Goal: Task Accomplishment & Management: Manage account settings

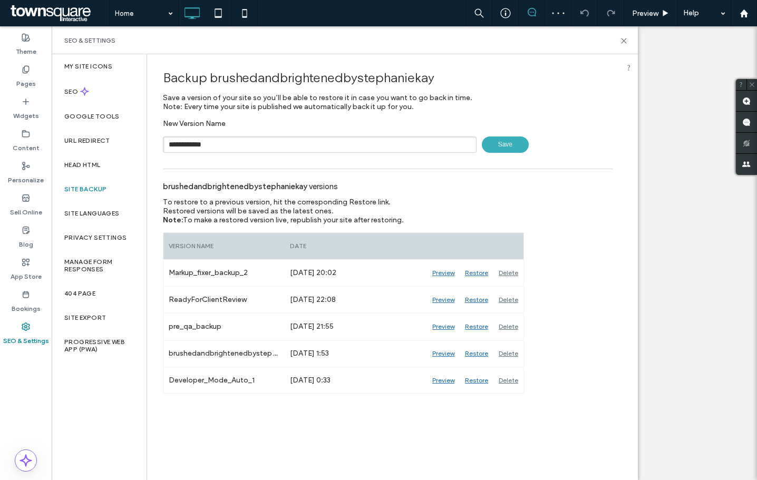
click at [496, 147] on span "Save" at bounding box center [505, 144] width 47 height 16
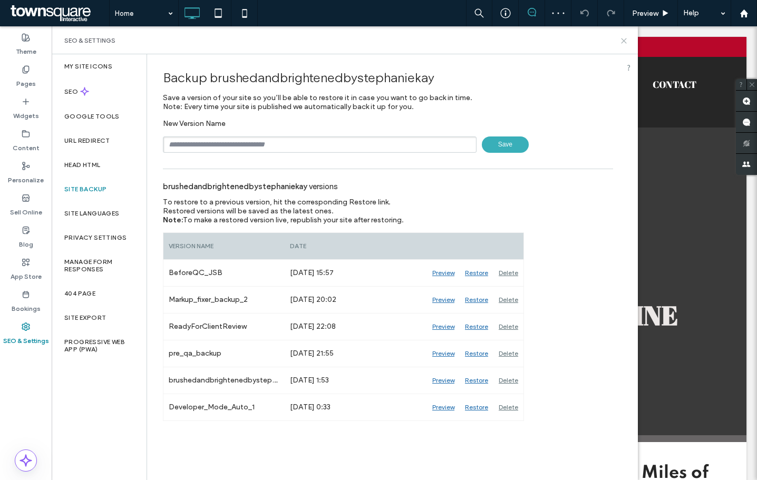
drag, startPoint x: 623, startPoint y: 38, endPoint x: 571, endPoint y: 13, distance: 58.5
click at [623, 38] on icon at bounding box center [624, 41] width 8 height 8
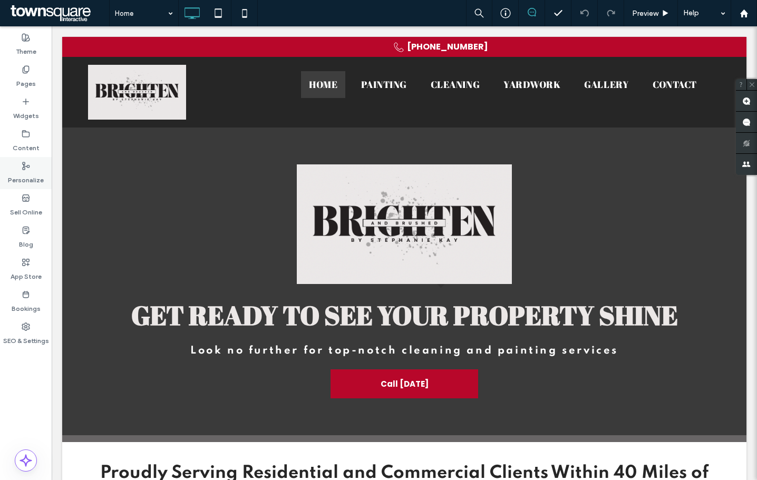
click at [22, 188] on div "Personalize" at bounding box center [26, 173] width 52 height 32
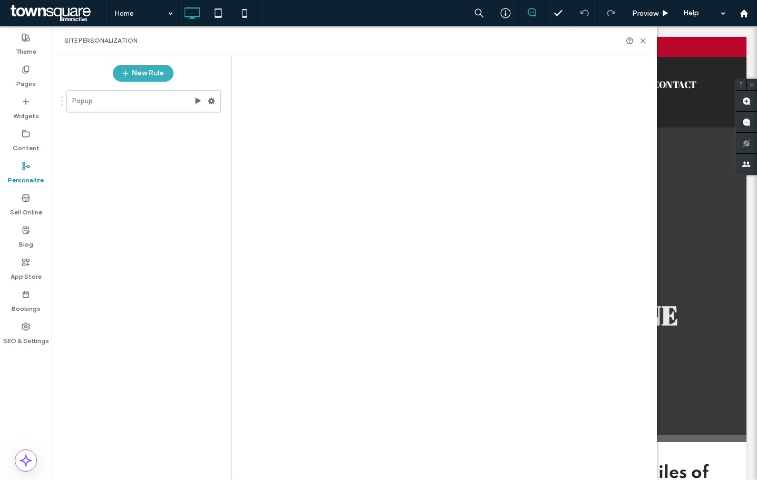
click at [27, 138] on div at bounding box center [378, 240] width 757 height 480
click at [27, 138] on icon at bounding box center [26, 134] width 8 height 8
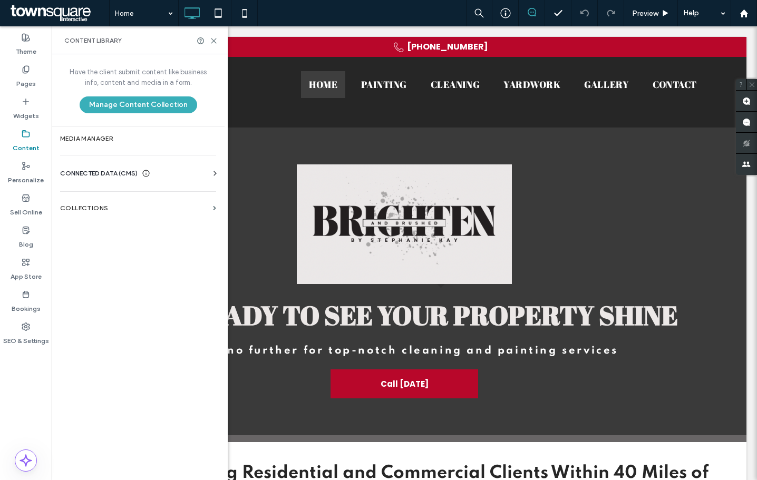
click at [91, 180] on div "Business Info Business Text Business Images Find and Replace" at bounding box center [140, 183] width 160 height 8
click at [92, 175] on span "CONNECTED DATA (CMS)" at bounding box center [98, 173] width 77 height 11
click at [94, 202] on label "Business Info" at bounding box center [140, 199] width 143 height 7
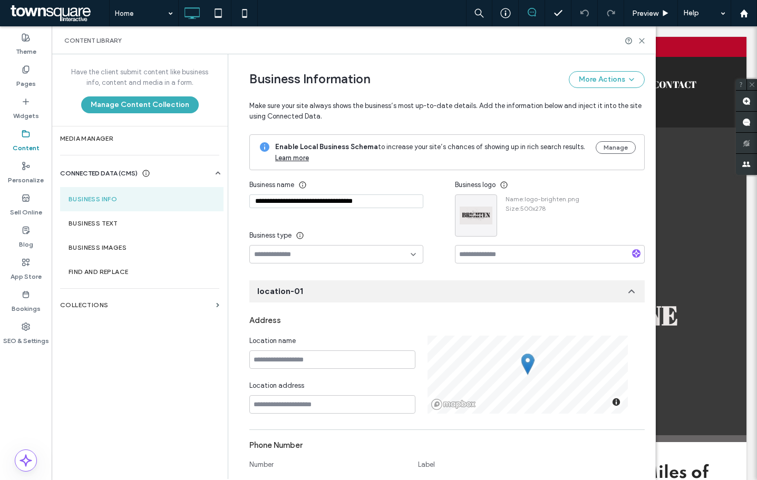
click at [319, 209] on div "**********" at bounding box center [336, 203] width 174 height 18
click at [317, 201] on input "**********" at bounding box center [336, 201] width 174 height 14
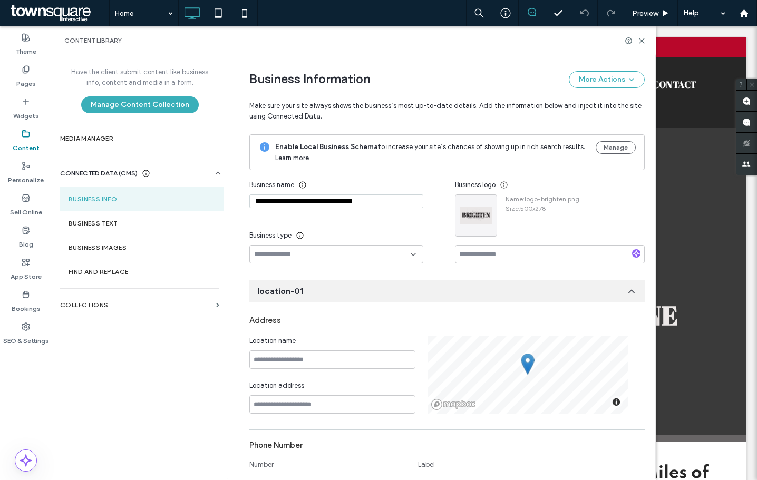
paste input "**"
type input "**********"
click at [394, 216] on div "**********" at bounding box center [352, 219] width 206 height 88
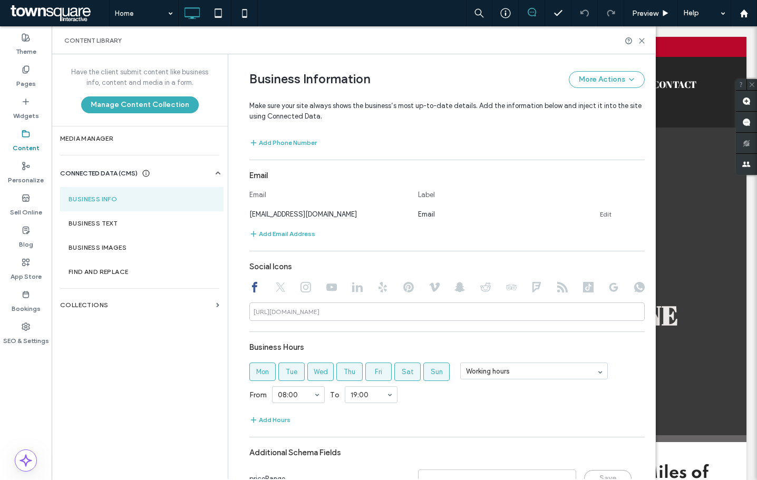
scroll to position [361, 0]
drag, startPoint x: 157, startPoint y: 216, endPoint x: 169, endPoint y: 219, distance: 12.4
click at [157, 216] on section "Business Text" at bounding box center [141, 223] width 163 height 24
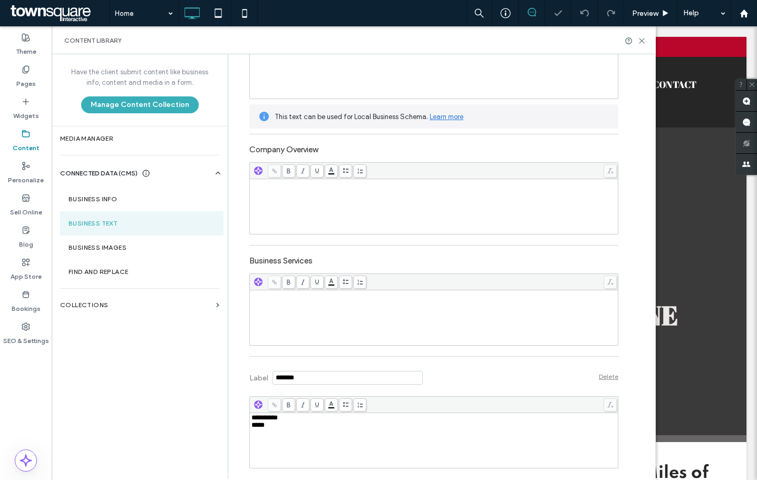
scroll to position [191, 0]
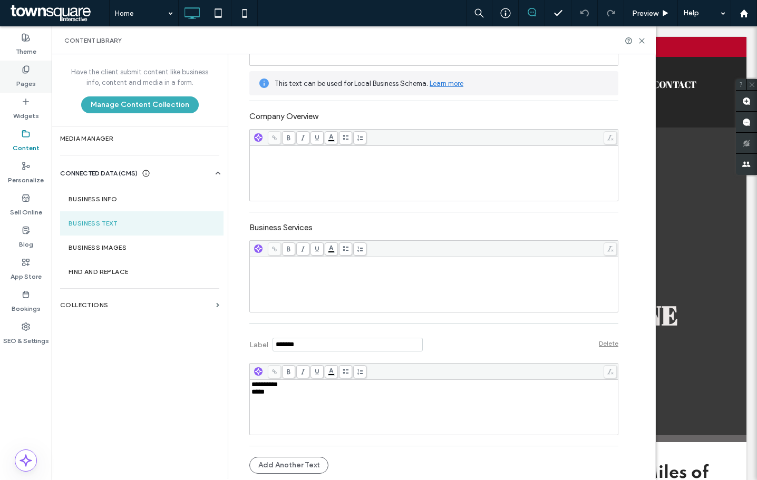
click at [31, 80] on label "Pages" at bounding box center [25, 81] width 19 height 15
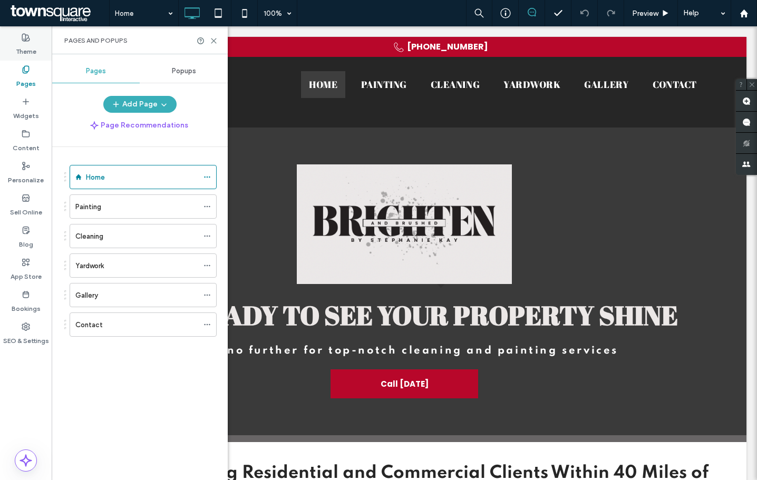
click at [28, 54] on label "Theme" at bounding box center [26, 49] width 21 height 15
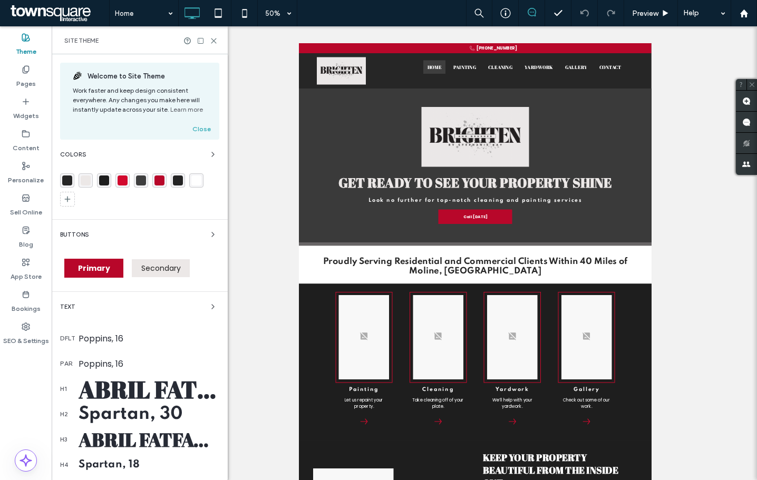
click at [70, 181] on div "rgba(38, 38, 38, 1)" at bounding box center [67, 180] width 10 height 10
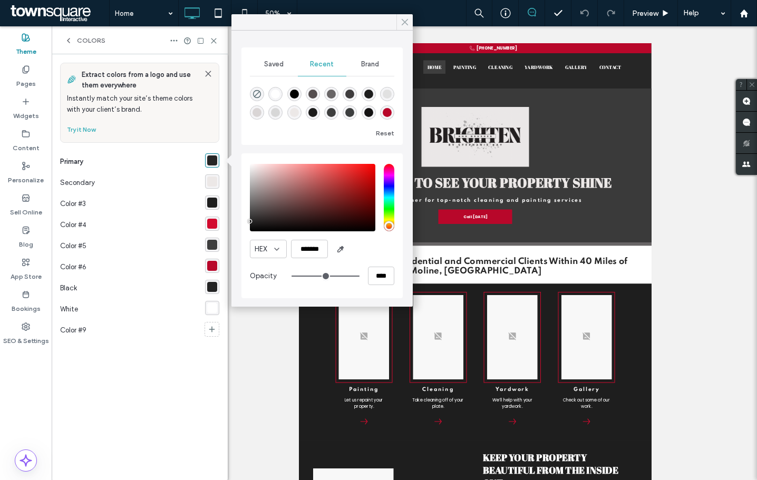
click at [397, 19] on div at bounding box center [404, 22] width 16 height 16
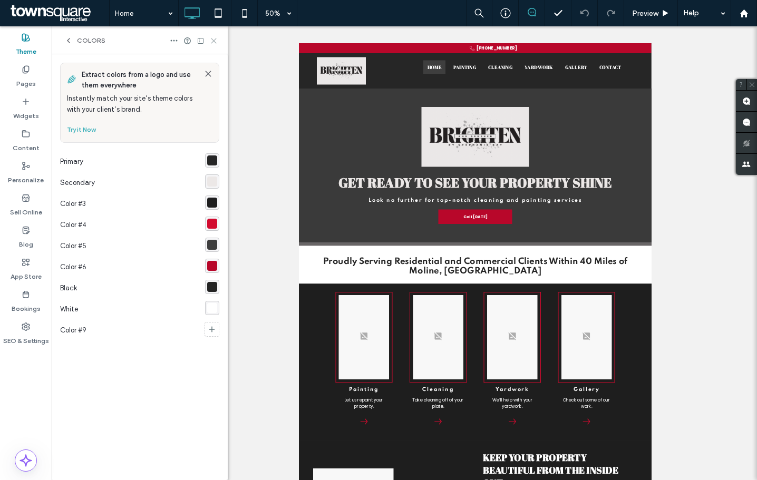
click at [213, 42] on icon at bounding box center [214, 41] width 8 height 8
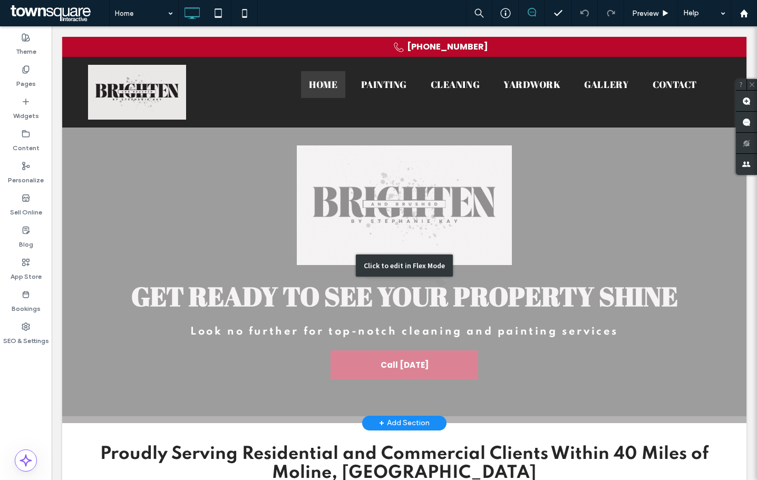
scroll to position [0, 0]
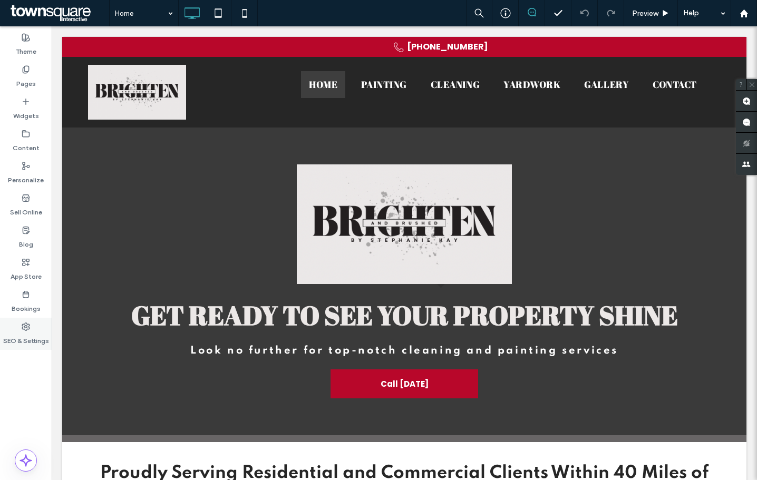
click at [31, 334] on label "SEO & Settings" at bounding box center [26, 338] width 46 height 15
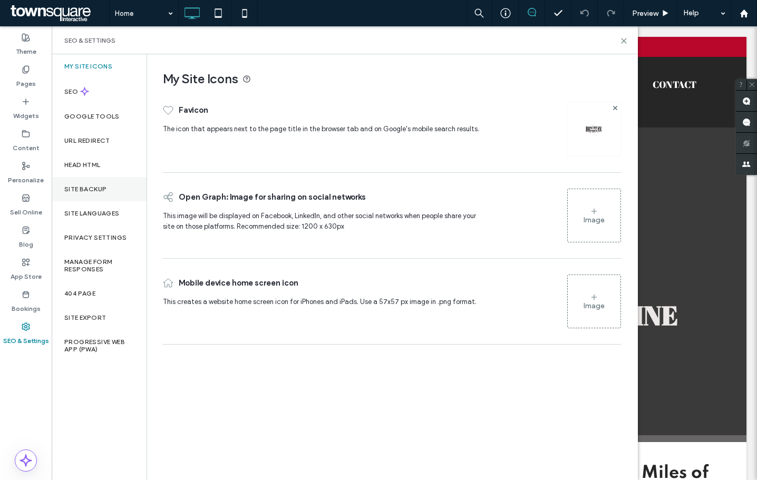
click at [86, 190] on label "Site Backup" at bounding box center [85, 188] width 42 height 7
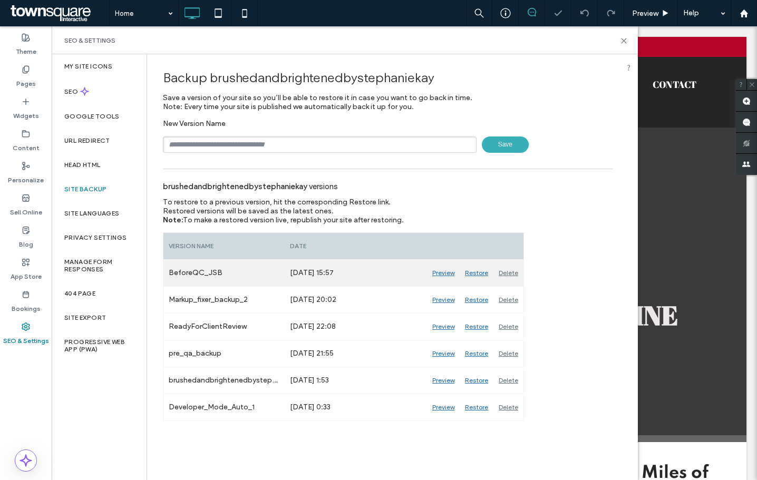
click at [514, 272] on div "Delete" at bounding box center [508, 273] width 30 height 26
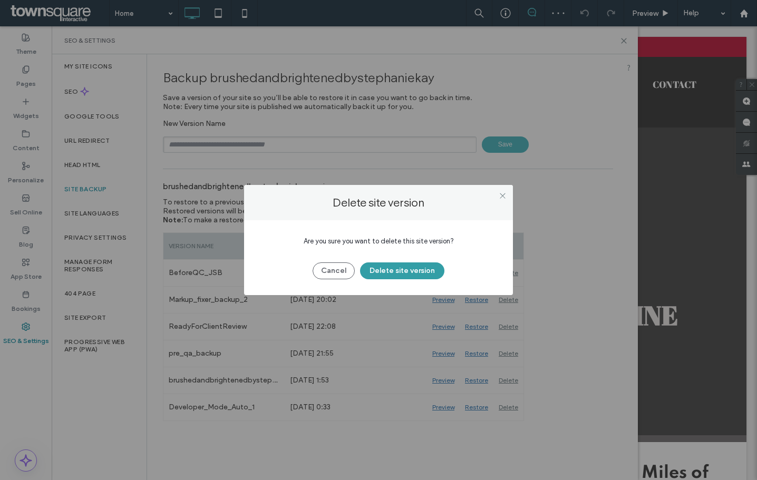
click at [432, 268] on button "Delete site version" at bounding box center [402, 270] width 84 height 17
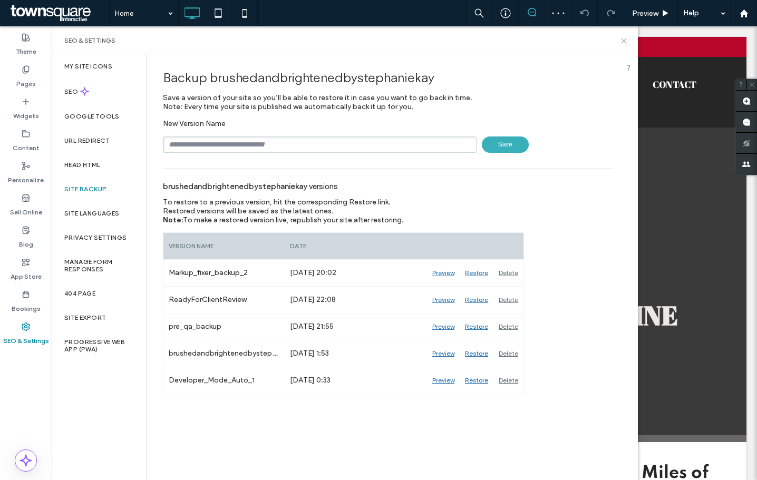
click at [622, 41] on icon at bounding box center [624, 41] width 8 height 8
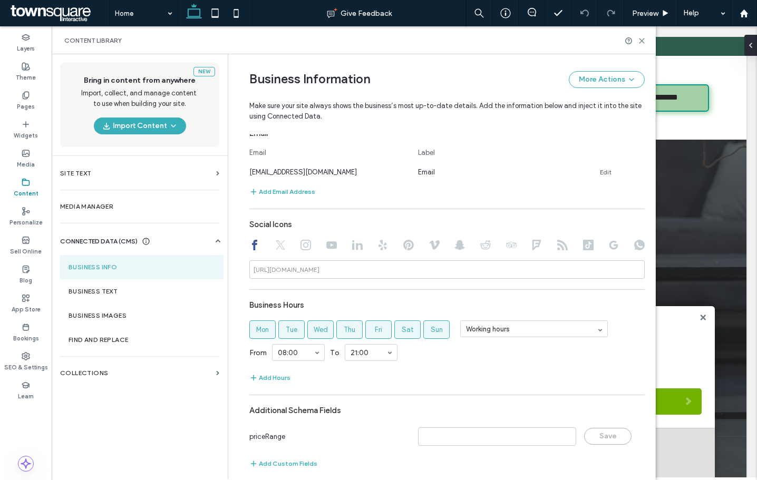
scroll to position [413, 0]
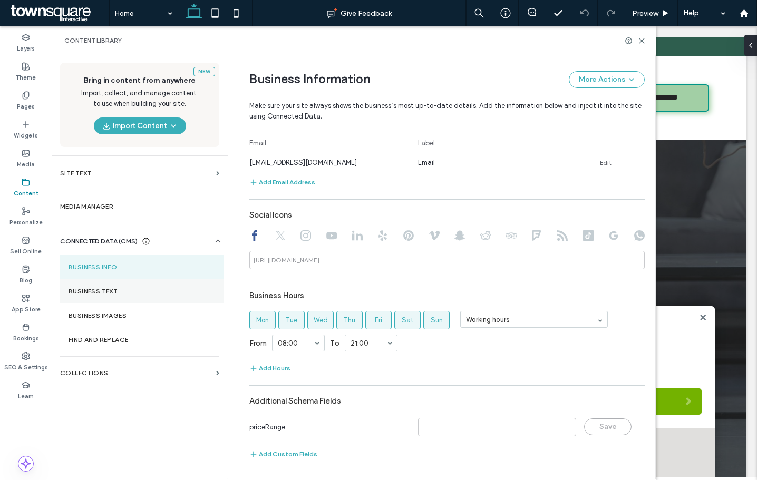
click at [114, 292] on label "Business Text" at bounding box center [142, 291] width 146 height 7
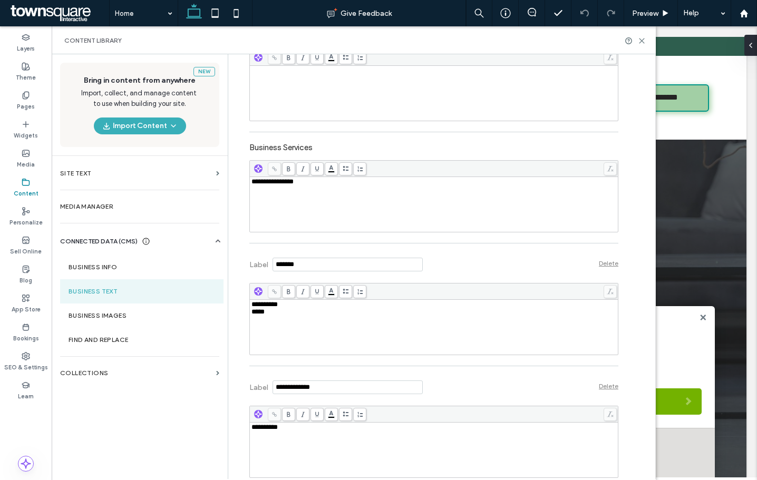
scroll to position [314, 0]
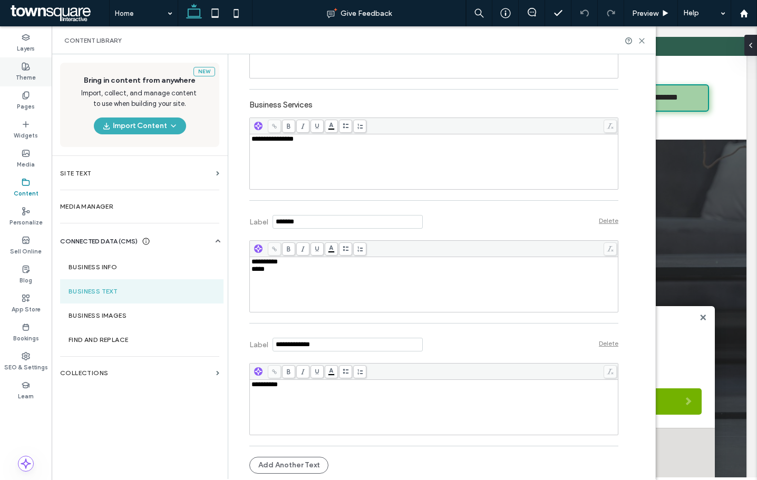
drag, startPoint x: 685, startPoint y: 208, endPoint x: 19, endPoint y: 67, distance: 680.2
click at [19, 67] on div "Theme" at bounding box center [26, 71] width 52 height 29
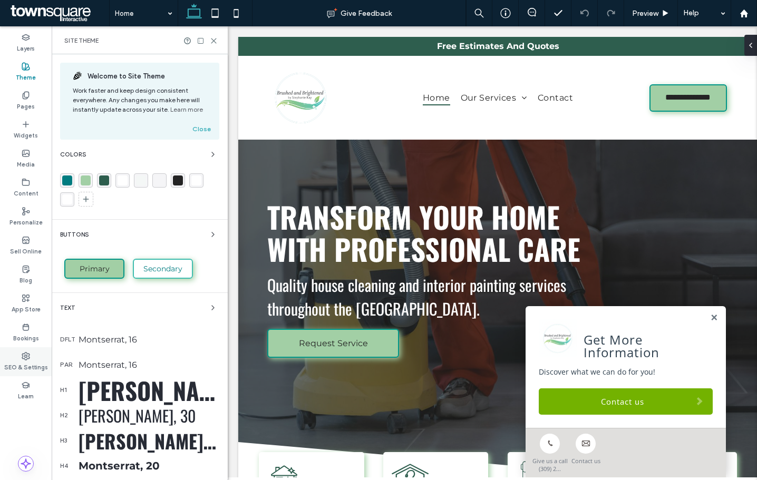
click at [26, 363] on label "SEO & Settings" at bounding box center [26, 366] width 44 height 12
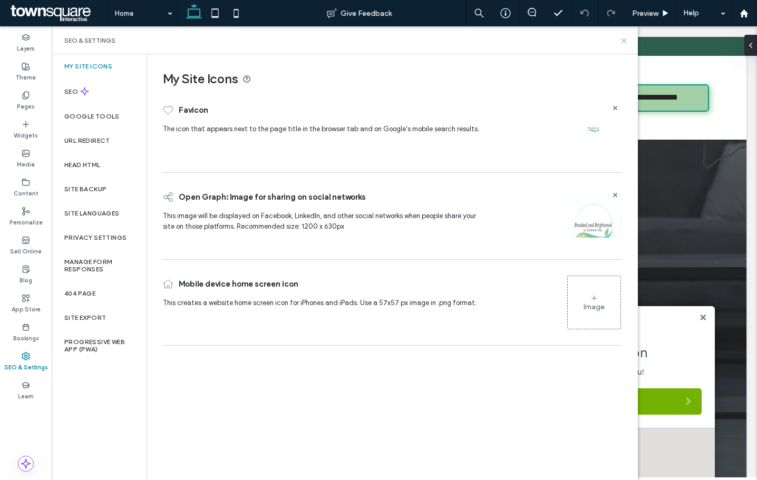
click at [625, 43] on icon at bounding box center [624, 41] width 8 height 8
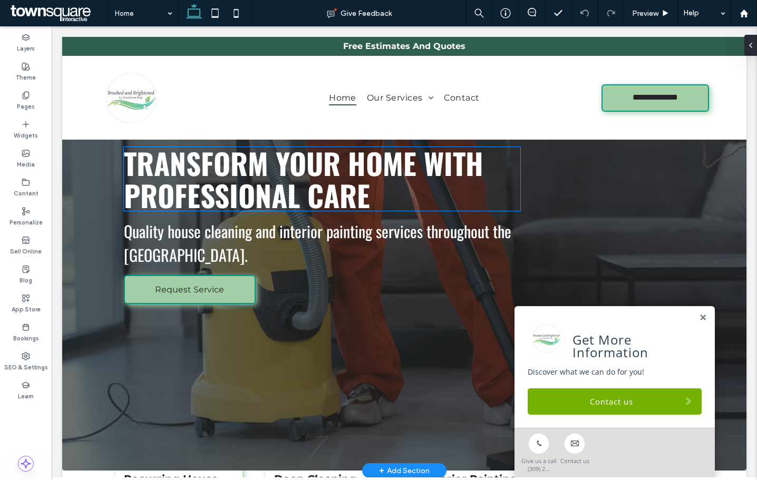
scroll to position [53, 0]
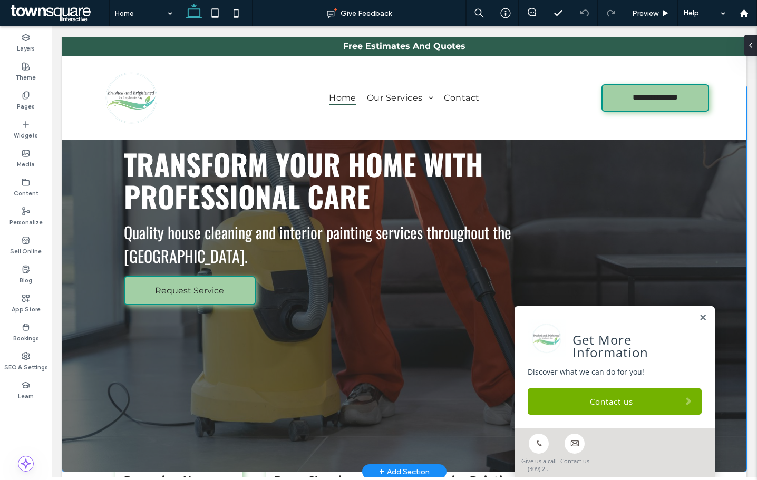
click at [339, 360] on div "Transform Your Home With Professional Care Quality house cleaning and interior …" at bounding box center [404, 279] width 632 height 385
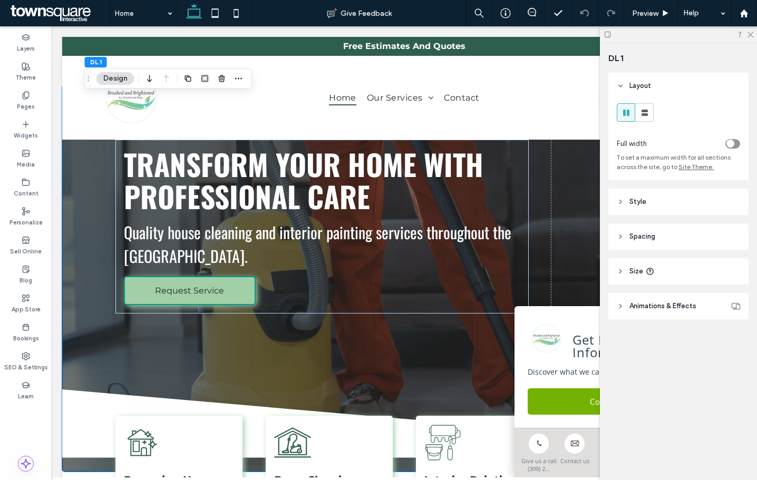
click at [640, 204] on span "Style" at bounding box center [637, 202] width 17 height 11
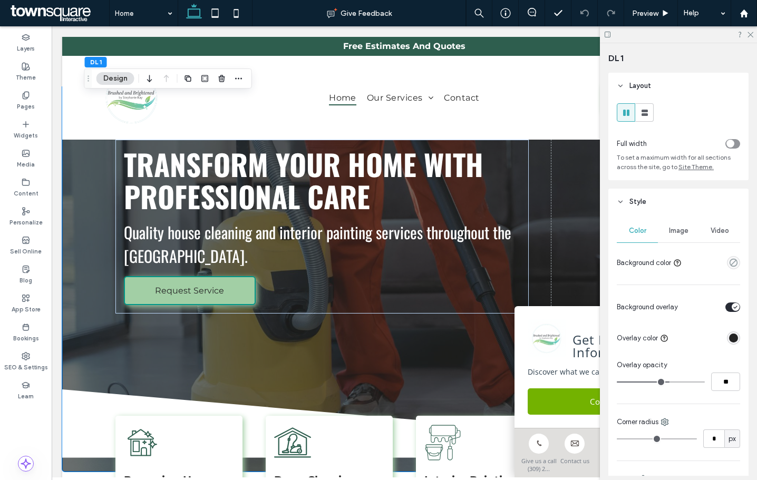
click at [673, 231] on span "Image" at bounding box center [678, 231] width 19 height 8
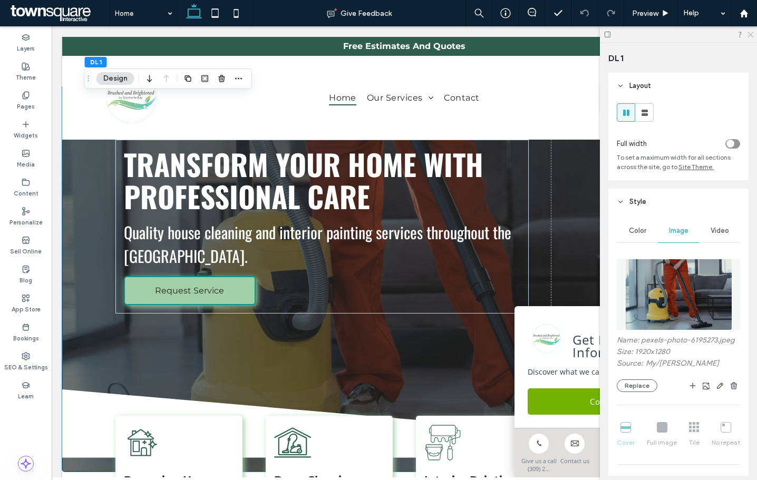
click at [753, 35] on icon at bounding box center [749, 34] width 7 height 7
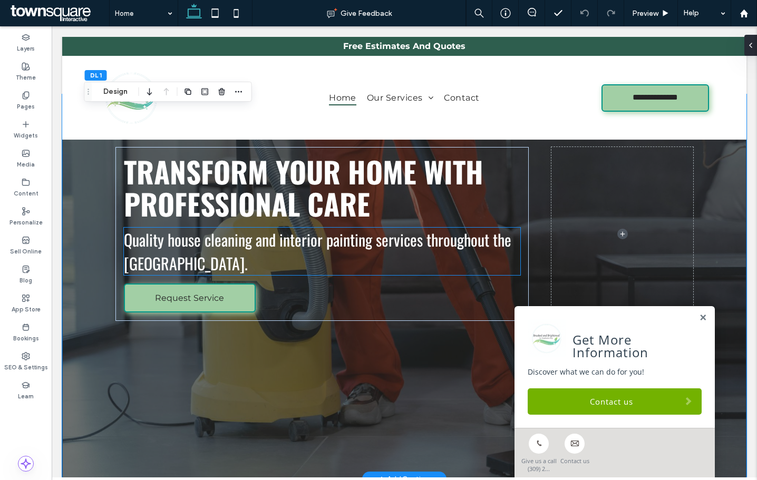
scroll to position [0, 0]
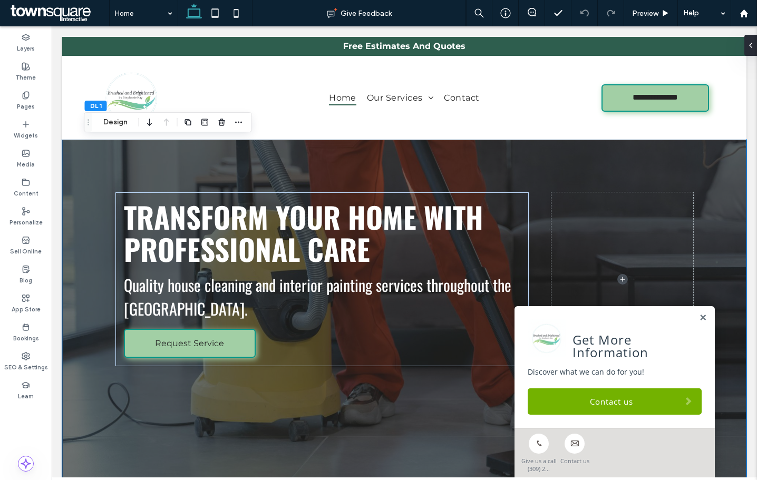
click at [74, 292] on div "Transform Your Home With Professional Care Quality house cleaning and interior …" at bounding box center [404, 332] width 684 height 385
click at [82, 279] on div "Transform Your Home With Professional Care Quality house cleaning and interior …" at bounding box center [404, 332] width 684 height 385
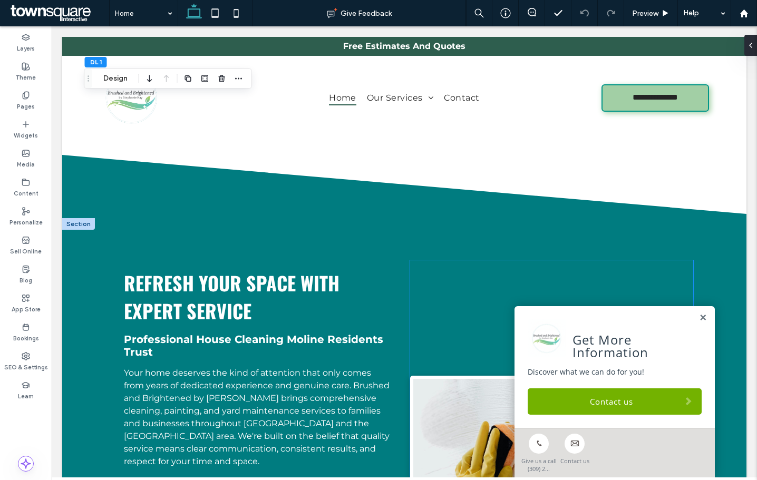
scroll to position [632, 0]
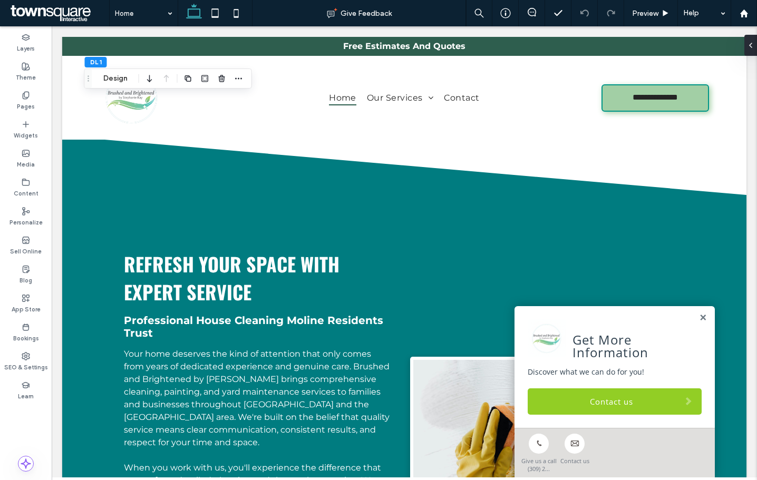
click at [566, 396] on link "Contact us" at bounding box center [614, 401] width 174 height 26
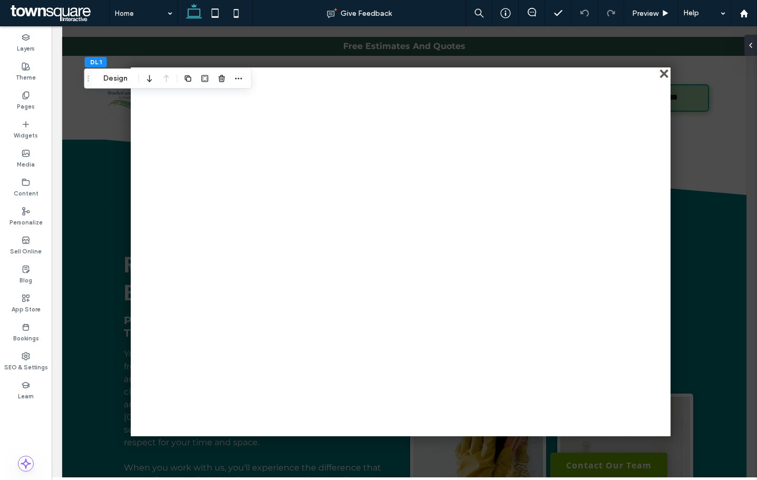
click at [661, 76] on div "close" at bounding box center [665, 75] width 8 height 8
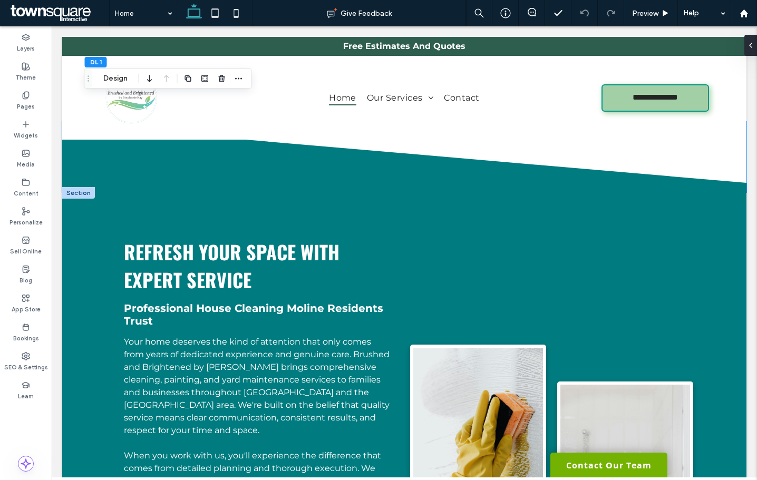
scroll to position [843, 0]
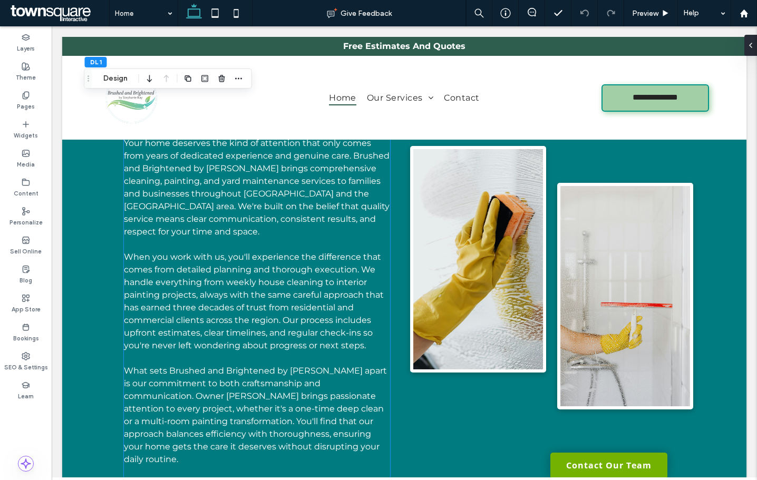
click at [224, 173] on p "Your home deserves the kind of attention that only comes from years of dedicate…" at bounding box center [257, 187] width 266 height 101
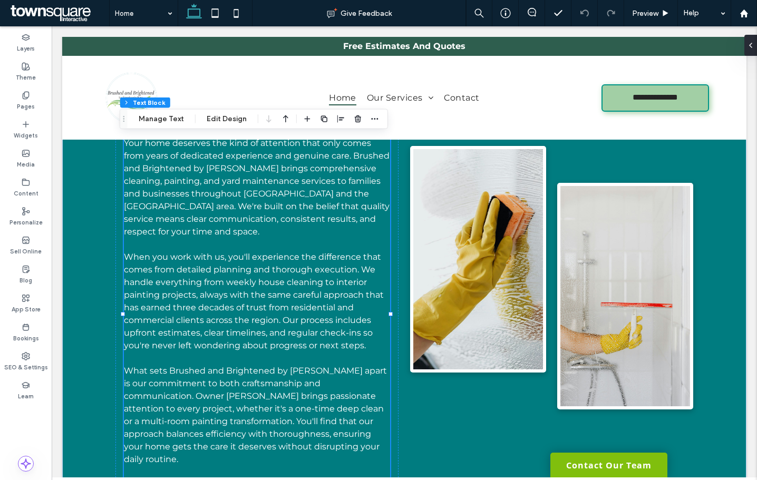
click at [576, 457] on link "Contact Our Team" at bounding box center [608, 465] width 117 height 25
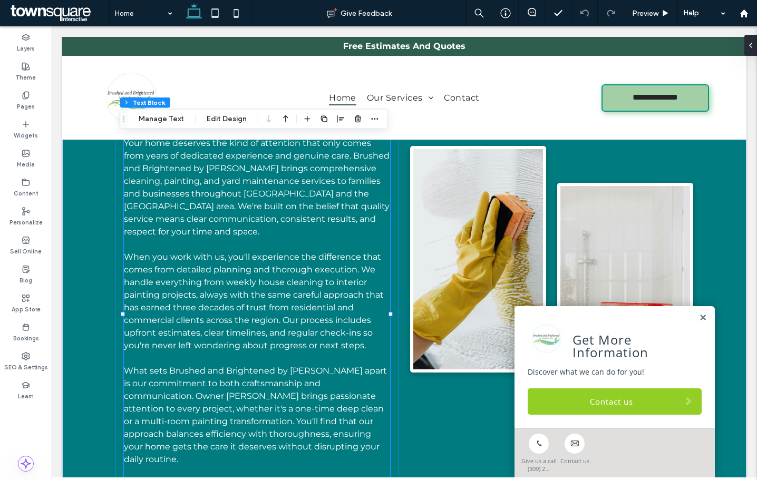
click at [609, 408] on link "Contact us" at bounding box center [614, 401] width 174 height 26
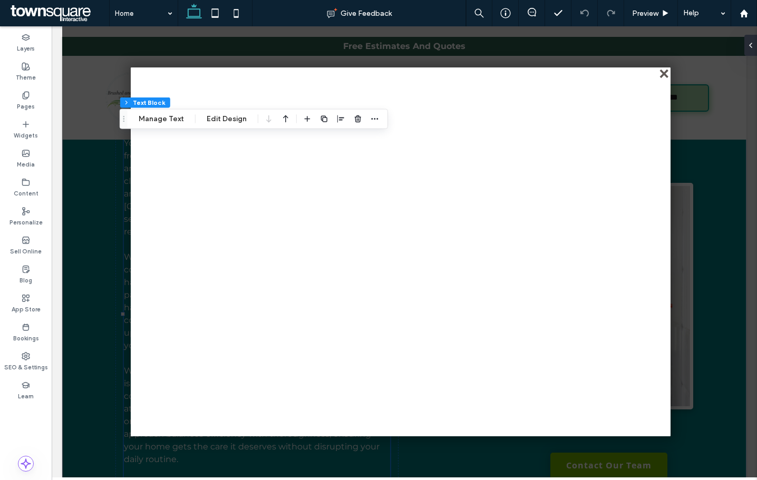
click at [667, 76] on div "close" at bounding box center [665, 75] width 8 height 8
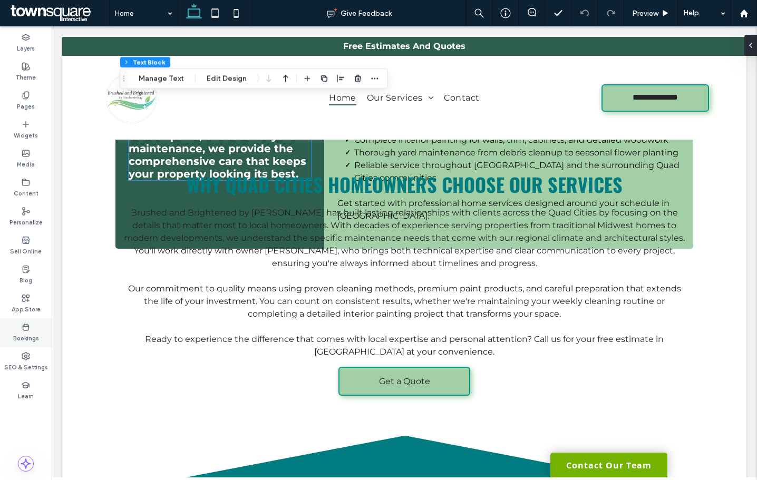
scroll to position [1581, 0]
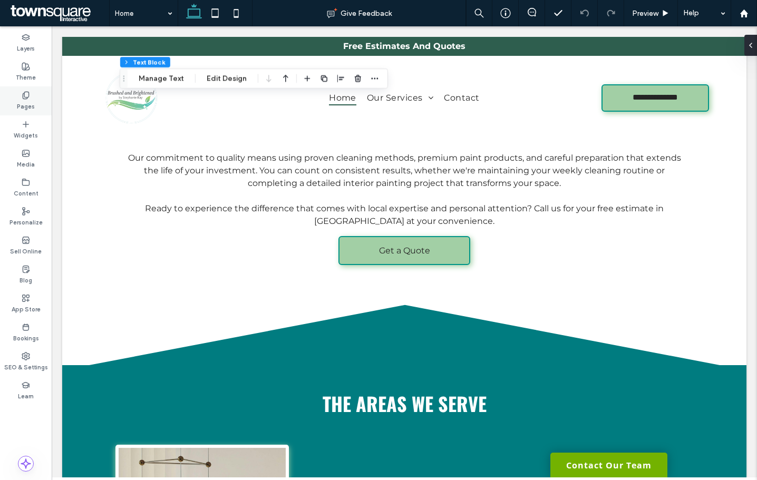
click at [31, 101] on label "Pages" at bounding box center [26, 106] width 18 height 12
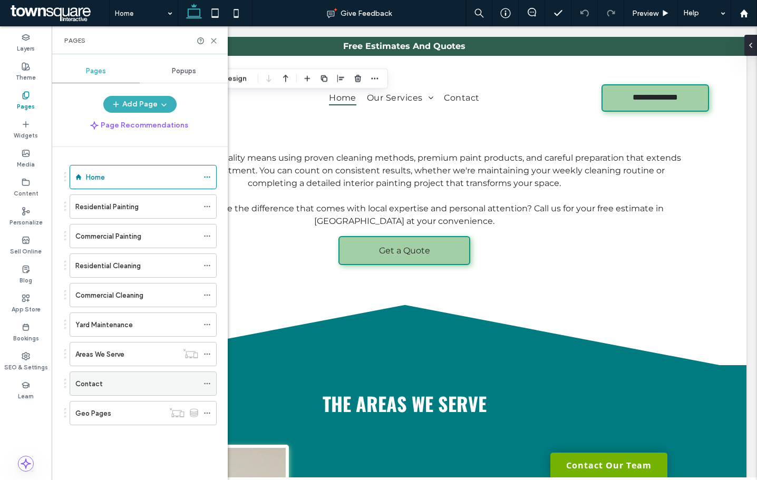
click at [92, 373] on div "Contact" at bounding box center [136, 383] width 123 height 23
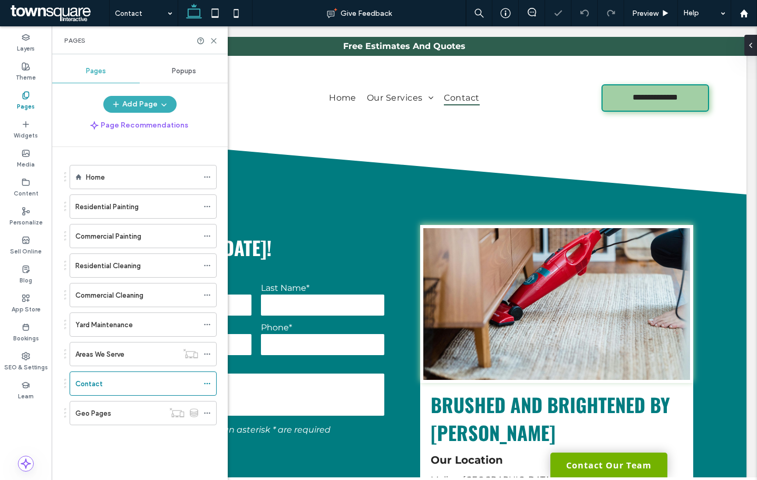
scroll to position [316, 0]
click at [215, 42] on icon at bounding box center [214, 41] width 8 height 8
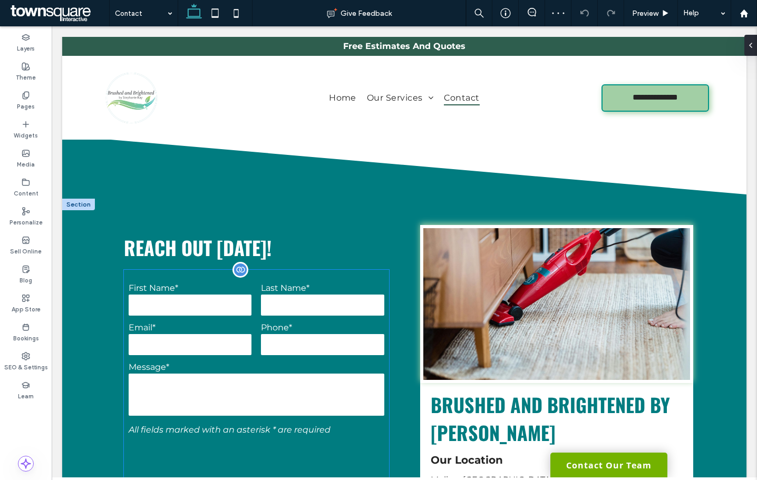
click at [288, 332] on div "Phone*" at bounding box center [322, 340] width 132 height 34
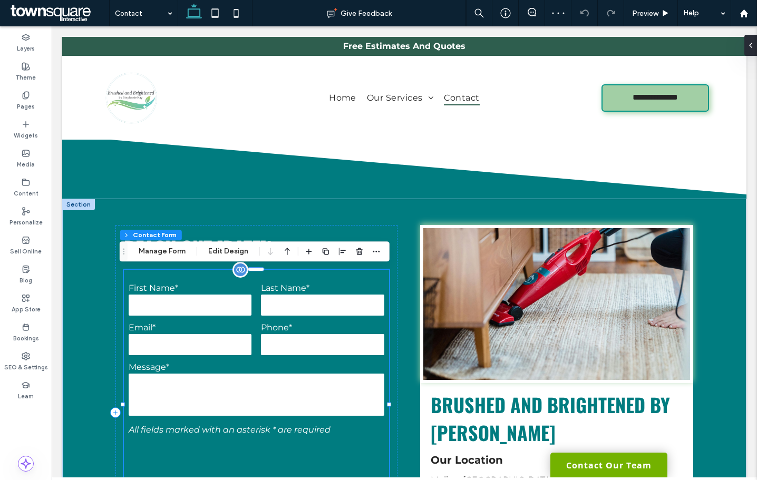
type input "*"
type input "***"
type input "*"
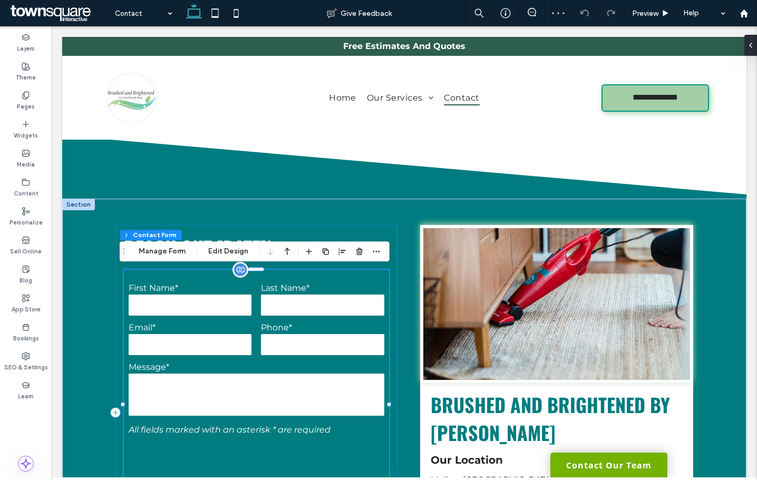
type input "***"
click at [314, 328] on label "Phone*" at bounding box center [322, 328] width 123 height 10
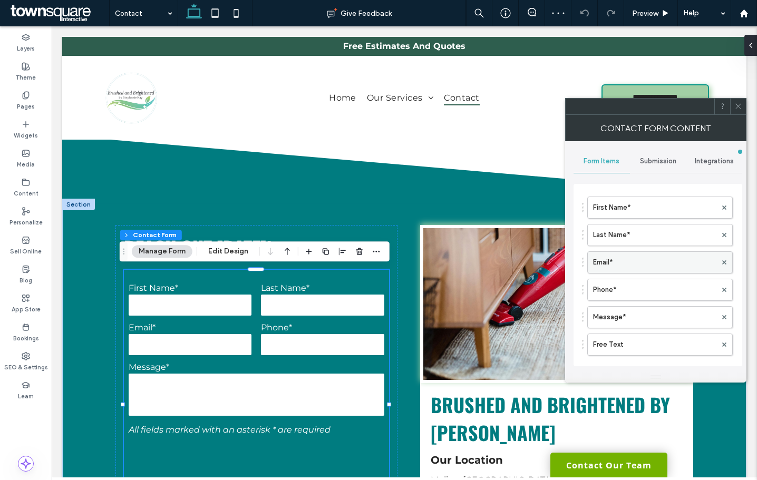
scroll to position [53, 0]
click at [651, 164] on span "Submission" at bounding box center [658, 161] width 36 height 8
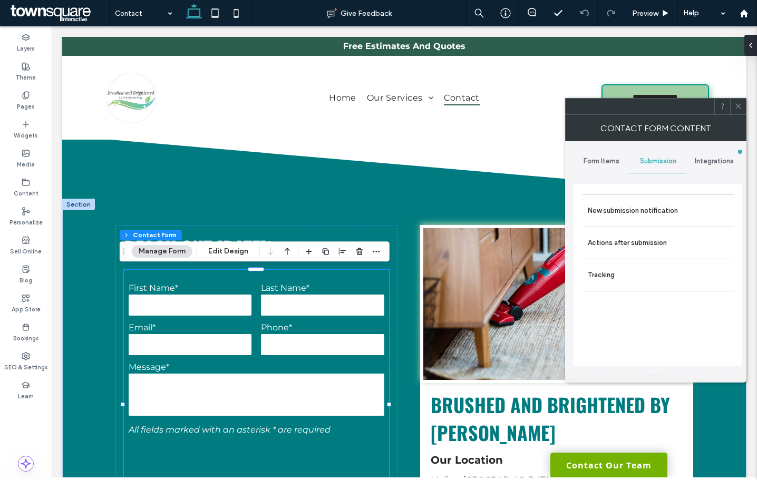
click at [739, 110] on icon at bounding box center [738, 106] width 8 height 8
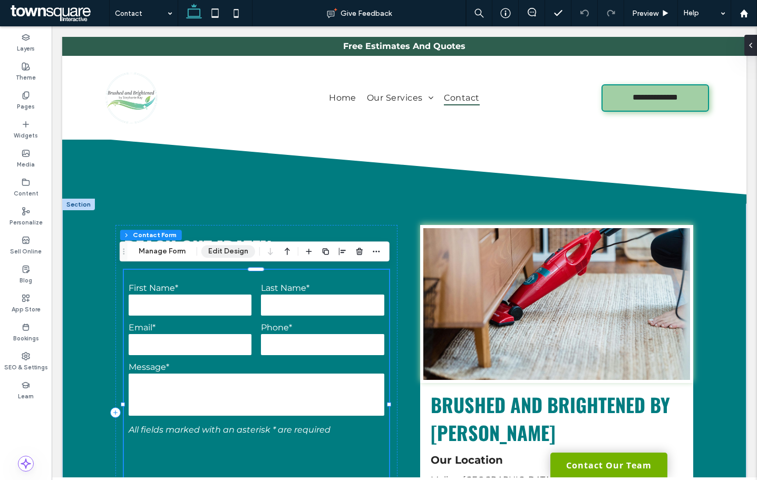
click at [210, 250] on button "Edit Design" at bounding box center [228, 251] width 54 height 13
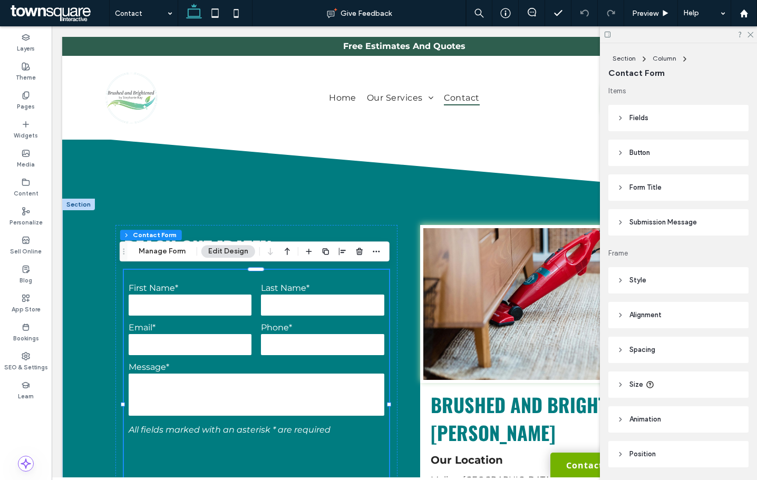
scroll to position [211, 0]
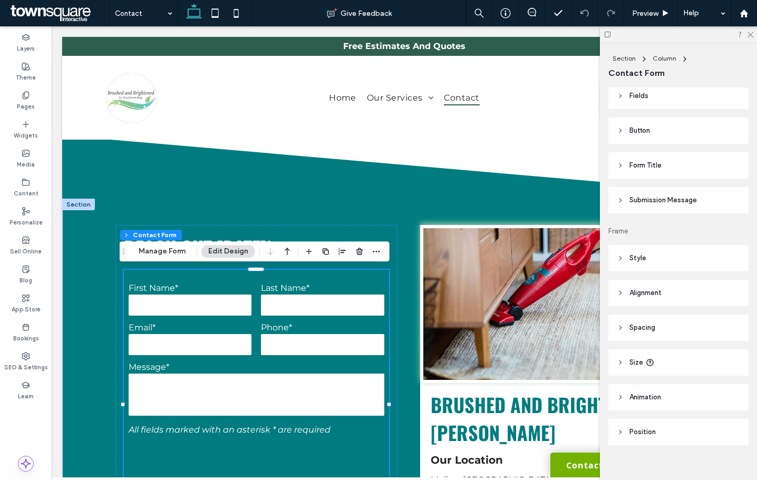
click at [653, 264] on header "Style" at bounding box center [678, 258] width 140 height 26
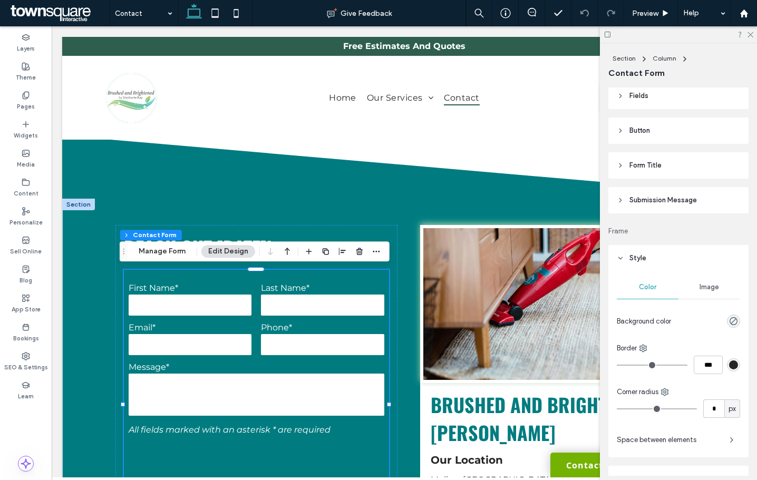
click at [653, 264] on header "Style" at bounding box center [678, 258] width 140 height 26
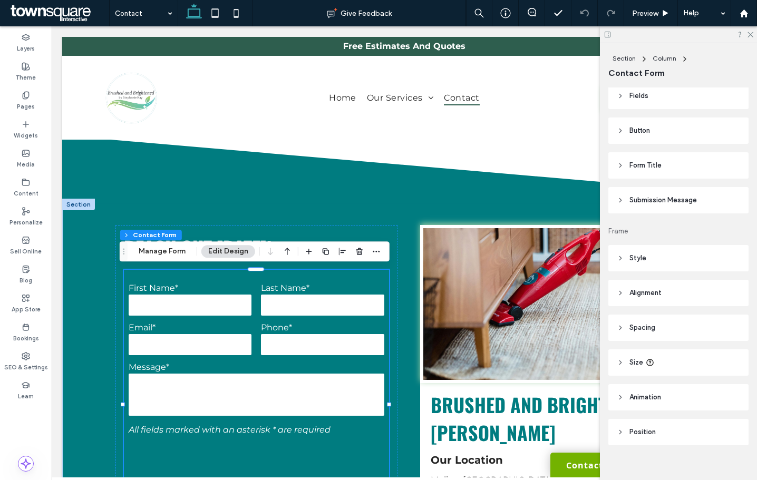
click at [645, 210] on header "Submission Message" at bounding box center [678, 200] width 140 height 26
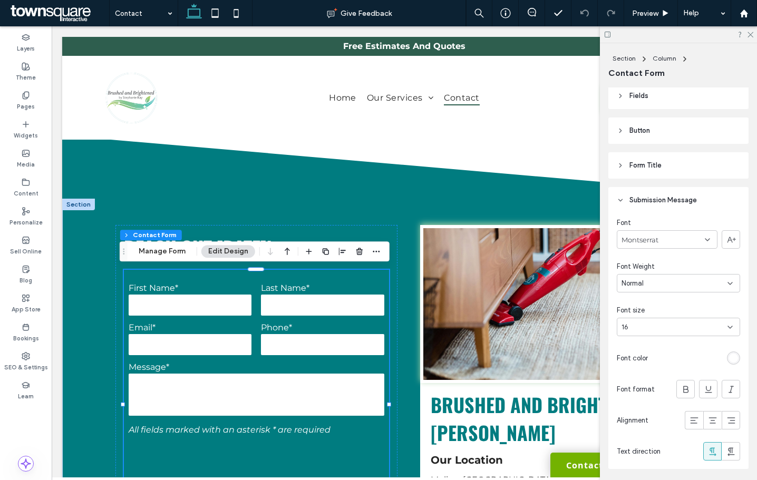
click at [645, 210] on header "Submission Message" at bounding box center [678, 200] width 140 height 26
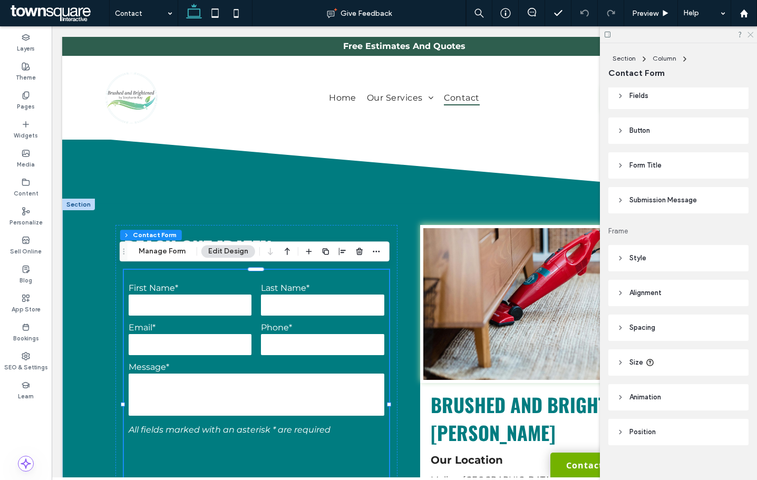
click at [753, 35] on icon at bounding box center [749, 34] width 7 height 7
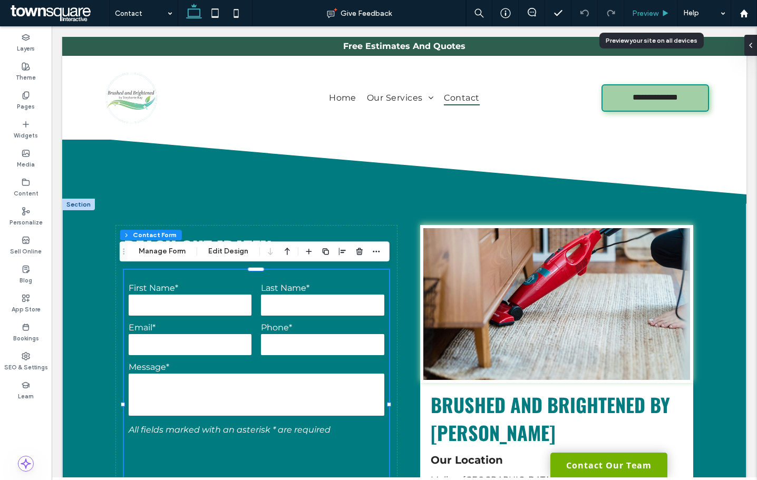
click at [662, 15] on icon at bounding box center [665, 13] width 8 height 8
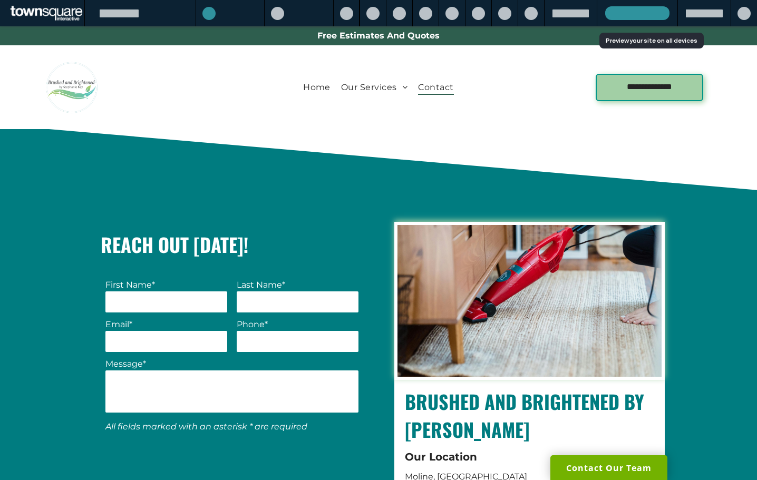
scroll to position [306, 0]
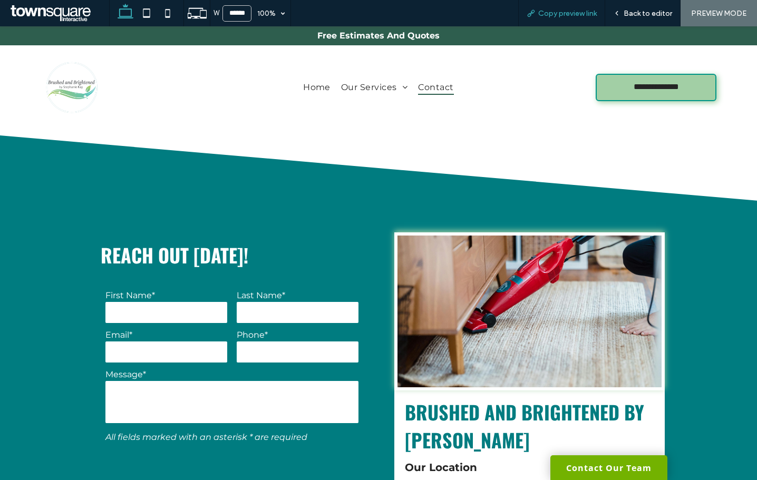
click at [569, 22] on div "Copy preview link" at bounding box center [561, 13] width 87 height 26
click at [568, 17] on span "Copy preview link" at bounding box center [567, 13] width 58 height 9
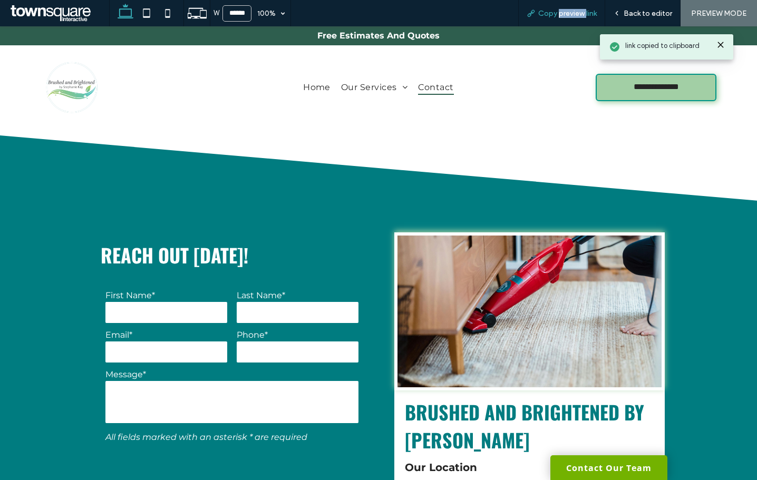
click at [568, 17] on span "Copy preview link" at bounding box center [567, 13] width 58 height 9
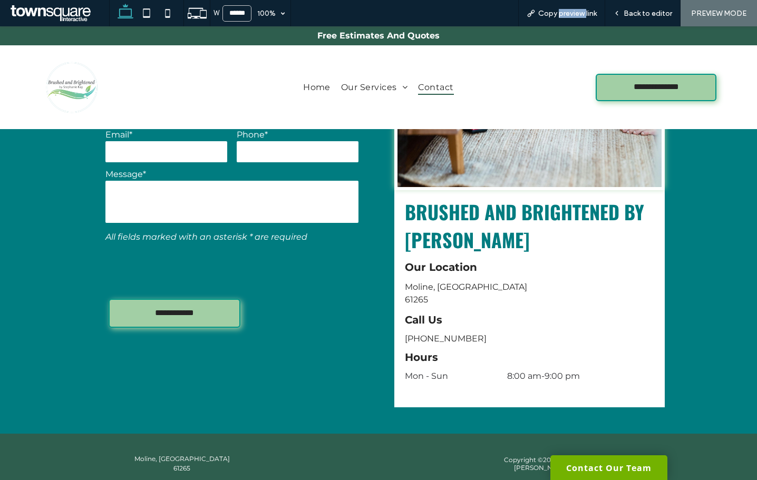
scroll to position [537, 0]
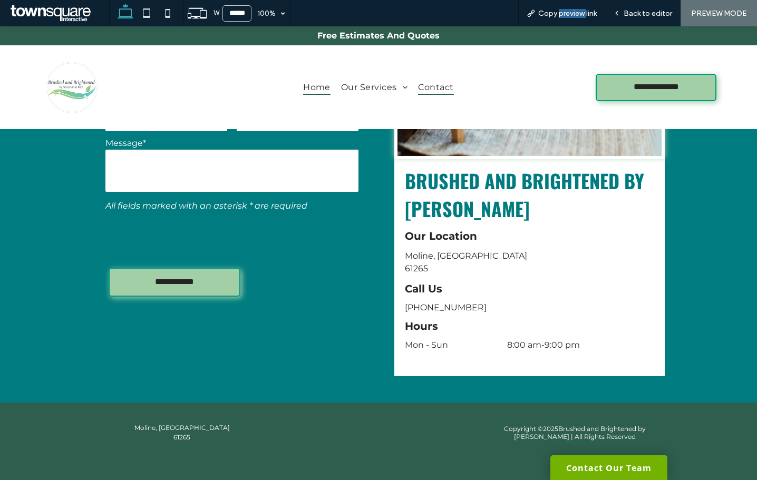
drag, startPoint x: 299, startPoint y: 86, endPoint x: 309, endPoint y: 94, distance: 12.8
click at [303, 86] on span "Home" at bounding box center [316, 87] width 27 height 15
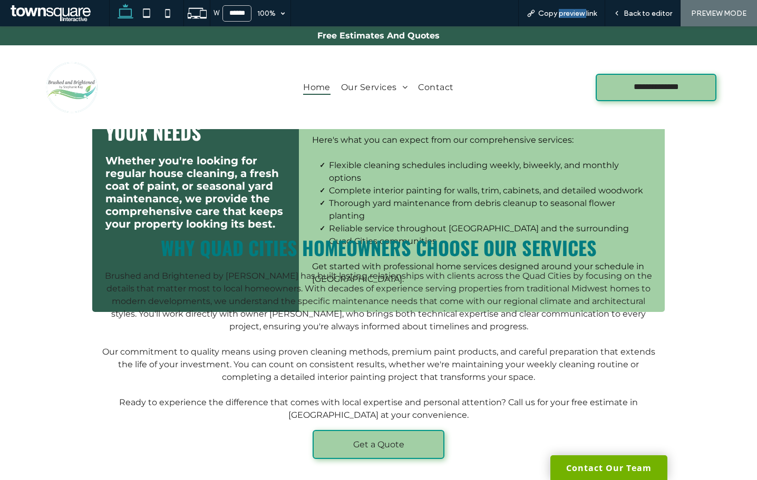
scroll to position [1413, 0]
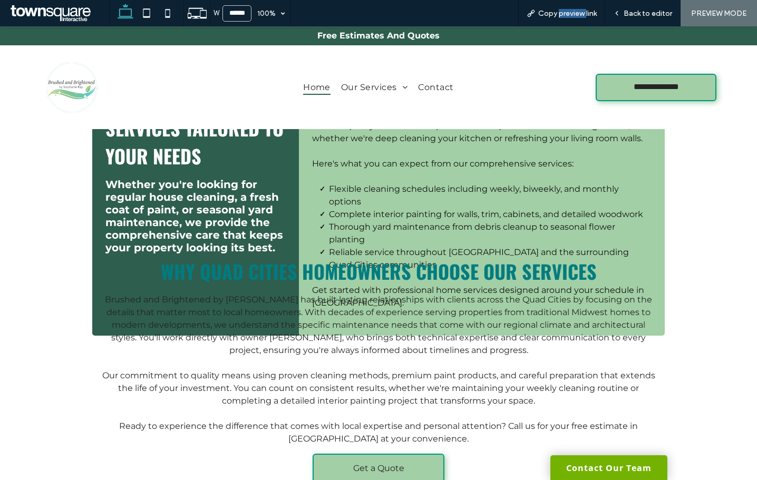
click at [542, 80] on ul "Home Our Services Contact" at bounding box center [378, 87] width 407 height 15
click at [492, 12] on div "W ****** 100% Copy preview link Back to editor PREVIEW MODE" at bounding box center [433, 13] width 648 height 26
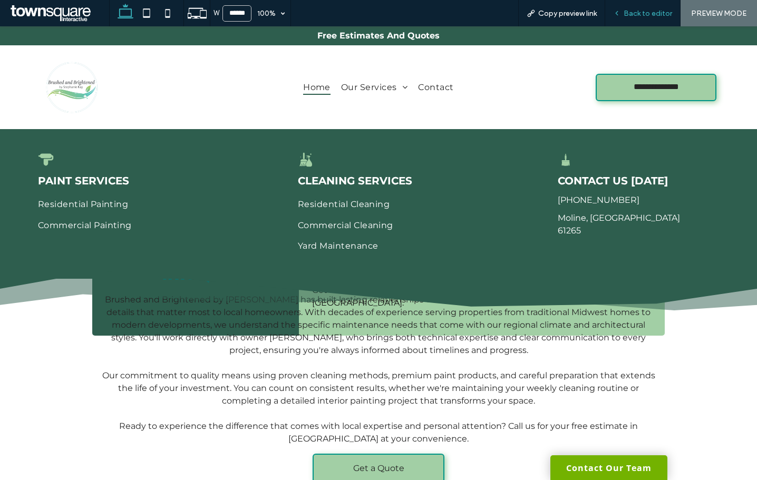
click at [630, 15] on span "Back to editor" at bounding box center [647, 13] width 48 height 9
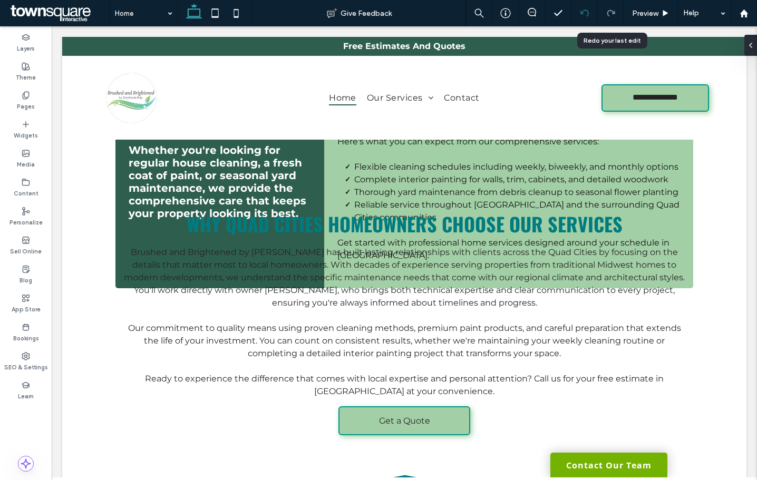
scroll to position [1409, 0]
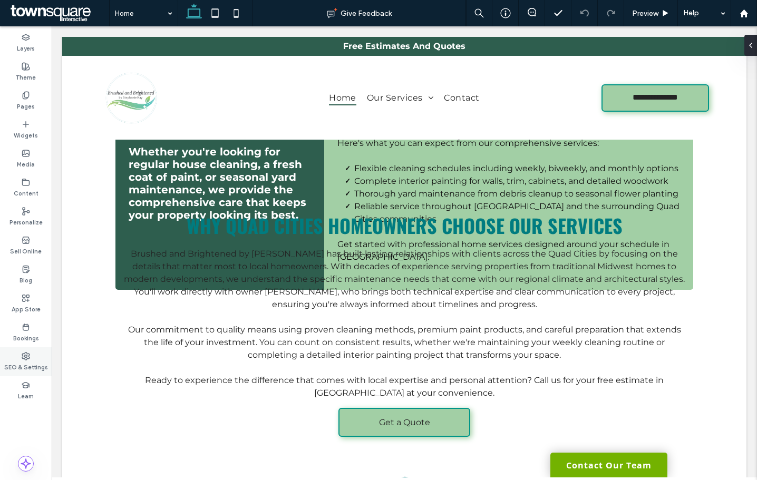
click at [32, 366] on label "SEO & Settings" at bounding box center [26, 366] width 44 height 12
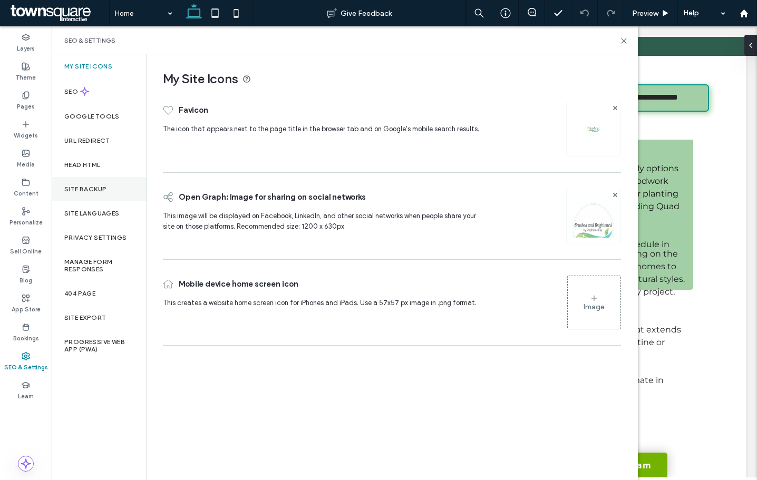
click at [94, 196] on div "Site Backup" at bounding box center [99, 189] width 95 height 24
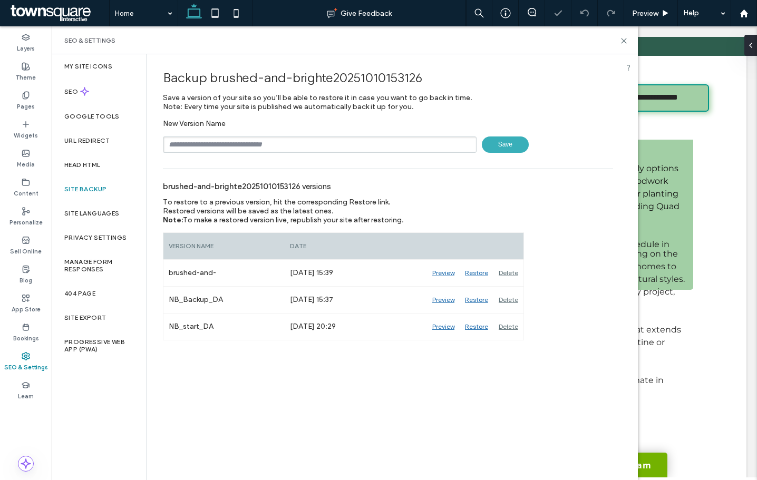
click at [216, 142] on input "text" at bounding box center [320, 144] width 314 height 16
type input "**********"
click at [514, 142] on span "Save" at bounding box center [505, 144] width 47 height 16
click at [621, 40] on icon at bounding box center [624, 41] width 8 height 8
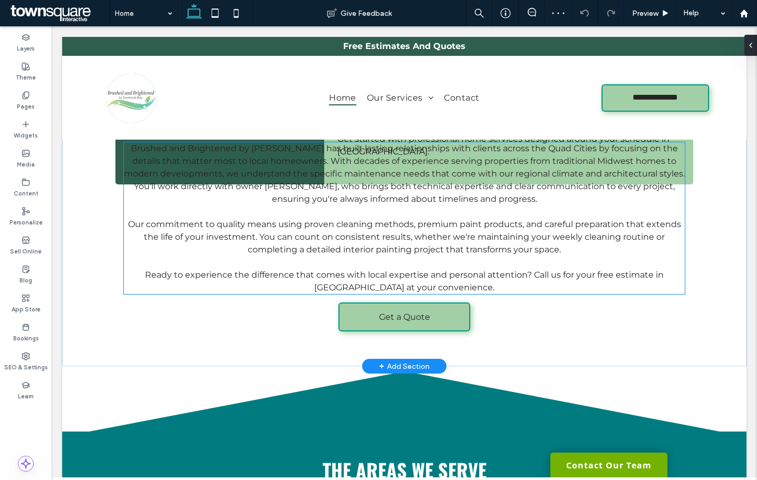
click at [142, 269] on p "﻿ Ready to experience the difference that comes with local expertise and person…" at bounding box center [404, 281] width 561 height 25
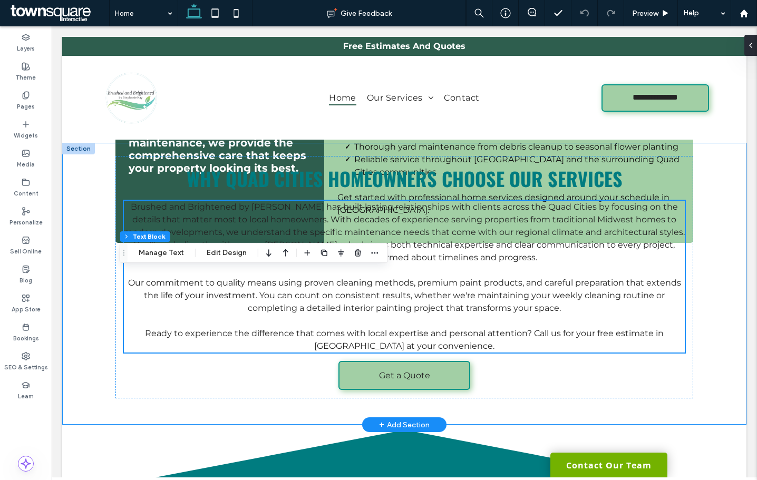
scroll to position [1356, 0]
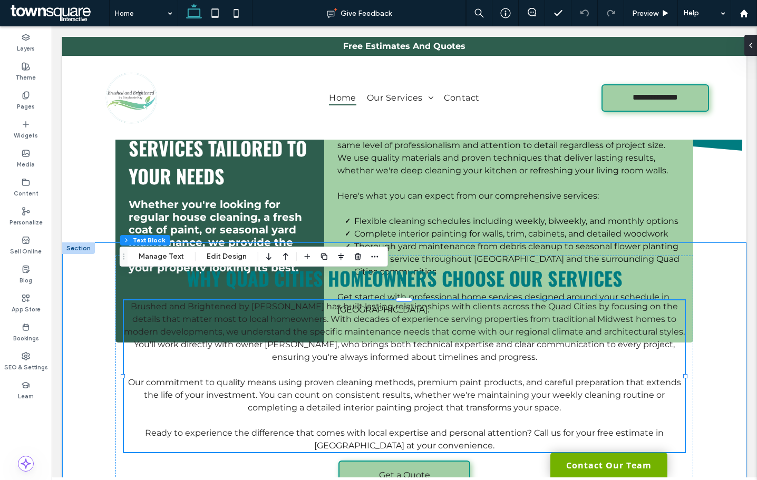
click at [83, 311] on div "Why Quad Cities Homeowners Choose Our Services Brushed and Brightened by Stepha…" at bounding box center [404, 383] width 684 height 282
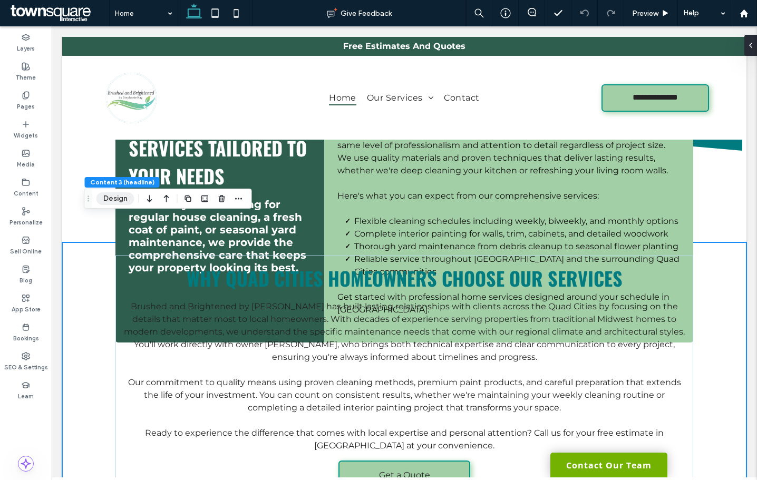
click at [111, 200] on button "Design" at bounding box center [115, 198] width 38 height 13
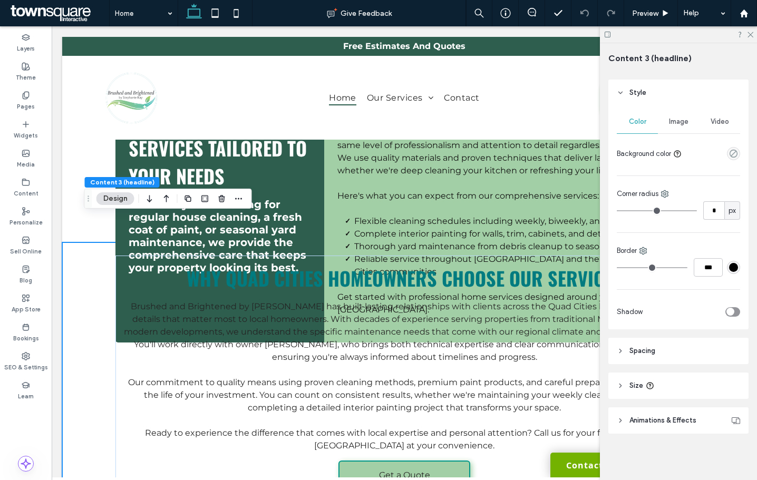
click at [651, 355] on span "Spacing" at bounding box center [642, 351] width 26 height 11
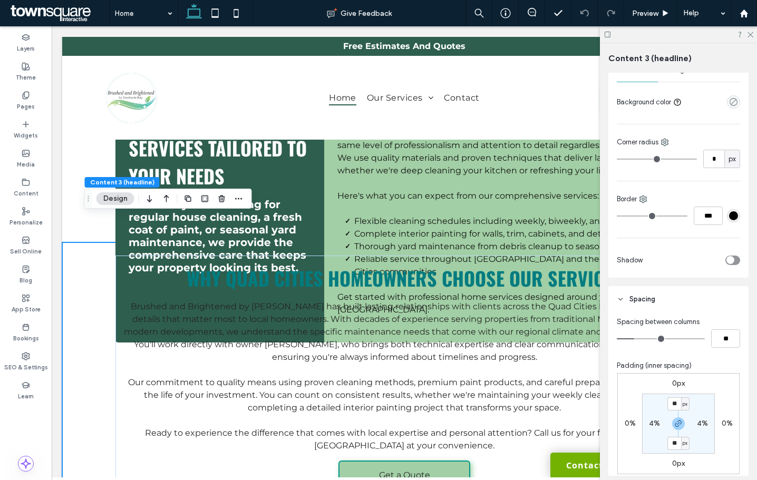
scroll to position [241, 0]
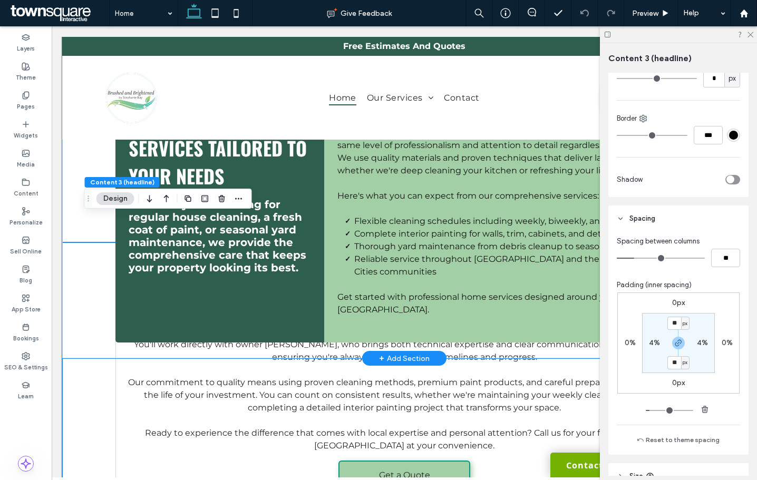
click at [80, 169] on div "Complete Home Services Tailored to Your Needs Whether you're looking for regula…" at bounding box center [404, 197] width 684 height 321
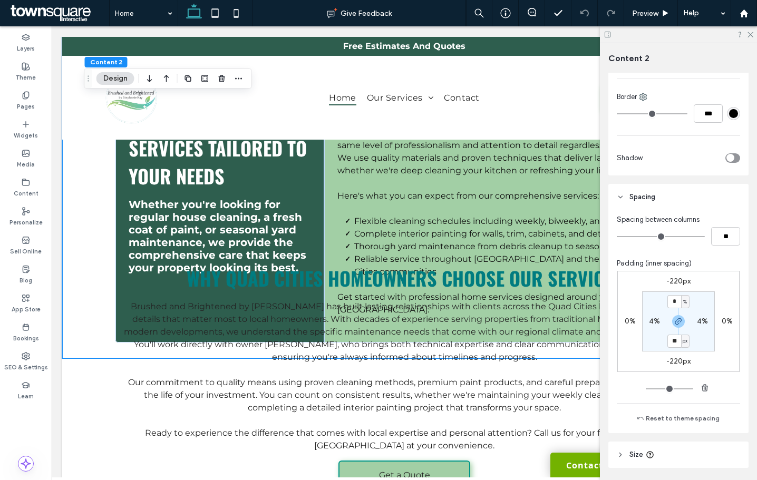
scroll to position [263, 0]
click at [678, 363] on label "-220px" at bounding box center [678, 360] width 24 height 9
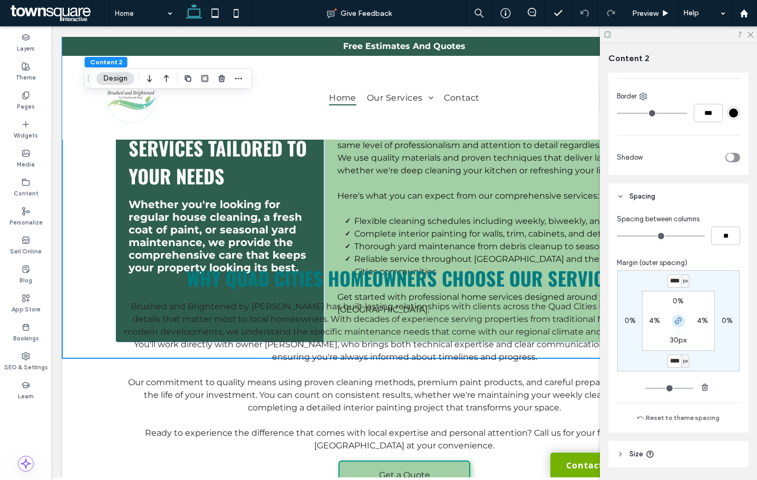
click at [676, 320] on use "button" at bounding box center [678, 321] width 6 height 6
type input "*"
click at [675, 354] on div "-220px 0% **** px 0% 0% 4% 30px 4%" at bounding box center [678, 320] width 122 height 101
click at [675, 357] on input "****" at bounding box center [674, 361] width 14 height 13
type input "*"
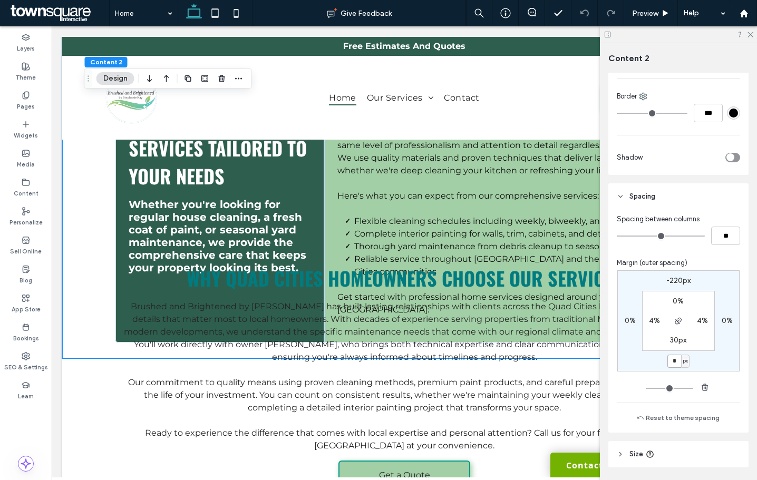
type input "*"
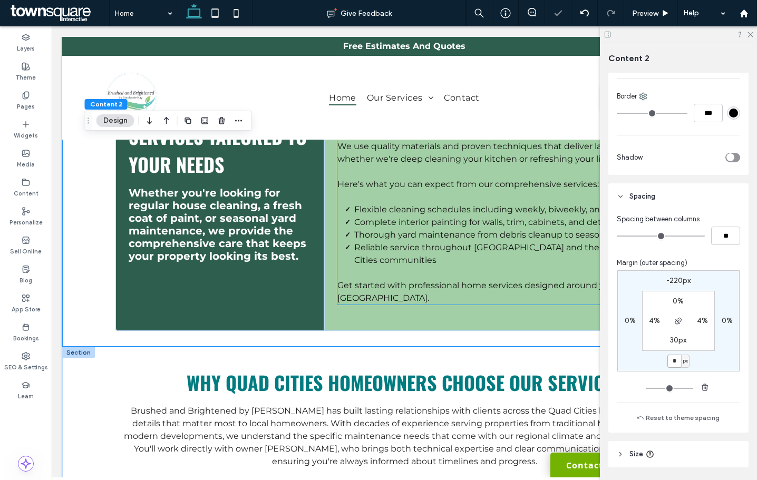
scroll to position [1462, 0]
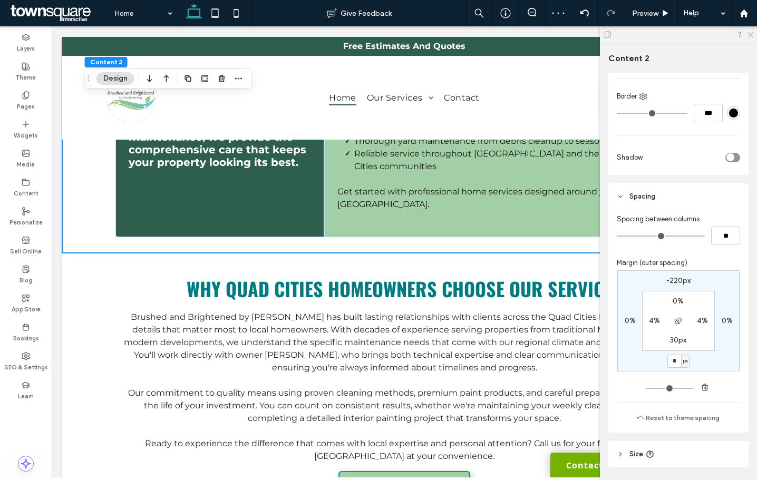
click at [749, 34] on icon at bounding box center [749, 34] width 7 height 7
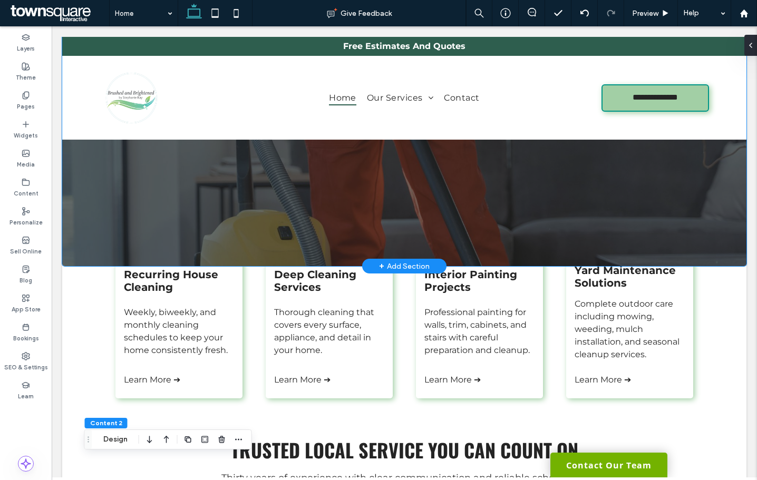
scroll to position [211, 0]
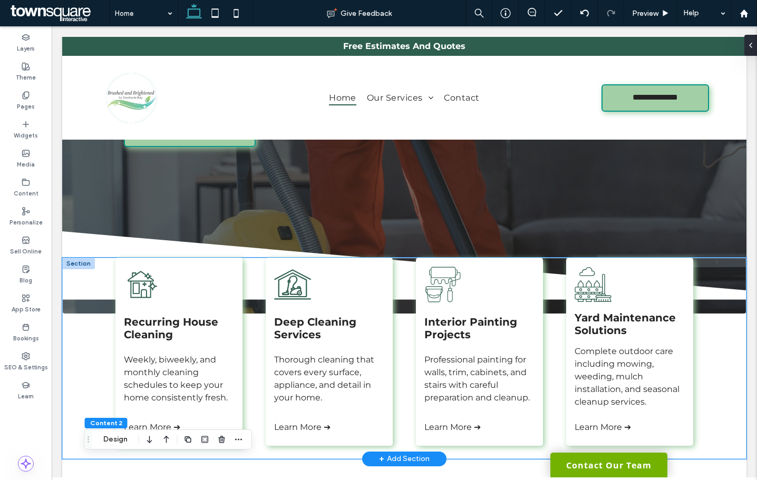
click at [88, 312] on div "Recurring House Cleaning Weekly, biweekly, and monthly cleaning schedules to ke…" at bounding box center [404, 358] width 632 height 201
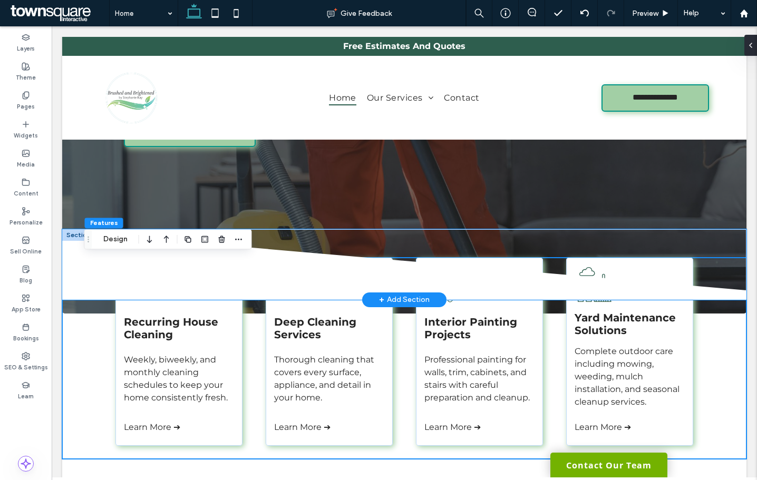
click at [74, 246] on icon at bounding box center [404, 265] width 684 height 69
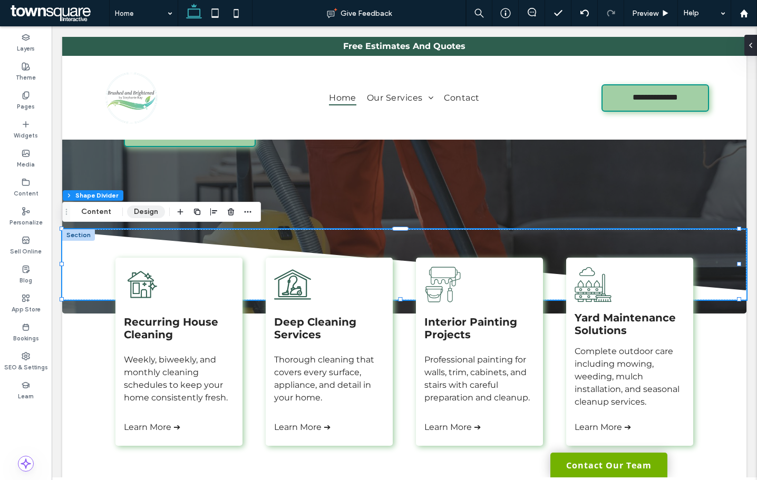
click at [155, 210] on button "Design" at bounding box center [146, 212] width 38 height 13
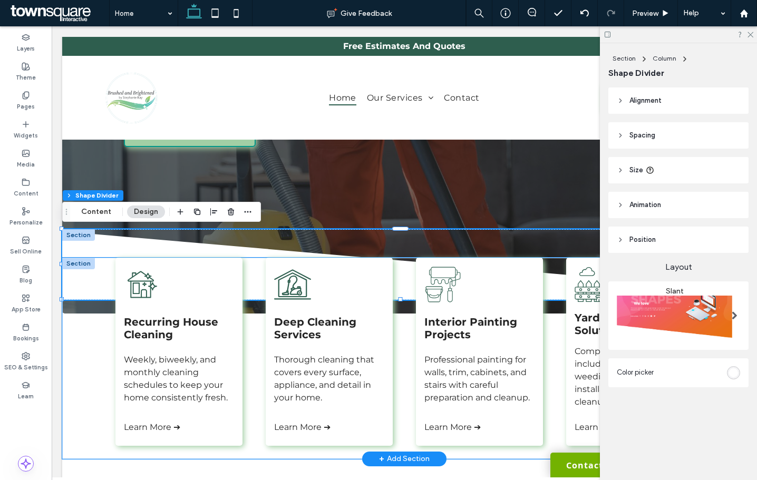
click at [74, 399] on div "Recurring House Cleaning Weekly, biweekly, and monthly cleaning schedules to ke…" at bounding box center [404, 358] width 684 height 201
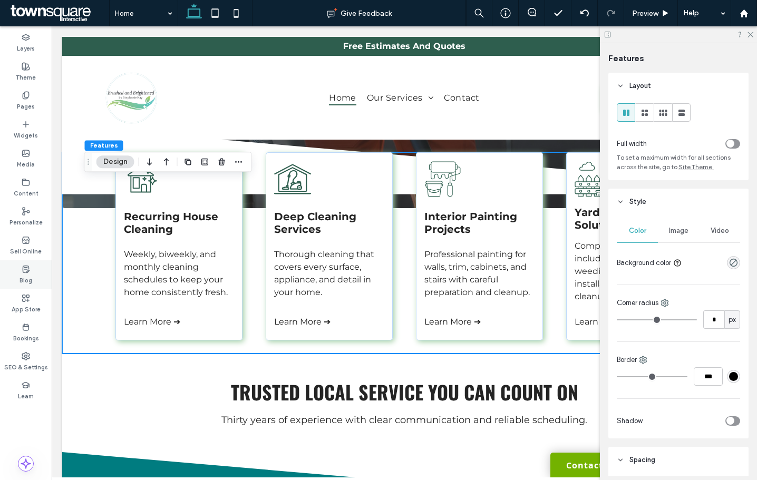
scroll to position [263, 0]
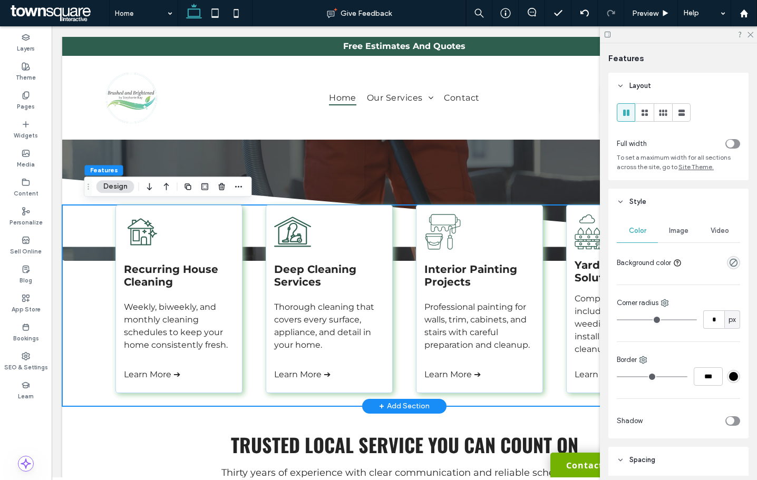
click at [76, 257] on div "Recurring House Cleaning Weekly, biweekly, and monthly cleaning schedules to ke…" at bounding box center [404, 305] width 684 height 201
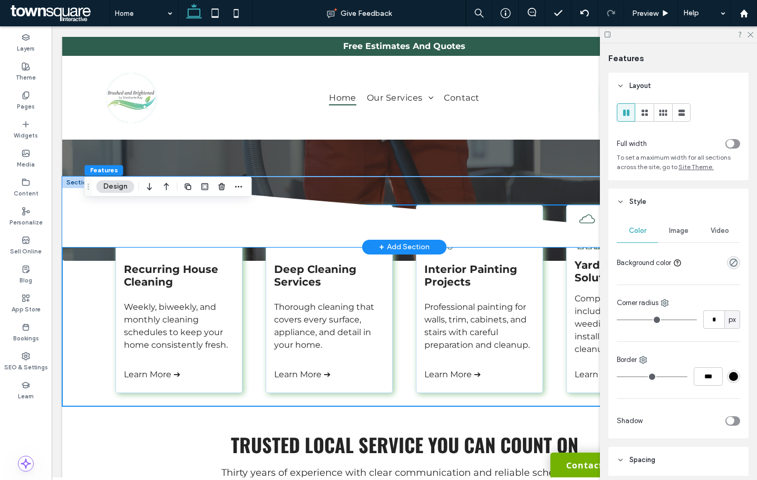
click at [67, 190] on icon at bounding box center [404, 213] width 684 height 69
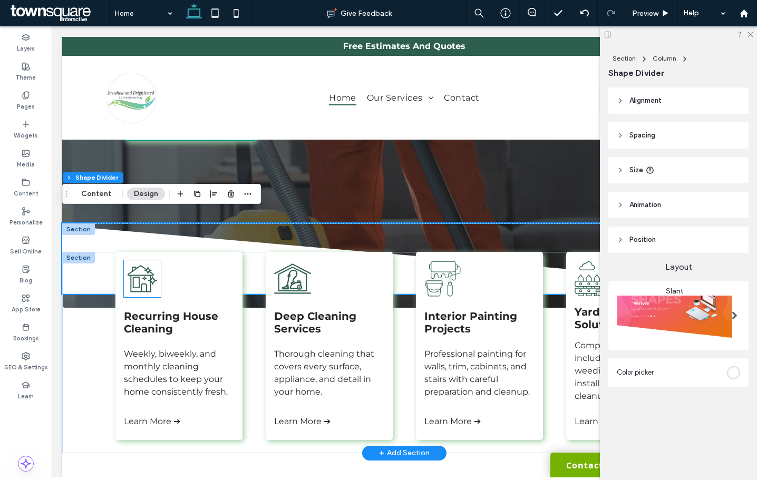
scroll to position [211, 0]
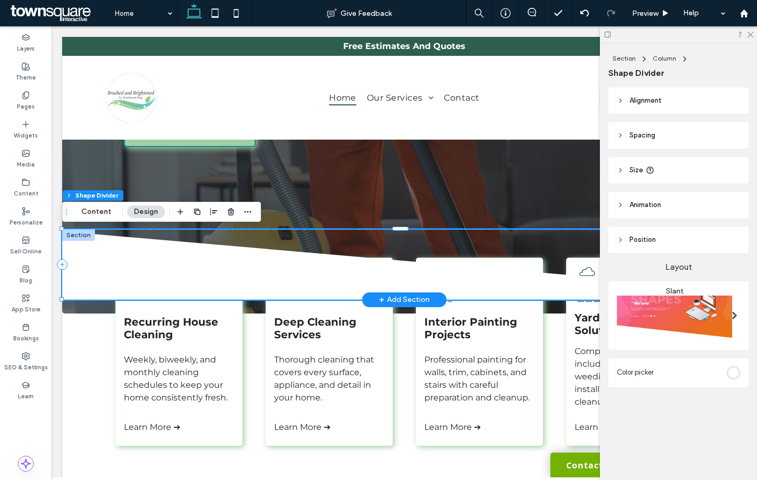
click at [111, 245] on icon at bounding box center [404, 265] width 684 height 69
click at [90, 284] on icon at bounding box center [404, 265] width 684 height 69
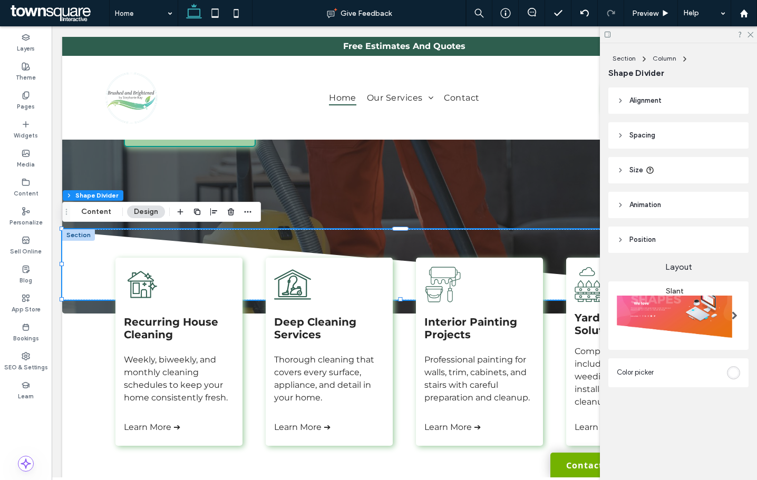
click at [639, 134] on span "Spacing" at bounding box center [642, 135] width 26 height 11
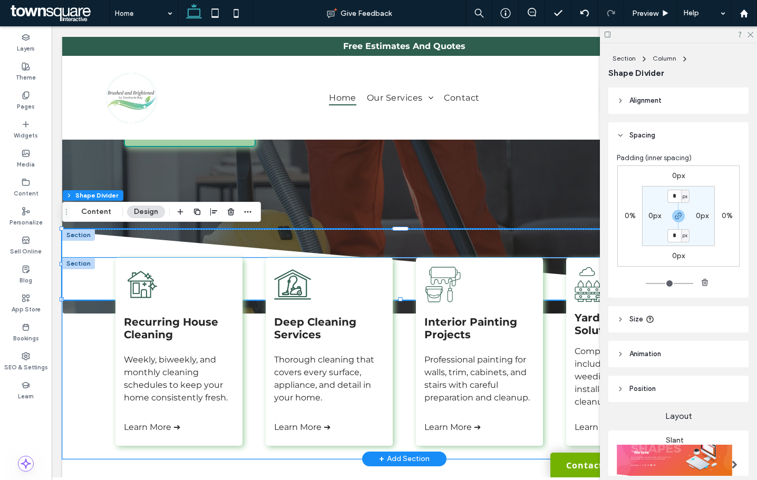
click at [77, 338] on div "Recurring House Cleaning Weekly, biweekly, and monthly cleaning schedules to ke…" at bounding box center [404, 358] width 684 height 201
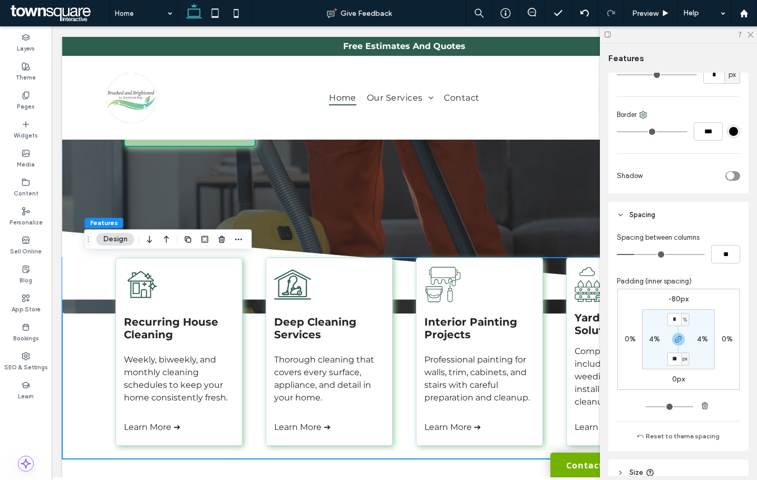
scroll to position [263, 0]
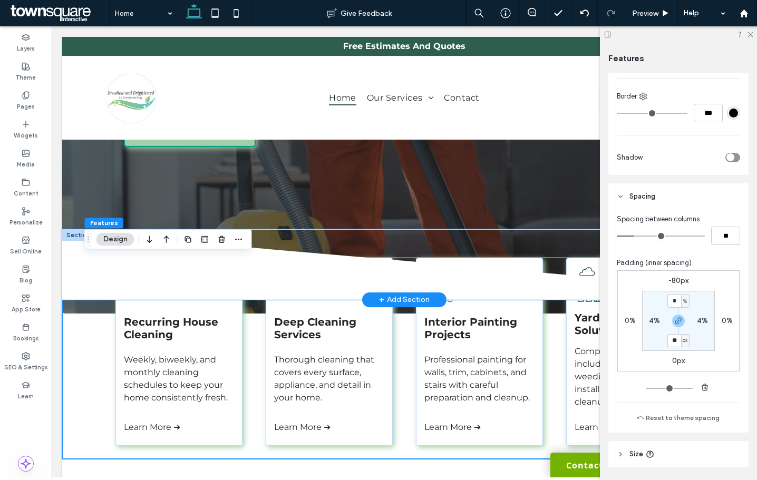
click at [77, 281] on icon at bounding box center [404, 265] width 684 height 69
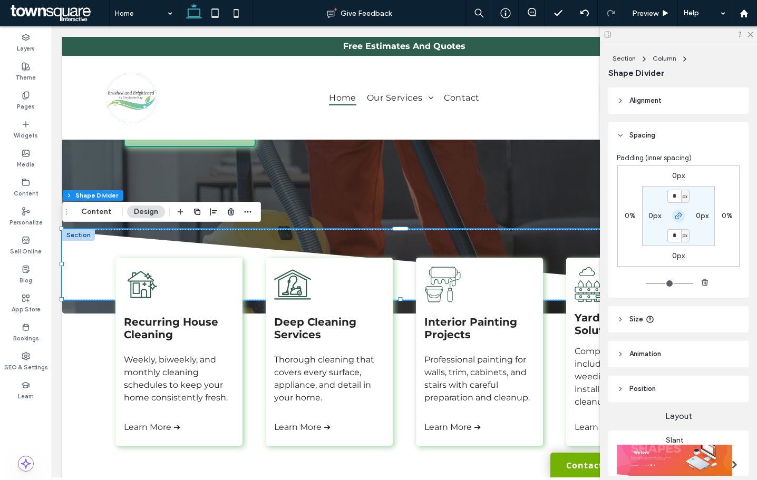
click at [675, 216] on icon "button" at bounding box center [678, 216] width 8 height 8
click at [675, 236] on label "0px" at bounding box center [678, 235] width 13 height 9
click at [672, 253] on label "0px" at bounding box center [678, 255] width 13 height 9
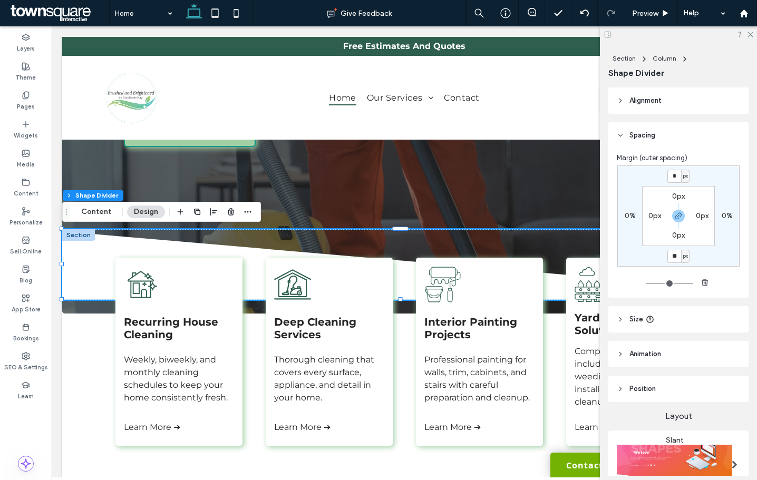
type input "**"
type input "*"
type input "**"
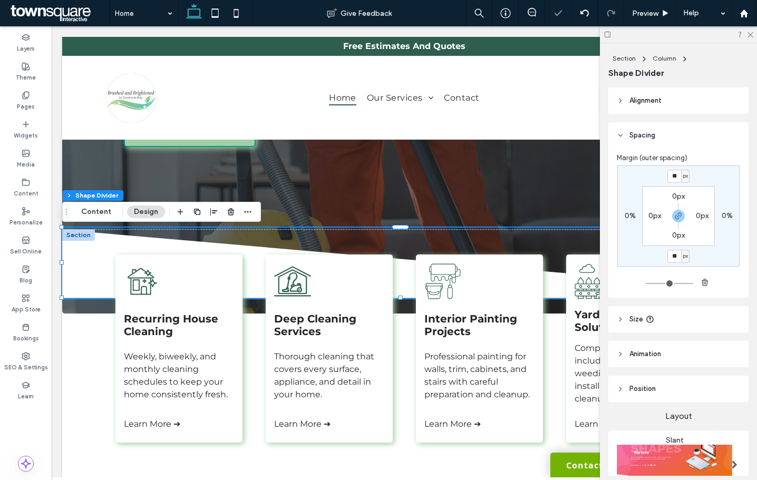
type input "*"
type input "**"
type input "*"
type input "**"
type input "*"
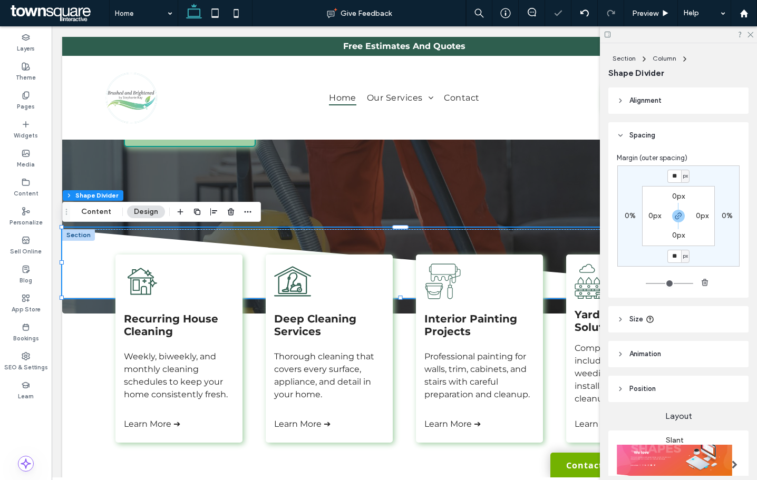
type input "**"
type input "*"
type input "**"
type input "*"
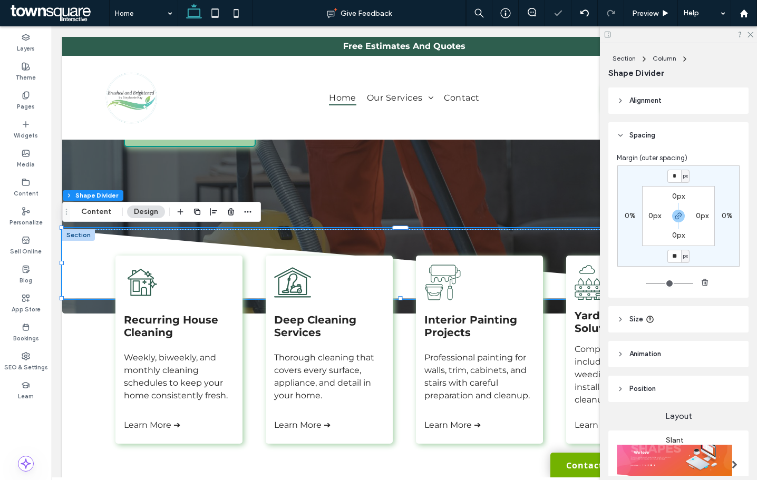
type input "*"
type input "**"
type input "*"
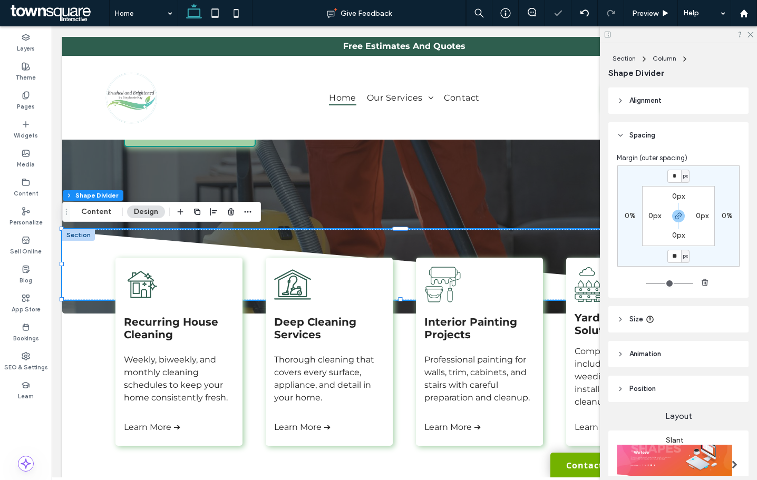
type input "**"
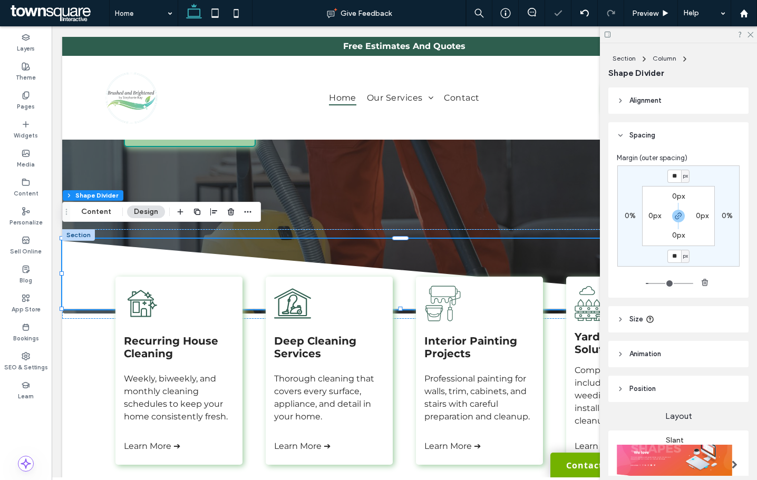
type input "**"
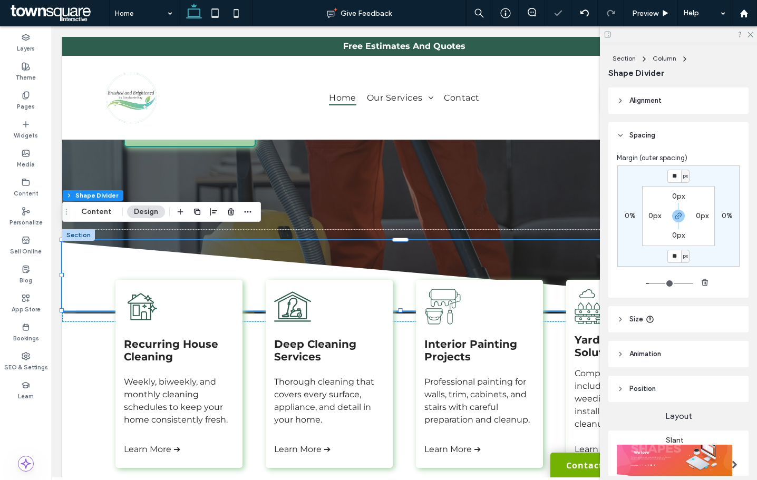
type input "**"
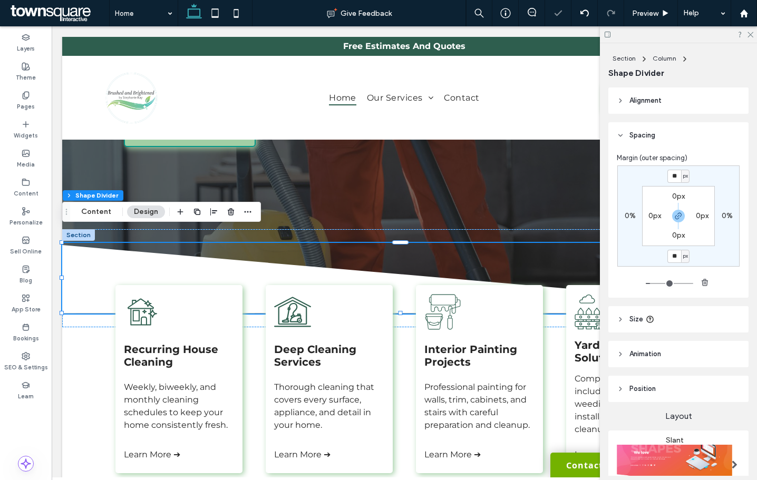
type input "**"
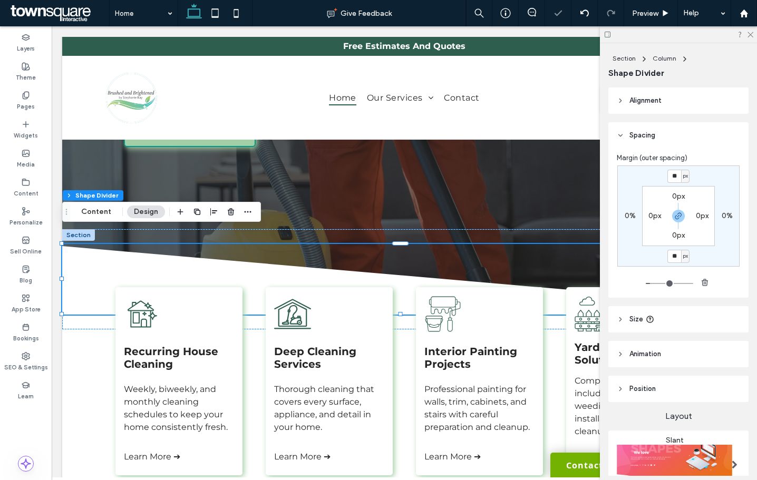
type input "**"
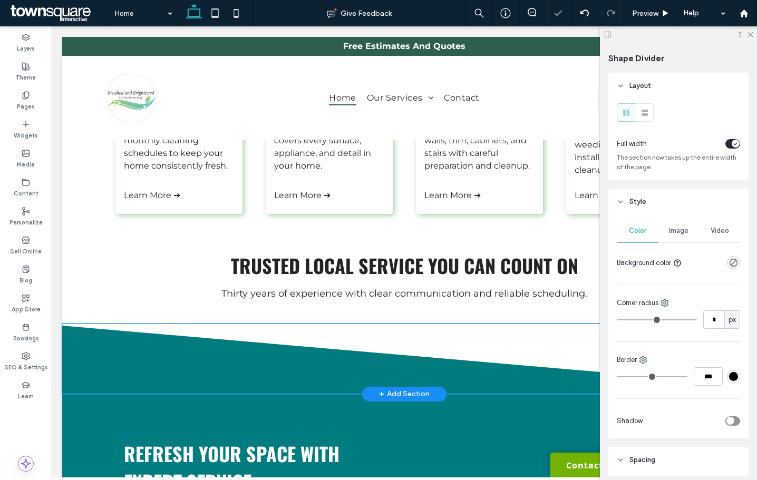
type input "***"
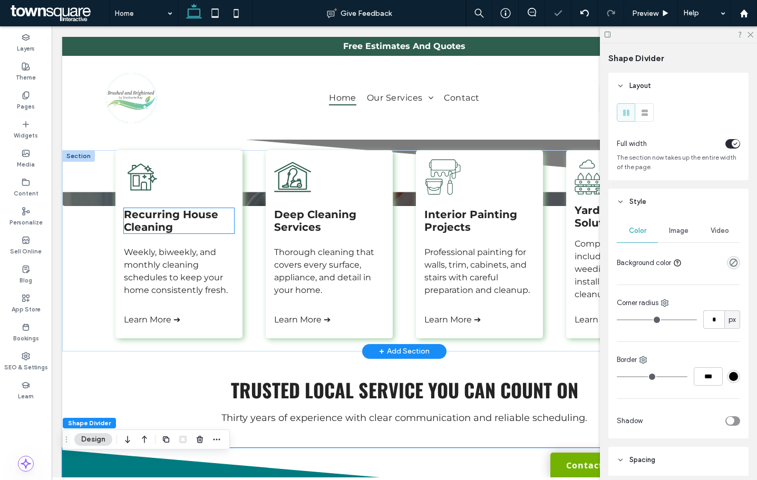
scroll to position [211, 0]
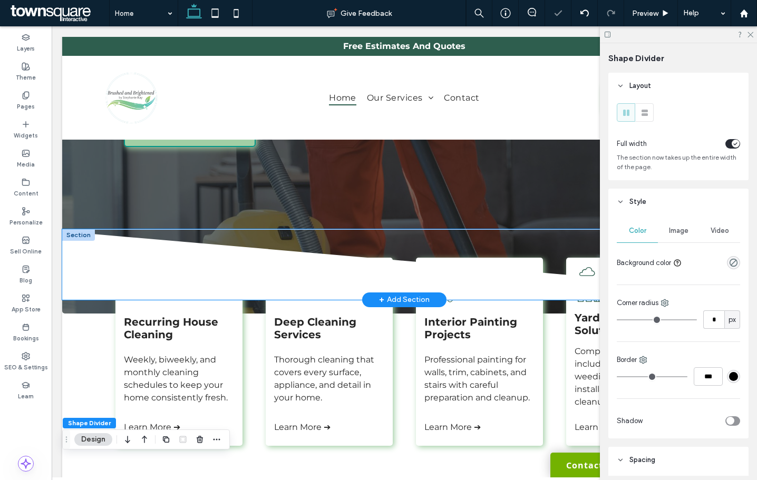
click at [88, 277] on icon at bounding box center [404, 265] width 684 height 69
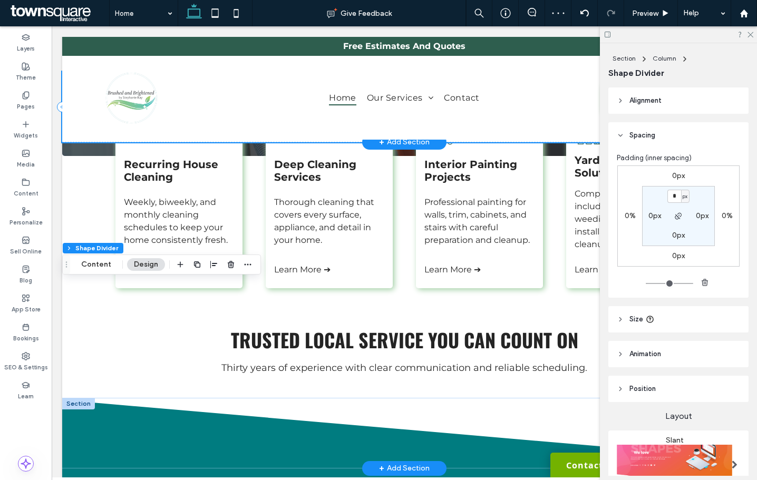
scroll to position [158, 0]
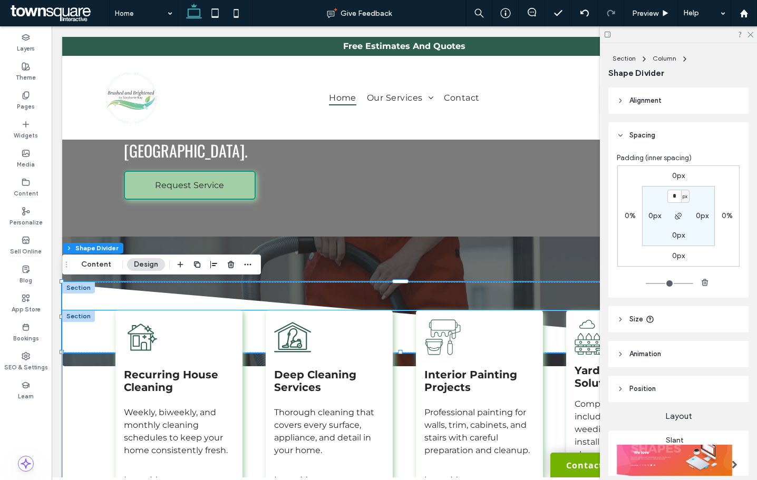
click at [88, 373] on div "Recurring House Cleaning Weekly, biweekly, and monthly cleaning schedules to ke…" at bounding box center [404, 410] width 632 height 201
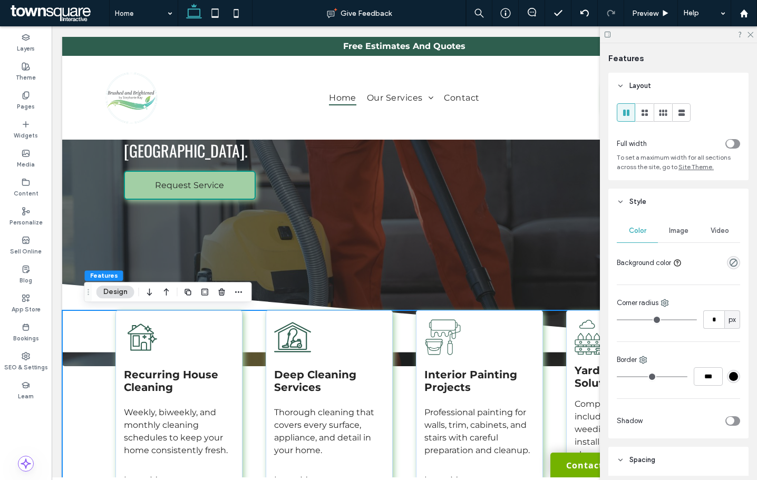
click at [92, 340] on div "Recurring House Cleaning Weekly, biweekly, and monthly cleaning schedules to ke…" at bounding box center [404, 410] width 632 height 201
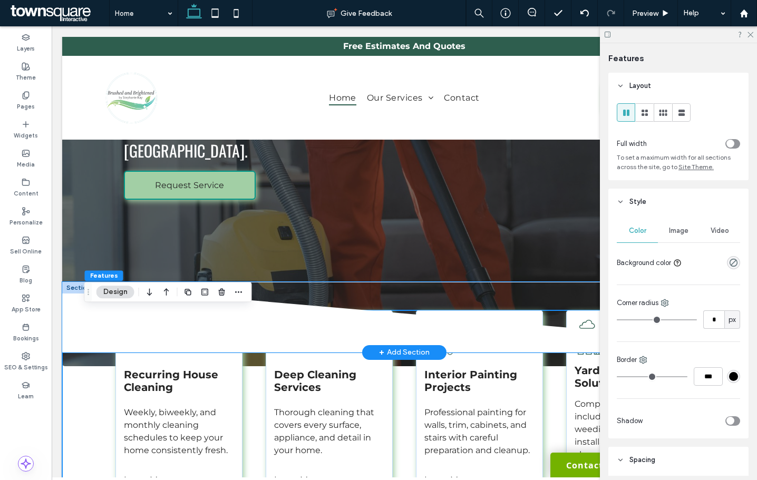
click at [71, 294] on icon at bounding box center [404, 318] width 684 height 69
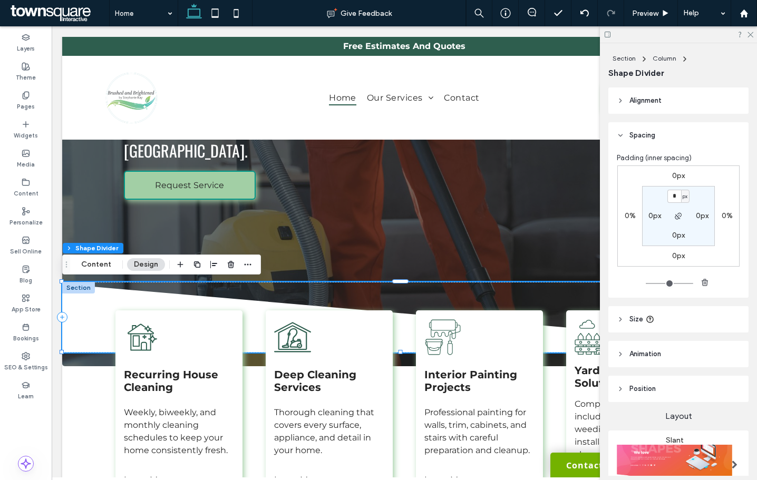
click at [673, 179] on label "0px" at bounding box center [678, 175] width 13 height 9
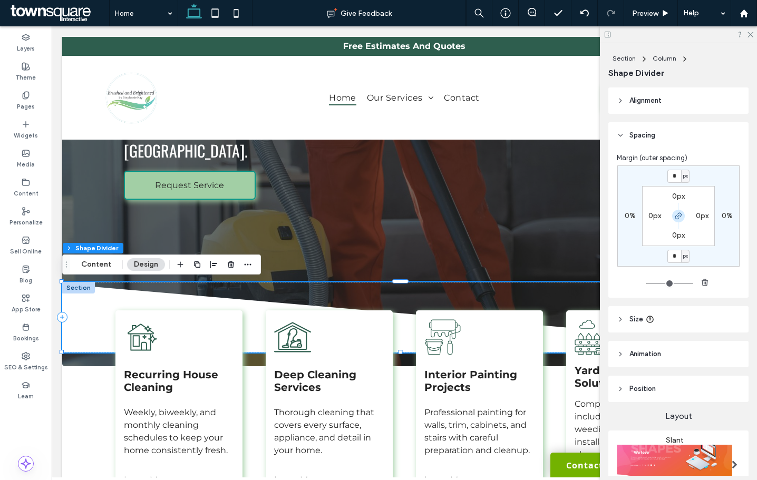
click at [675, 218] on use "button" at bounding box center [678, 216] width 6 height 6
click at [673, 254] on label "0px" at bounding box center [678, 255] width 13 height 9
type input "**"
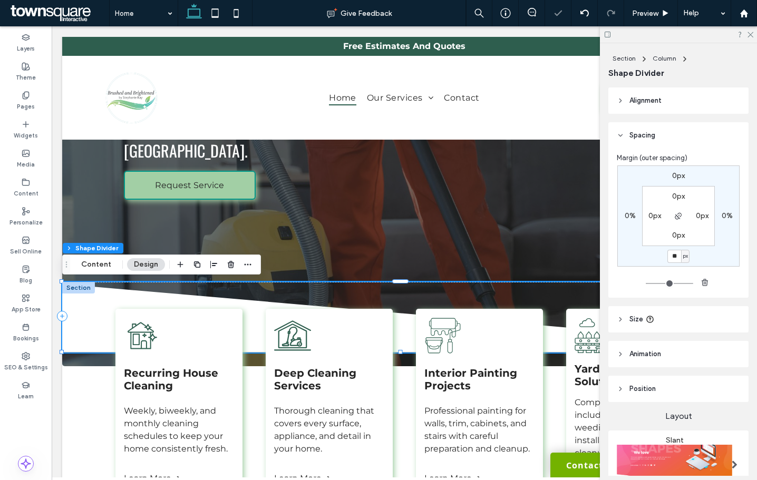
type input "*"
type input "**"
type input "*"
type input "**"
type input "*"
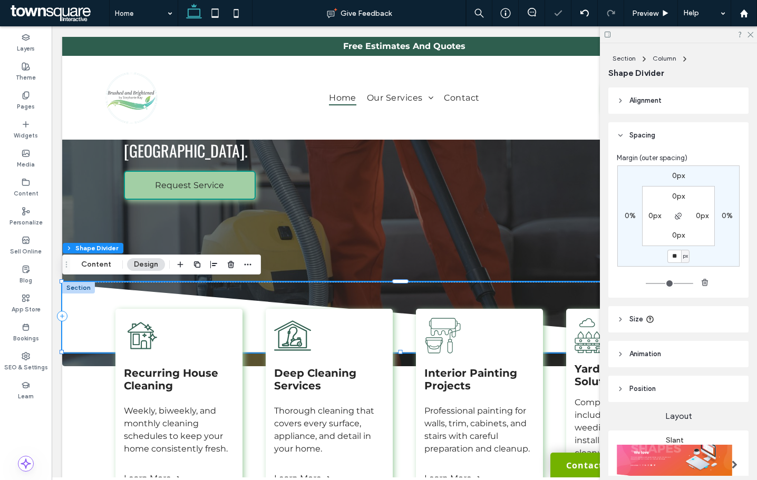
type input "**"
type input "*"
type input "***"
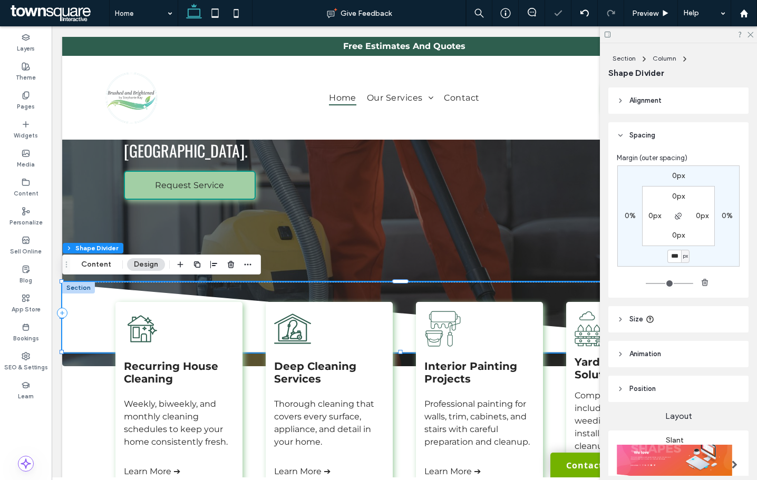
type input "*"
type input "***"
type input "*"
type input "***"
type input "*"
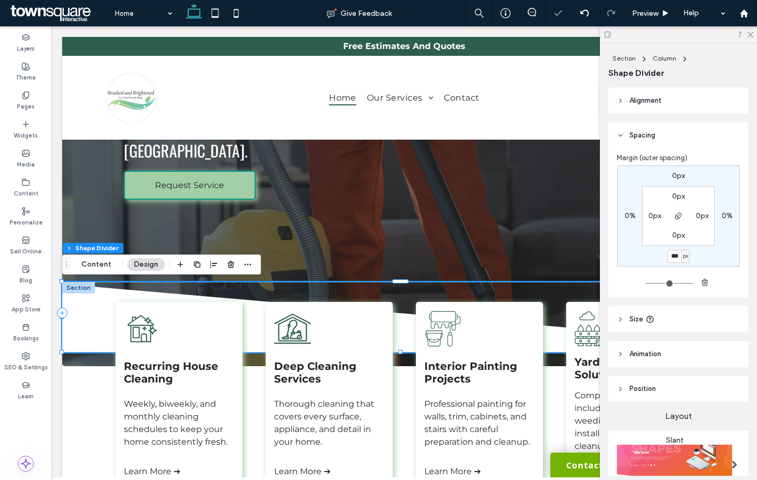
type input "***"
type input "*"
type input "***"
type input "*"
type input "***"
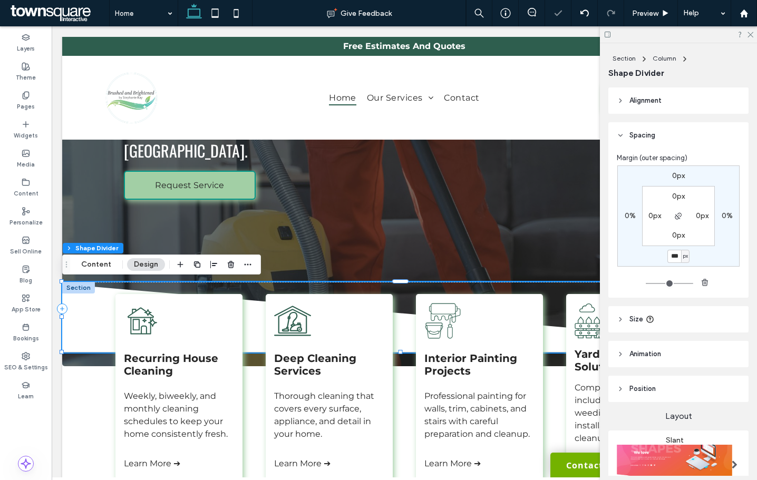
type input "*"
click at [673, 254] on input "***" at bounding box center [674, 256] width 14 height 13
type input "**"
type input "*"
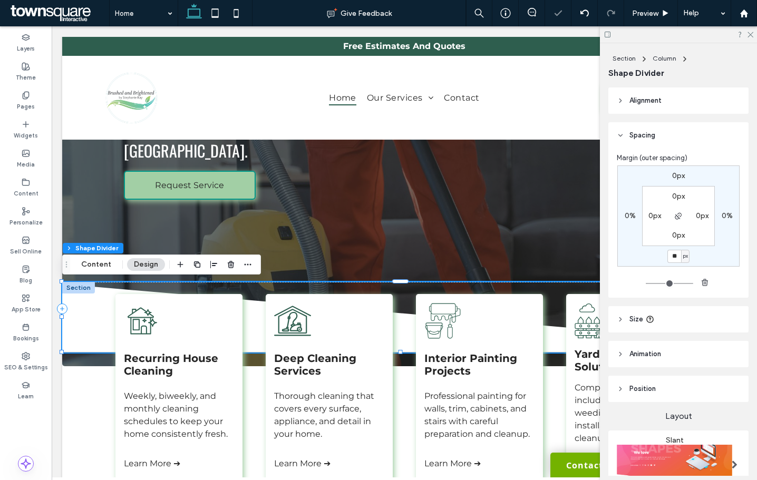
type input "*"
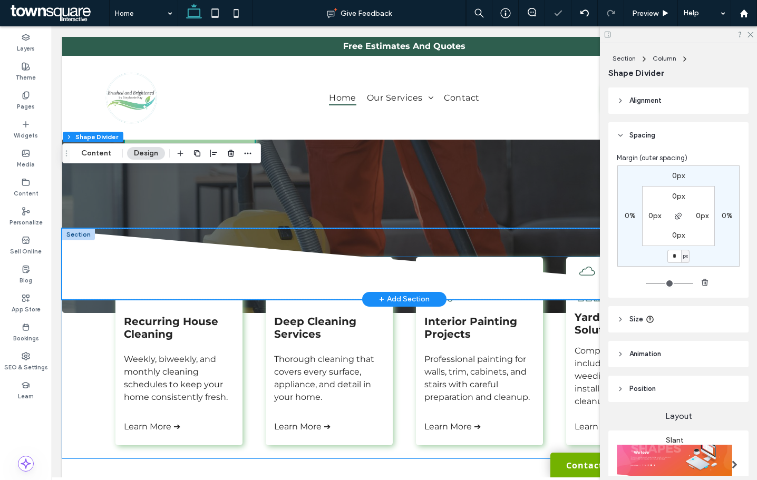
scroll to position [211, 0]
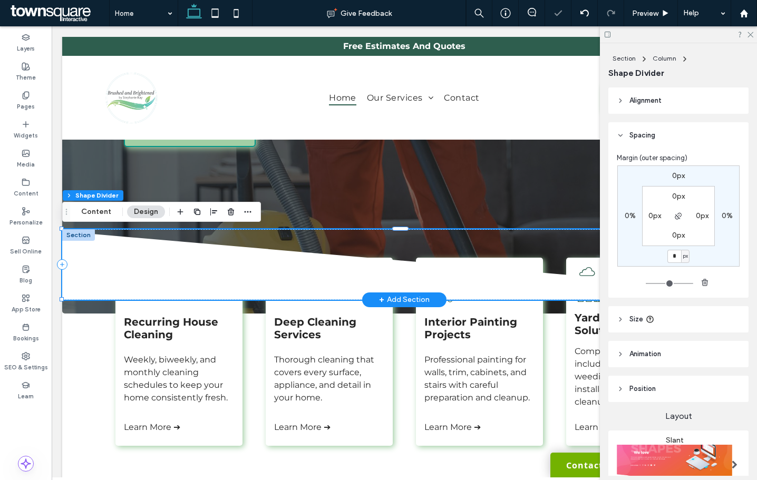
click at [237, 234] on icon at bounding box center [404, 265] width 684 height 69
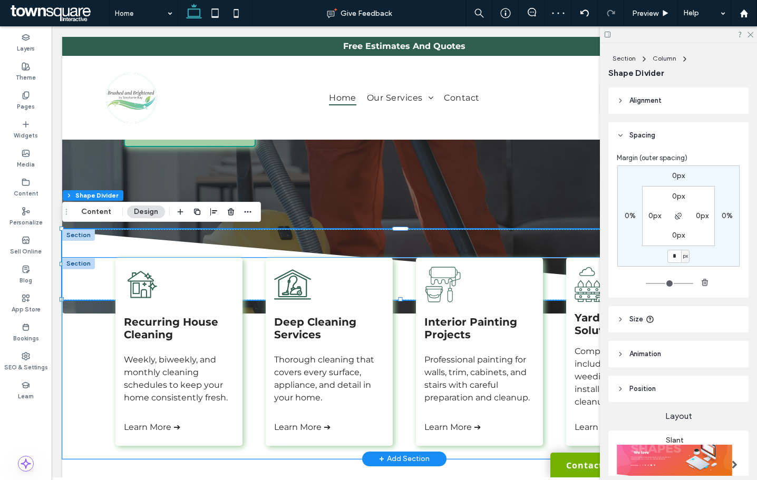
click at [76, 369] on div "Recurring House Cleaning Weekly, biweekly, and monthly cleaning schedules to ke…" at bounding box center [404, 358] width 684 height 201
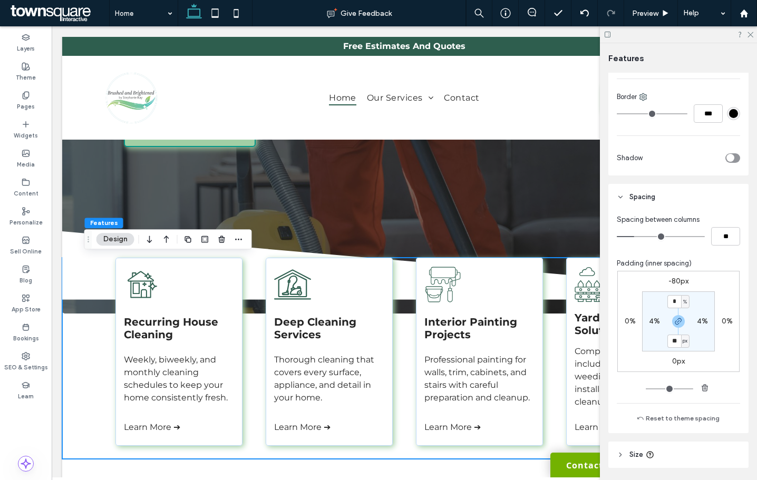
scroll to position [263, 0]
click at [677, 320] on icon "button" at bounding box center [678, 321] width 8 height 8
click at [674, 277] on label "-80px" at bounding box center [678, 280] width 20 height 9
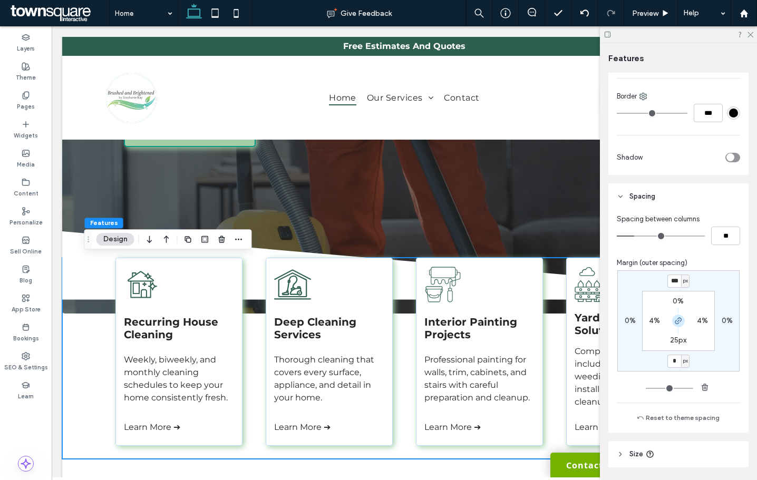
click at [674, 318] on icon "button" at bounding box center [678, 321] width 8 height 8
type input "*"
click at [672, 285] on input "***" at bounding box center [674, 281] width 14 height 13
type input "*"
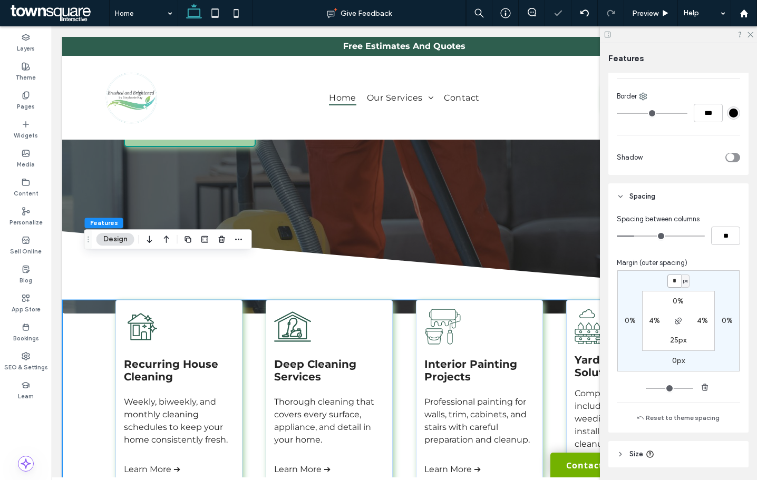
click at [671, 280] on input "*" at bounding box center [674, 281] width 14 height 13
type input "**"
type input "*"
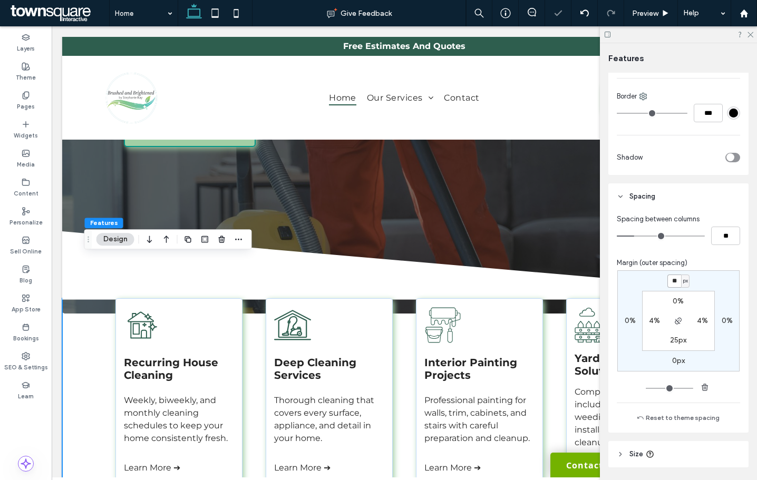
type input "**"
type input "*"
type input "**"
type input "*"
type input "**"
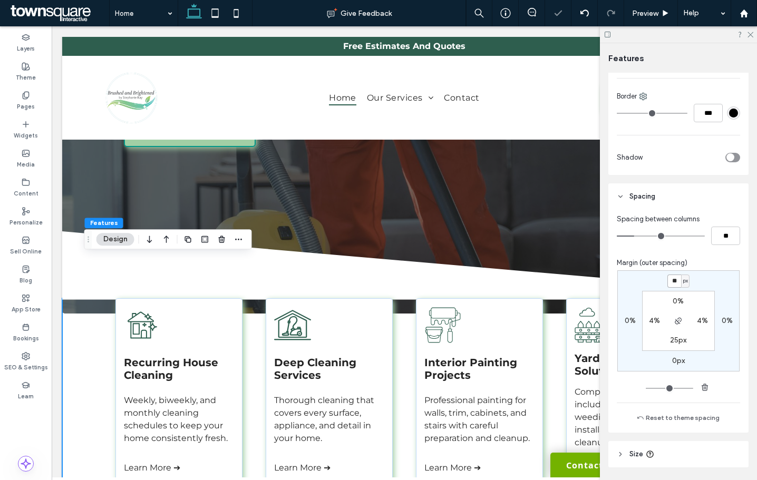
type input "*"
type input "***"
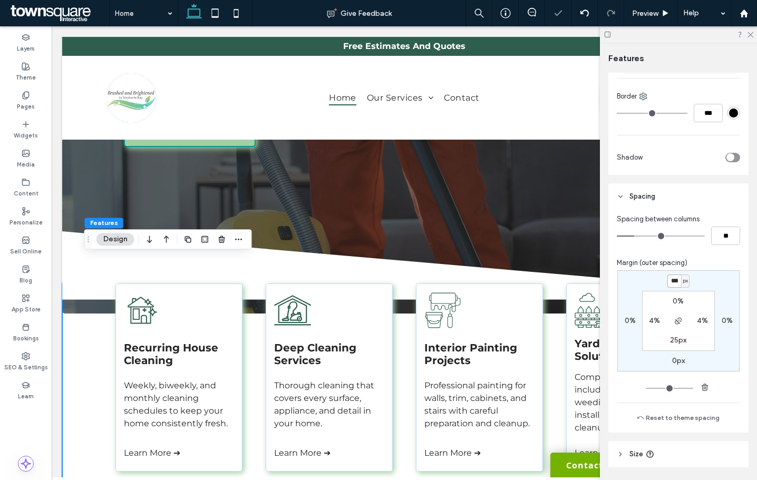
type input "*"
click at [671, 280] on input "***" at bounding box center [674, 281] width 14 height 13
type input "***"
type input "*"
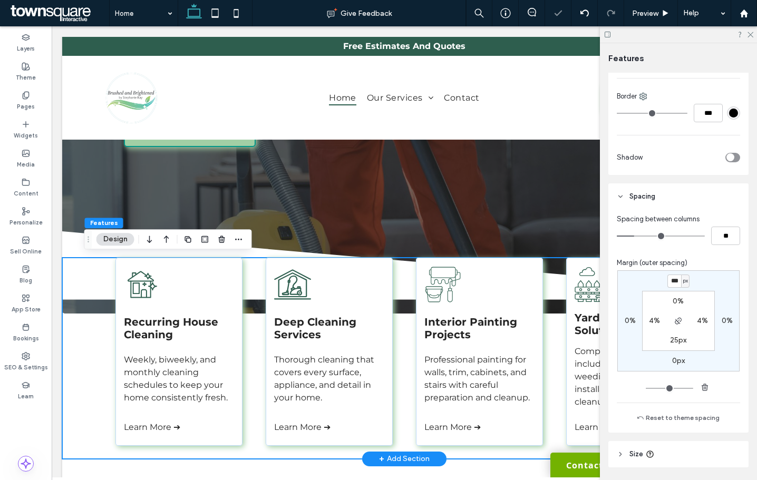
click at [95, 310] on div "Recurring House Cleaning Weekly, biweekly, and monthly cleaning schedules to ke…" at bounding box center [404, 358] width 632 height 201
click at [92, 287] on div "Recurring House Cleaning Weekly, biweekly, and monthly cleaning schedules to ke…" at bounding box center [404, 358] width 632 height 201
drag, startPoint x: 92, startPoint y: 260, endPoint x: 80, endPoint y: 258, distance: 11.7
click at [89, 259] on div "Recurring House Cleaning Weekly, biweekly, and monthly cleaning schedules to ke…" at bounding box center [404, 358] width 632 height 201
drag, startPoint x: 748, startPoint y: 35, endPoint x: 31, endPoint y: 74, distance: 718.8
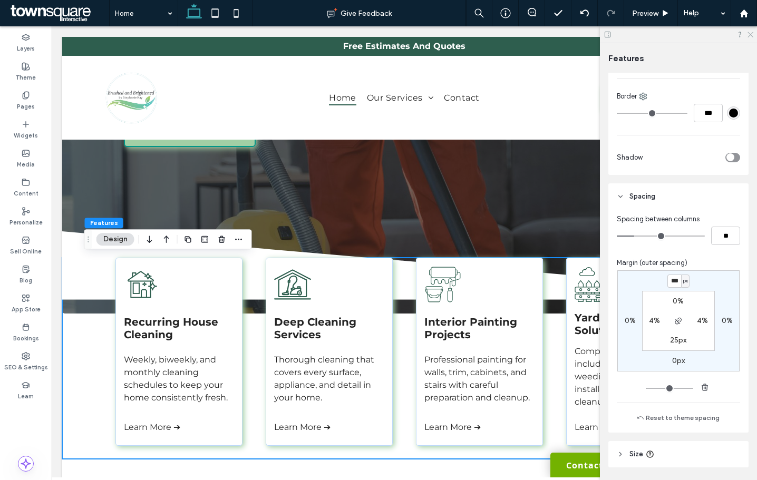
click at [748, 35] on icon at bounding box center [749, 34] width 7 height 7
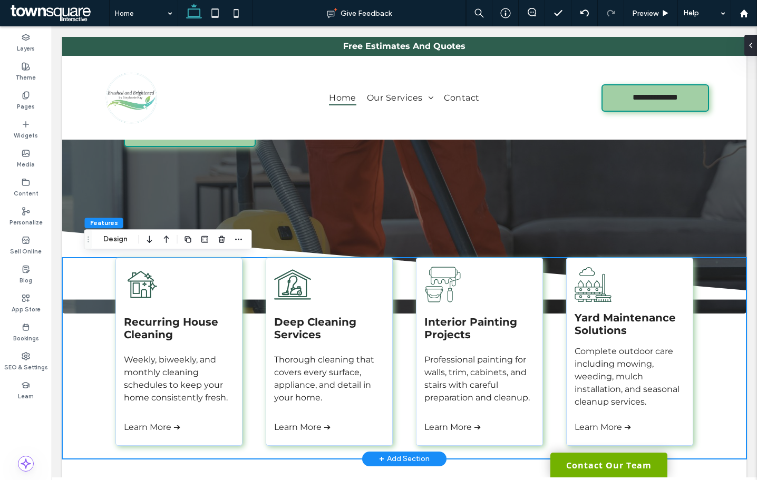
click at [73, 312] on div "Recurring House Cleaning Weekly, biweekly, and monthly cleaning schedules to ke…" at bounding box center [404, 358] width 684 height 201
click at [83, 353] on div "Recurring House Cleaning Weekly, biweekly, and monthly cleaning schedules to ke…" at bounding box center [404, 358] width 684 height 201
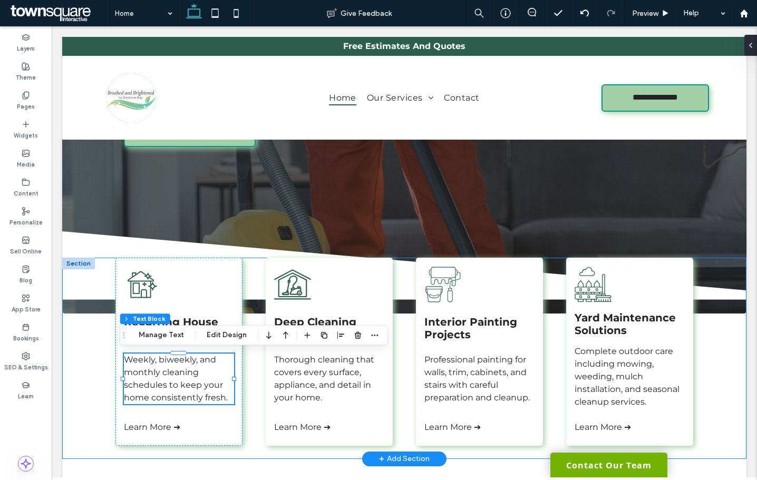
click at [88, 334] on div "Recurring House Cleaning Weekly, biweekly, and monthly cleaning schedules to ke…" at bounding box center [404, 358] width 632 height 201
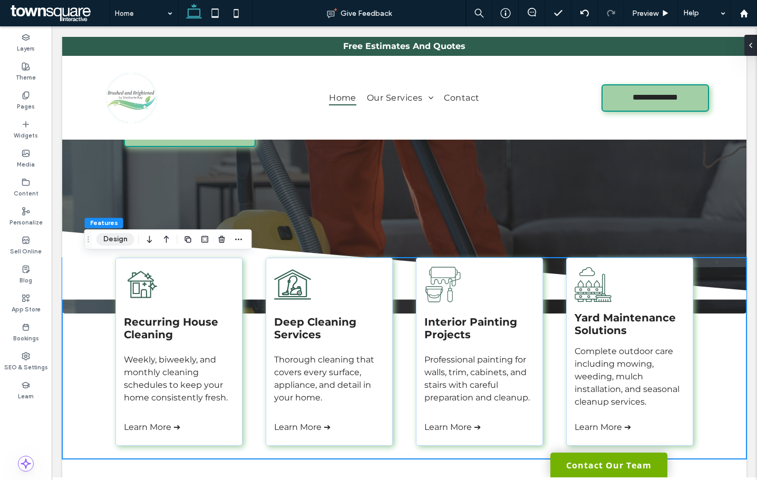
click at [114, 239] on button "Design" at bounding box center [115, 239] width 38 height 13
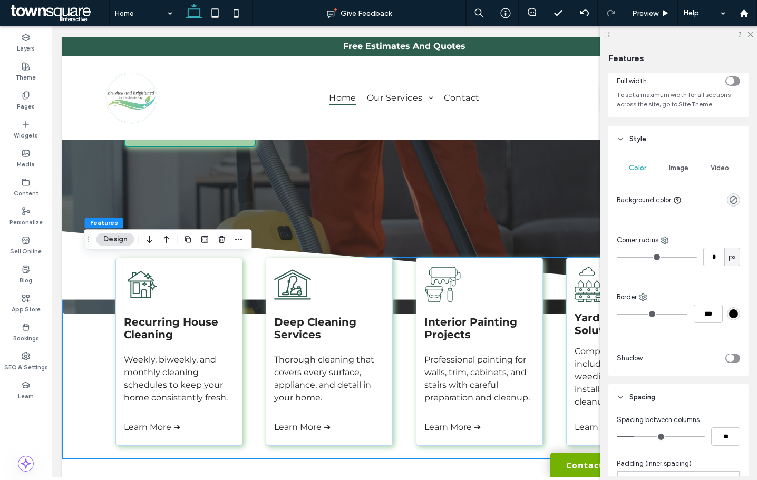
scroll to position [211, 0]
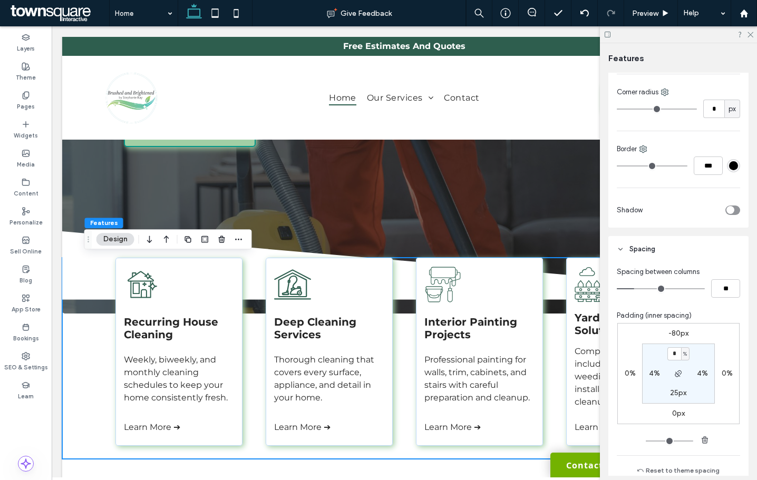
click at [675, 332] on label "-80px" at bounding box center [678, 333] width 20 height 9
type input "*"
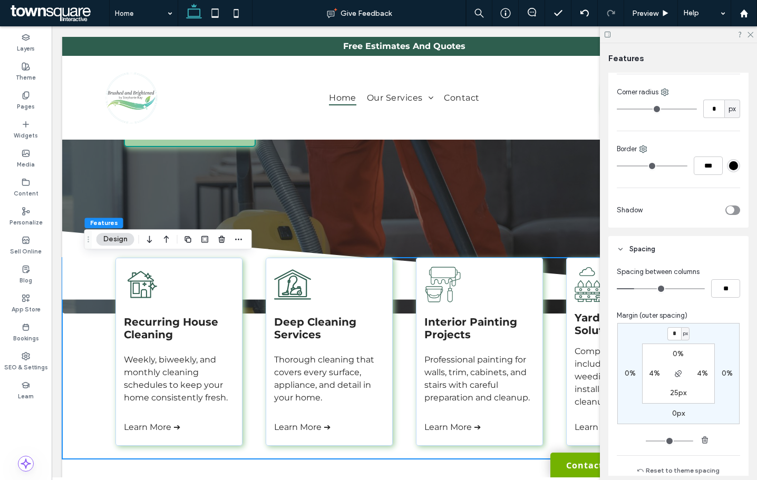
type input "*"
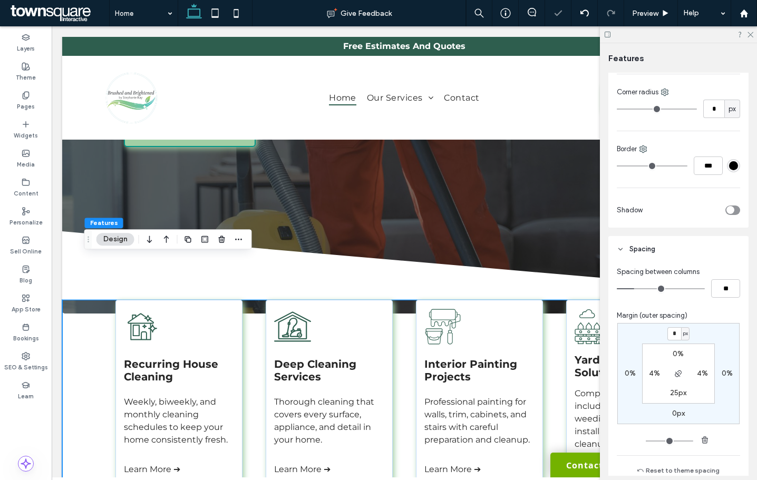
click at [671, 396] on label "25px" at bounding box center [678, 392] width 16 height 9
type input "**"
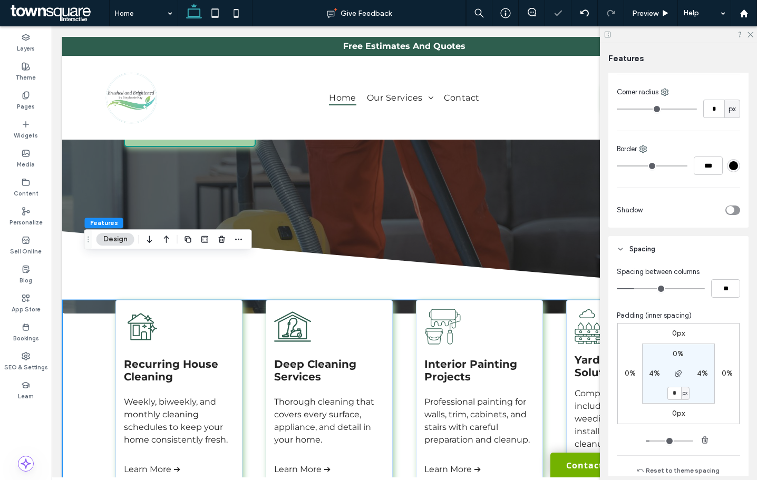
type input "*"
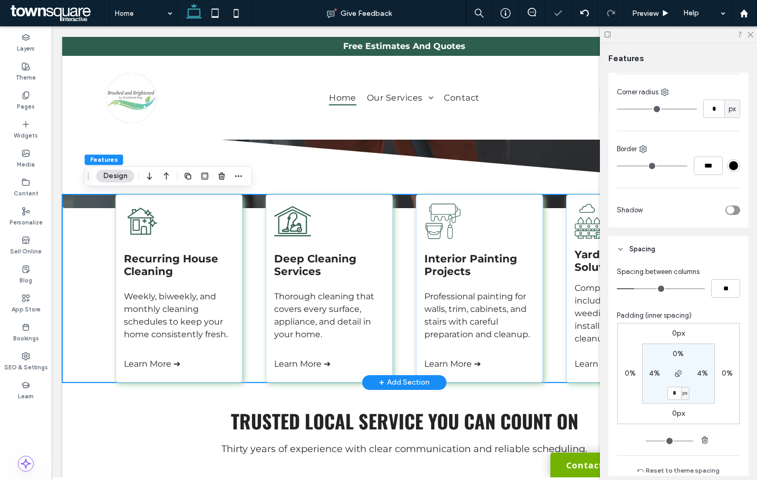
click at [76, 265] on div "Recurring House Cleaning Weekly, biweekly, and monthly cleaning schedules to ke…" at bounding box center [404, 288] width 684 height 188
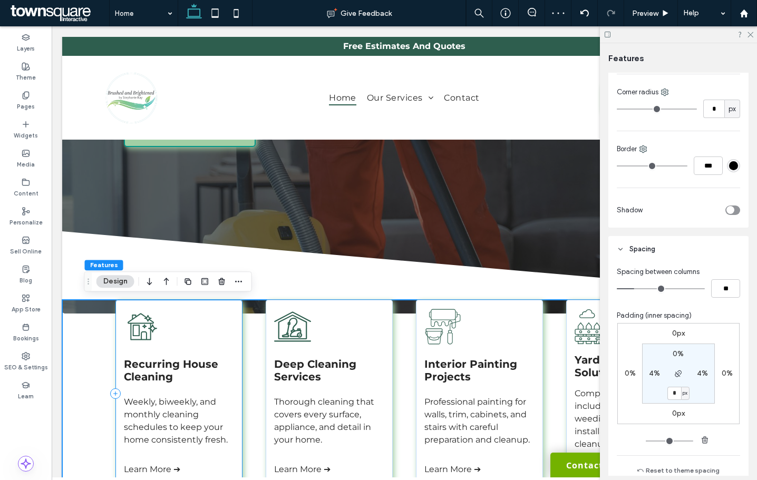
click at [115, 354] on div "Recurring House Cleaning Weekly, biweekly, and monthly cleaning schedules to ke…" at bounding box center [178, 394] width 127 height 188
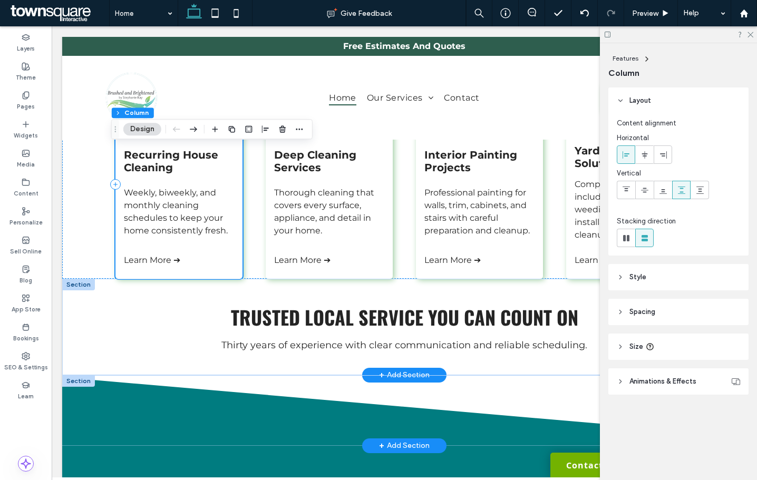
scroll to position [422, 0]
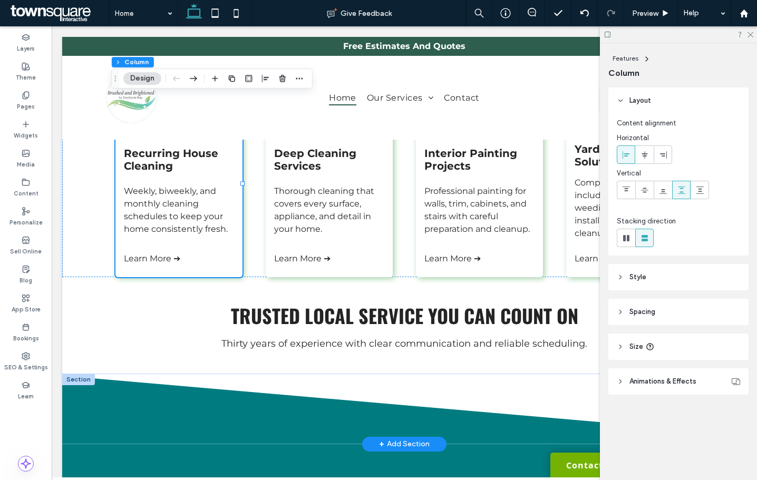
click at [658, 287] on header "Style" at bounding box center [678, 277] width 140 height 26
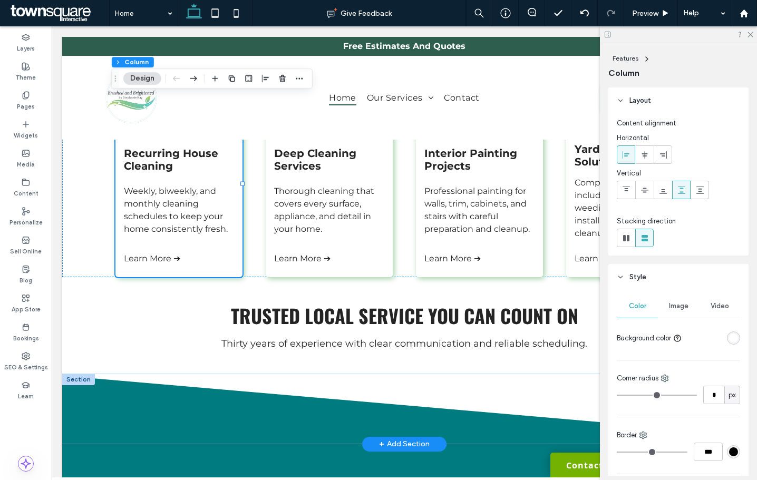
click at [658, 287] on header "Style" at bounding box center [678, 277] width 140 height 26
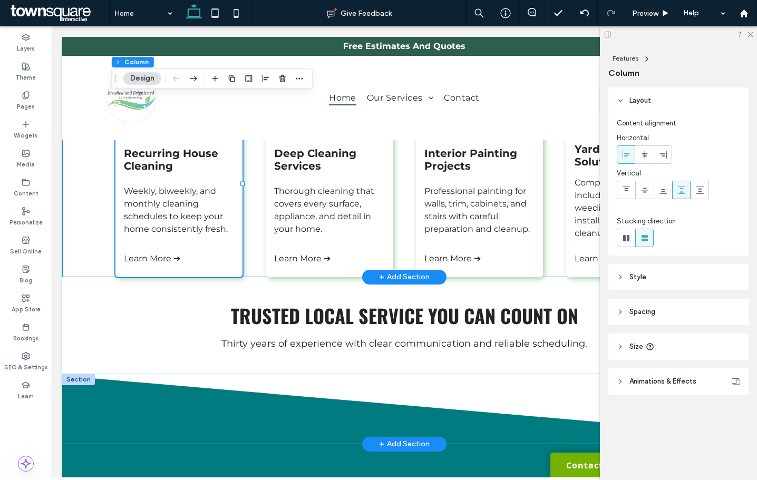
click at [62, 243] on div "Recurring House Cleaning Weekly, biweekly, and monthly cleaning schedules to ke…" at bounding box center [404, 183] width 684 height 188
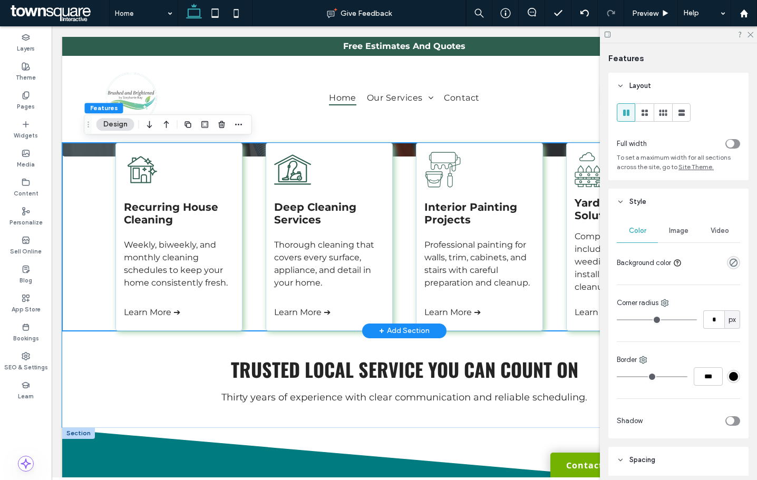
scroll to position [211, 0]
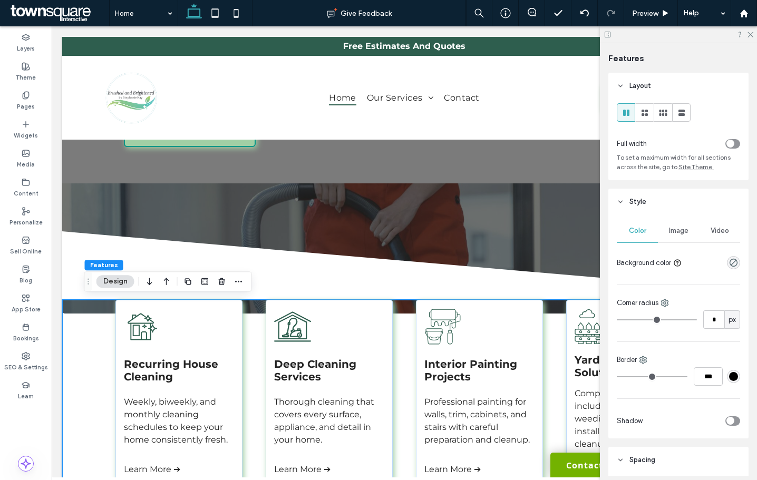
click at [68, 380] on div "Recurring House Cleaning Weekly, biweekly, and monthly cleaning schedules to ke…" at bounding box center [404, 394] width 684 height 188
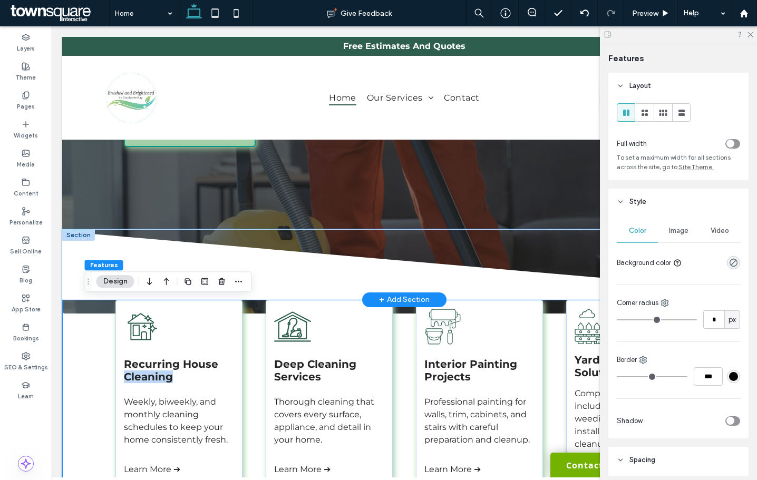
click at [259, 263] on icon at bounding box center [404, 265] width 684 height 69
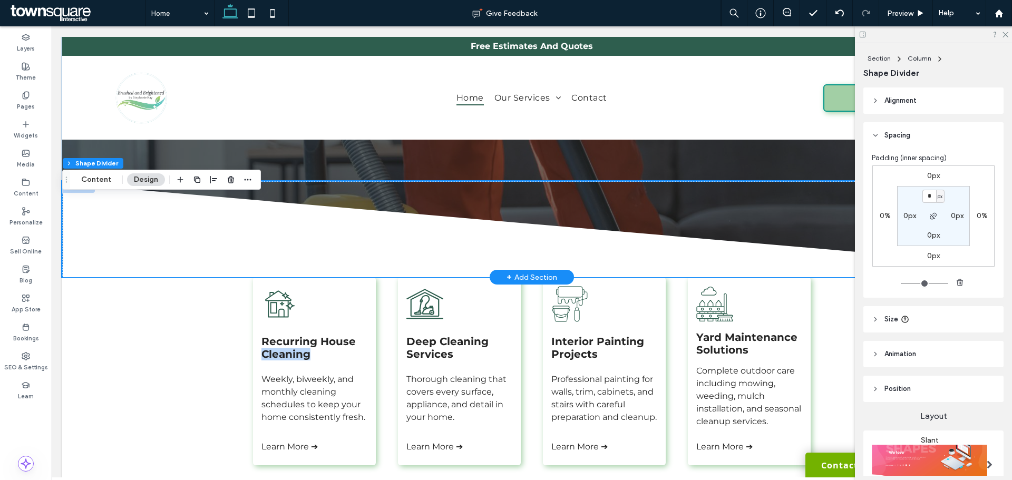
scroll to position [263, 0]
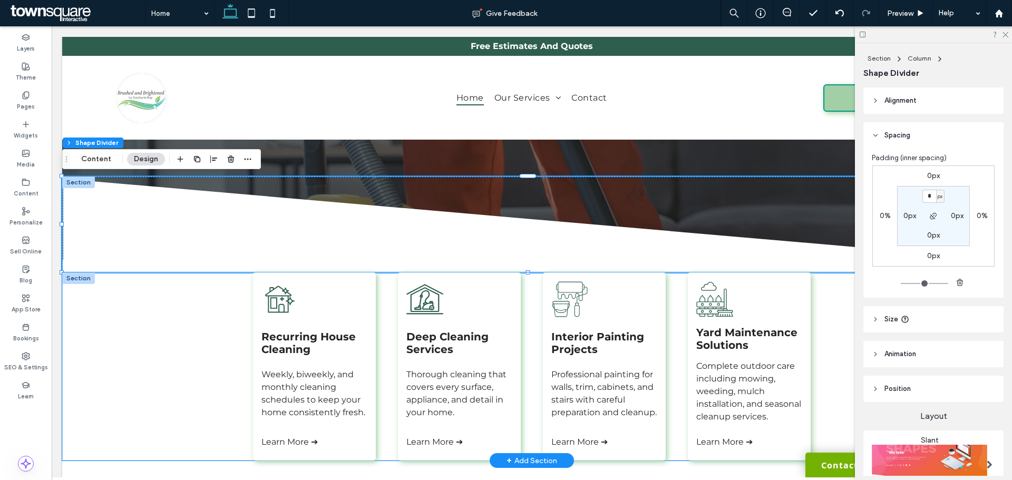
click at [191, 318] on div "Recurring House Cleaning Weekly, biweekly, and monthly cleaning schedules to ke…" at bounding box center [531, 366] width 939 height 188
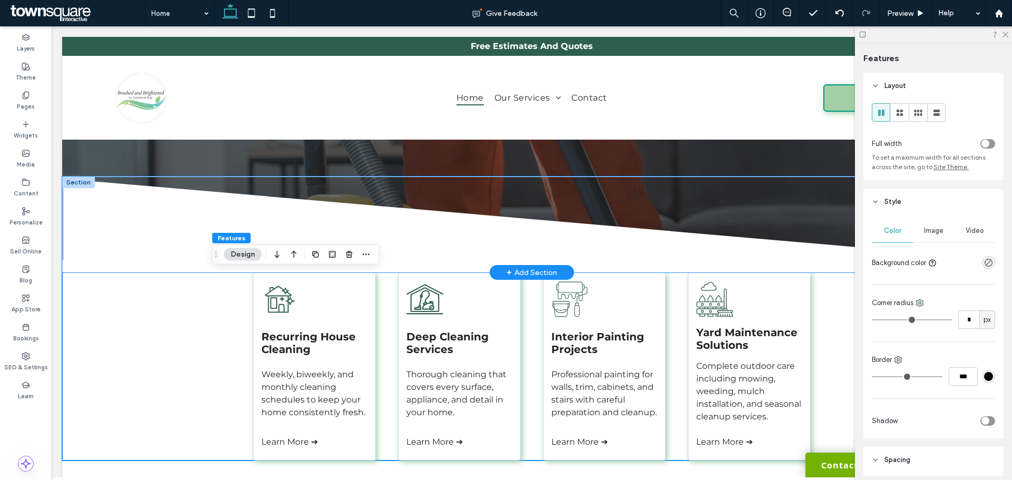
click at [135, 235] on icon at bounding box center [531, 226] width 939 height 94
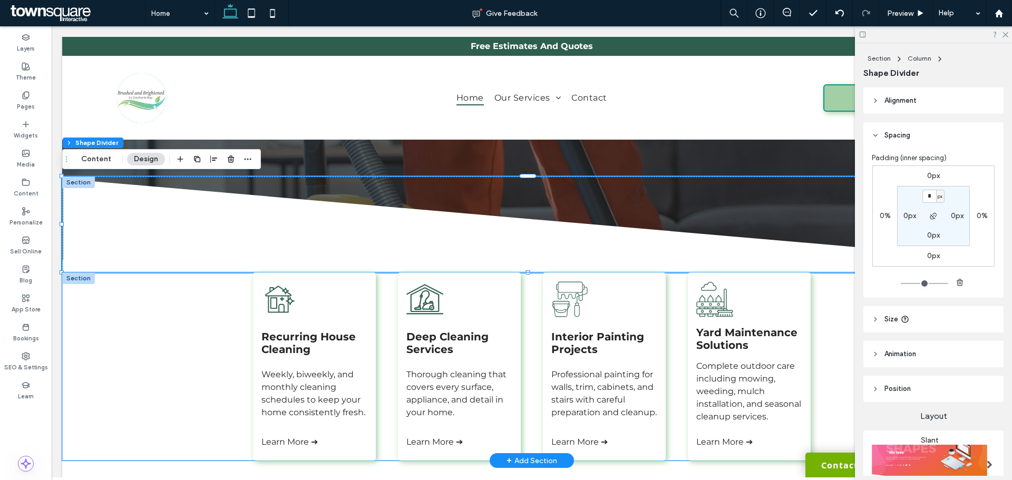
click at [144, 353] on div "Recurring House Cleaning Weekly, biweekly, and monthly cleaning schedules to ke…" at bounding box center [531, 366] width 939 height 188
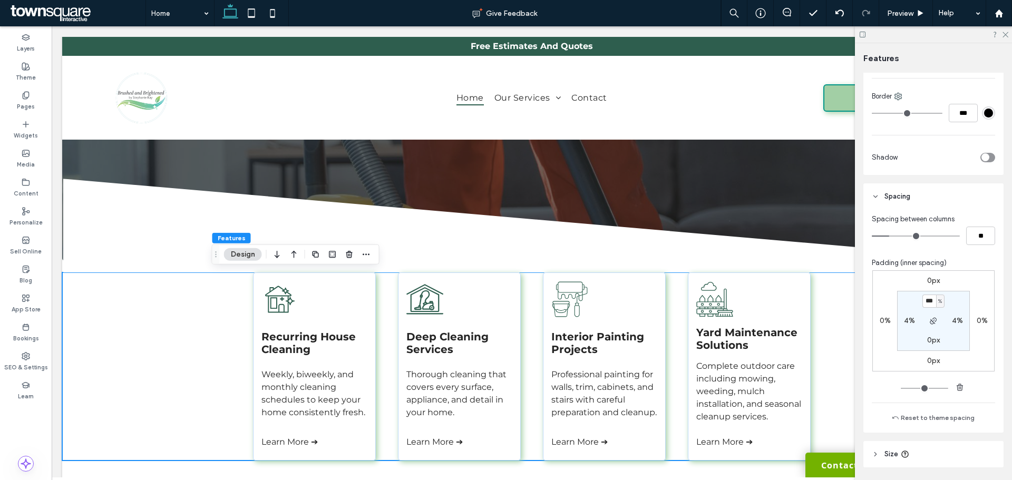
type input "***"
click at [756, 300] on input "***" at bounding box center [929, 301] width 14 height 13
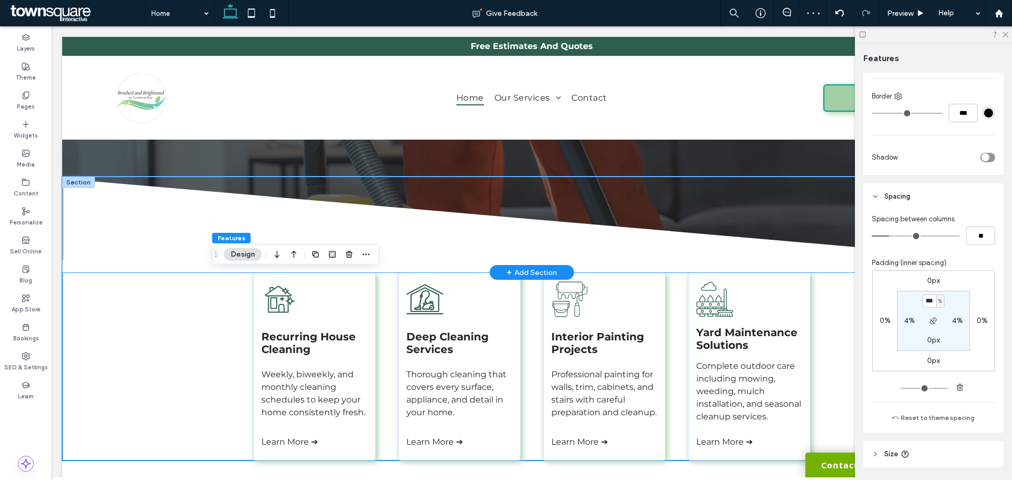
click at [177, 261] on icon at bounding box center [531, 226] width 939 height 94
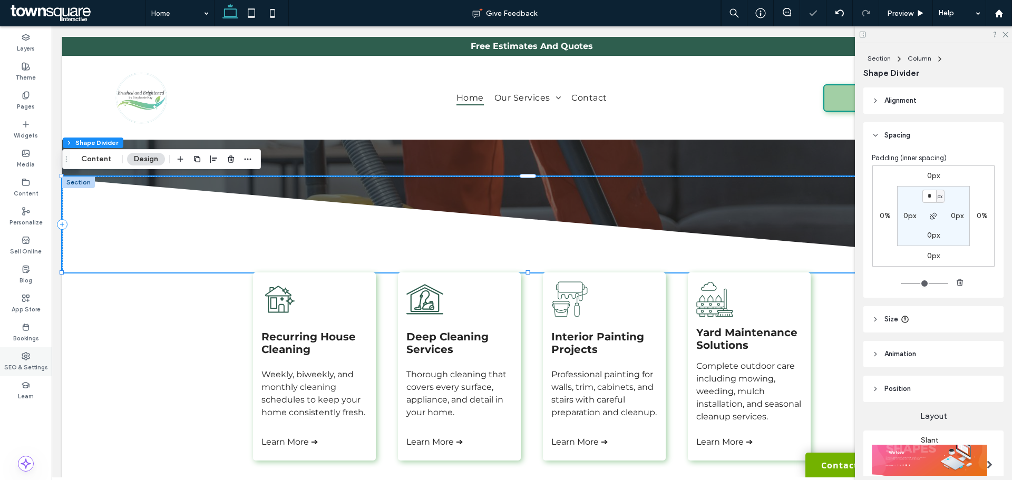
click at [33, 353] on div "SEO & Settings" at bounding box center [26, 361] width 52 height 29
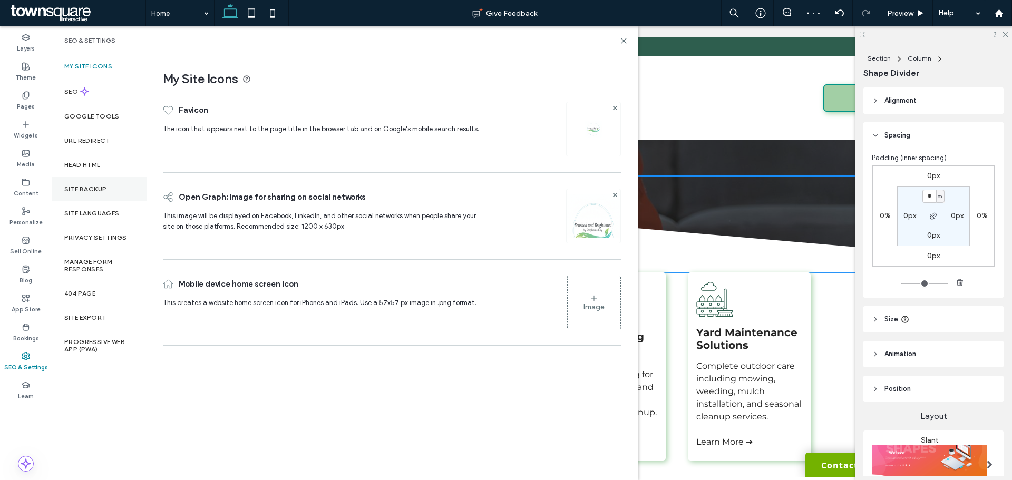
click at [78, 186] on label "Site Backup" at bounding box center [85, 188] width 42 height 7
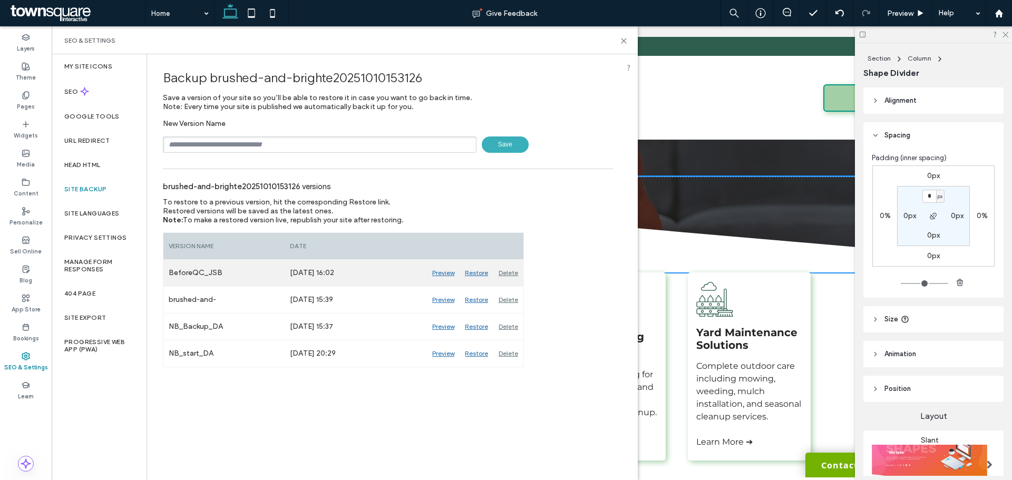
click at [477, 275] on div "Restore" at bounding box center [477, 273] width 34 height 26
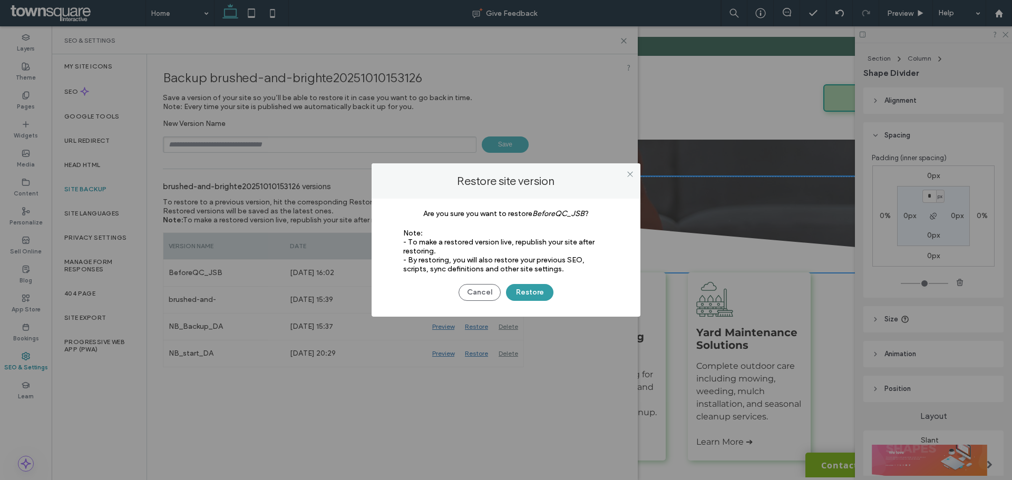
click at [511, 290] on button "Restore" at bounding box center [529, 292] width 47 height 17
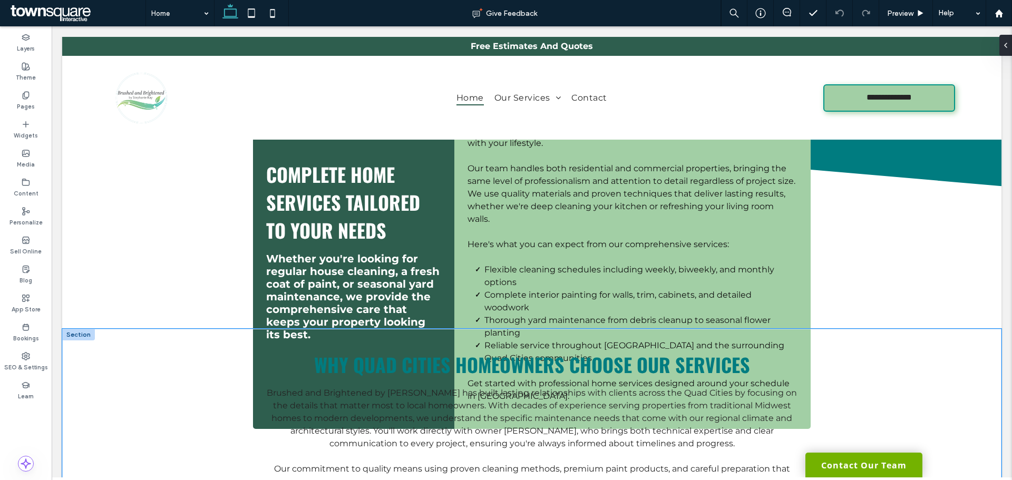
click at [142, 338] on div "Why Quad Cities Homeowners Choose Our Services Brushed and Brightened by Stepha…" at bounding box center [531, 470] width 939 height 282
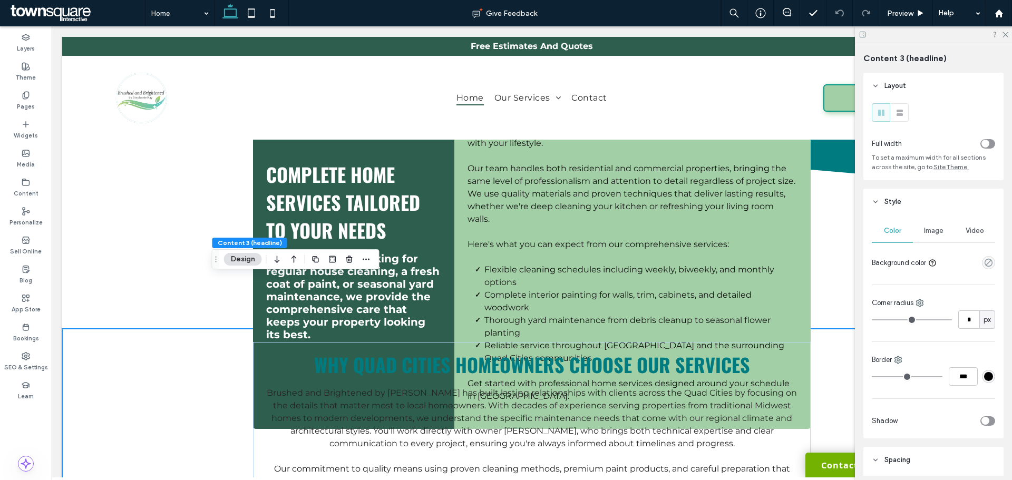
click at [932, 233] on span "Image" at bounding box center [933, 231] width 19 height 8
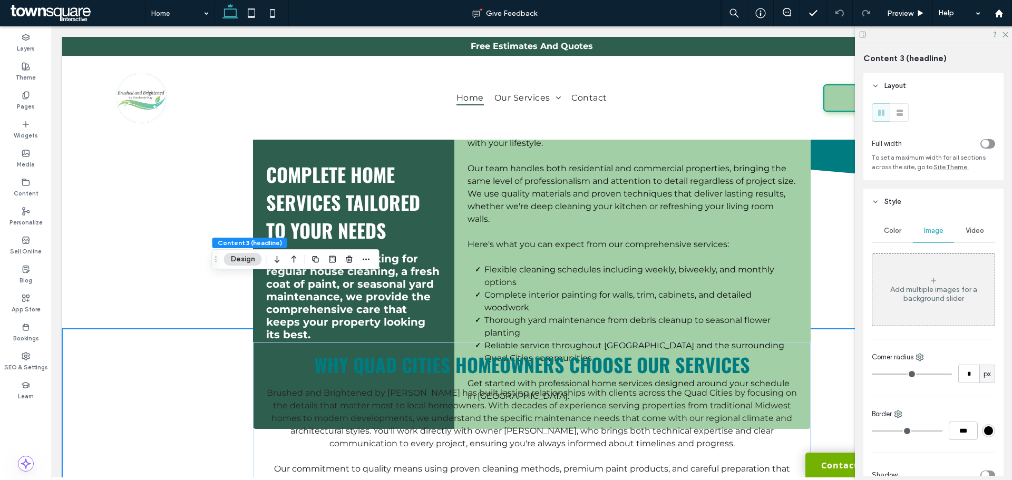
click at [932, 233] on span "Image" at bounding box center [933, 231] width 19 height 8
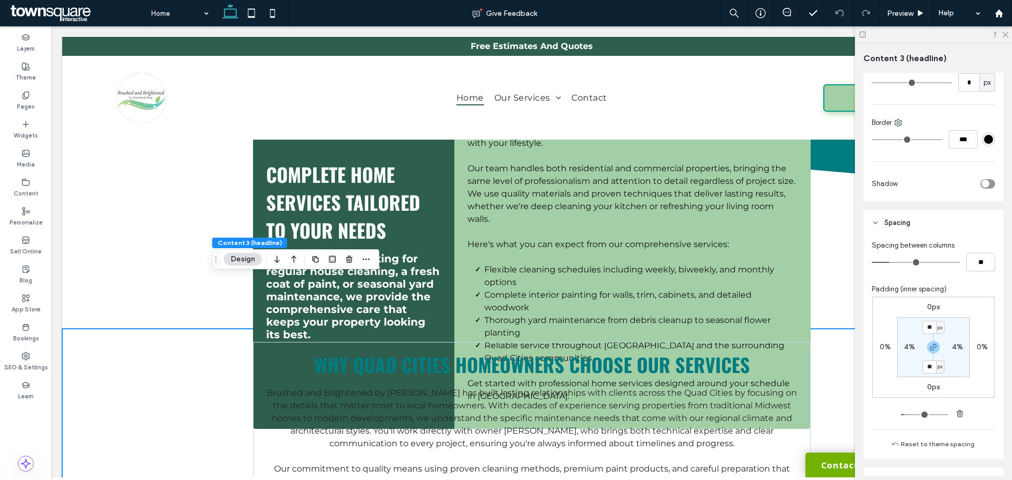
scroll to position [316, 0]
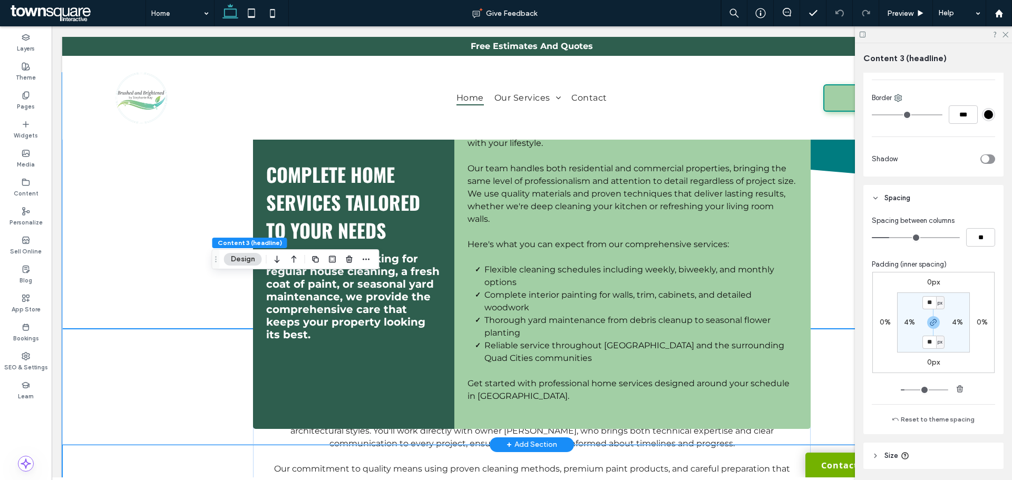
click at [129, 201] on div "Complete Home Services Tailored to Your Needs Whether you're looking for regula…" at bounding box center [531, 259] width 939 height 372
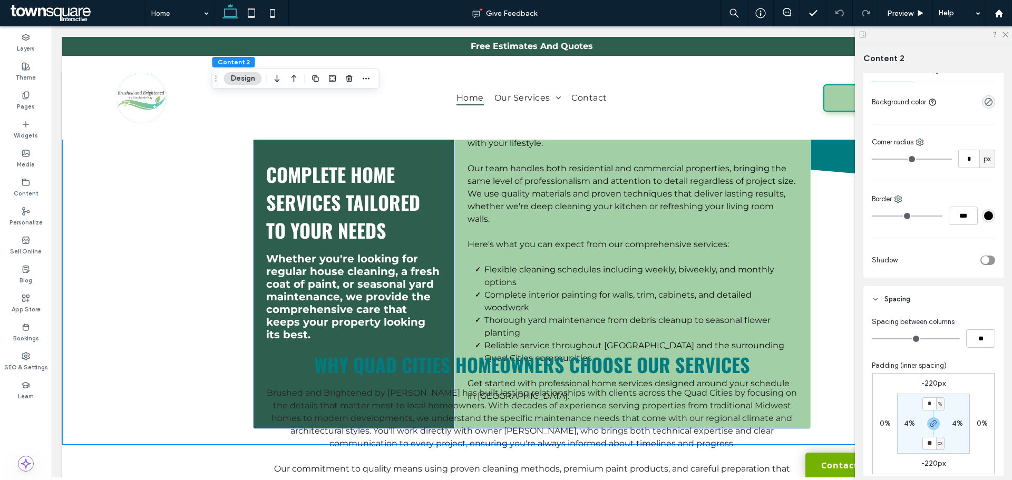
scroll to position [263, 0]
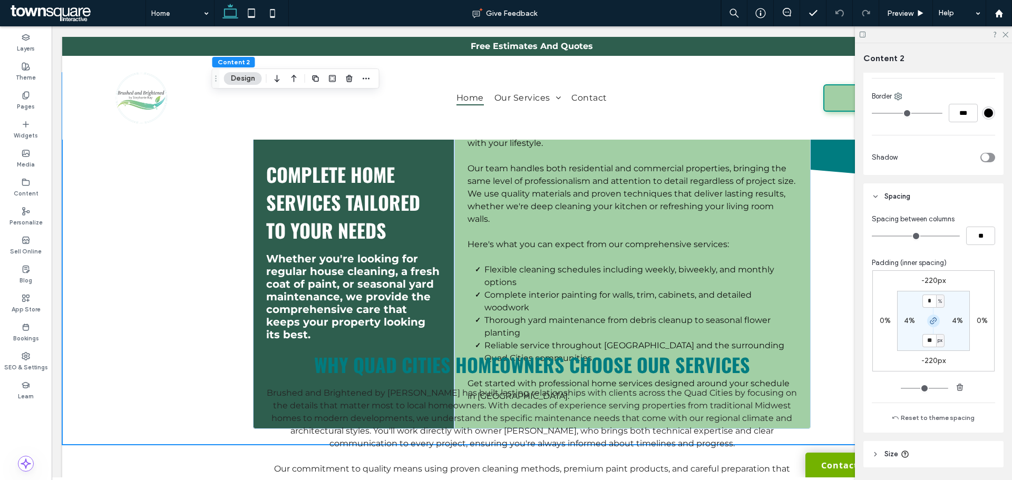
click at [934, 324] on icon "button" at bounding box center [933, 321] width 8 height 8
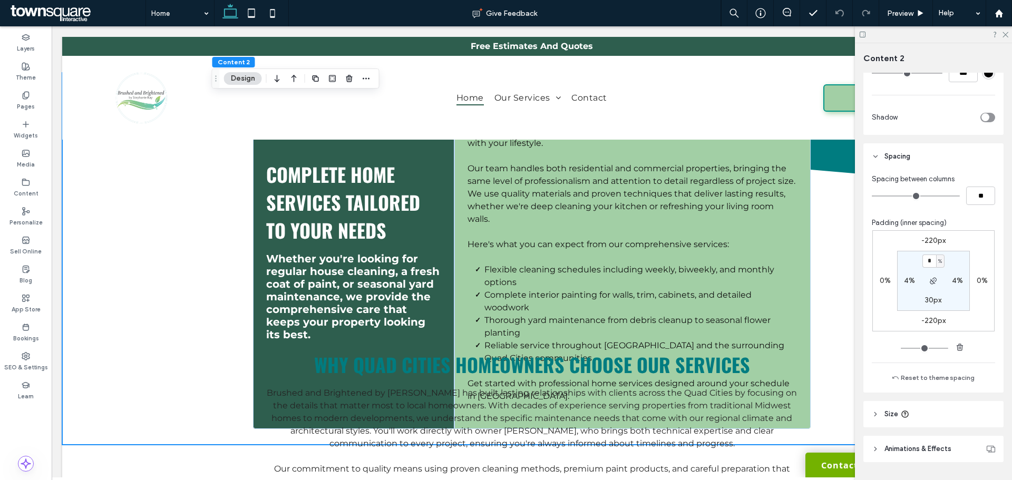
click at [930, 282] on div "-220px 0% -220px 0% * % 4% 30px 4%" at bounding box center [933, 280] width 122 height 101
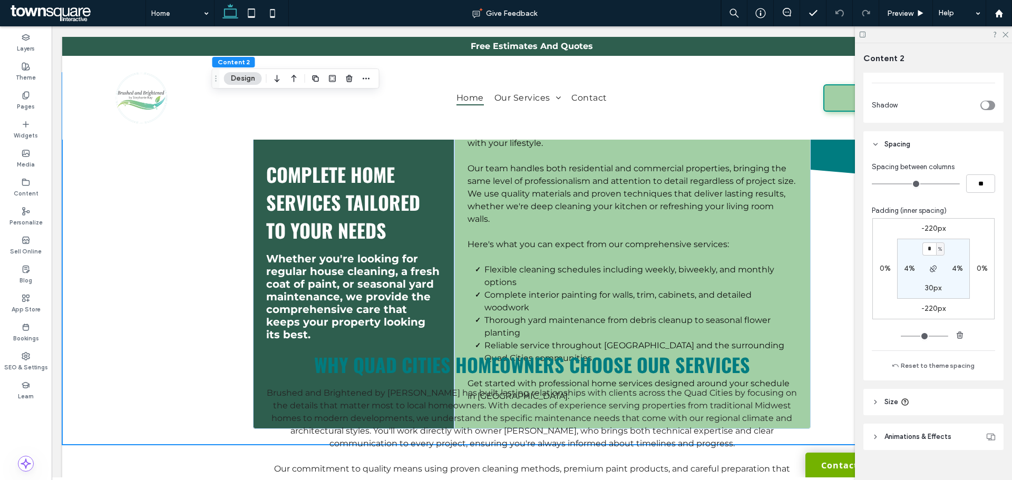
scroll to position [316, 0]
click at [931, 227] on label "-220px" at bounding box center [933, 227] width 24 height 9
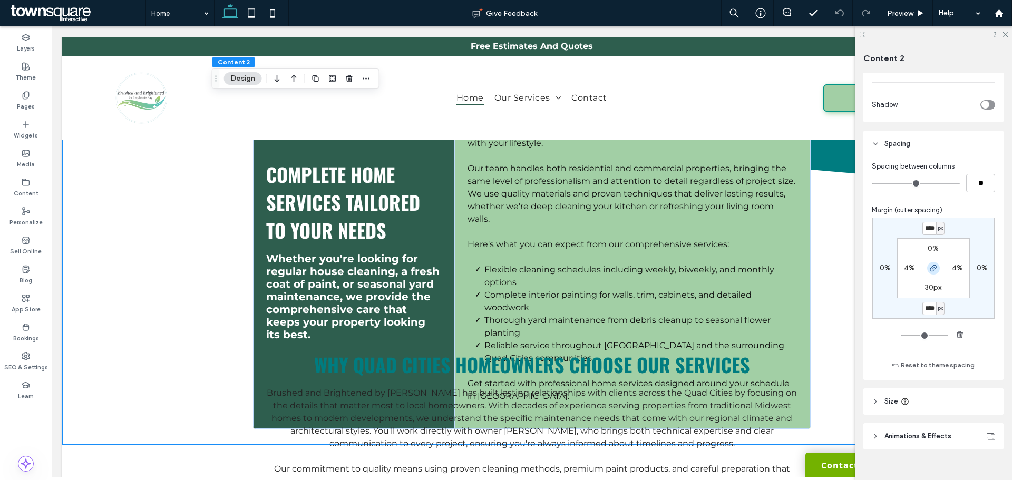
click at [931, 268] on icon "button" at bounding box center [933, 268] width 8 height 8
type input "*"
click at [929, 231] on input "****" at bounding box center [929, 228] width 14 height 13
type input "*"
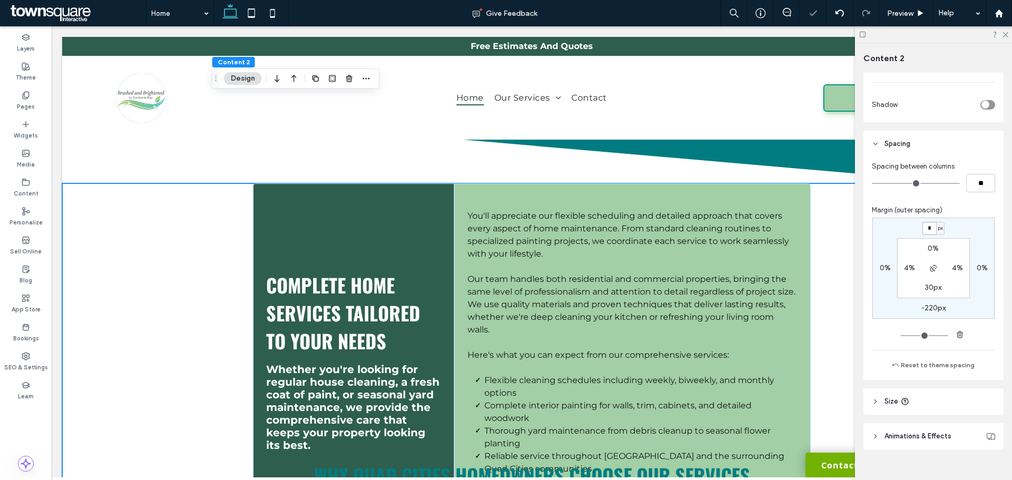
click at [926, 228] on input "*" at bounding box center [929, 228] width 14 height 13
click at [933, 306] on label "-220px" at bounding box center [933, 308] width 24 height 9
click at [933, 306] on input "****" at bounding box center [929, 308] width 14 height 13
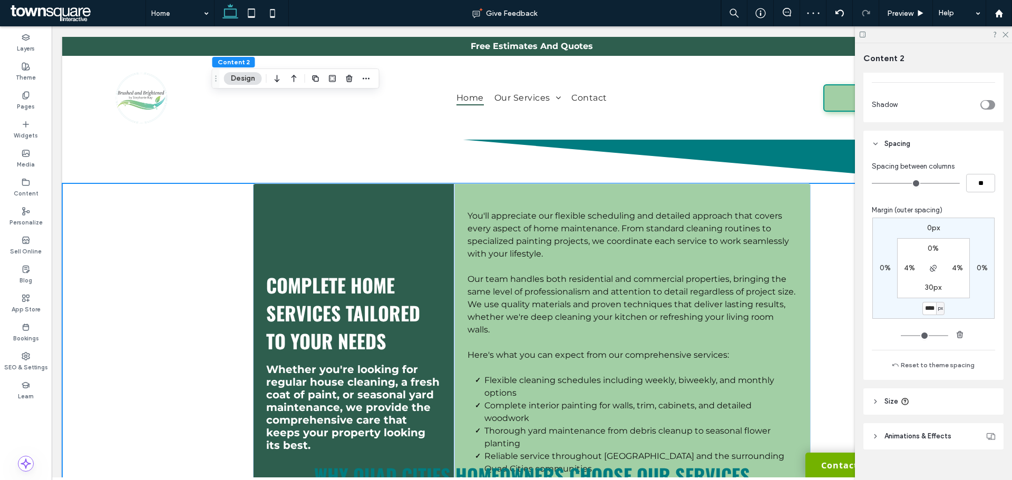
click at [930, 230] on label "0px" at bounding box center [933, 227] width 13 height 9
type input "*"
click at [930, 230] on input "*" at bounding box center [929, 228] width 14 height 13
type input "****"
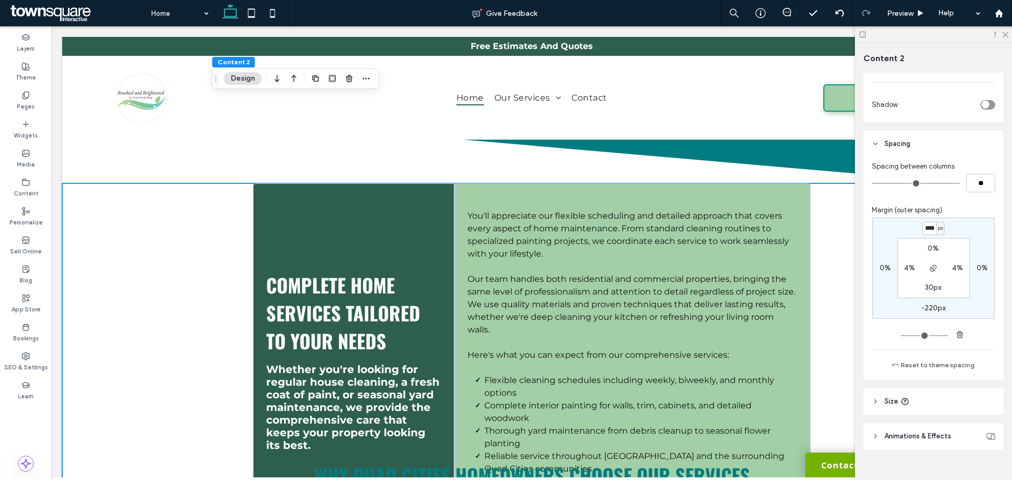
type input "*"
click at [911, 230] on div "**** px 0% -220px 0% 0% 4% 30px 4%" at bounding box center [933, 268] width 122 height 101
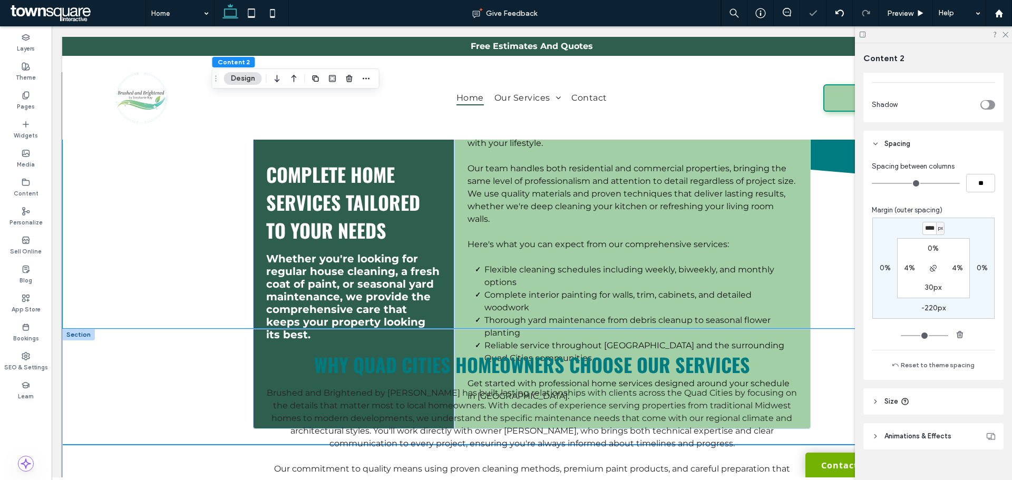
scroll to position [1528, 0]
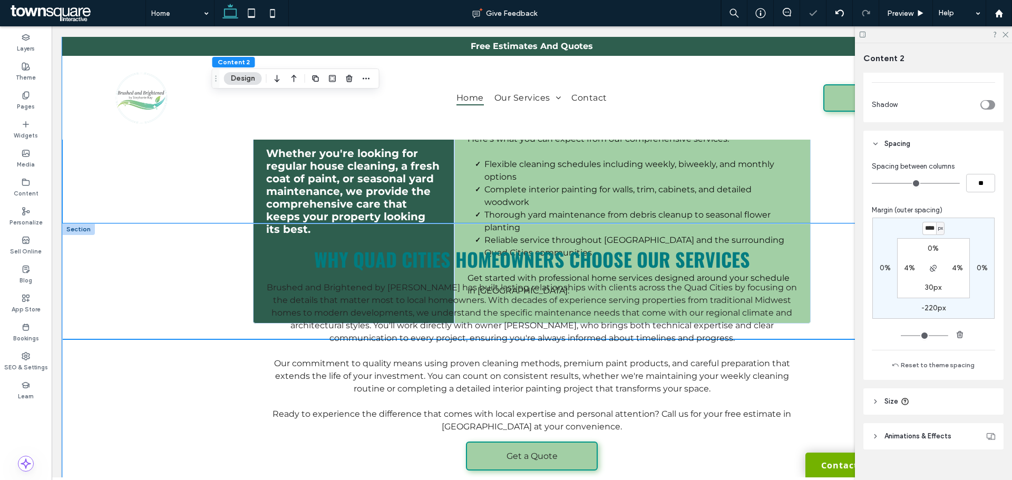
click at [149, 344] on div "Why Quad Cities Homeowners Choose Our Services Brushed and Brightened by Stepha…" at bounding box center [531, 364] width 939 height 282
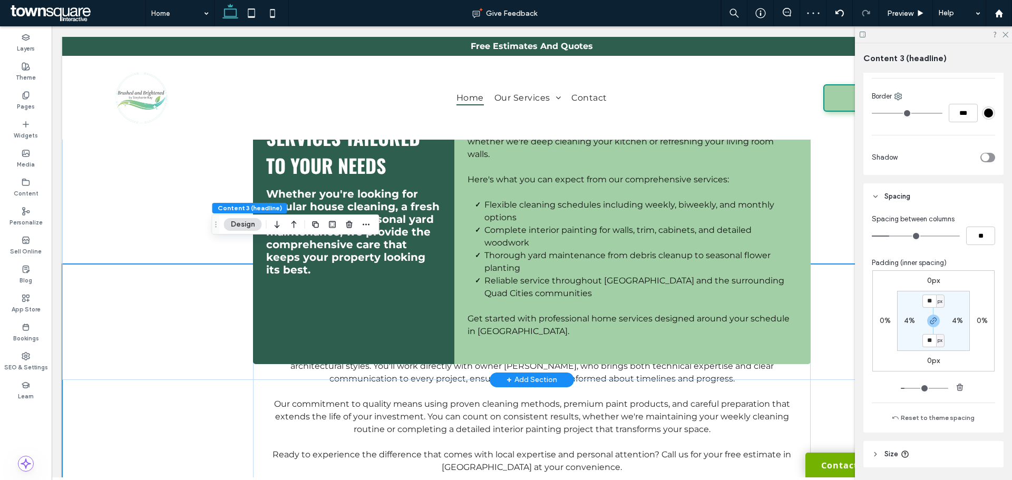
scroll to position [1423, 0]
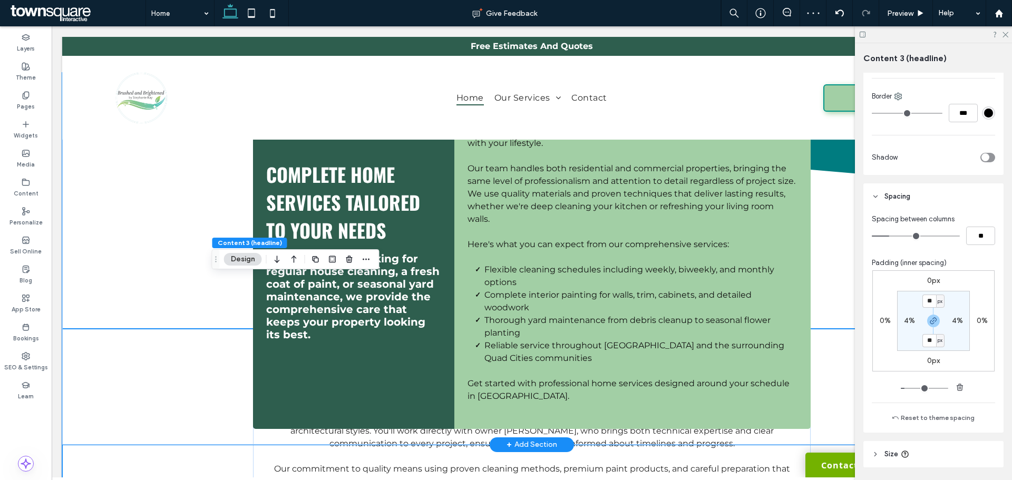
click at [163, 261] on div "Complete Home Services Tailored to Your Needs Whether you're looking for regula…" at bounding box center [531, 259] width 939 height 372
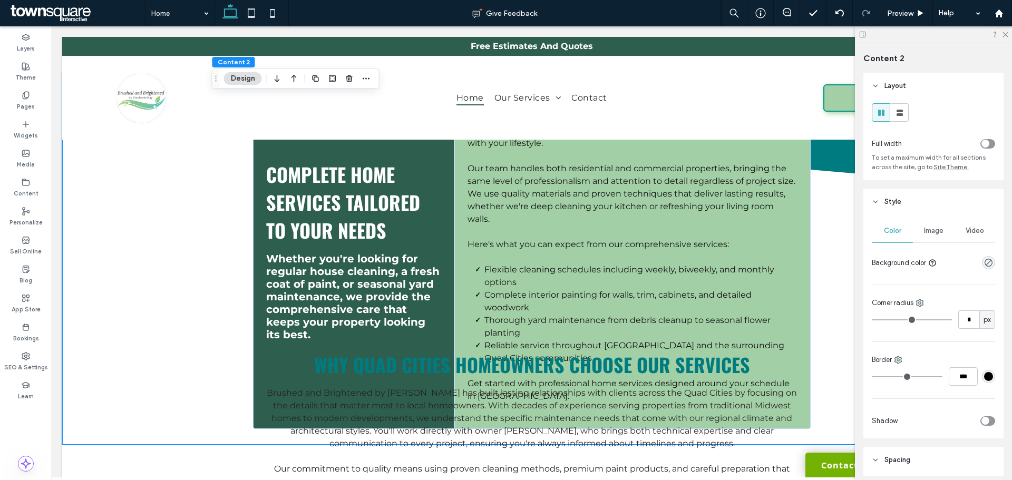
click at [929, 228] on span "Image" at bounding box center [933, 231] width 19 height 8
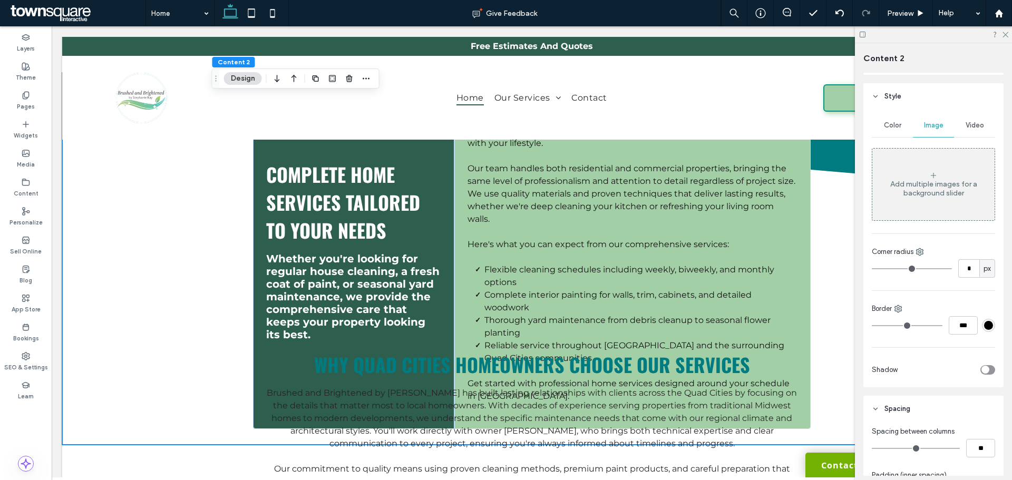
scroll to position [263, 0]
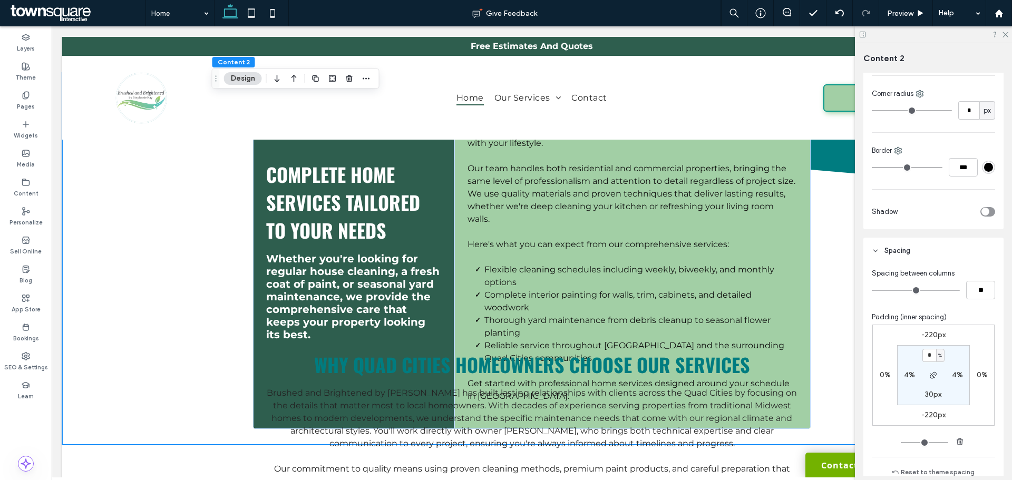
drag, startPoint x: 932, startPoint y: 377, endPoint x: 936, endPoint y: 413, distance: 36.6
click at [936, 413] on div "-220px 0% -220px 0% * % 4% 30px 4%" at bounding box center [933, 375] width 122 height 101
click at [936, 413] on label "-220px" at bounding box center [933, 415] width 24 height 9
type input "*"
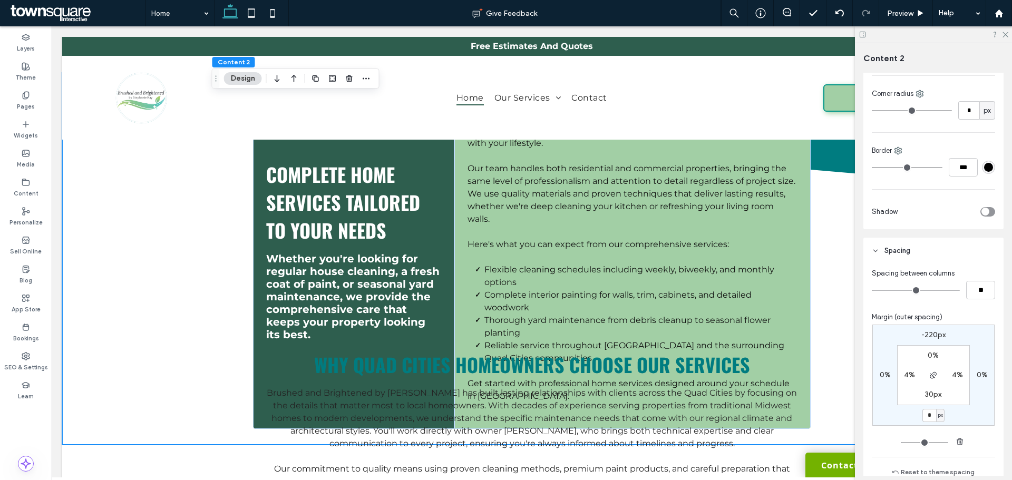
type input "*"
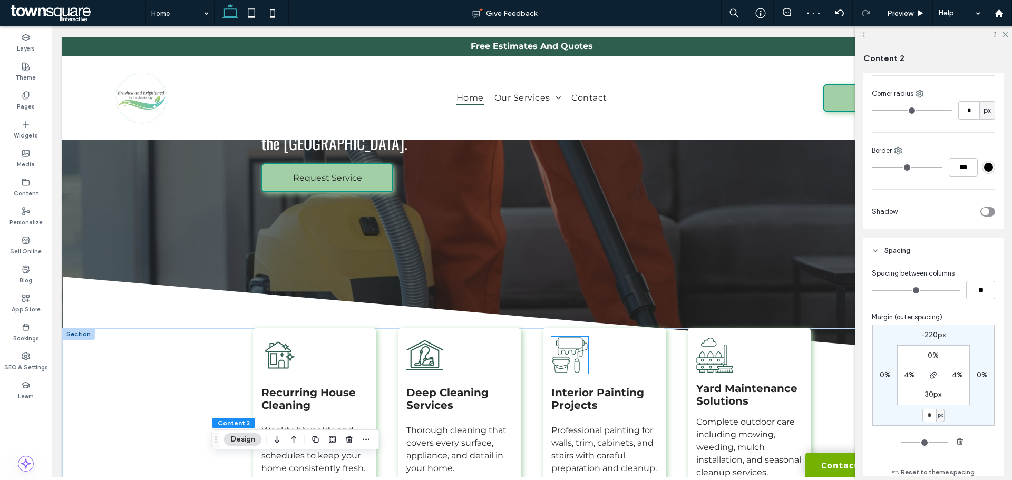
scroll to position [158, 0]
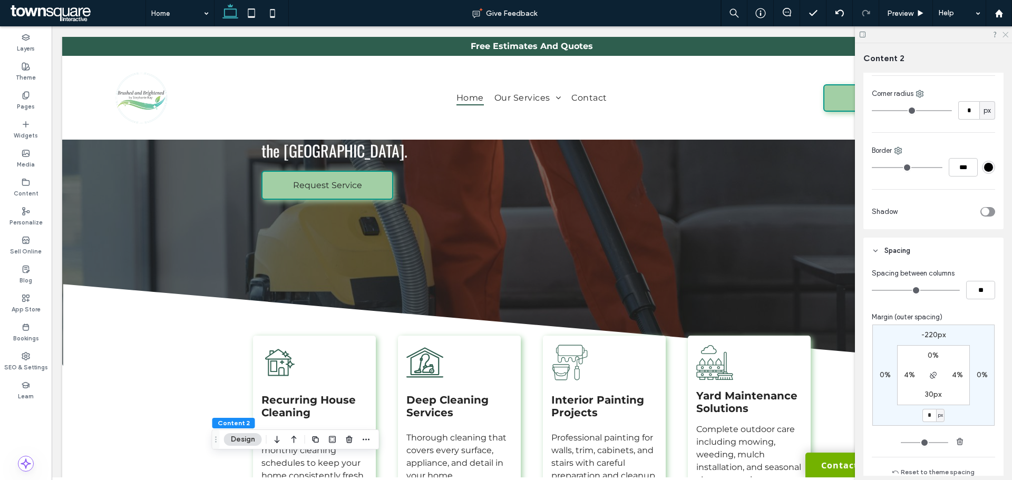
click at [1005, 36] on icon at bounding box center [1004, 34] width 7 height 7
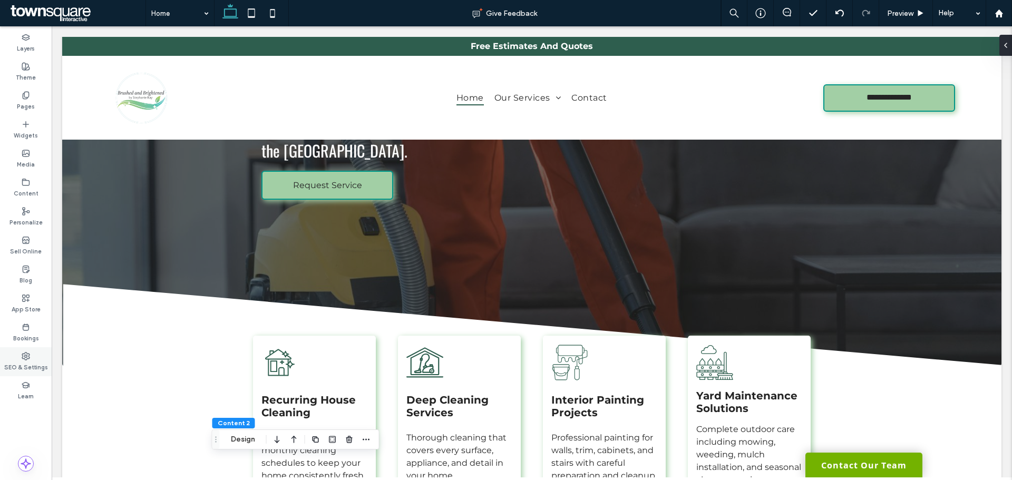
click at [35, 355] on div "SEO & Settings" at bounding box center [26, 361] width 52 height 29
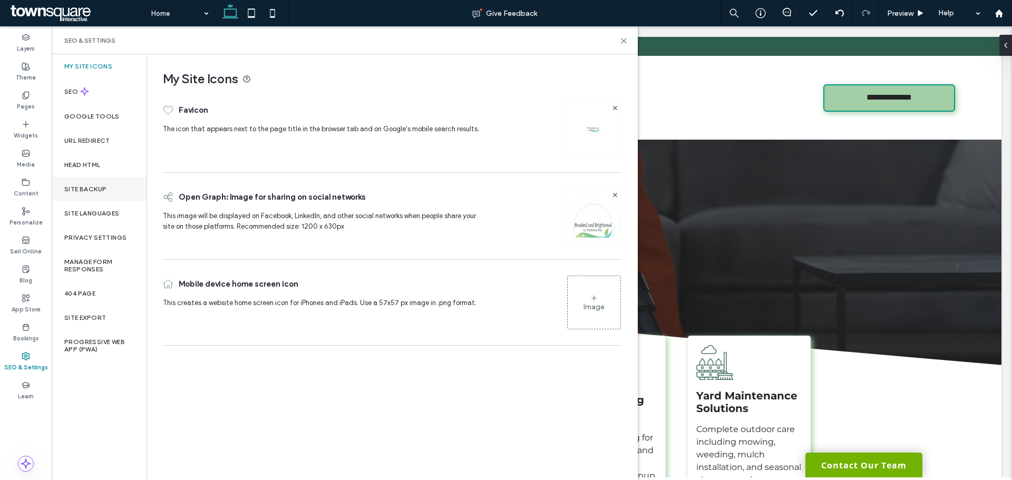
click at [87, 183] on div "Site Backup" at bounding box center [99, 189] width 95 height 24
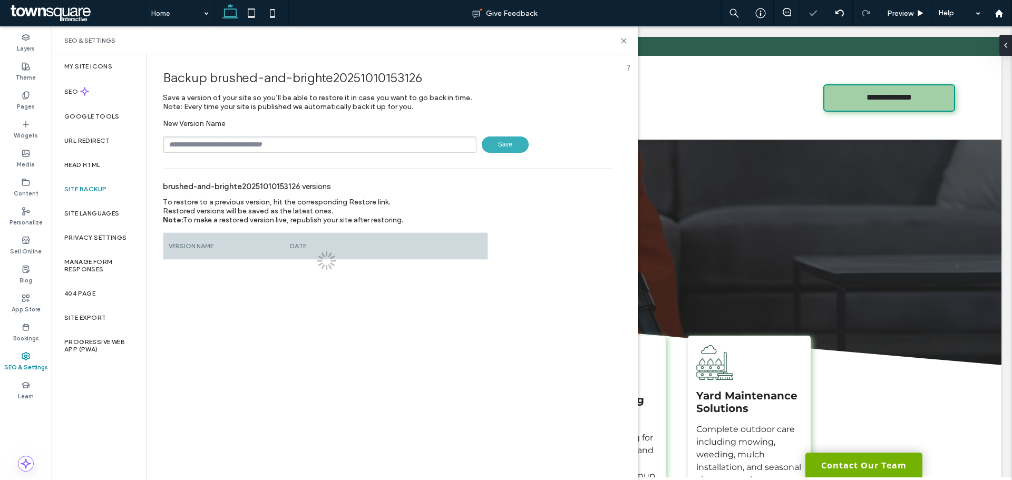
click at [280, 149] on input "text" at bounding box center [320, 144] width 314 height 16
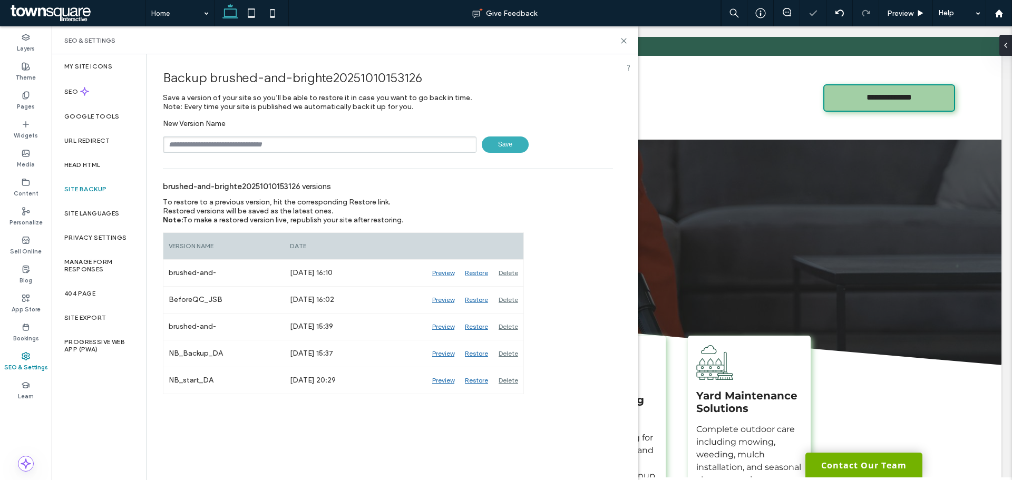
type input "**********"
click at [488, 145] on span "Save" at bounding box center [505, 144] width 47 height 16
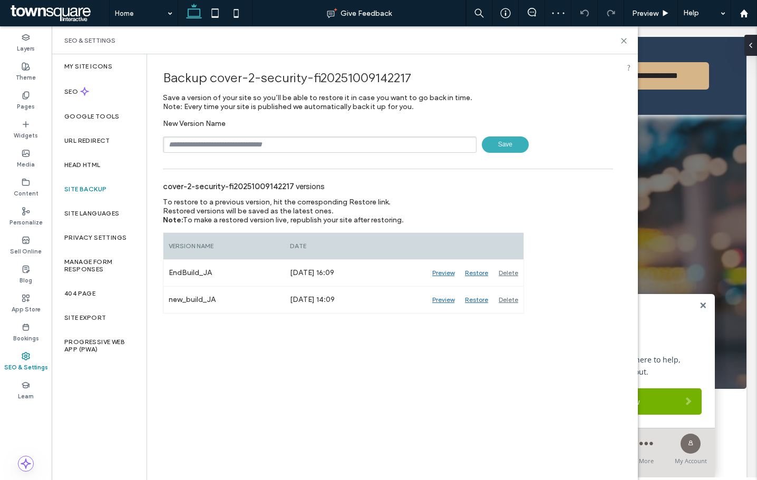
type input "**********"
click at [503, 140] on span "Save" at bounding box center [505, 144] width 47 height 16
click at [621, 38] on icon at bounding box center [624, 41] width 8 height 8
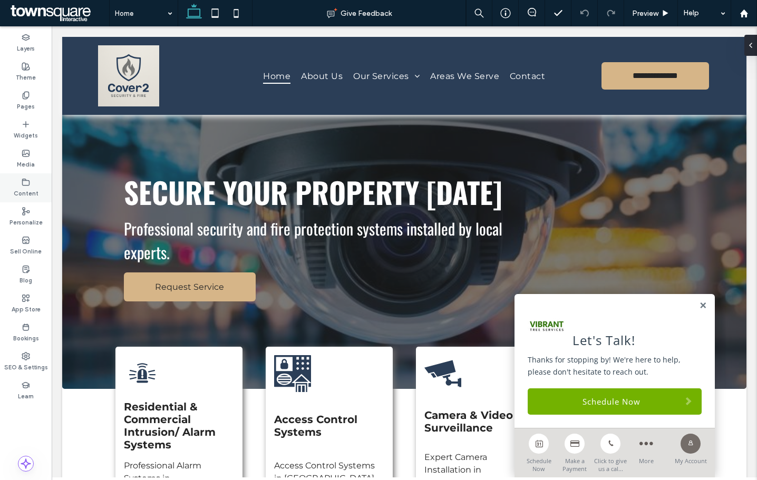
click at [42, 193] on div "Content" at bounding box center [26, 187] width 52 height 29
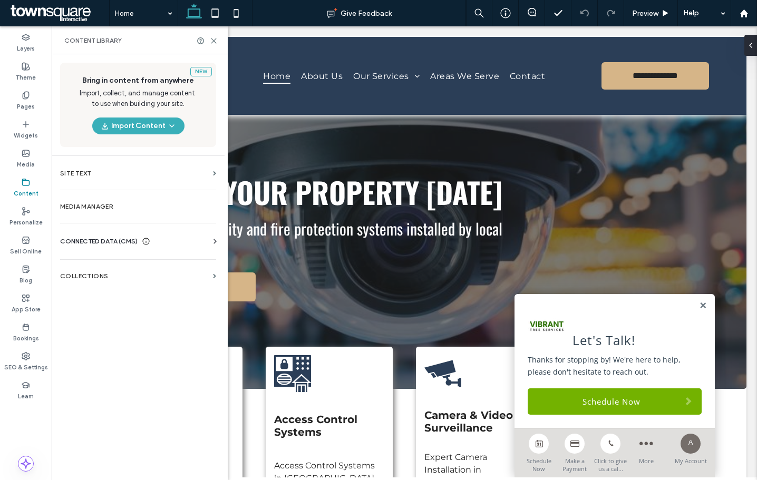
click at [85, 250] on div "Business Info Business Text Business Images Find and Replace" at bounding box center [140, 251] width 160 height 8
click at [85, 247] on div "Business Info Business Text Business Images Find and Replace" at bounding box center [140, 251] width 160 height 8
click at [87, 243] on span "CONNECTED DATA (CMS)" at bounding box center [98, 241] width 77 height 11
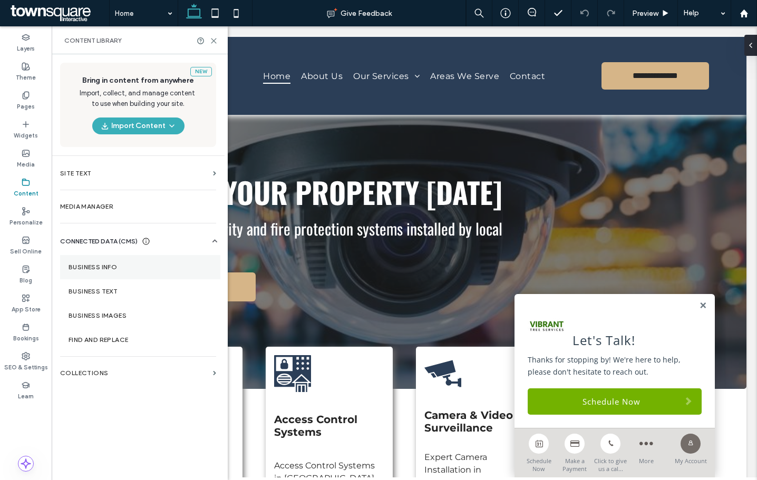
click at [95, 270] on label "Business Info" at bounding box center [140, 266] width 143 height 7
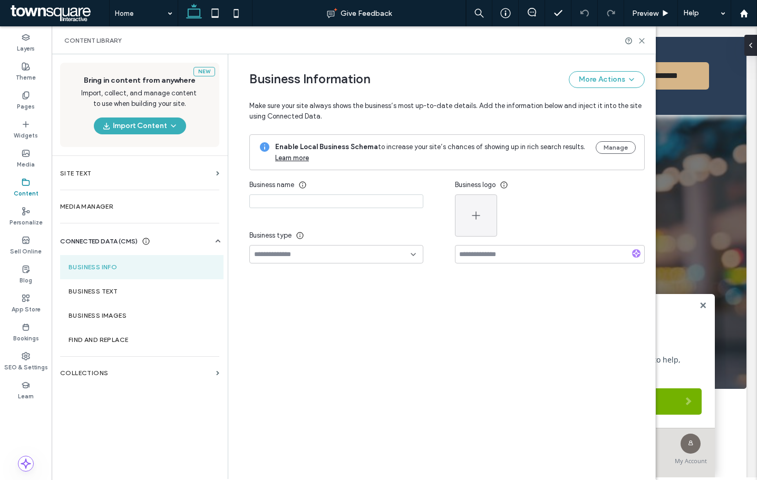
type input "**********"
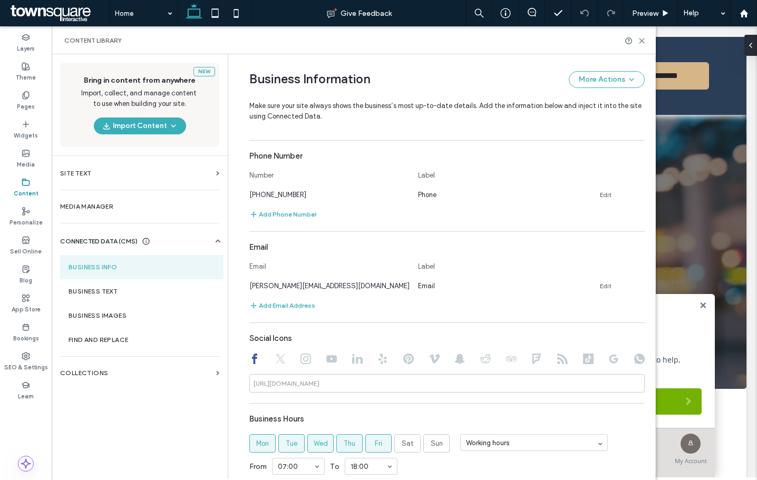
scroll to position [475, 0]
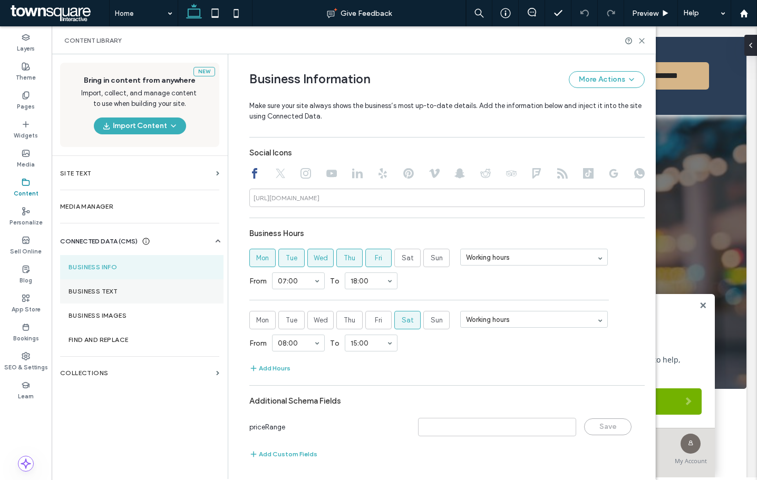
click at [84, 296] on section "Business Text" at bounding box center [141, 291] width 163 height 24
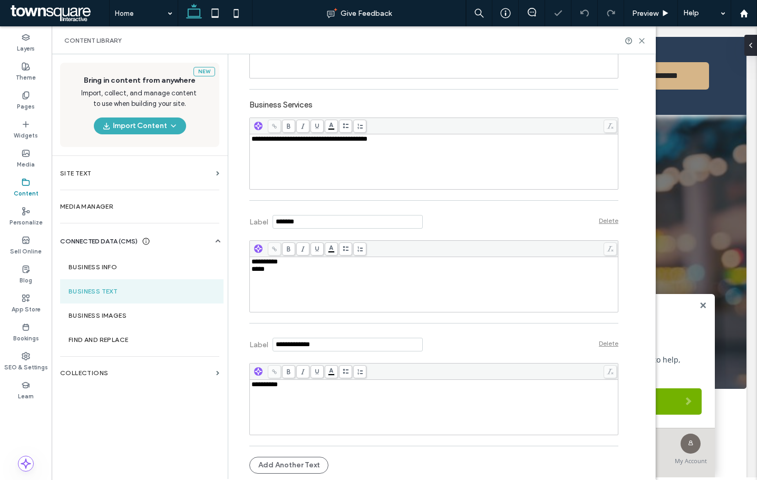
scroll to position [0, 0]
drag, startPoint x: 28, startPoint y: 82, endPoint x: 677, endPoint y: 222, distance: 664.2
click at [28, 82] on label "Theme" at bounding box center [26, 77] width 20 height 12
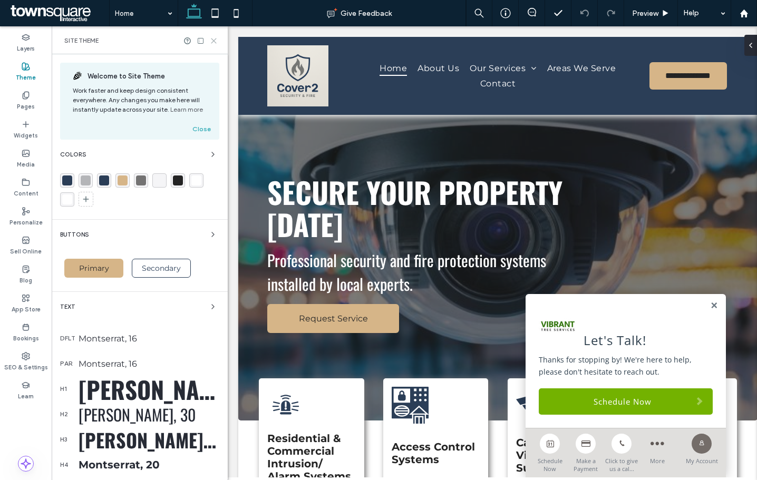
click at [211, 41] on icon at bounding box center [214, 41] width 8 height 8
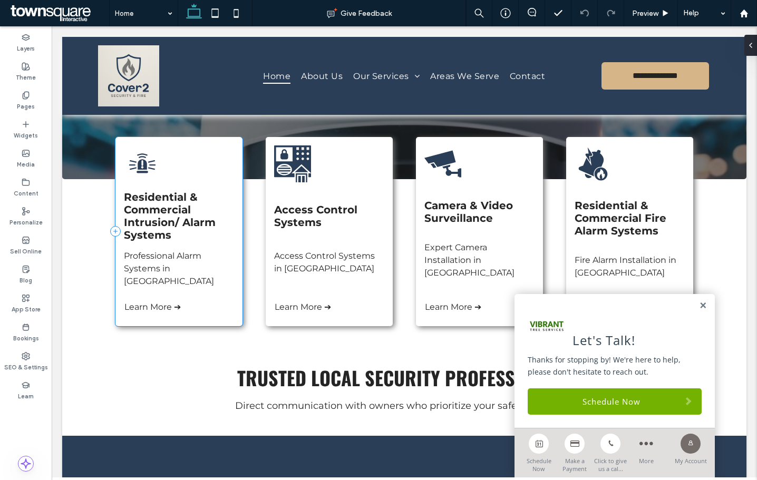
scroll to position [158, 0]
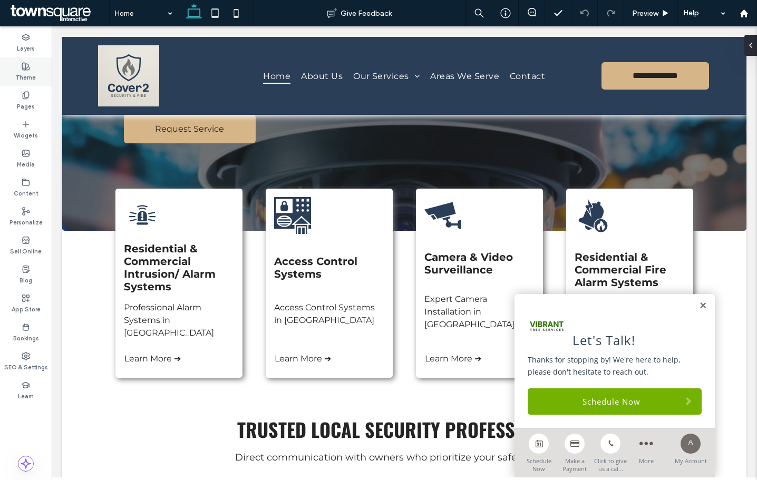
click at [31, 69] on div "Theme" at bounding box center [26, 71] width 52 height 29
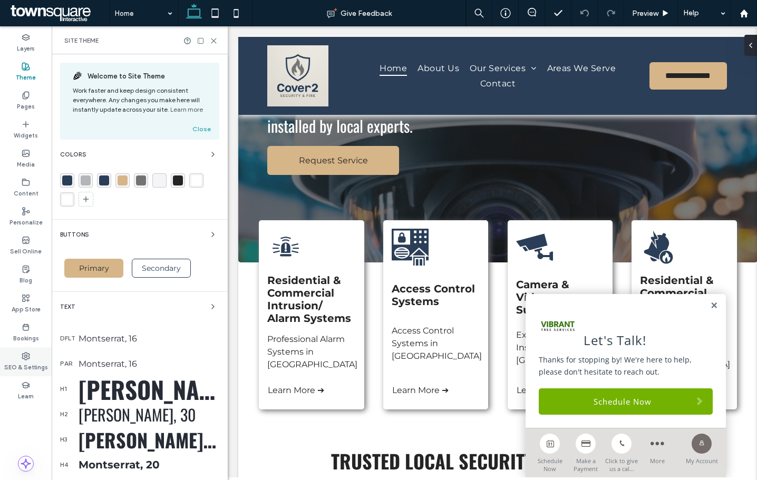
click at [29, 364] on label "SEO & Settings" at bounding box center [26, 366] width 44 height 12
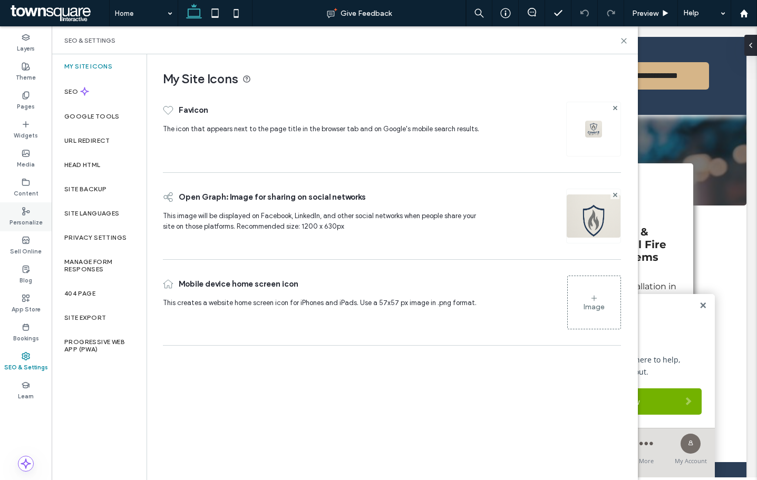
scroll to position [316, 0]
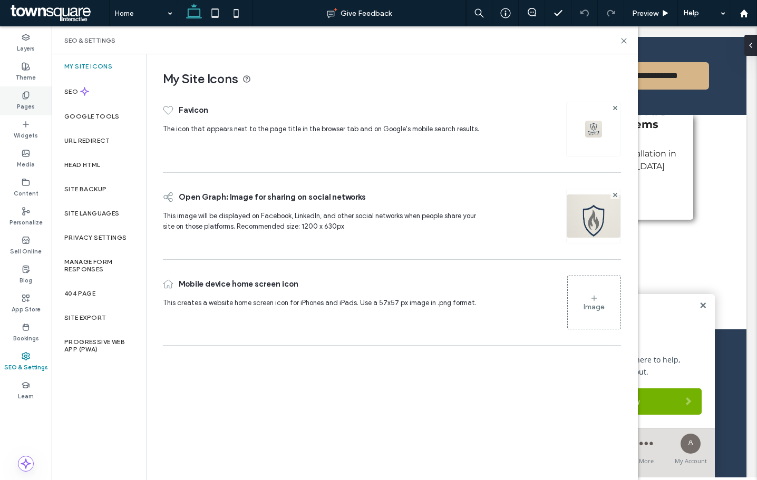
click at [26, 99] on use at bounding box center [26, 95] width 6 height 7
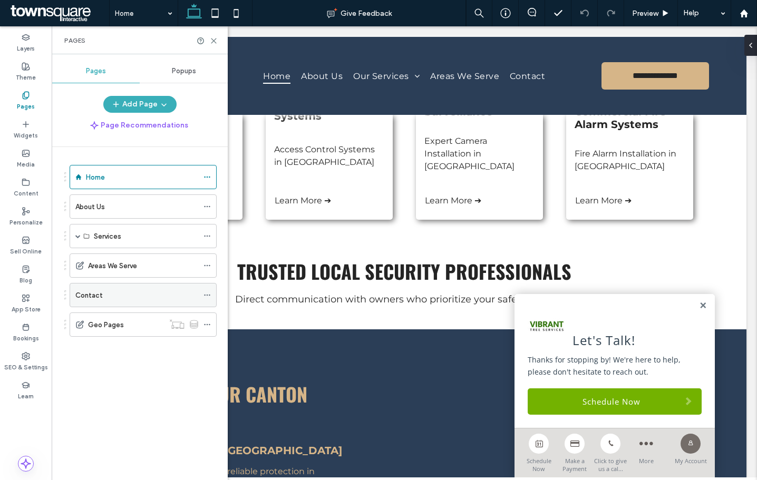
click at [123, 289] on div "Contact" at bounding box center [136, 295] width 123 height 23
click at [213, 40] on use at bounding box center [213, 40] width 5 height 5
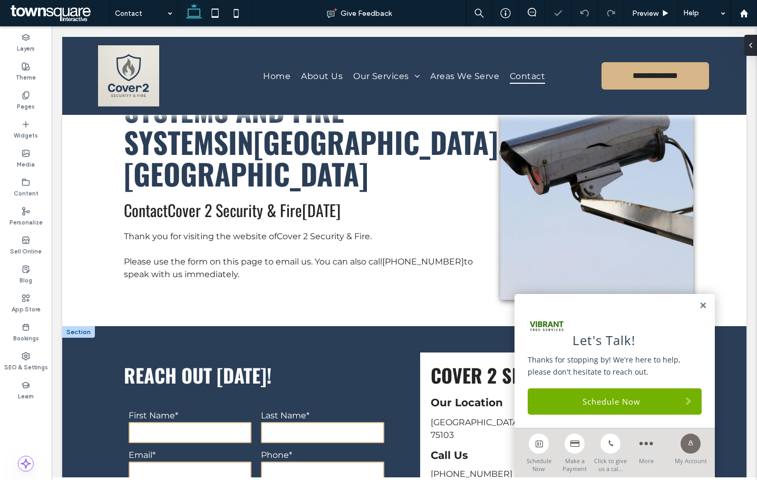
scroll to position [316, 0]
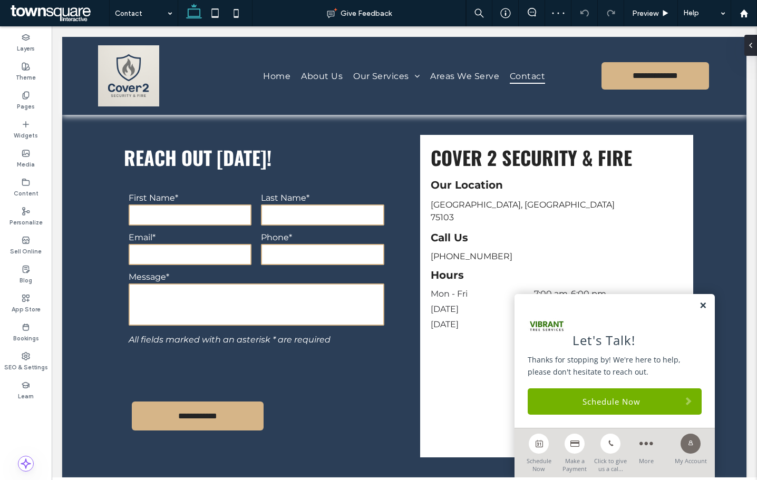
click at [699, 305] on link at bounding box center [703, 305] width 8 height 9
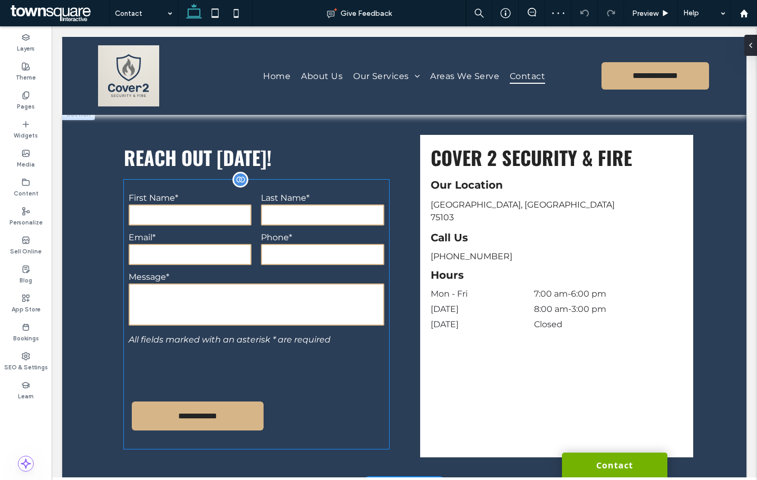
click at [301, 320] on textarea at bounding box center [257, 305] width 256 height 42
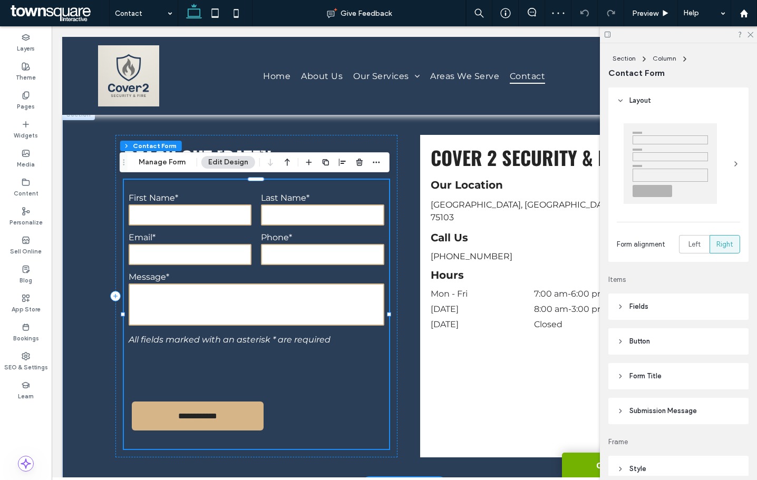
type input "*"
type input "***"
type input "*"
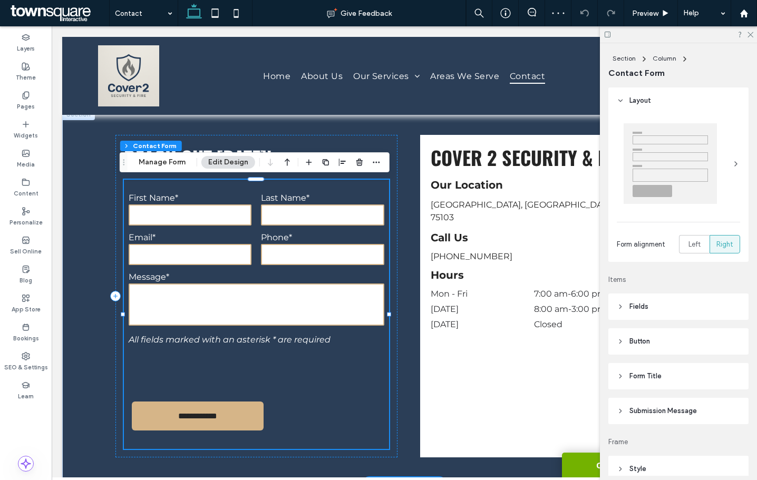
type input "***"
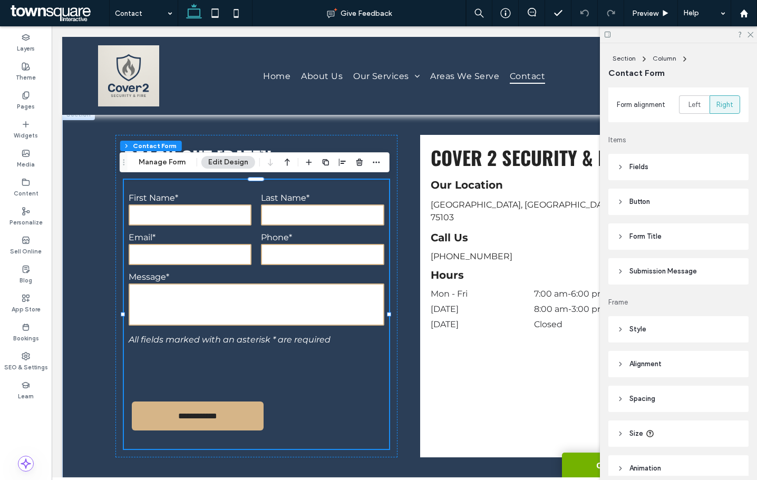
scroll to position [158, 0]
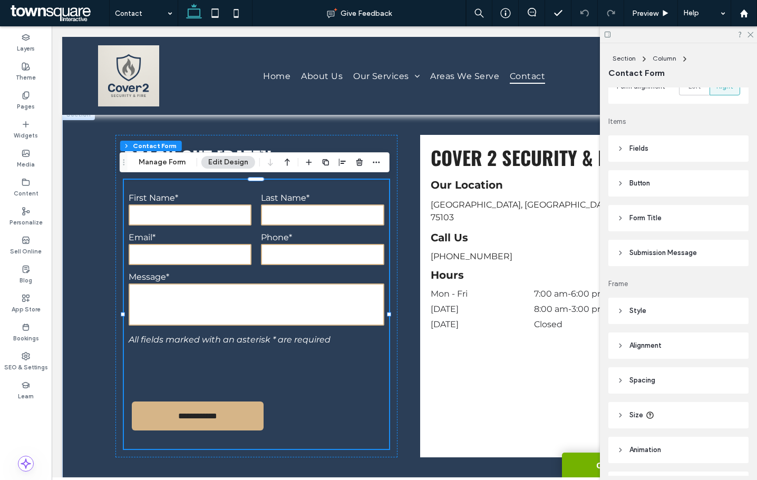
click at [657, 255] on span "Submission Message" at bounding box center [662, 253] width 67 height 11
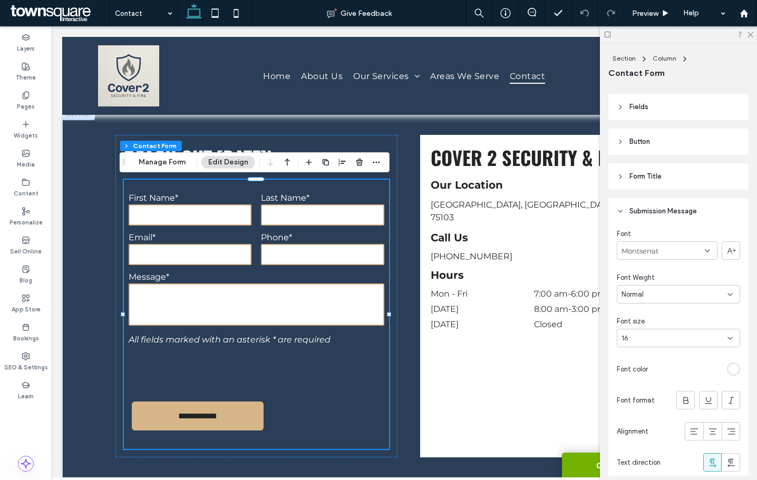
scroll to position [263, 0]
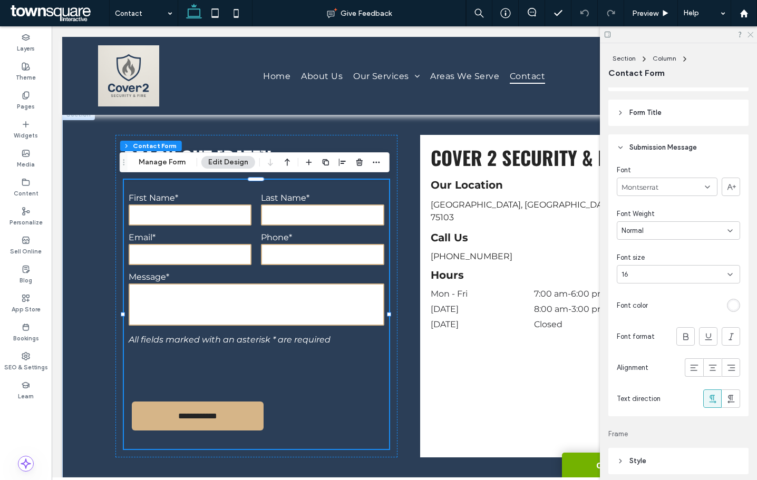
drag, startPoint x: 750, startPoint y: 35, endPoint x: 693, endPoint y: 1, distance: 66.2
click at [750, 35] on use at bounding box center [750, 35] width 6 height 6
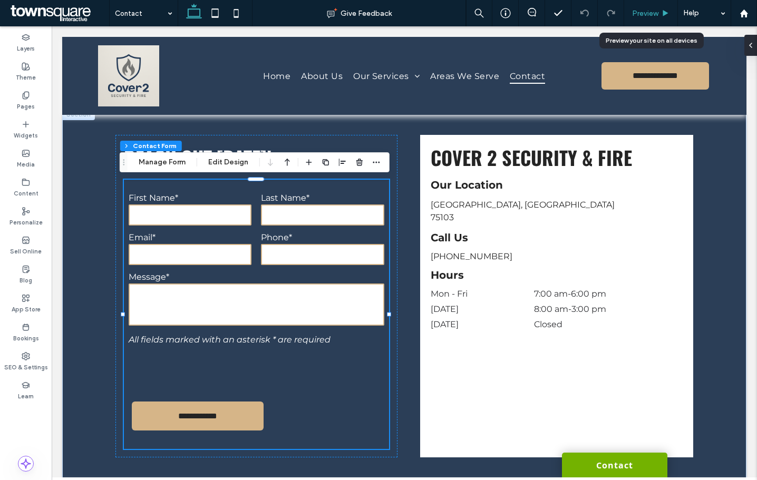
click at [634, 14] on span "Preview" at bounding box center [645, 13] width 26 height 9
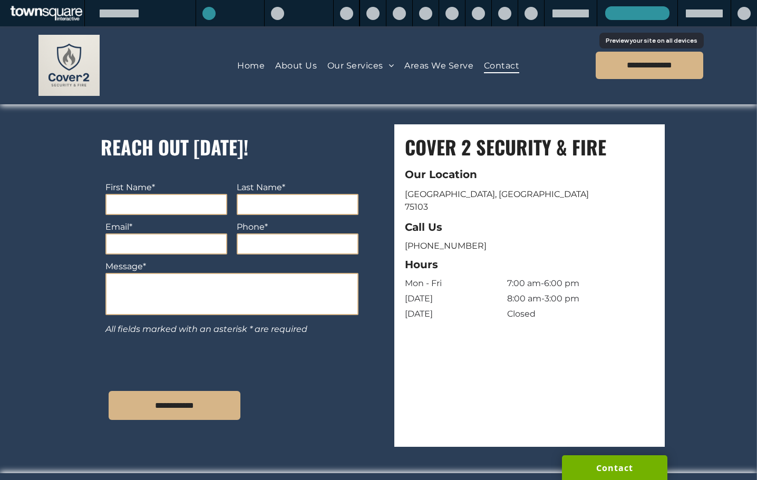
scroll to position [306, 0]
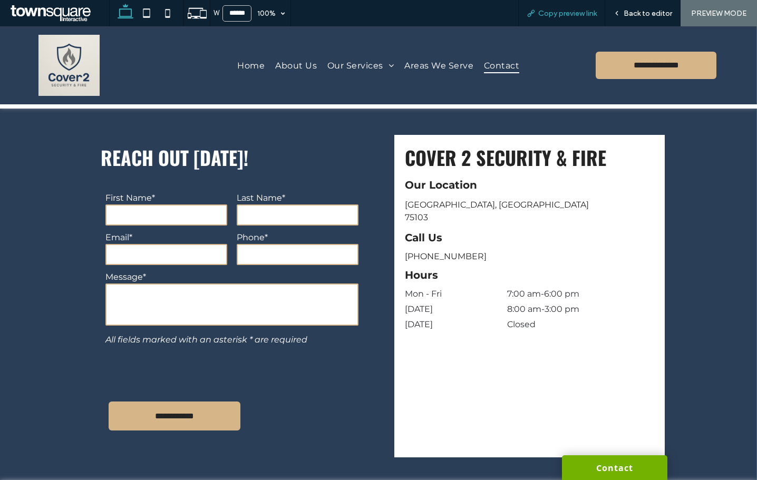
click at [586, 9] on span "Copy preview link" at bounding box center [567, 13] width 58 height 9
click at [627, 9] on span "Back to editor" at bounding box center [647, 13] width 48 height 9
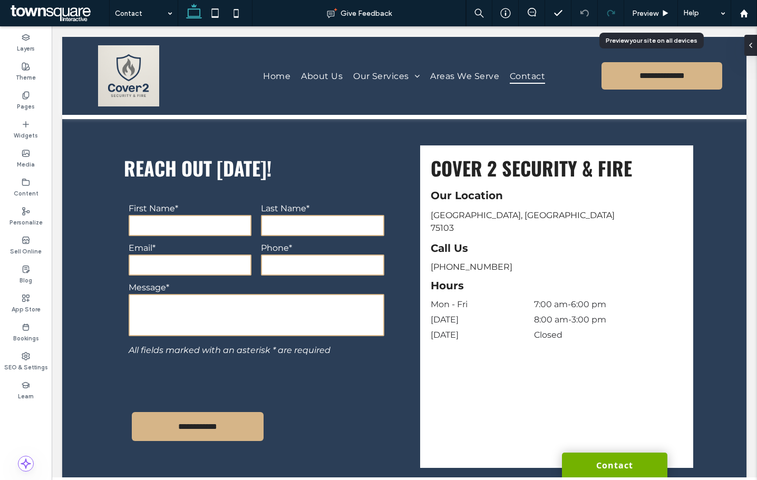
scroll to position [316, 0]
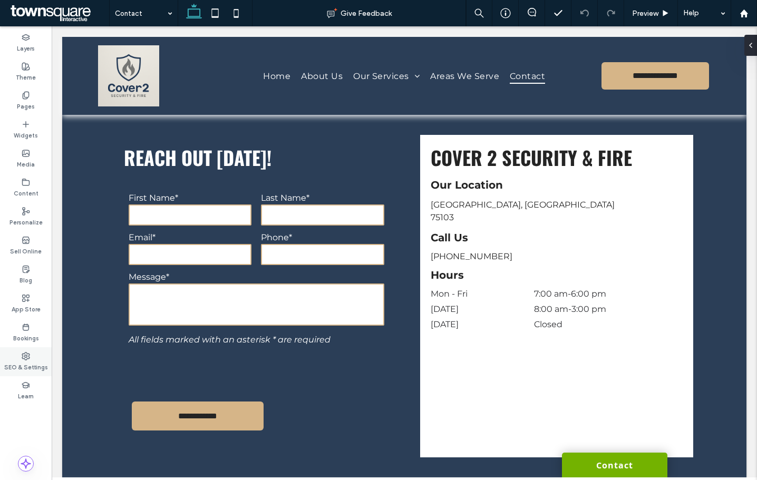
click at [31, 373] on div "SEO & Settings" at bounding box center [26, 361] width 52 height 29
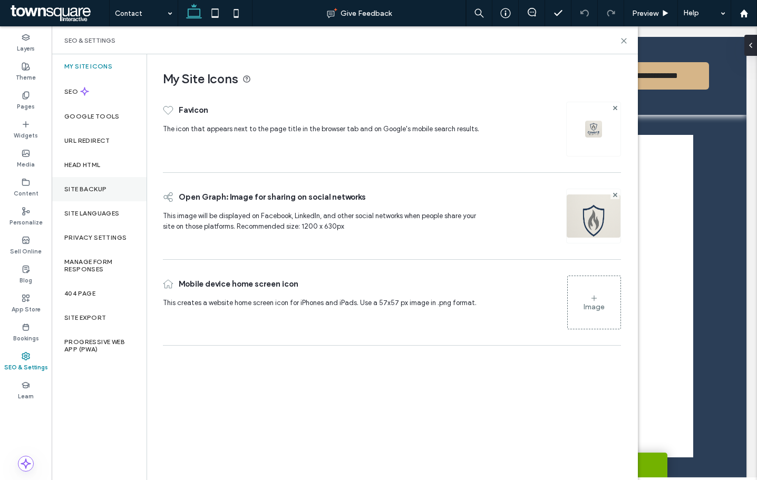
click at [82, 193] on div "Site Backup" at bounding box center [99, 189] width 95 height 24
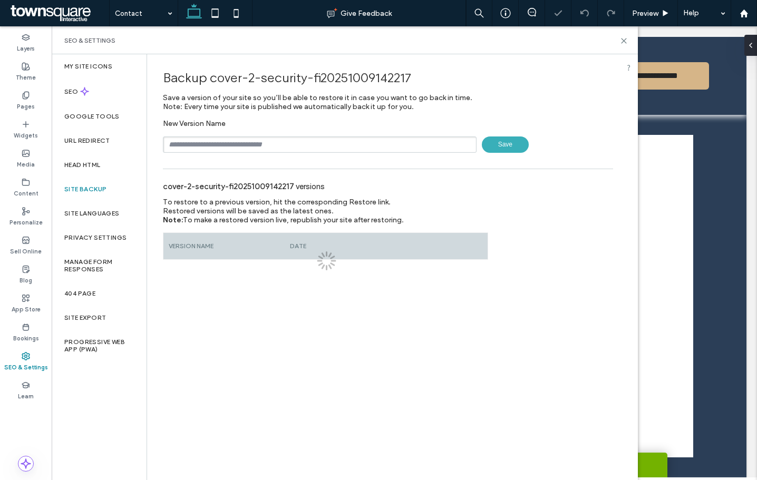
click at [207, 151] on input "text" at bounding box center [320, 144] width 314 height 16
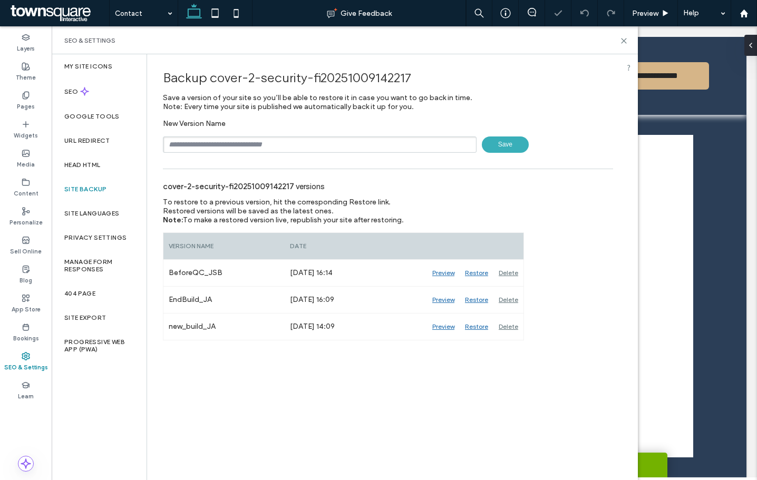
type input "**********"
click at [509, 151] on span "Save" at bounding box center [505, 144] width 47 height 16
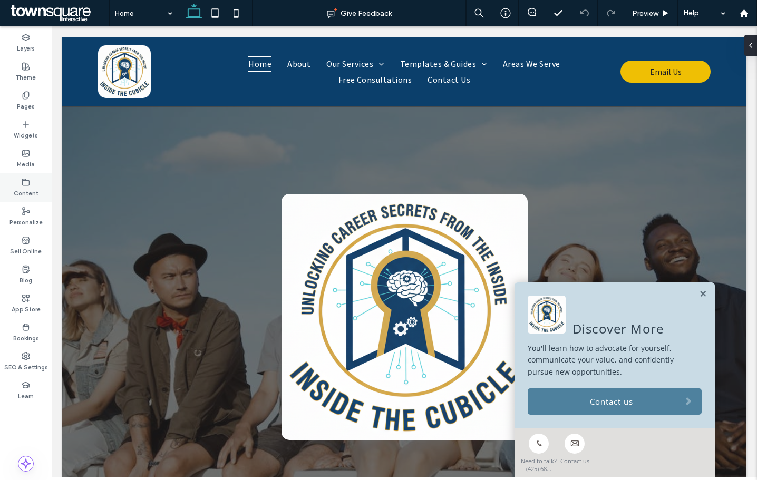
click at [23, 188] on label "Content" at bounding box center [26, 193] width 25 height 12
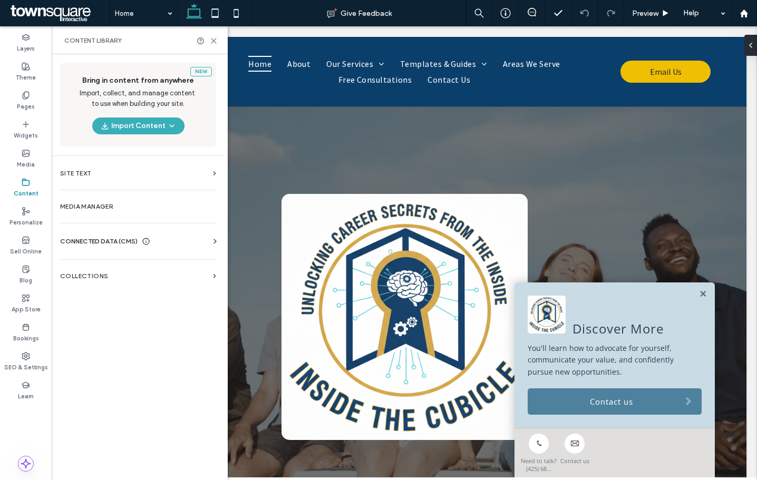
click at [73, 236] on div "CONNECTED DATA (CMS) Business Info Business Text Business Images Find and Repla…" at bounding box center [138, 241] width 173 height 27
click at [81, 246] on span "CONNECTED DATA (CMS)" at bounding box center [98, 241] width 77 height 11
click at [42, 358] on div "SEO & Settings" at bounding box center [26, 361] width 52 height 29
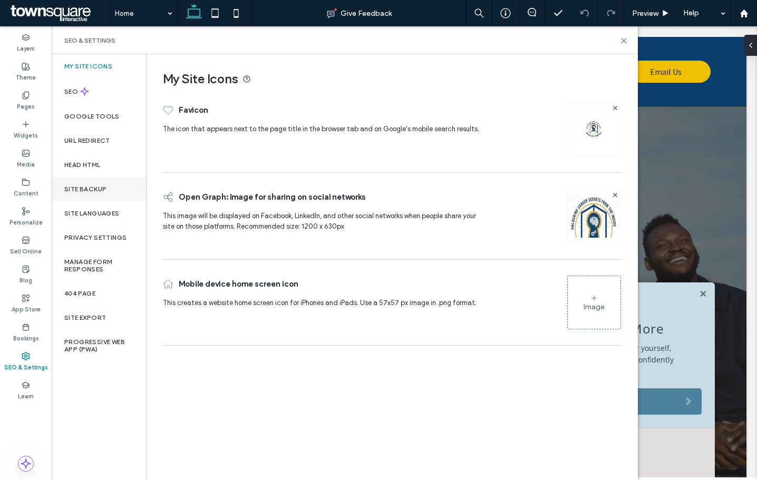
click at [86, 198] on div "Site Backup" at bounding box center [99, 189] width 95 height 24
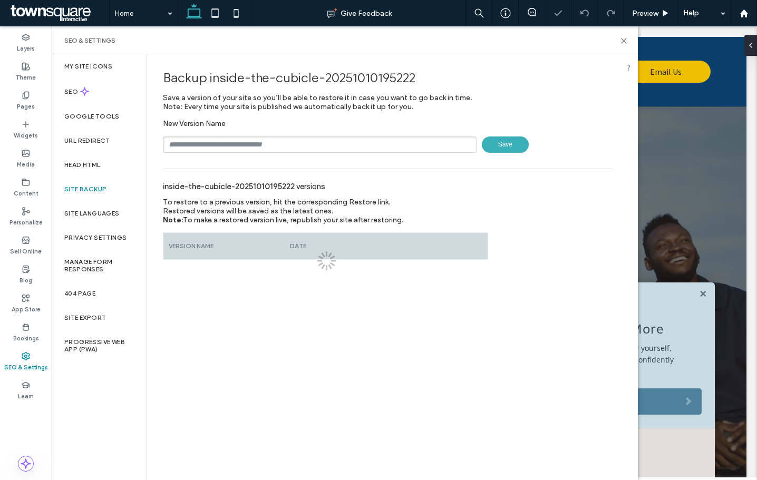
click at [216, 143] on input "text" at bounding box center [320, 144] width 314 height 16
type input "**********"
click at [246, 145] on input "**********" at bounding box center [320, 144] width 314 height 16
click at [247, 145] on input "**********" at bounding box center [320, 144] width 314 height 16
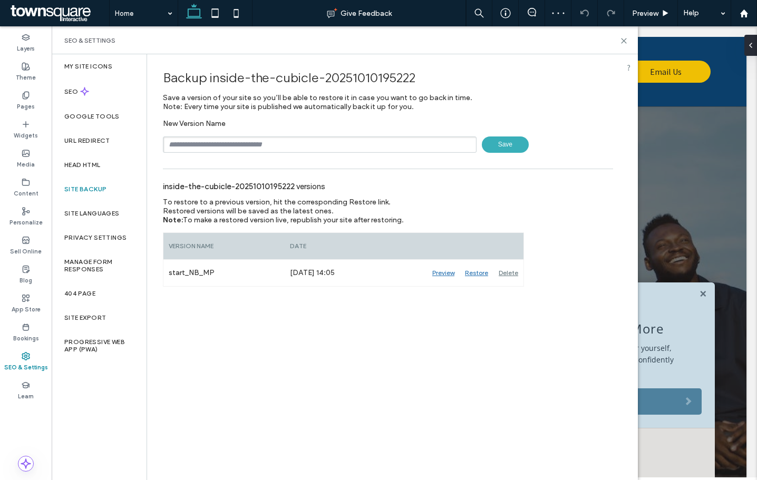
click at [247, 145] on input "text" at bounding box center [320, 144] width 314 height 16
type input "**********"
click at [512, 141] on span "Save" at bounding box center [505, 144] width 47 height 16
click at [27, 185] on use at bounding box center [26, 182] width 7 height 6
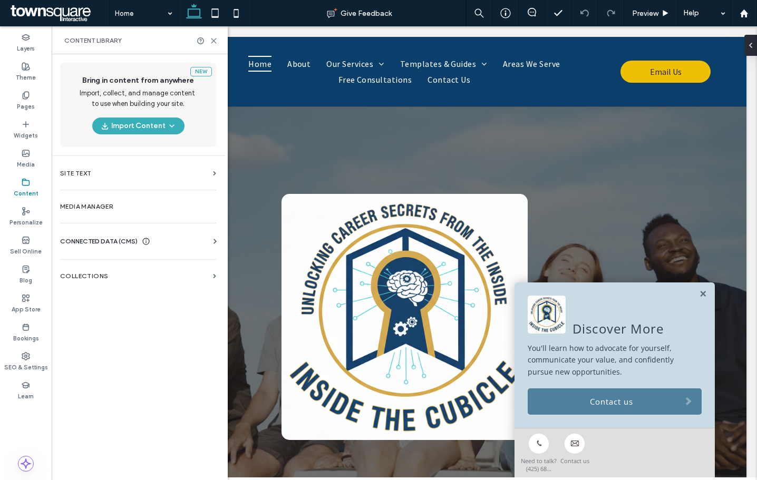
click at [106, 246] on span "CONNECTED DATA (CMS)" at bounding box center [98, 241] width 77 height 11
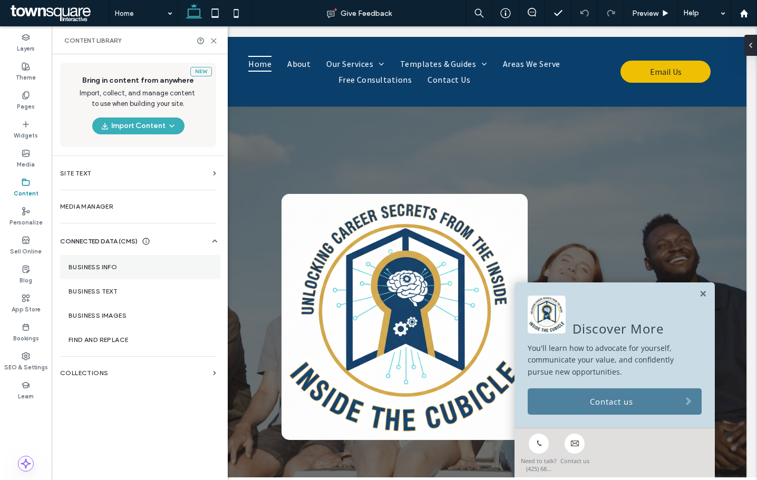
click at [111, 256] on section "Business Info" at bounding box center [140, 267] width 160 height 24
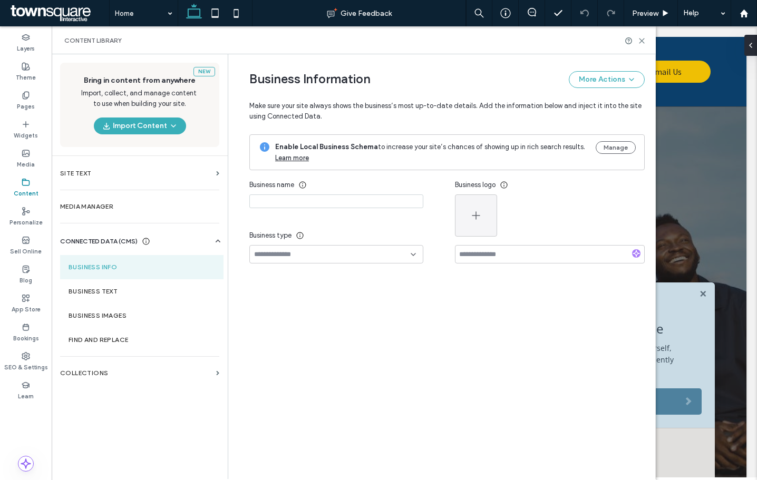
type input "**********"
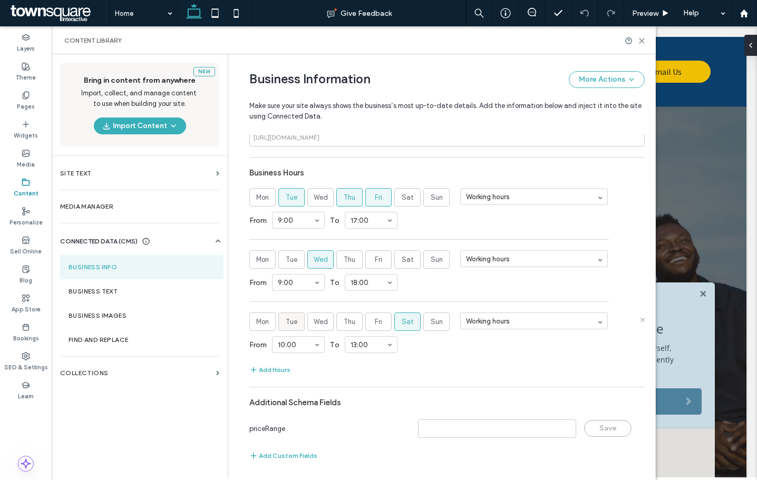
scroll to position [537, 0]
click at [114, 288] on label "Business Text" at bounding box center [142, 291] width 146 height 7
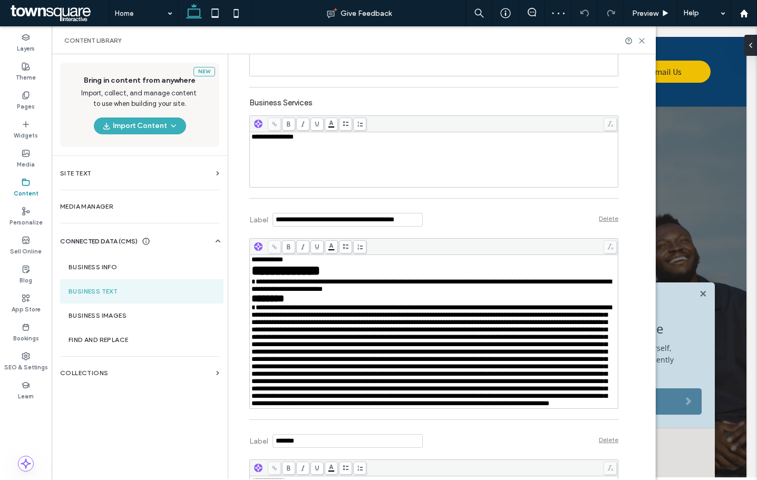
scroll to position [527, 0]
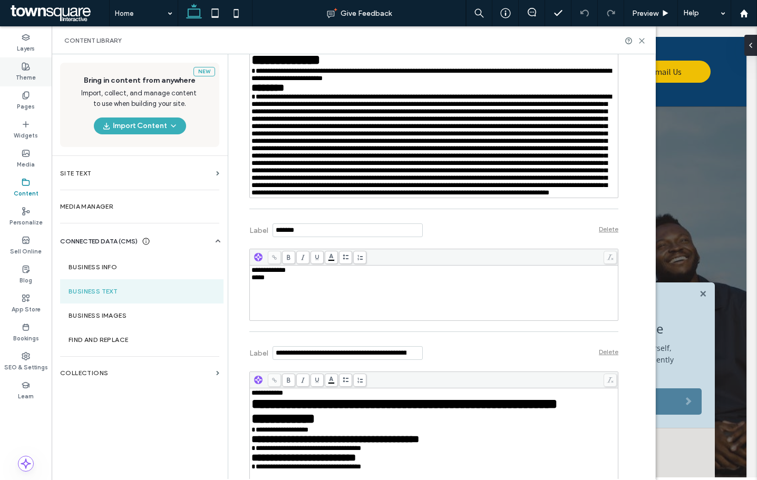
click at [31, 74] on label "Theme" at bounding box center [26, 77] width 20 height 12
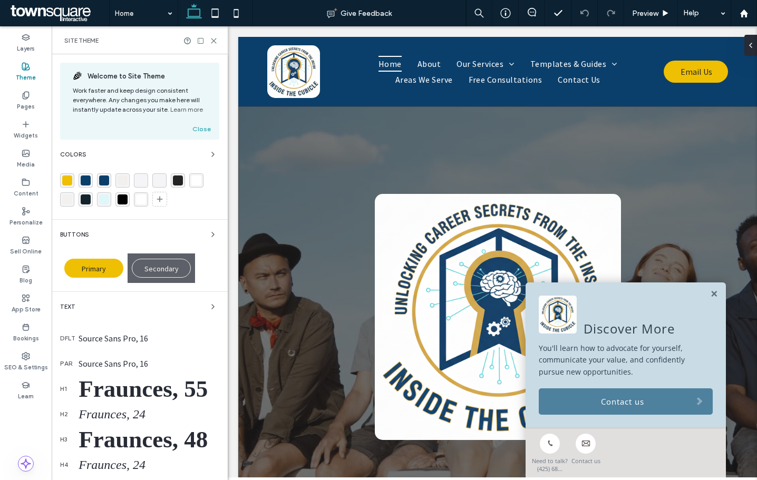
scroll to position [53, 0]
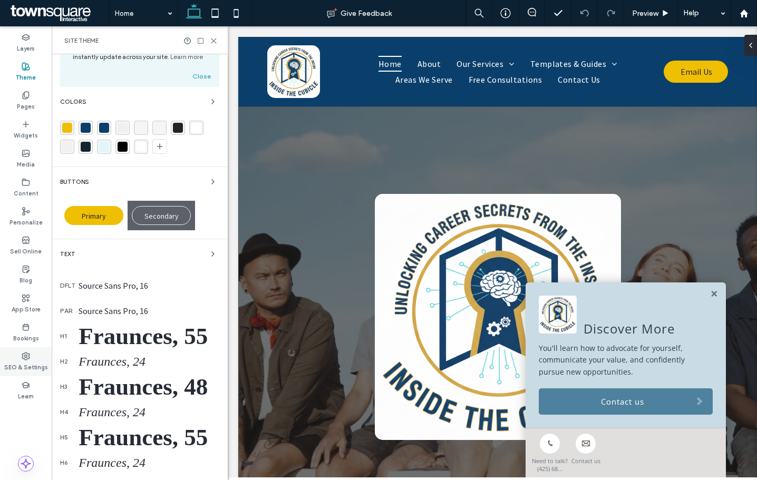
click at [33, 356] on div "SEO & Settings" at bounding box center [26, 361] width 52 height 29
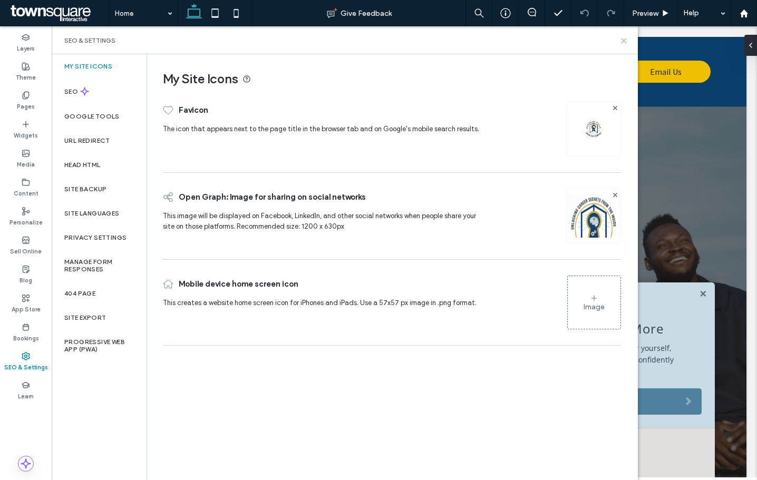
click at [623, 43] on icon at bounding box center [624, 41] width 8 height 8
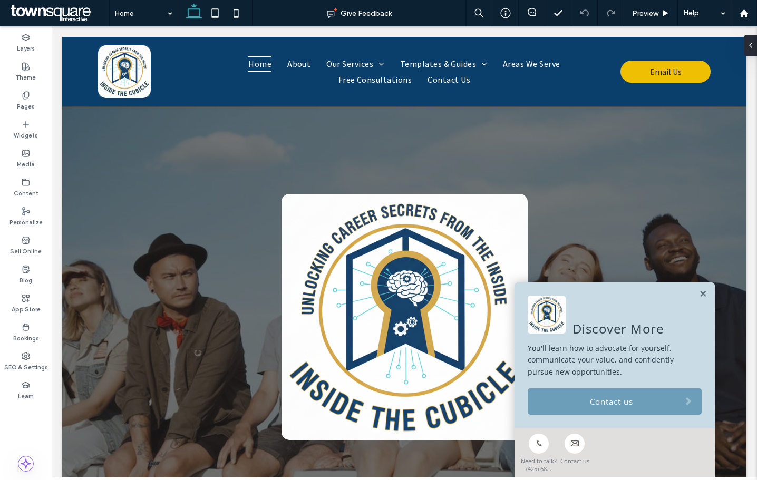
click at [575, 404] on link "Contact us" at bounding box center [614, 401] width 174 height 26
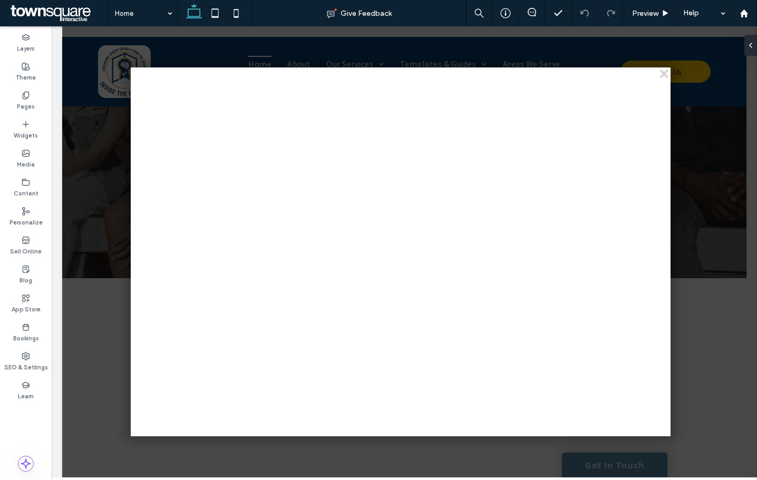
scroll to position [316, 0]
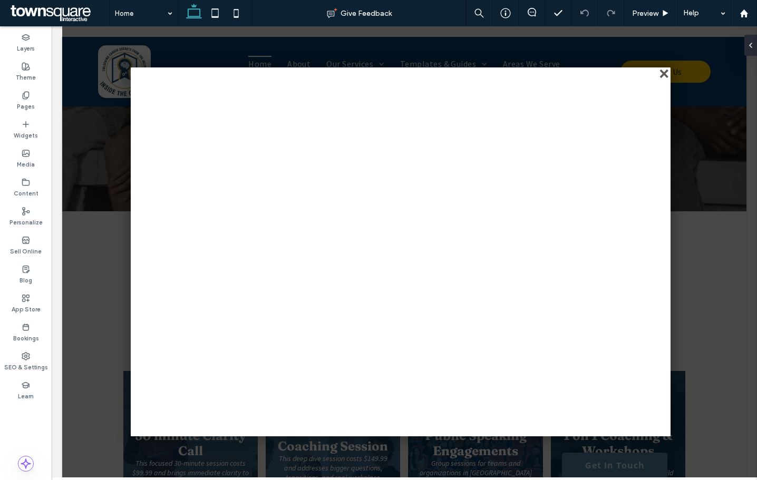
click at [665, 77] on div "close" at bounding box center [665, 75] width 8 height 8
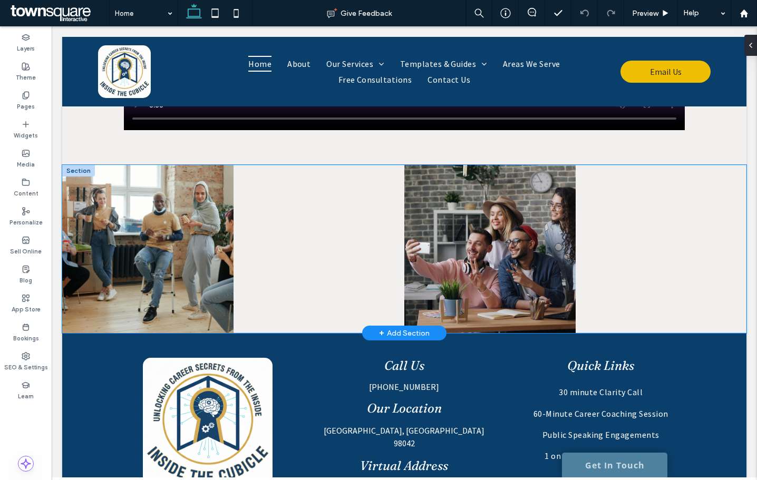
scroll to position [2386, 0]
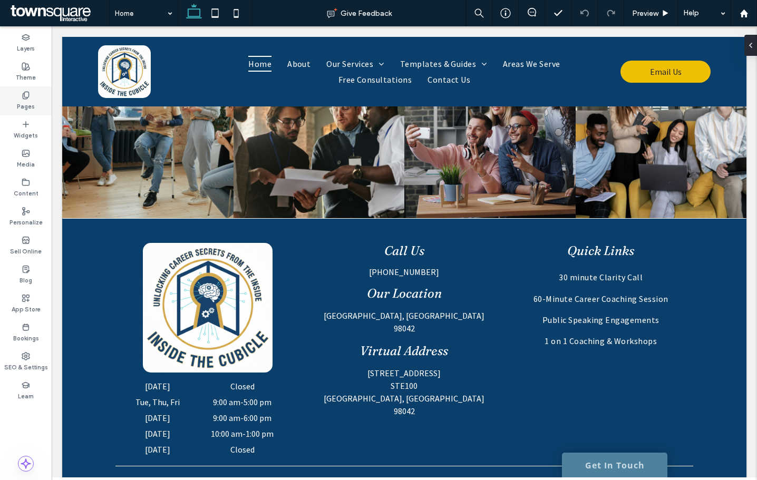
click at [23, 105] on label "Pages" at bounding box center [26, 106] width 18 height 12
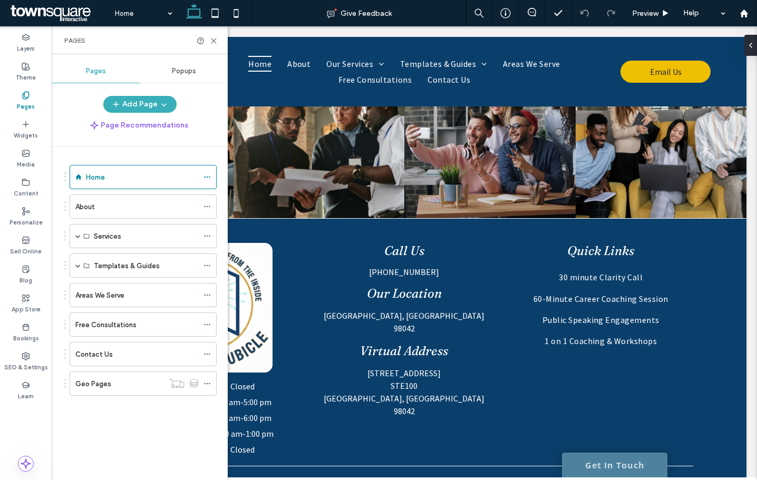
click at [112, 344] on div "Contact Us" at bounding box center [136, 354] width 123 height 23
click at [216, 37] on icon at bounding box center [214, 41] width 8 height 8
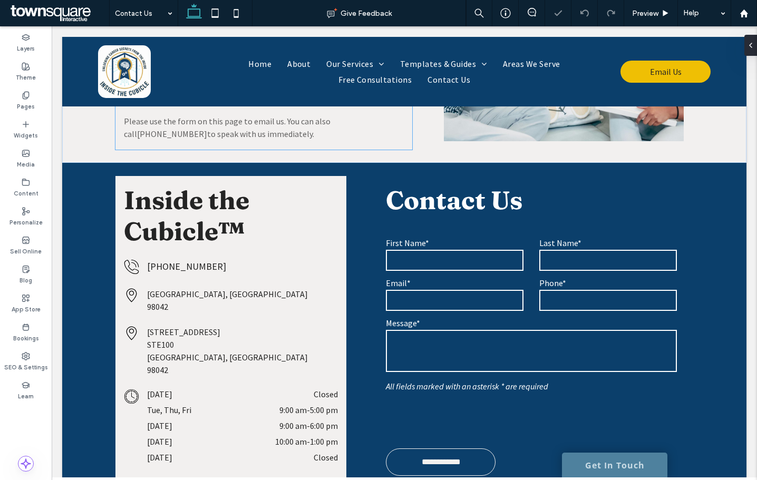
scroll to position [316, 0]
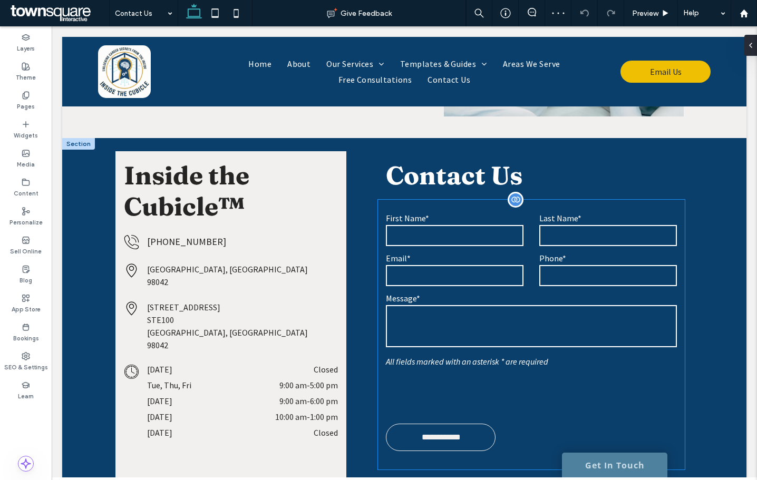
click at [482, 304] on div "Message*" at bounding box center [531, 322] width 307 height 58
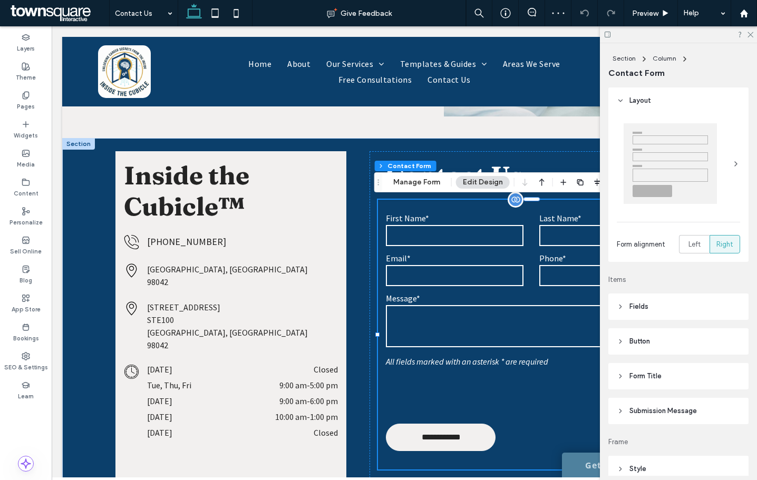
type input "*"
type input "***"
type input "*"
type input "***"
click at [651, 411] on span "Submission Message" at bounding box center [662, 411] width 67 height 11
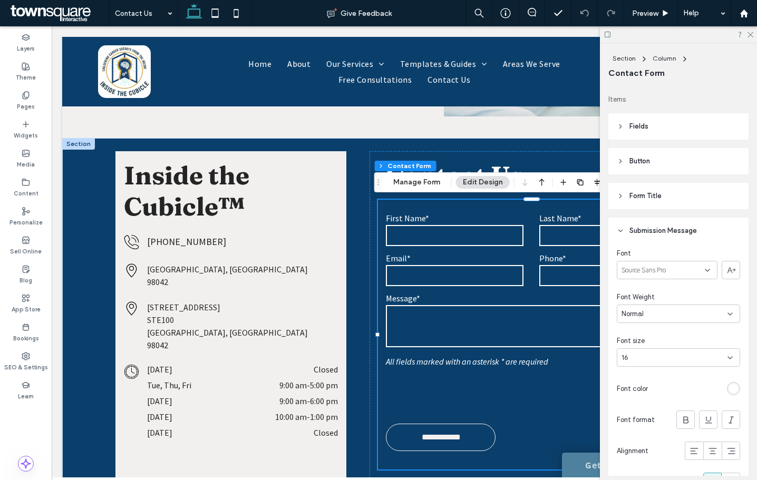
scroll to position [211, 0]
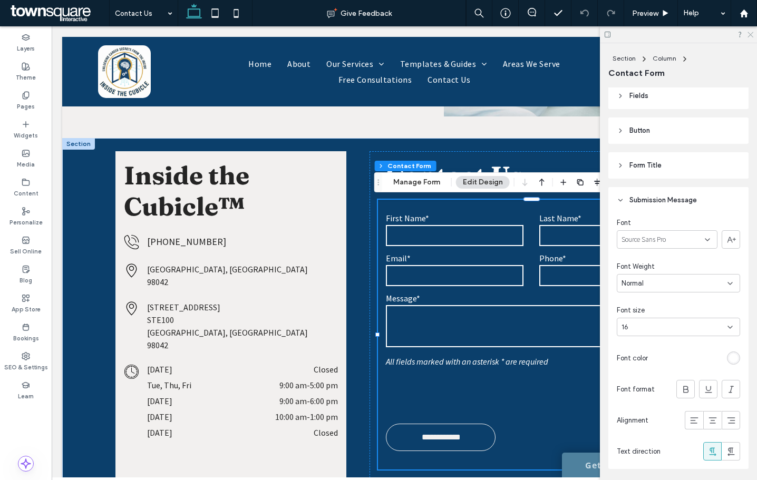
click at [748, 34] on icon at bounding box center [749, 34] width 7 height 7
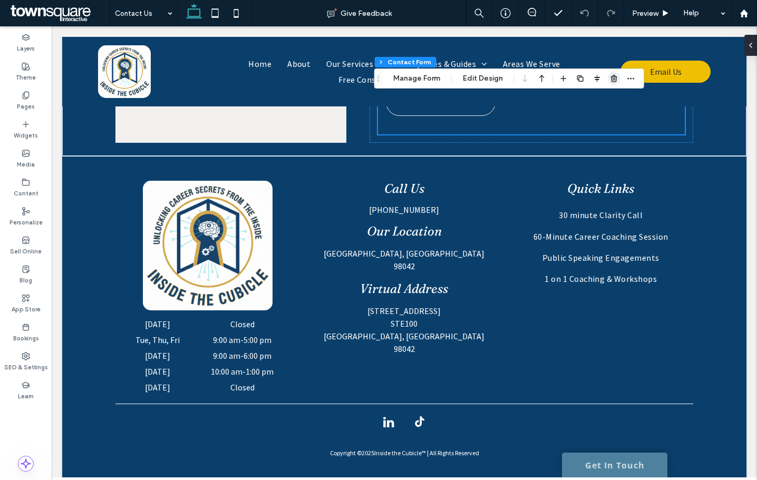
scroll to position [682, 0]
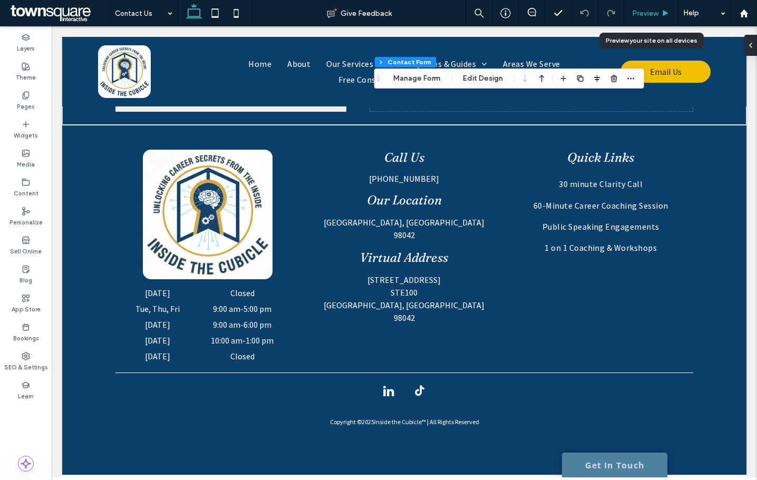
click at [648, 7] on div "Preview" at bounding box center [651, 13] width 54 height 26
click at [644, 12] on span "Preview" at bounding box center [645, 13] width 26 height 9
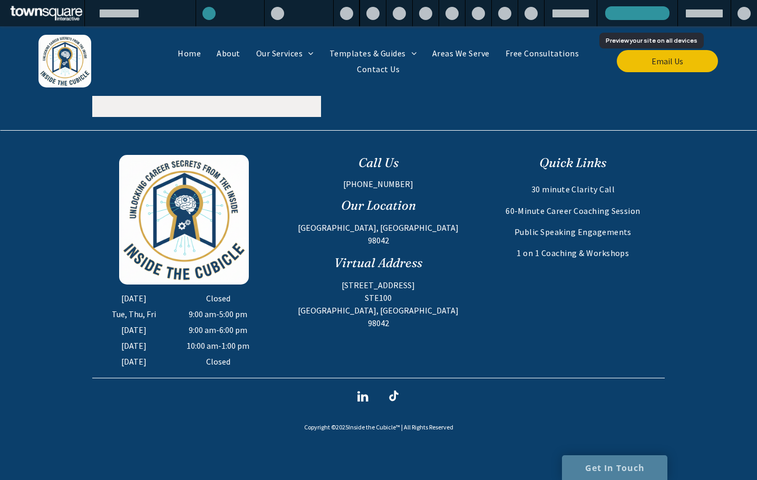
scroll to position [667, 0]
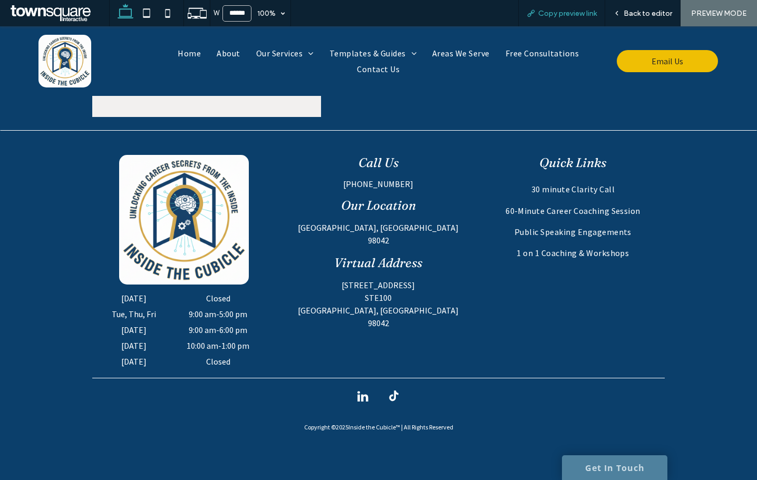
click at [571, 13] on span "Copy preview link" at bounding box center [567, 13] width 58 height 9
click at [628, 9] on span "Back to editor" at bounding box center [647, 13] width 48 height 9
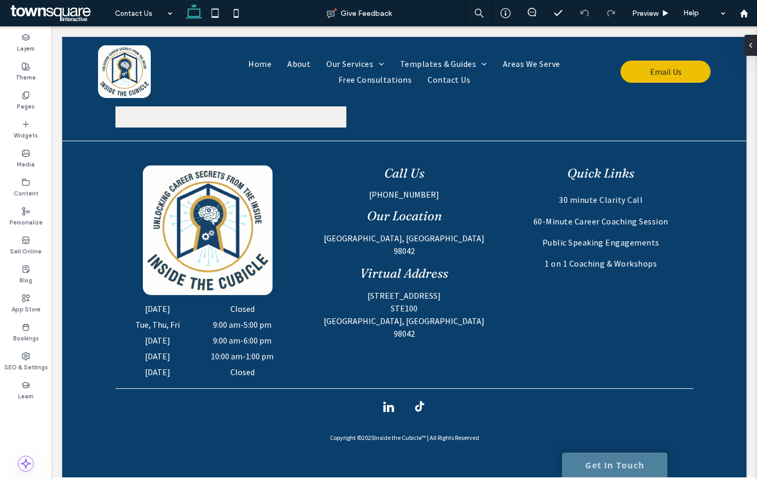
scroll to position [682, 0]
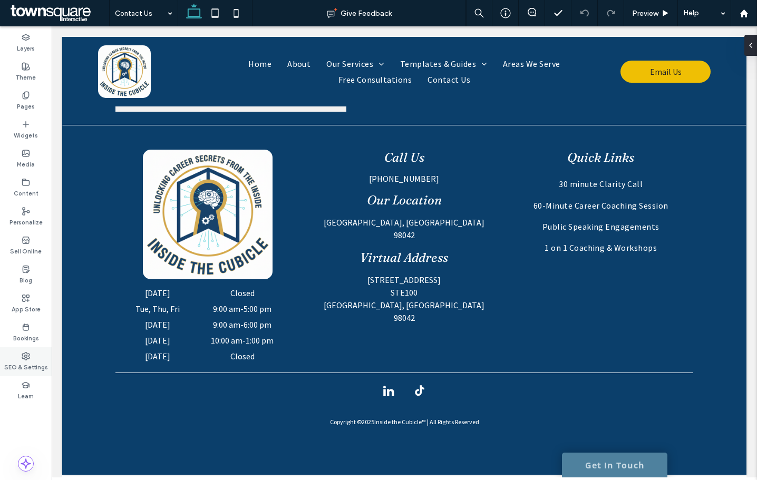
click at [24, 371] on label "SEO & Settings" at bounding box center [26, 366] width 44 height 12
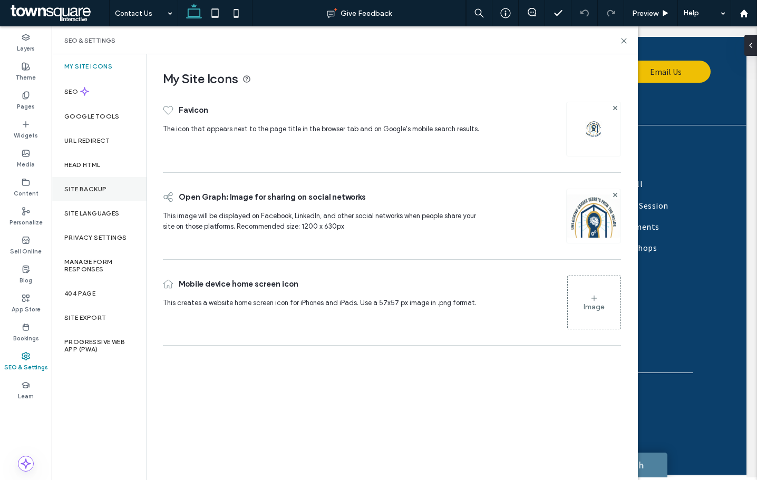
click at [95, 181] on div "Site Backup" at bounding box center [99, 189] width 95 height 24
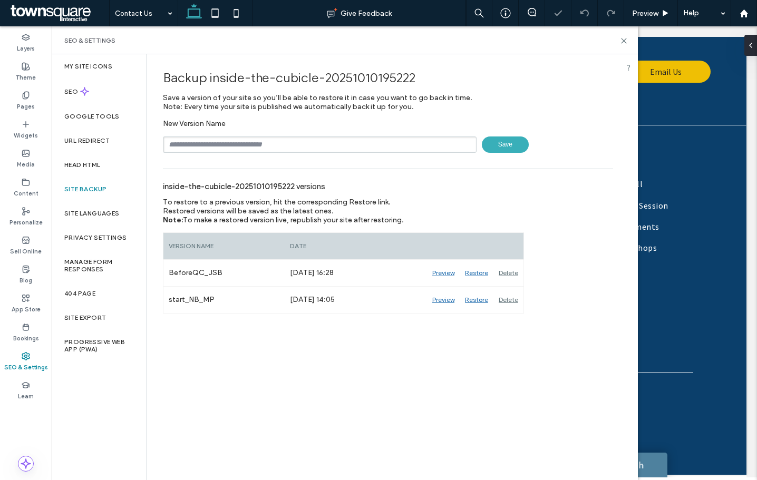
click at [221, 143] on input "text" at bounding box center [320, 144] width 314 height 16
type input "**********"
click at [499, 149] on span "Save" at bounding box center [505, 144] width 47 height 16
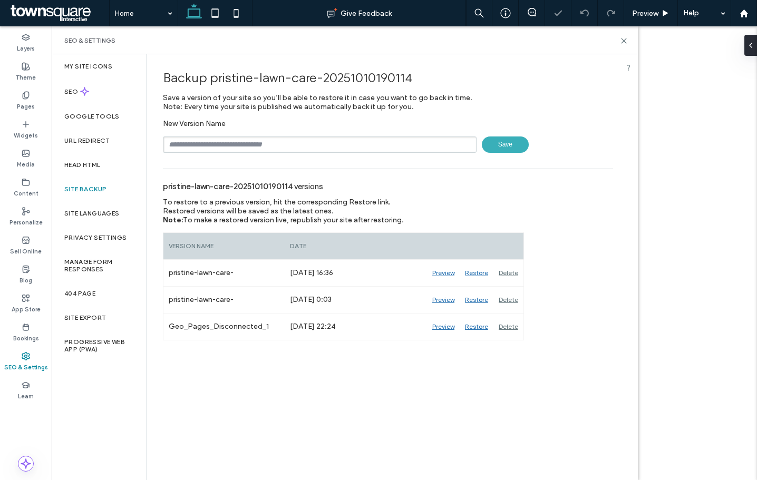
type input "**********"
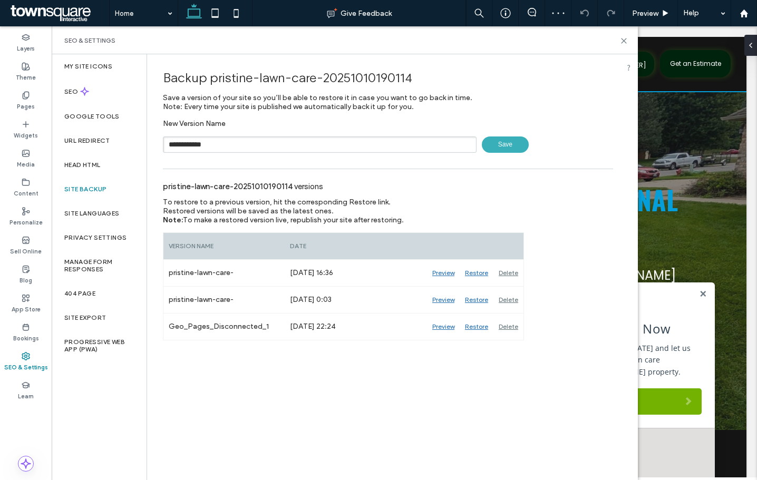
click at [513, 147] on span "Save" at bounding box center [505, 144] width 47 height 16
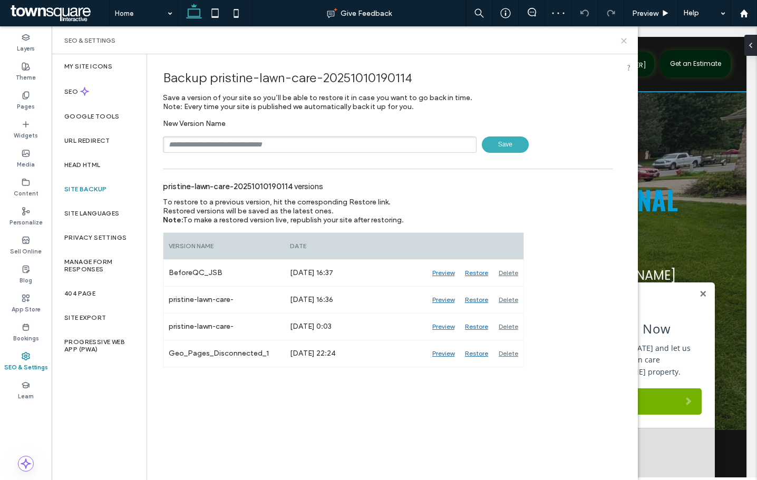
click at [627, 38] on icon at bounding box center [624, 41] width 8 height 8
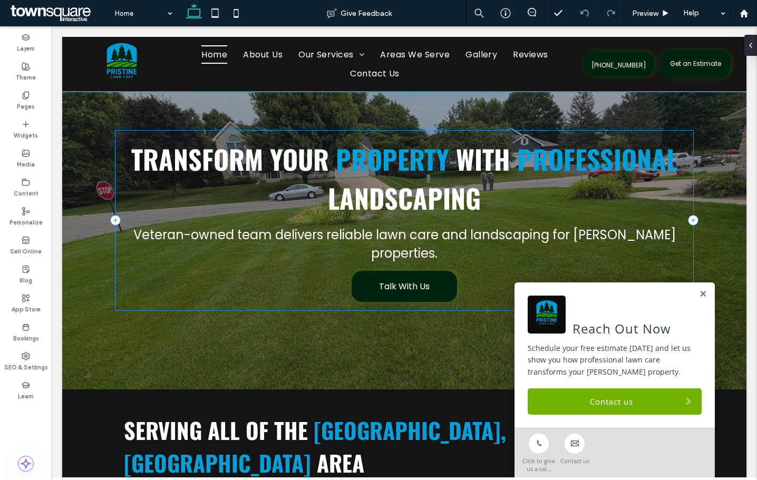
scroll to position [53, 0]
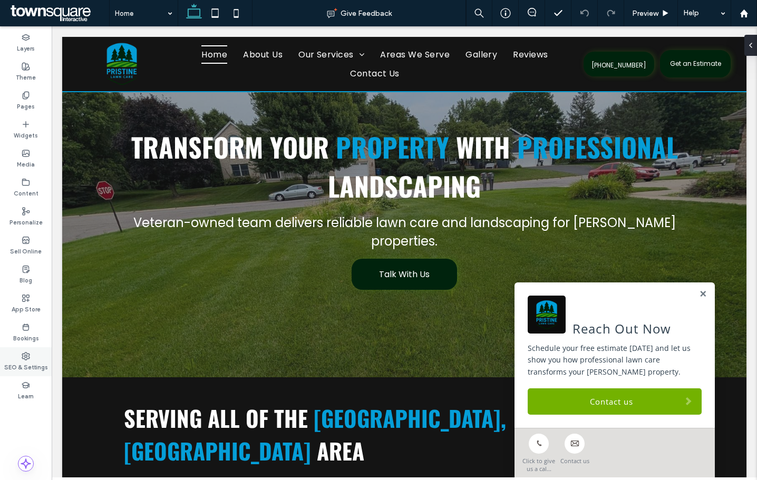
click at [33, 350] on div "SEO & Settings" at bounding box center [26, 361] width 52 height 29
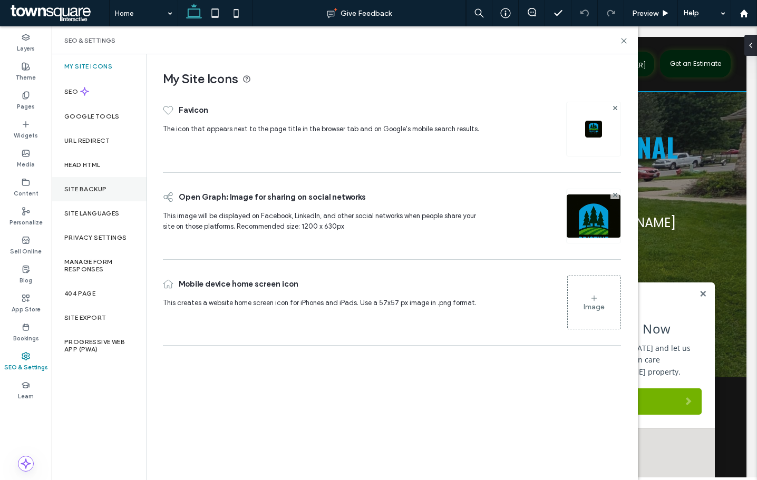
click at [86, 187] on label "Site Backup" at bounding box center [85, 188] width 42 height 7
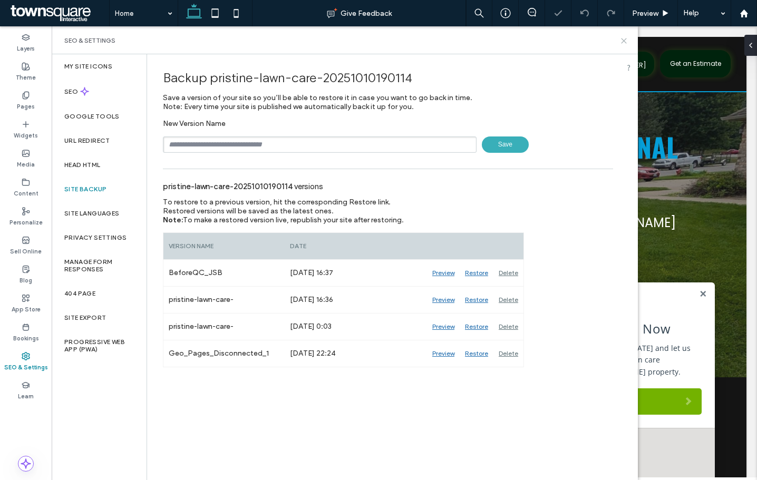
click at [620, 37] on icon at bounding box center [624, 41] width 8 height 8
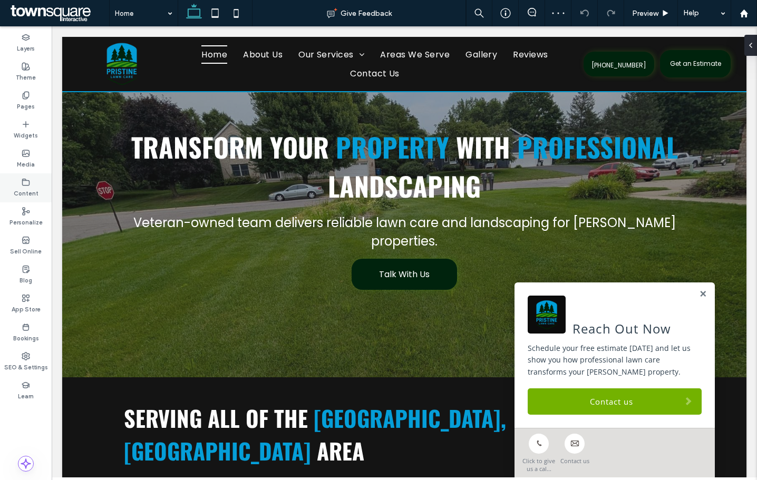
click at [17, 201] on div "Content" at bounding box center [26, 187] width 52 height 29
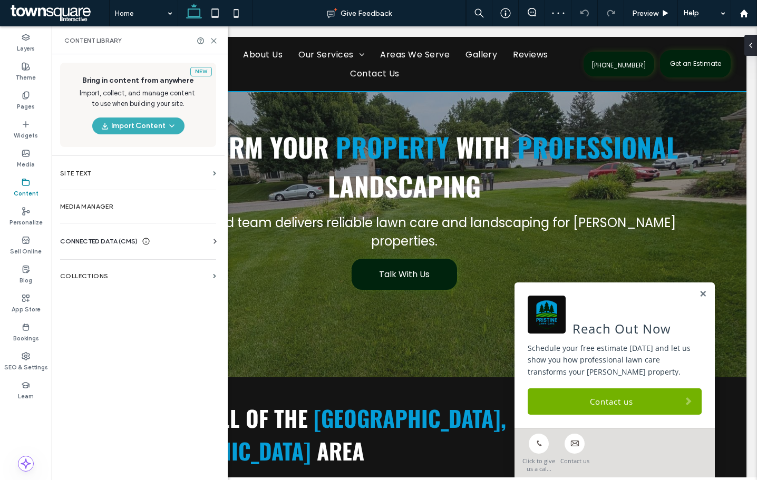
click at [85, 245] on span "CONNECTED DATA (CMS)" at bounding box center [98, 241] width 77 height 11
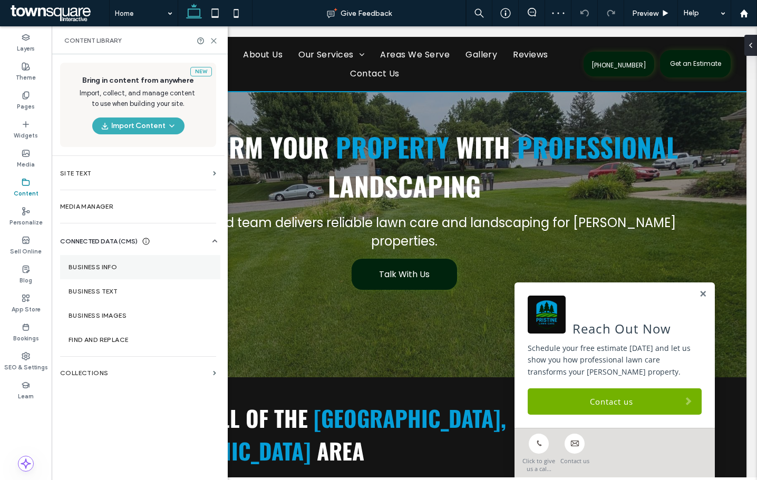
click at [106, 257] on section "Business Info" at bounding box center [140, 267] width 160 height 24
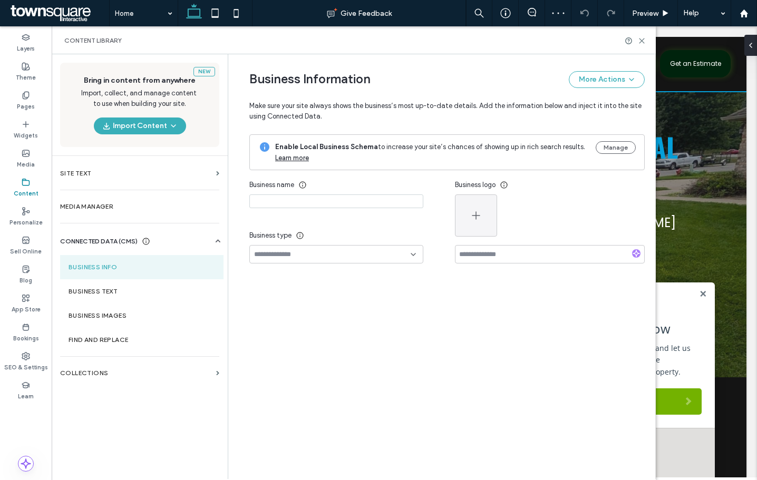
click at [110, 260] on section "Business Info" at bounding box center [141, 267] width 163 height 24
type input "**********"
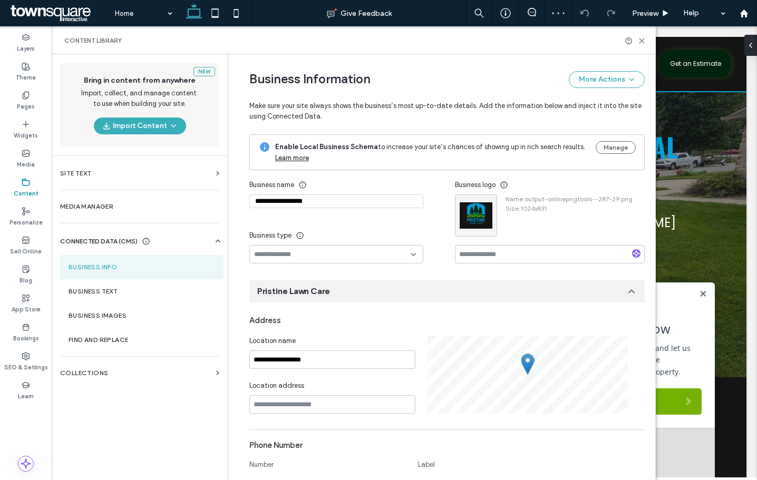
scroll to position [110, 0]
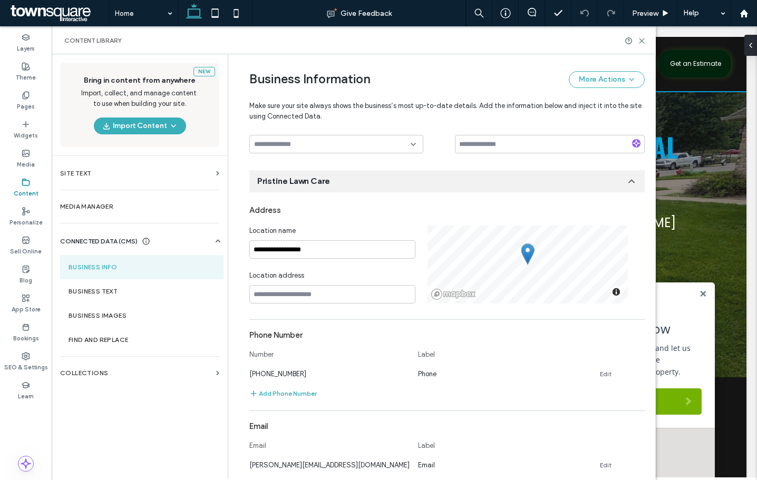
click at [418, 262] on div "**********" at bounding box center [338, 265] width 178 height 78
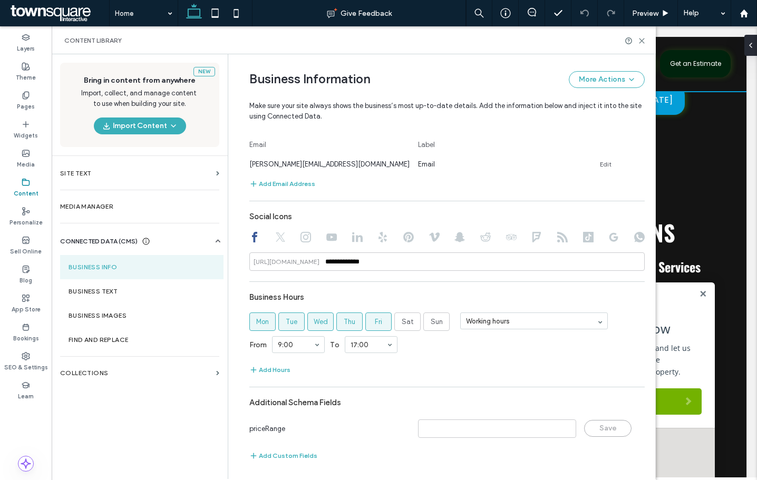
scroll to position [413, 0]
click at [86, 292] on label "Business Text" at bounding box center [142, 291] width 146 height 7
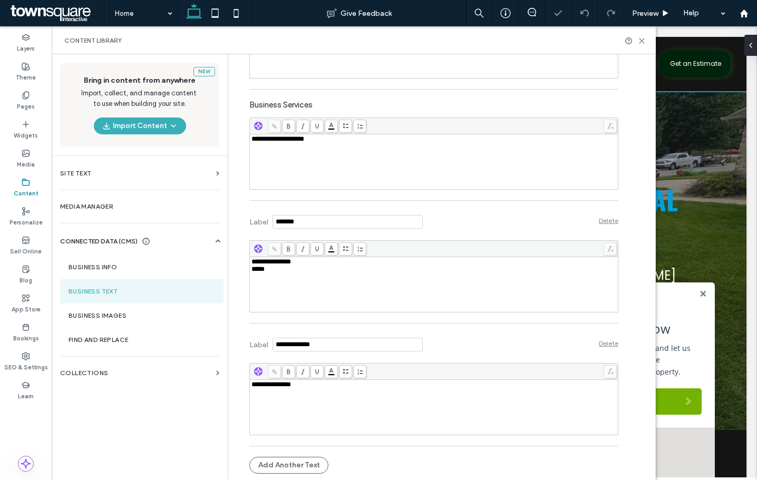
scroll to position [0, 0]
click at [20, 73] on label "Theme" at bounding box center [26, 77] width 20 height 12
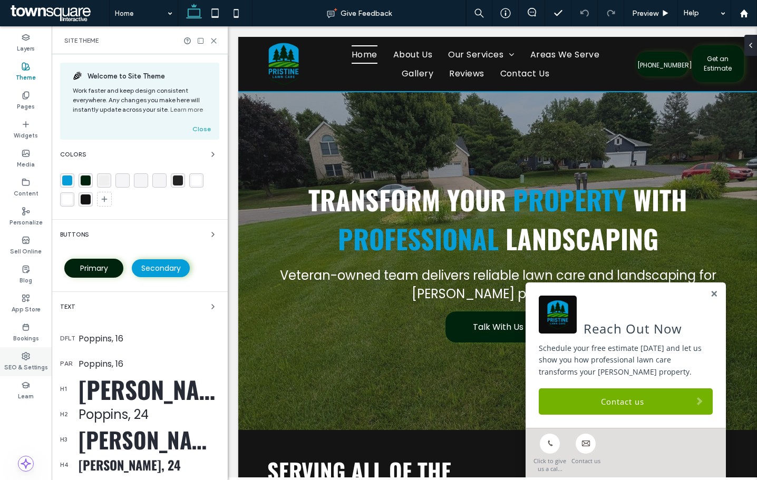
click at [21, 360] on label "SEO & Settings" at bounding box center [26, 366] width 44 height 12
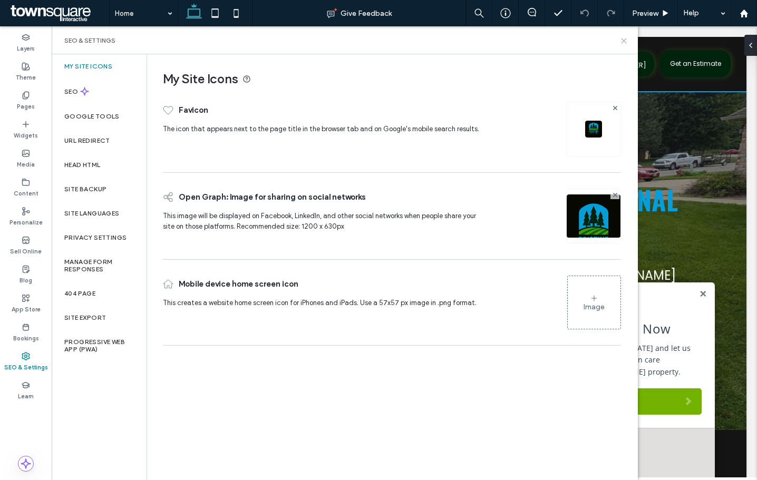
click at [622, 43] on use at bounding box center [623, 40] width 5 height 5
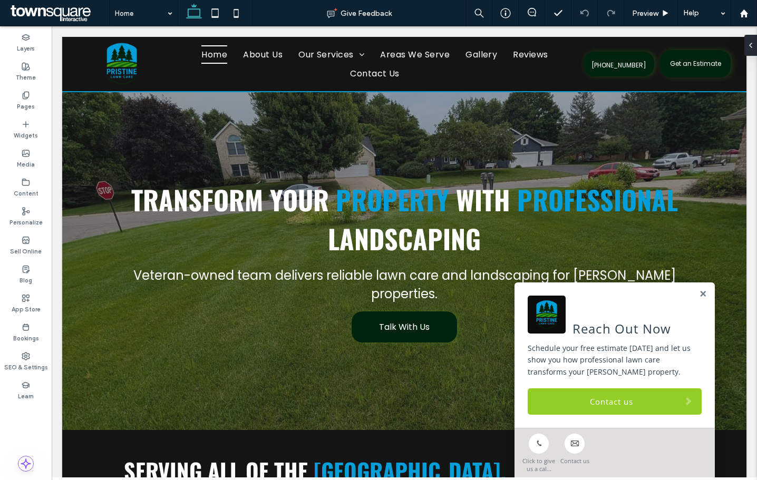
click at [563, 389] on link "Contact us" at bounding box center [614, 401] width 174 height 26
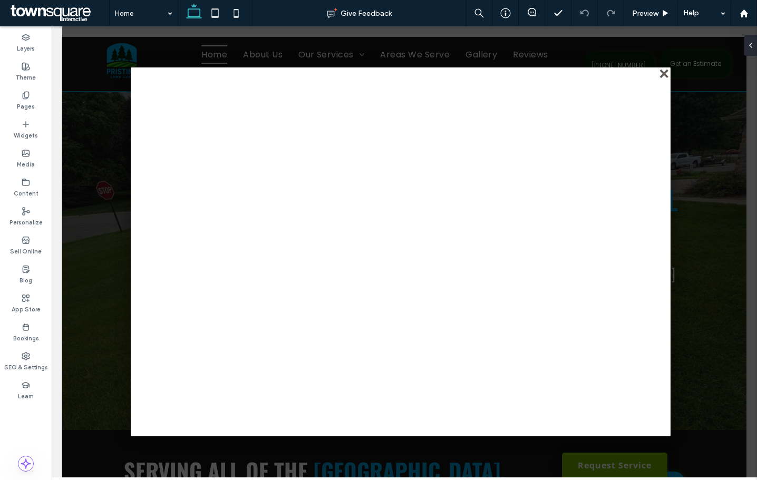
click at [661, 79] on div "close" at bounding box center [665, 75] width 8 height 8
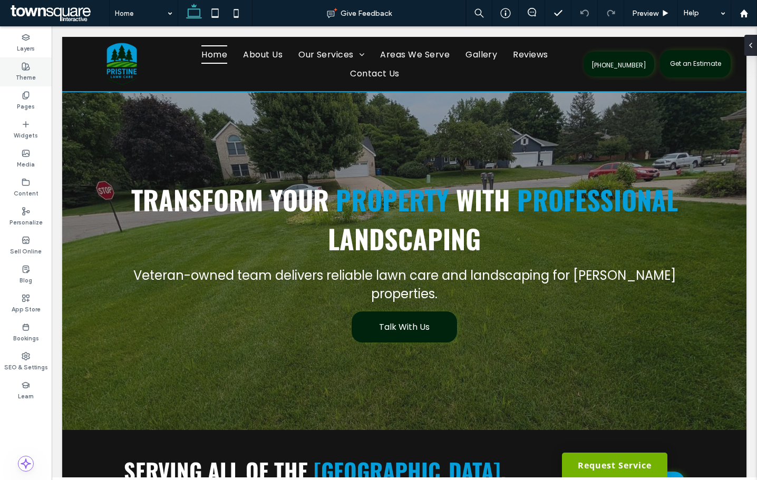
click at [27, 66] on icon at bounding box center [26, 66] width 8 height 8
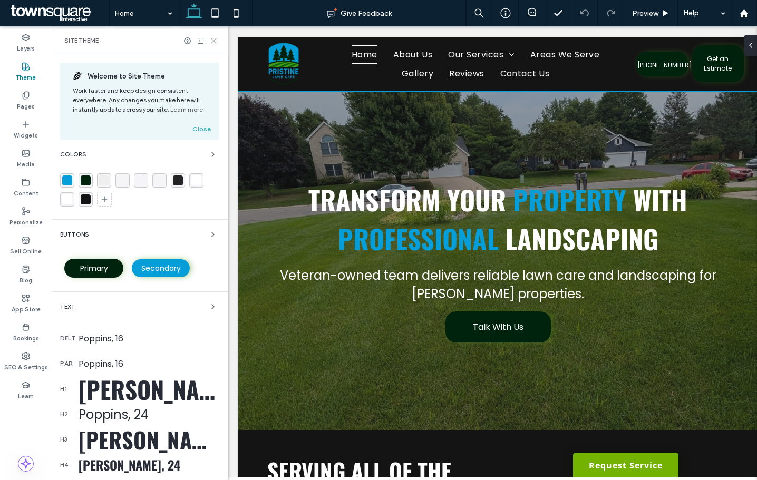
click at [212, 40] on icon at bounding box center [214, 41] width 8 height 8
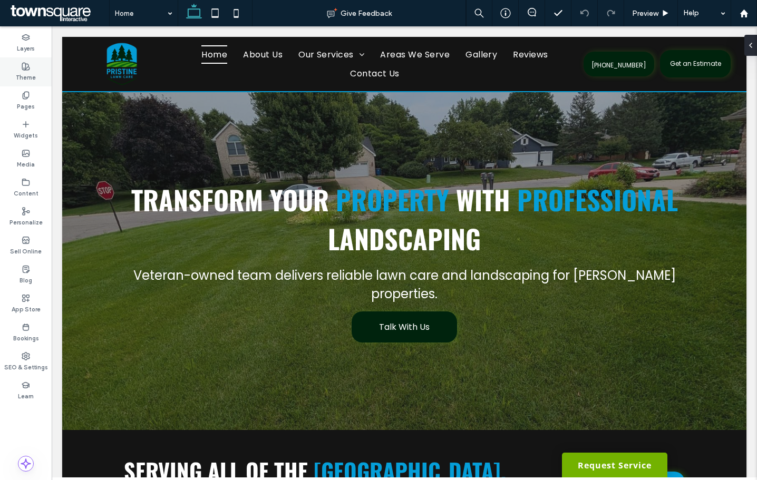
click at [25, 77] on label "Theme" at bounding box center [26, 77] width 20 height 12
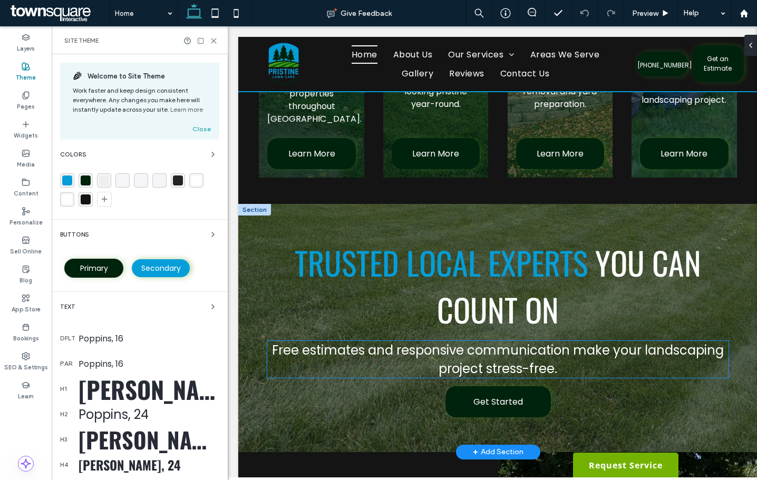
scroll to position [1265, 0]
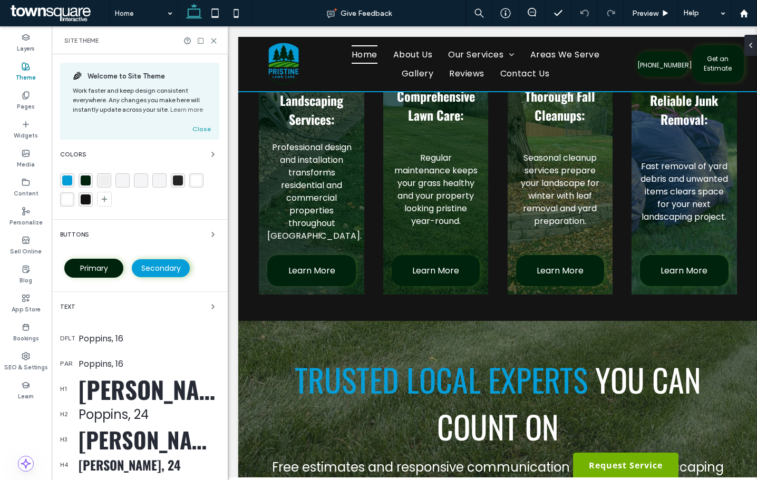
click at [199, 232] on div "Buttons" at bounding box center [139, 234] width 159 height 13
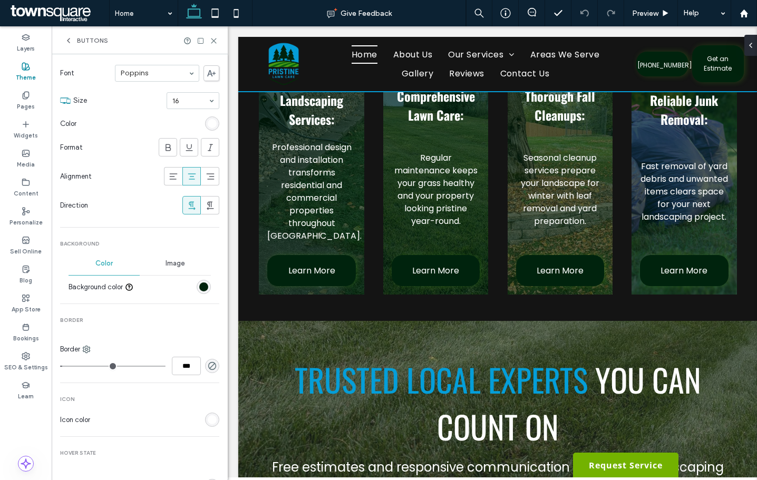
scroll to position [211, 0]
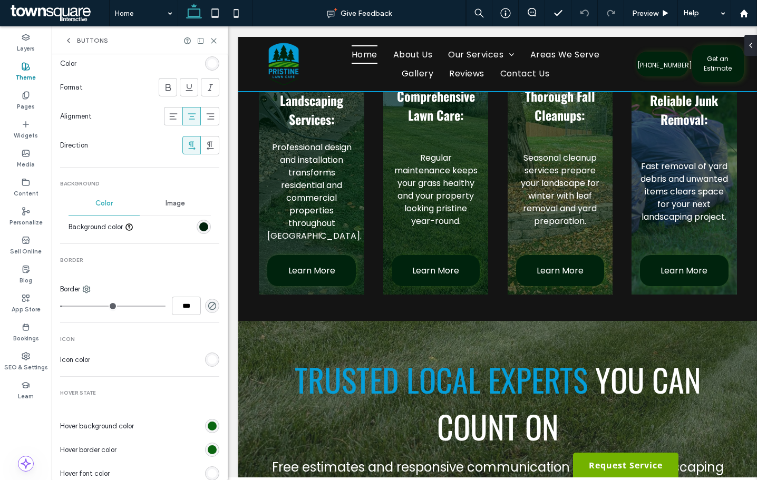
click at [199, 231] on div "rgb(0, 35, 13)" at bounding box center [203, 226] width 9 height 9
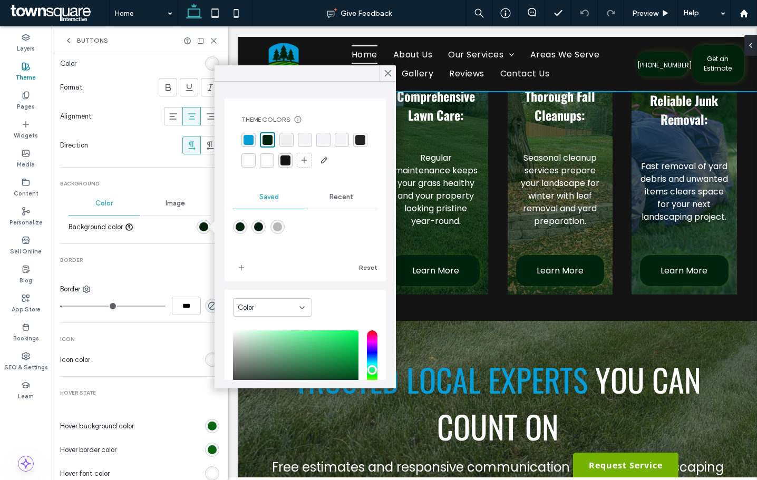
click at [179, 224] on div at bounding box center [174, 227] width 73 height 18
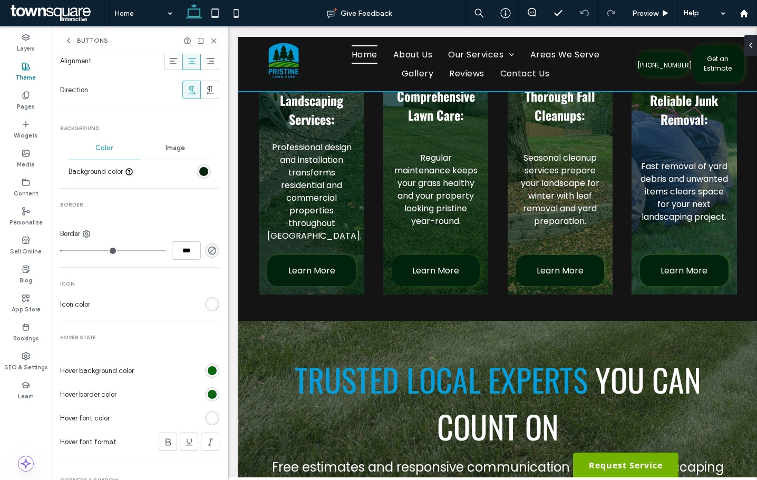
scroll to position [316, 0]
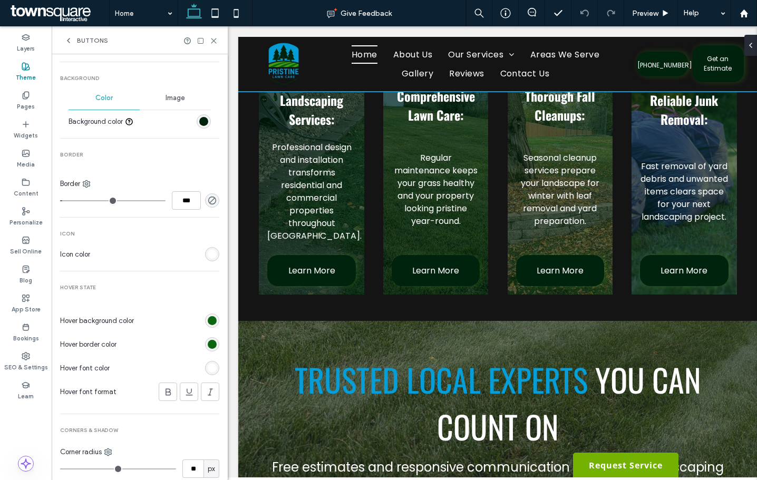
click at [208, 319] on div "rgb(10, 102, 17)" at bounding box center [212, 320] width 9 height 9
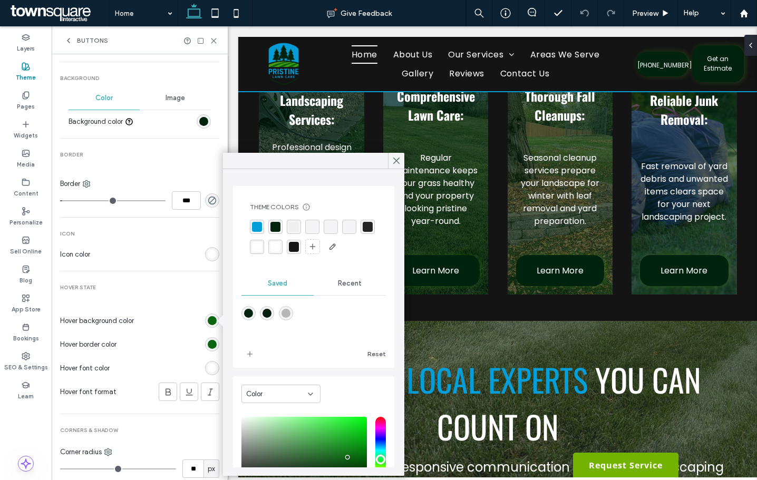
scroll to position [84, 0]
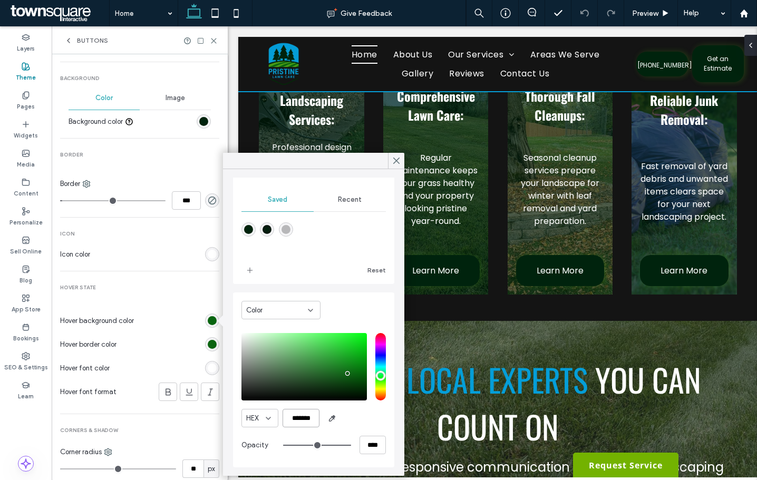
click at [301, 418] on input "*******" at bounding box center [300, 418] width 37 height 18
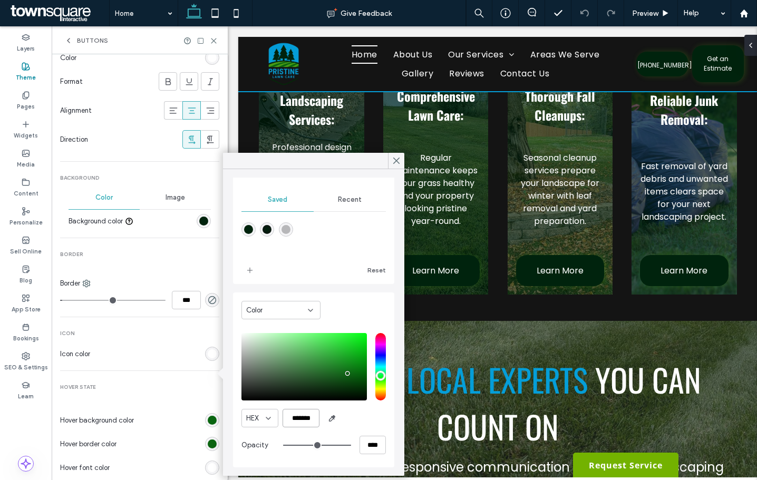
scroll to position [263, 0]
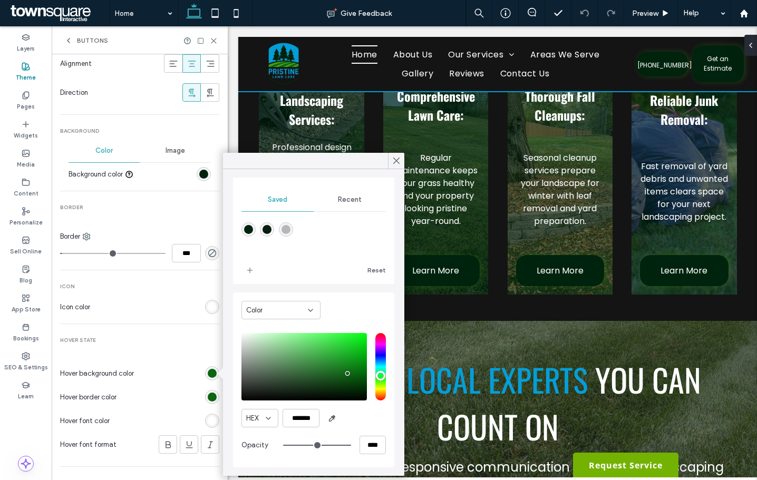
click at [199, 177] on div "rgb(0, 35, 13)" at bounding box center [203, 174] width 9 height 9
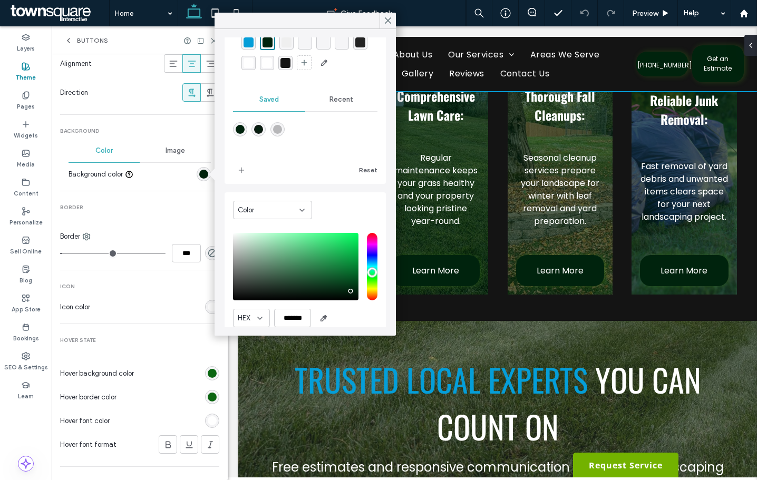
scroll to position [85, 0]
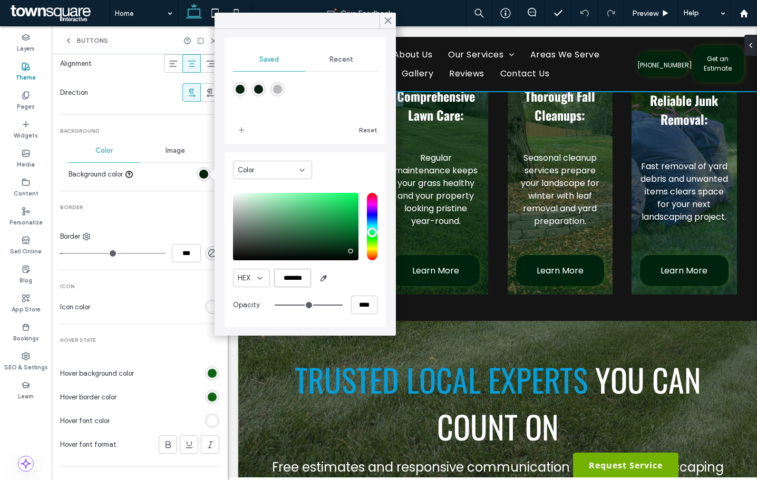
click at [301, 282] on input "*******" at bounding box center [292, 278] width 37 height 18
click at [208, 376] on div "rgb(10, 102, 17)" at bounding box center [212, 373] width 9 height 9
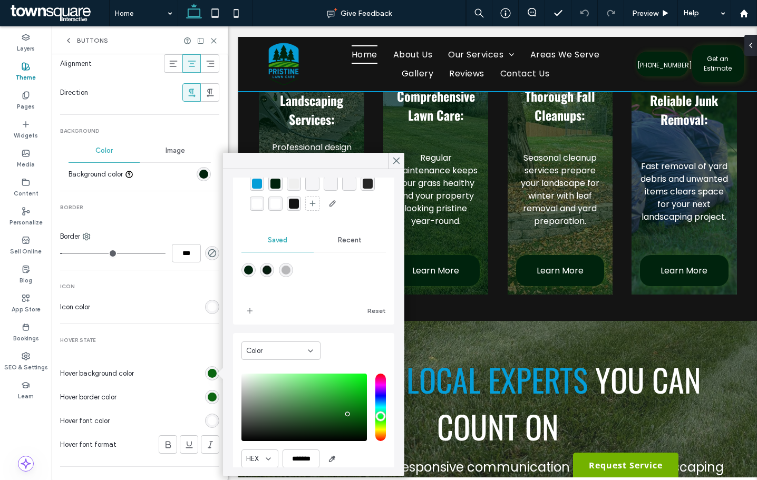
scroll to position [84, 0]
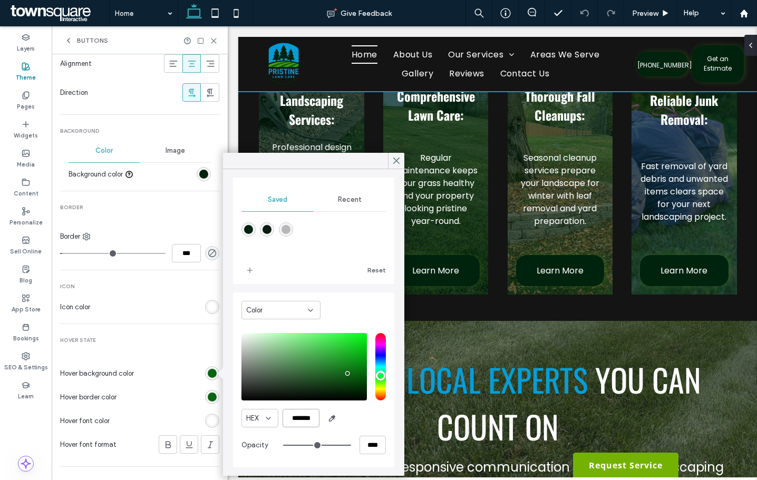
click at [298, 419] on input "*******" at bounding box center [300, 418] width 37 height 18
paste input "color picker textbox"
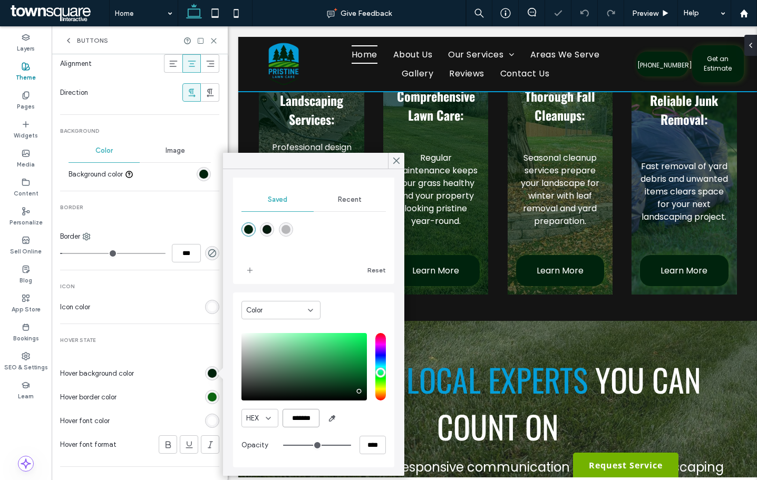
type input "*******"
click at [209, 396] on div "rgb(12, 101, 17)" at bounding box center [212, 397] width 9 height 9
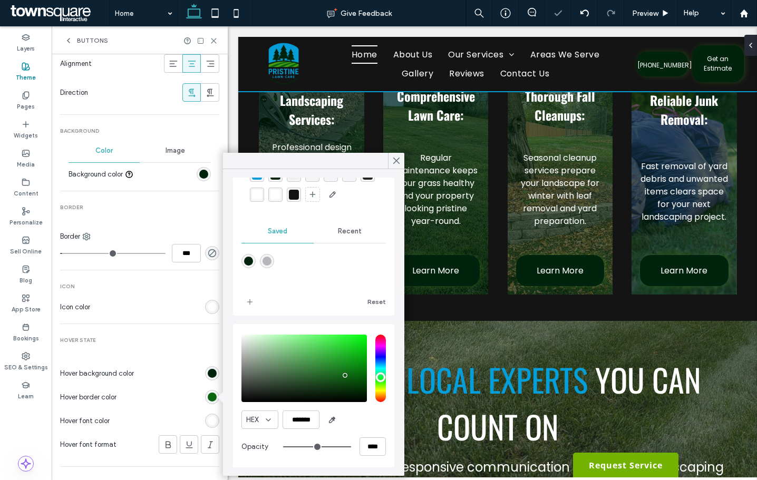
scroll to position [54, 0]
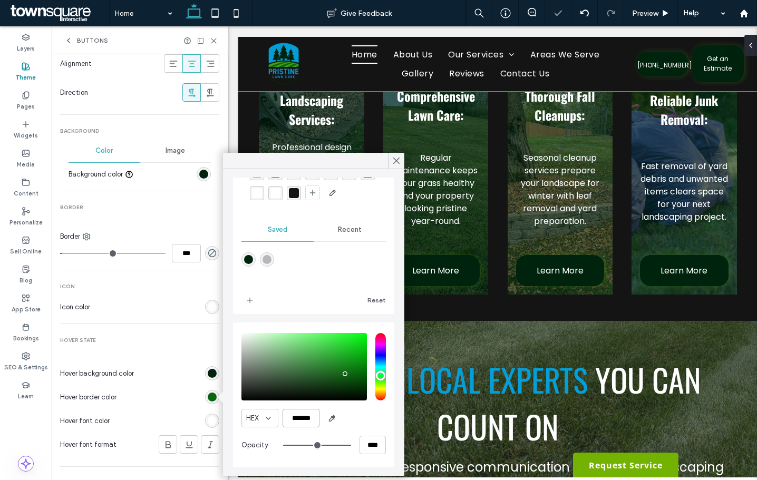
click at [302, 422] on input "*******" at bounding box center [300, 418] width 37 height 18
click at [199, 175] on div "rgb(0, 35, 13)" at bounding box center [203, 174] width 9 height 9
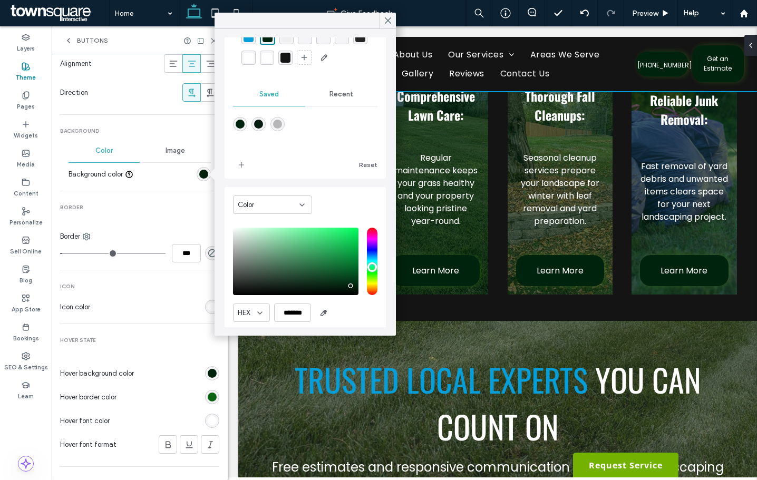
scroll to position [85, 0]
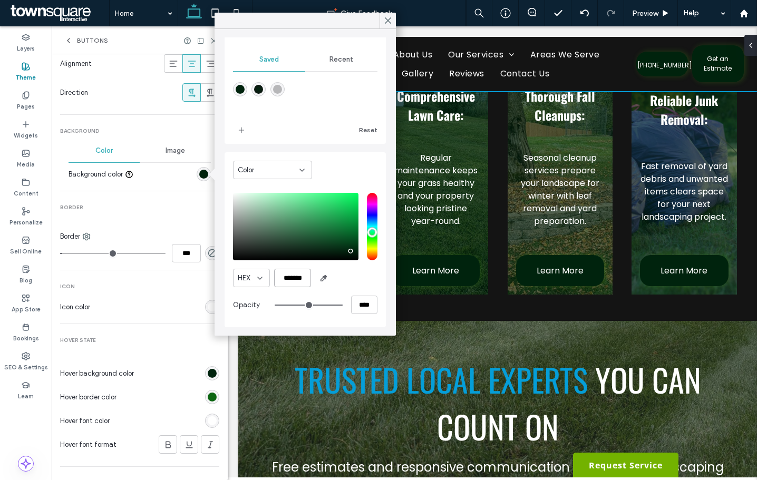
click at [287, 278] on input "*******" at bounding box center [292, 278] width 37 height 18
paste input "color picker textbox"
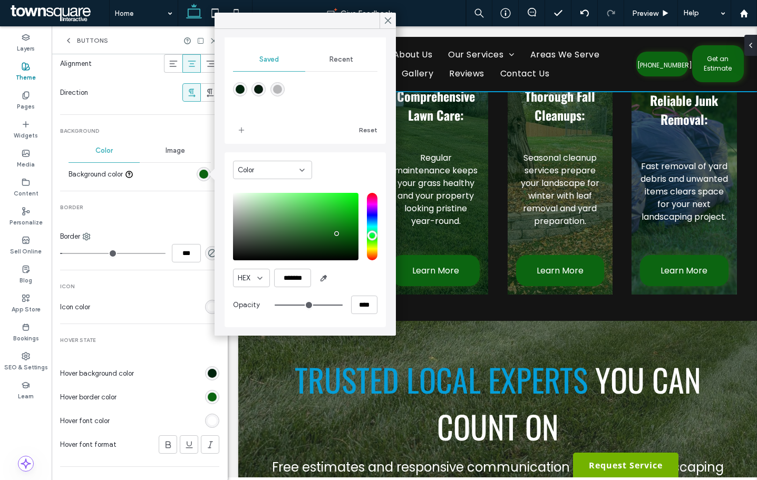
click at [323, 229] on div "saturation and value" at bounding box center [295, 226] width 125 height 67
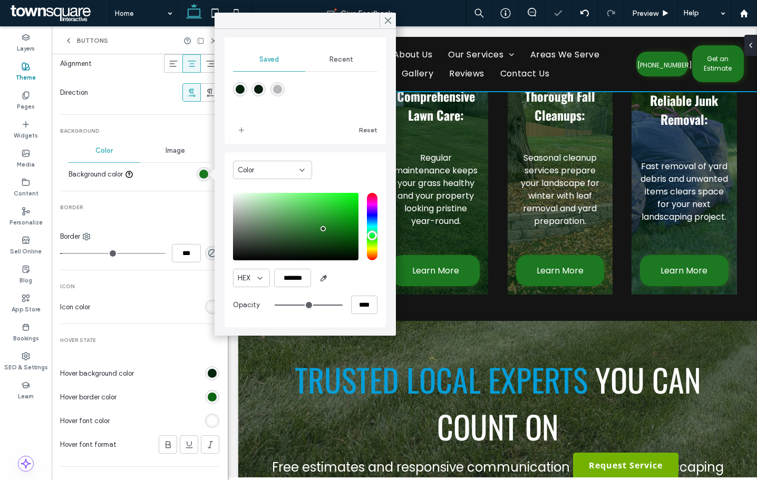
drag, startPoint x: 321, startPoint y: 229, endPoint x: 315, endPoint y: 230, distance: 6.5
click at [320, 229] on div "saturation and value" at bounding box center [295, 226] width 125 height 67
click at [311, 231] on div "saturation and value" at bounding box center [295, 226] width 125 height 67
click at [301, 229] on div "saturation and value" at bounding box center [295, 226] width 125 height 67
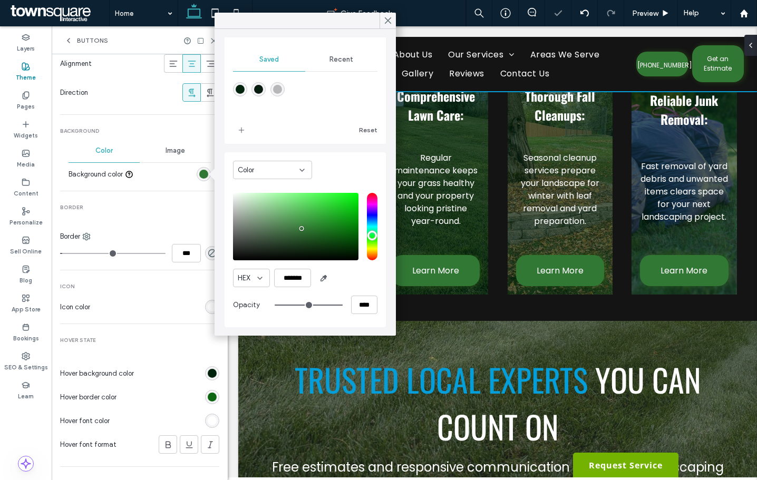
click at [301, 218] on div "saturation and value" at bounding box center [295, 226] width 125 height 67
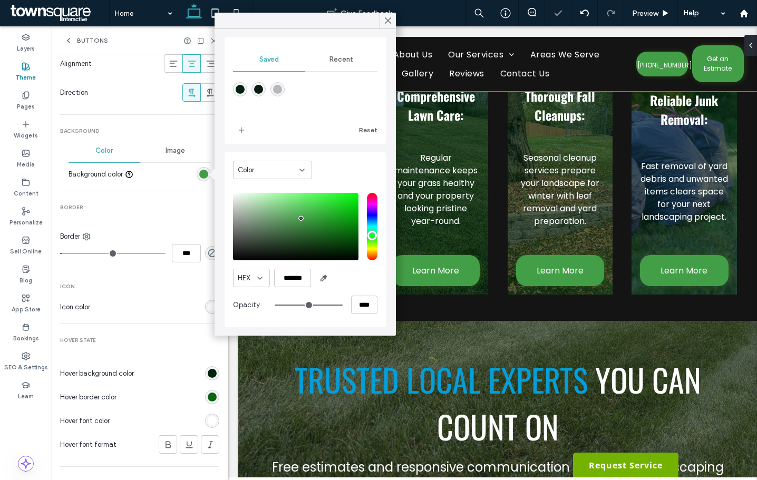
click at [301, 218] on div "pointer" at bounding box center [300, 218] width 3 height 3
click at [295, 218] on div "saturation and value" at bounding box center [295, 226] width 125 height 67
click at [308, 223] on div "saturation and value" at bounding box center [295, 226] width 125 height 67
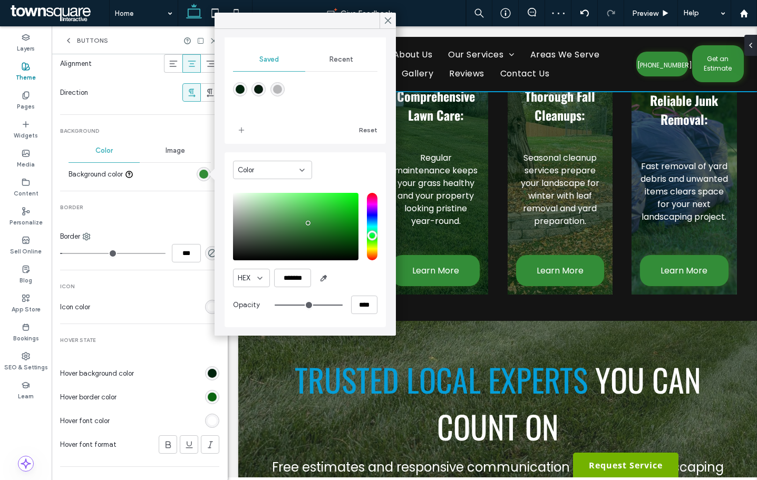
click at [303, 228] on div "saturation and value" at bounding box center [295, 226] width 125 height 67
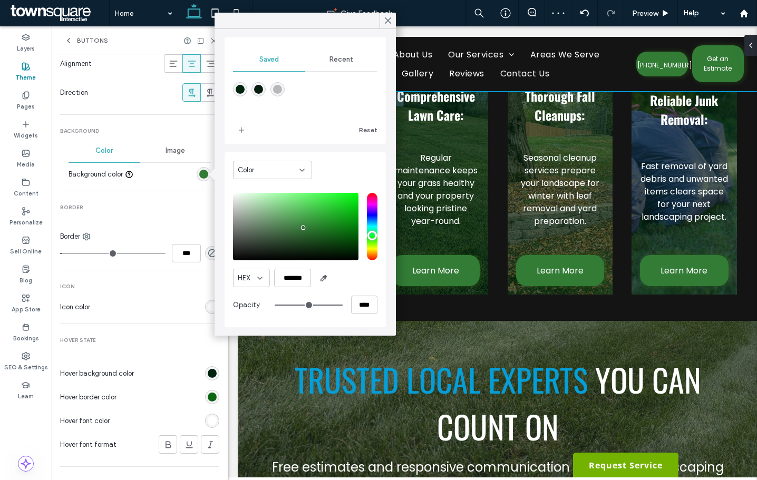
click at [300, 228] on div "saturation and value" at bounding box center [295, 226] width 125 height 67
type input "*******"
click at [208, 374] on div "rgb(0, 35, 13)" at bounding box center [212, 373] width 9 height 9
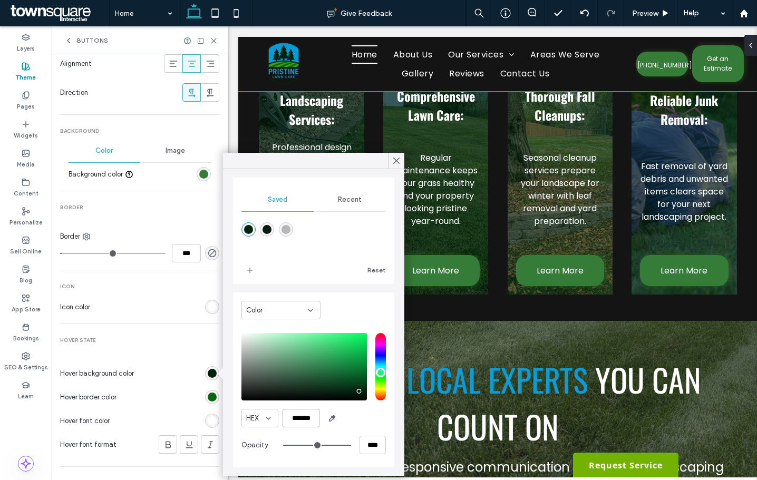
click at [297, 417] on input "*******" at bounding box center [300, 418] width 37 height 18
click at [210, 394] on div "rgb(12, 101, 17)" at bounding box center [212, 397] width 9 height 9
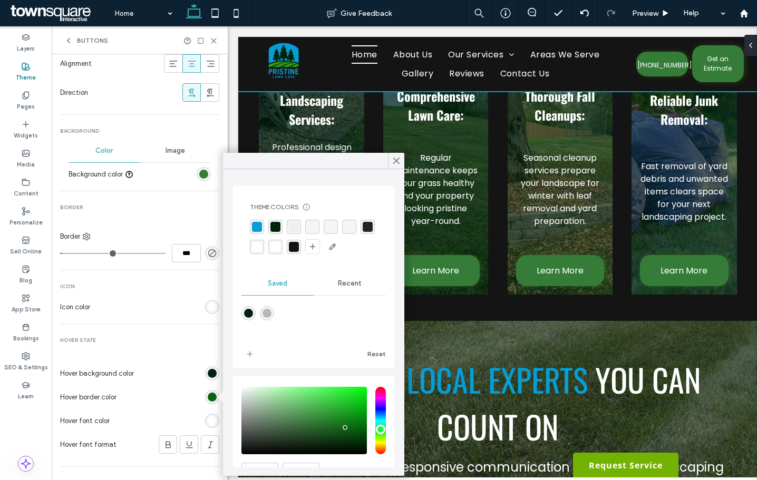
scroll to position [54, 0]
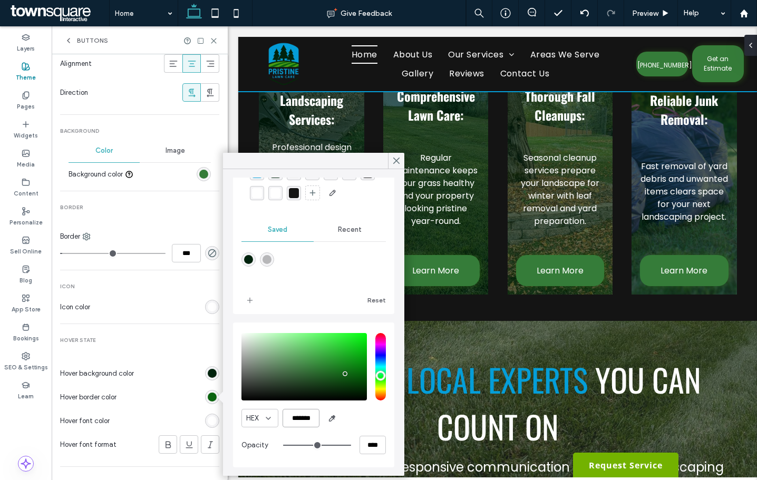
click at [293, 415] on input "*******" at bounding box center [300, 418] width 37 height 18
paste input "color picker textbox"
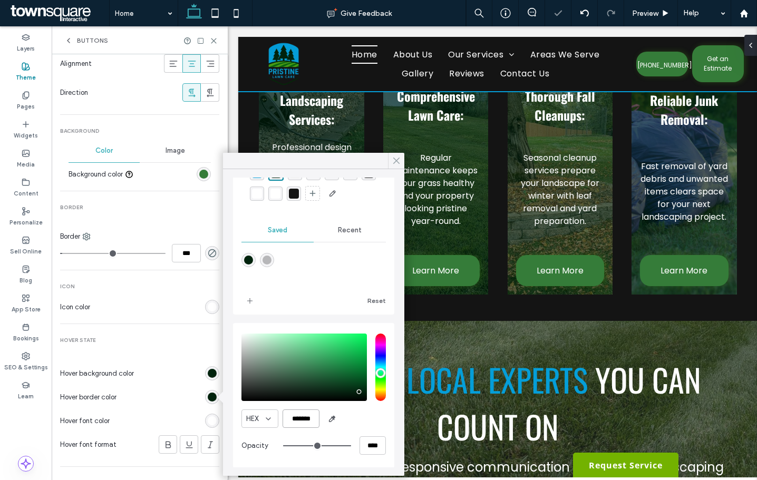
type input "*******"
click at [396, 160] on use at bounding box center [396, 161] width 5 height 6
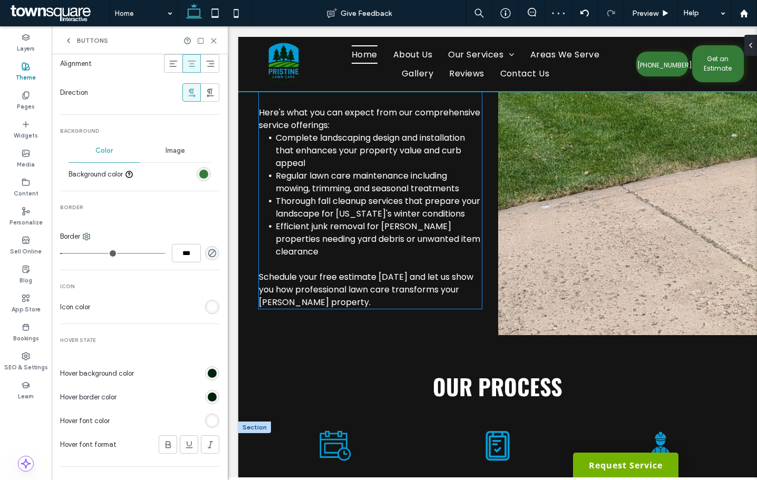
scroll to position [2161, 0]
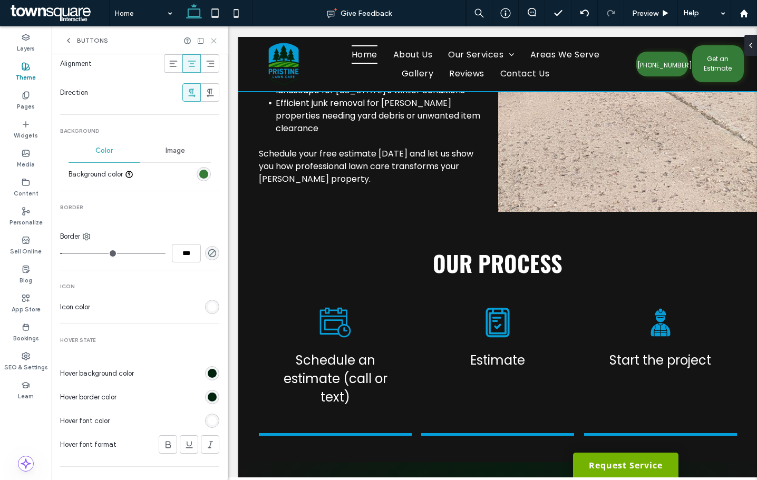
click at [212, 42] on use at bounding box center [213, 40] width 5 height 5
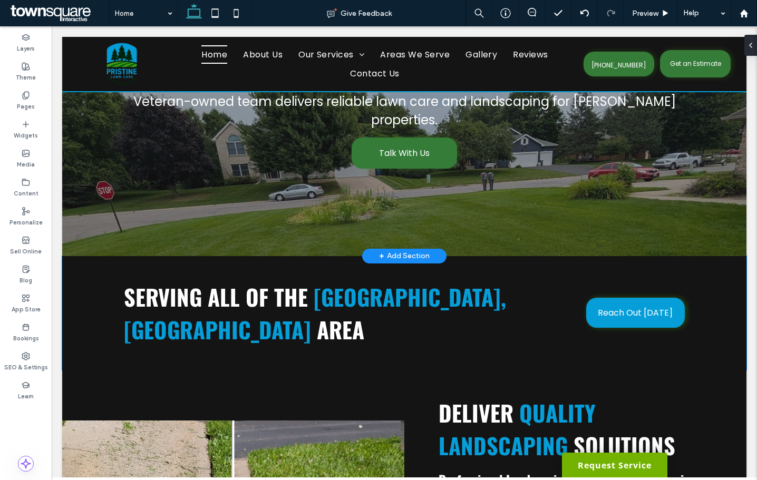
scroll to position [0, 0]
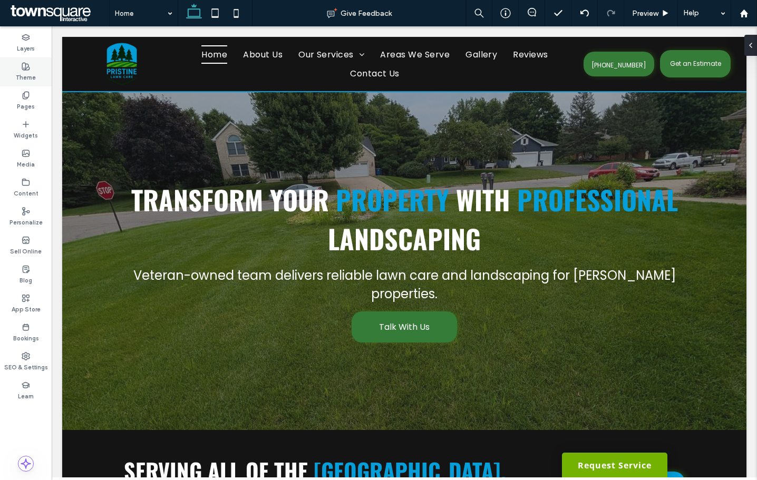
click at [25, 71] on label "Theme" at bounding box center [26, 77] width 20 height 12
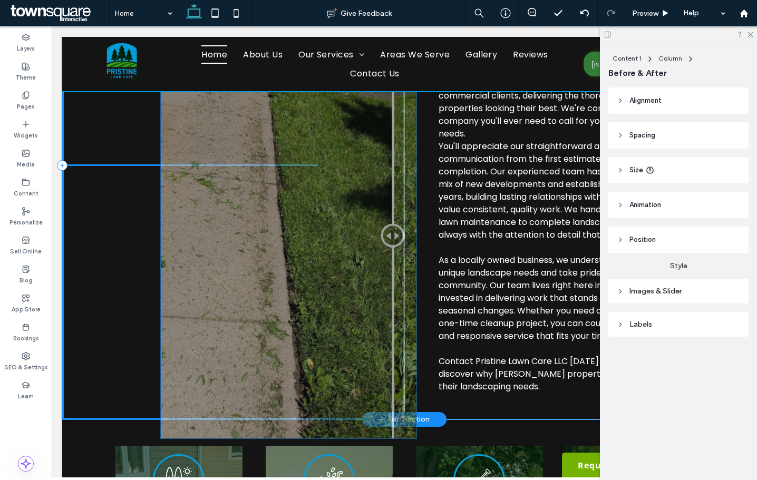
scroll to position [581, 0]
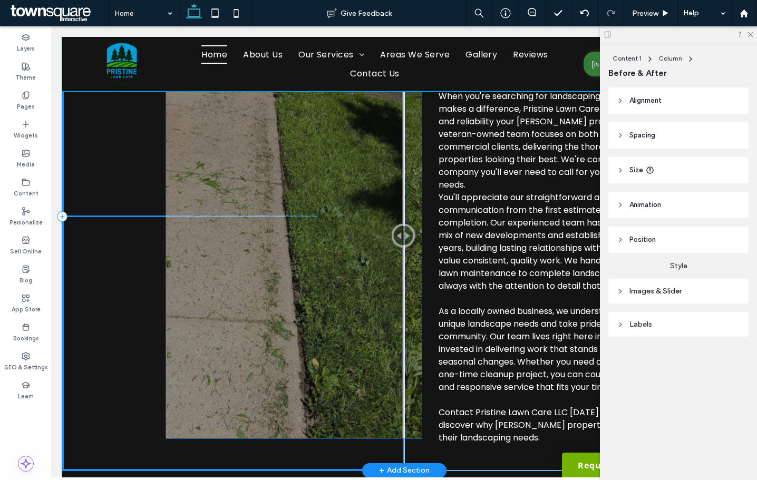
drag, startPoint x: 196, startPoint y: 245, endPoint x: 299, endPoint y: 245, distance: 103.8
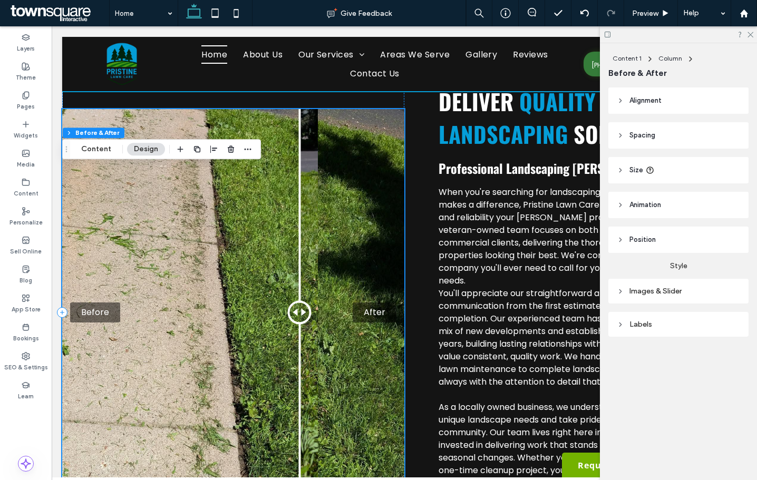
scroll to position [370, 0]
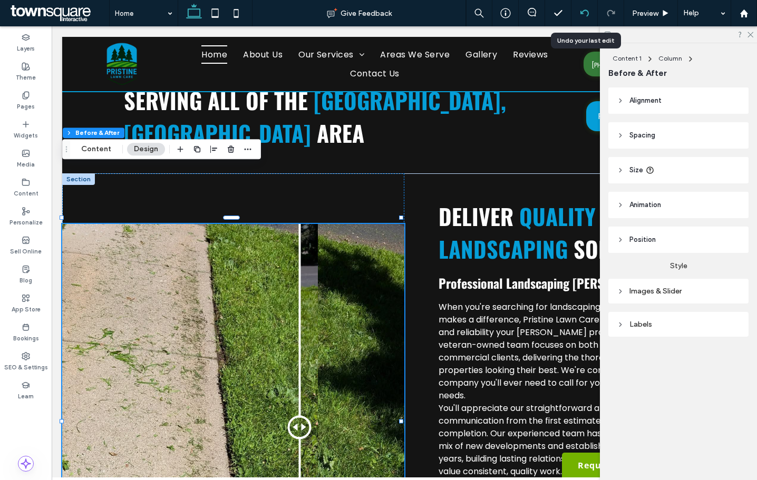
click at [583, 14] on use at bounding box center [584, 12] width 8 height 7
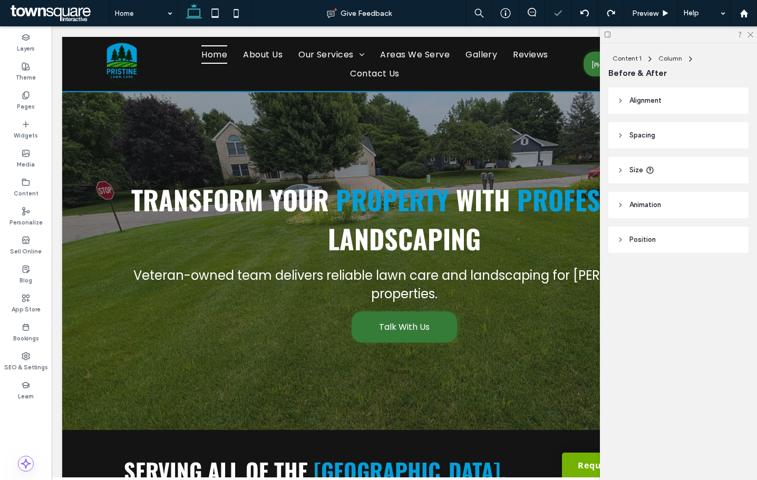
scroll to position [0, 0]
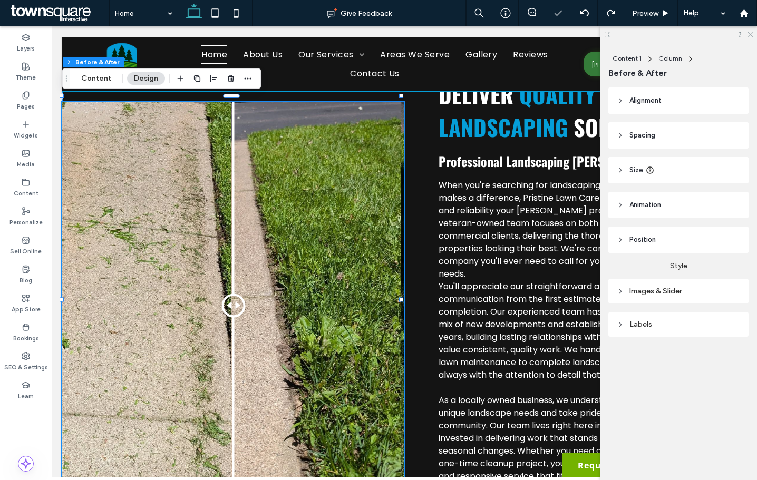
drag, startPoint x: 750, startPoint y: 35, endPoint x: 681, endPoint y: 14, distance: 72.2
click at [750, 35] on use at bounding box center [750, 35] width 6 height 6
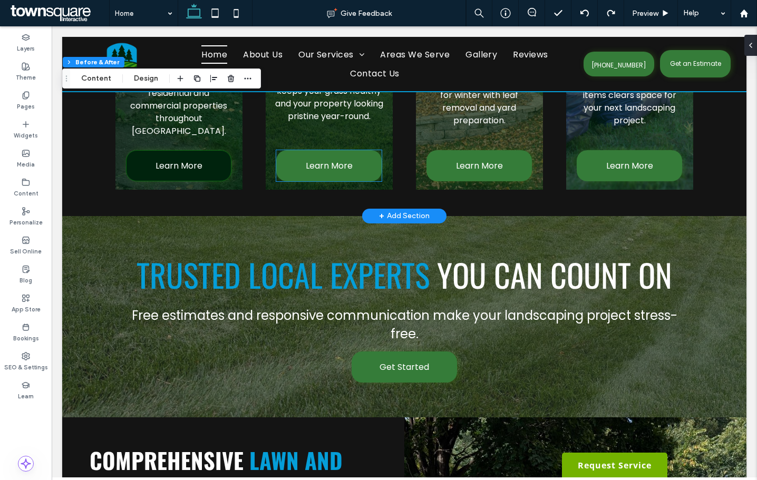
scroll to position [1054, 0]
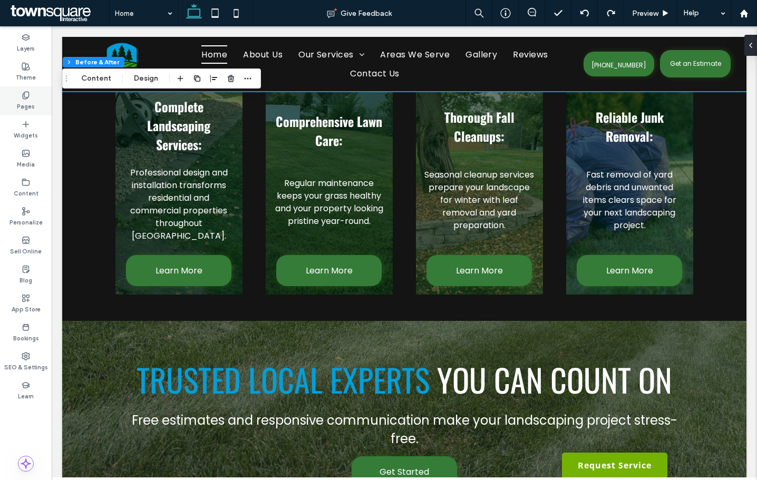
click at [27, 107] on label "Pages" at bounding box center [26, 106] width 18 height 12
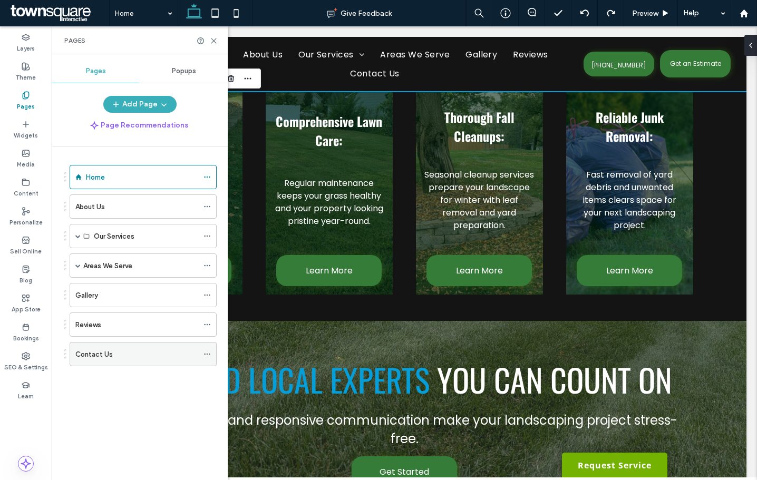
click at [124, 356] on div "Contact Us" at bounding box center [136, 354] width 123 height 11
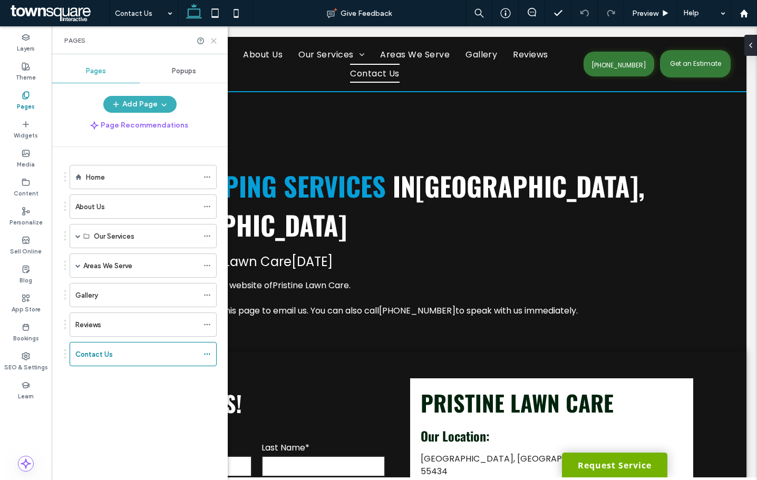
drag, startPoint x: 212, startPoint y: 40, endPoint x: 161, endPoint y: 18, distance: 55.2
click at [212, 40] on icon at bounding box center [214, 41] width 8 height 8
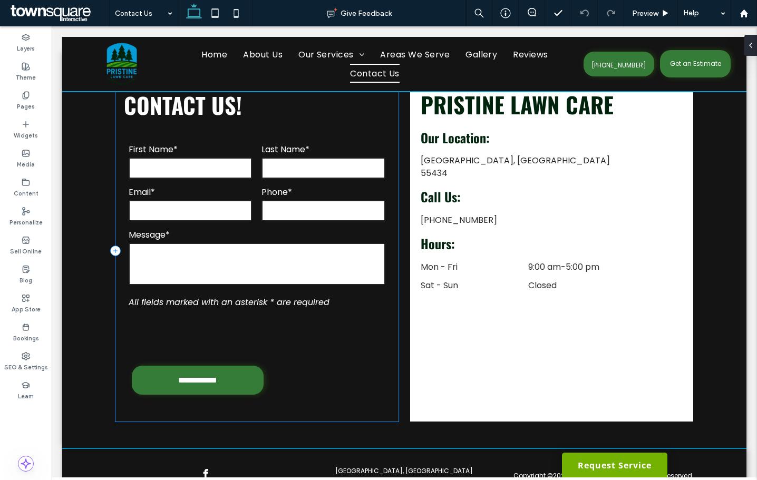
scroll to position [306, 0]
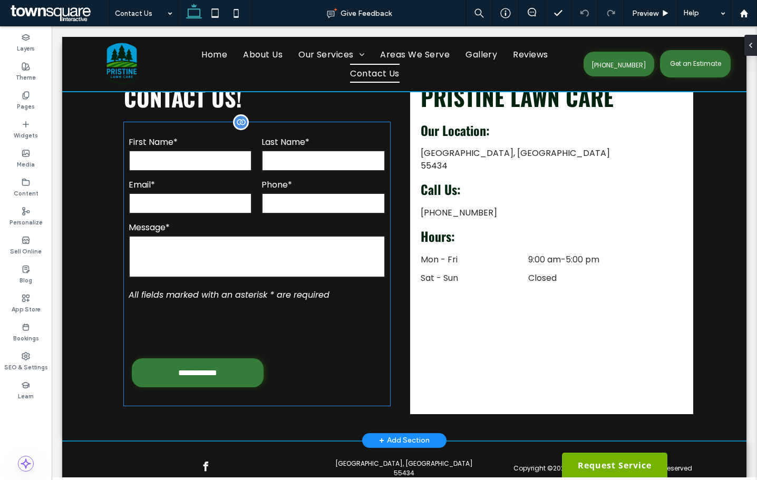
click at [260, 236] on textarea at bounding box center [257, 257] width 257 height 42
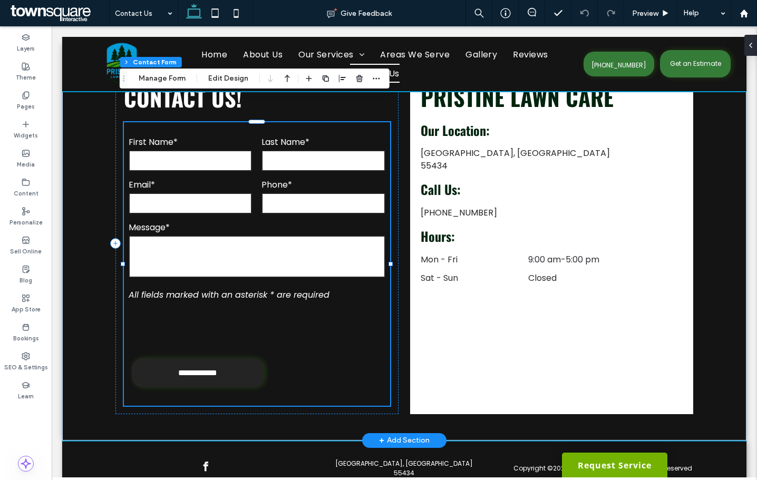
type input "*"
type input "***"
type input "*"
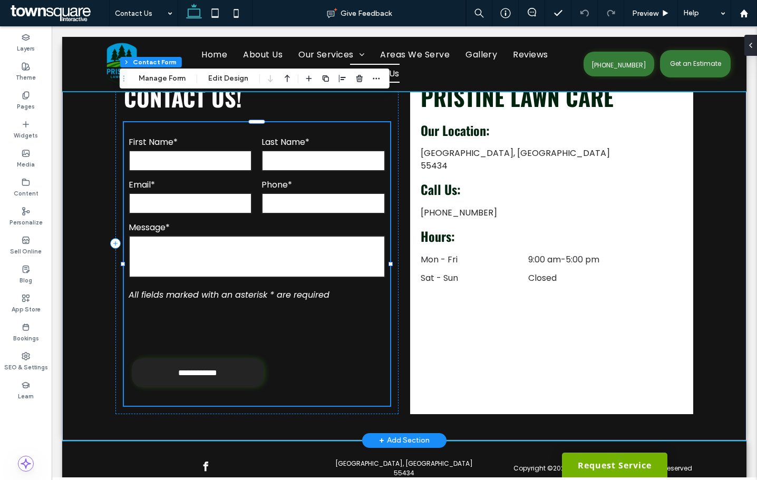
type input "***"
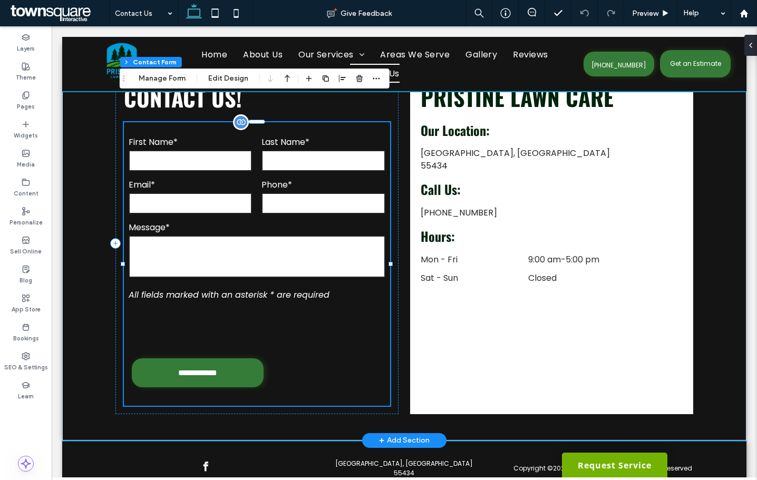
click at [344, 263] on form "**********" at bounding box center [257, 264] width 266 height 284
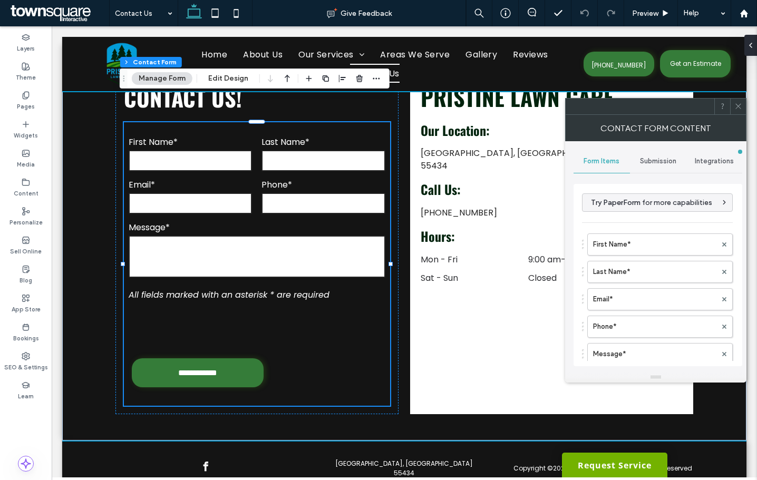
click at [734, 111] on div at bounding box center [738, 107] width 16 height 16
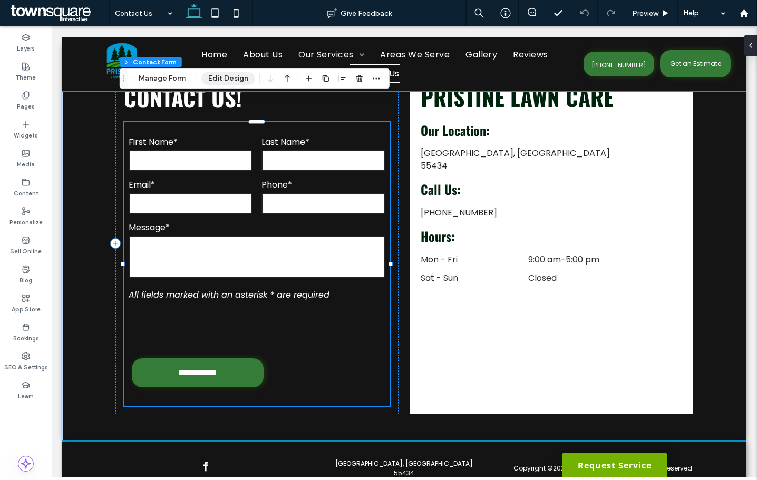
drag, startPoint x: 227, startPoint y: 83, endPoint x: 253, endPoint y: 101, distance: 31.9
click at [227, 83] on button "Edit Design" at bounding box center [228, 78] width 54 height 13
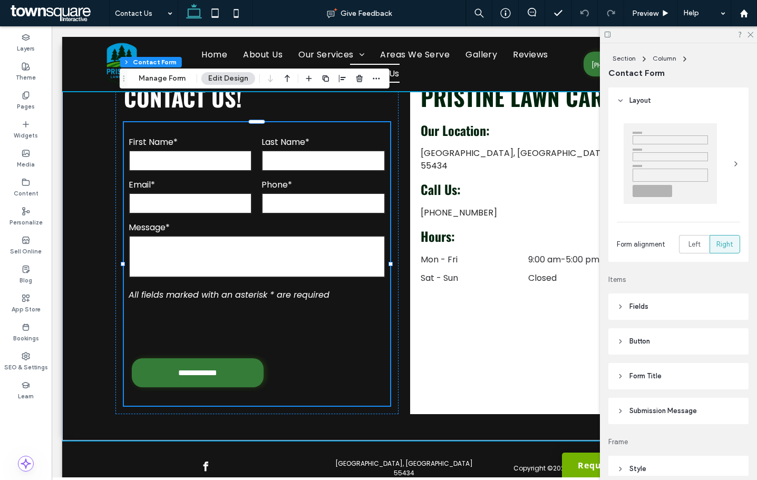
click at [685, 401] on header "Submission Message" at bounding box center [678, 411] width 140 height 26
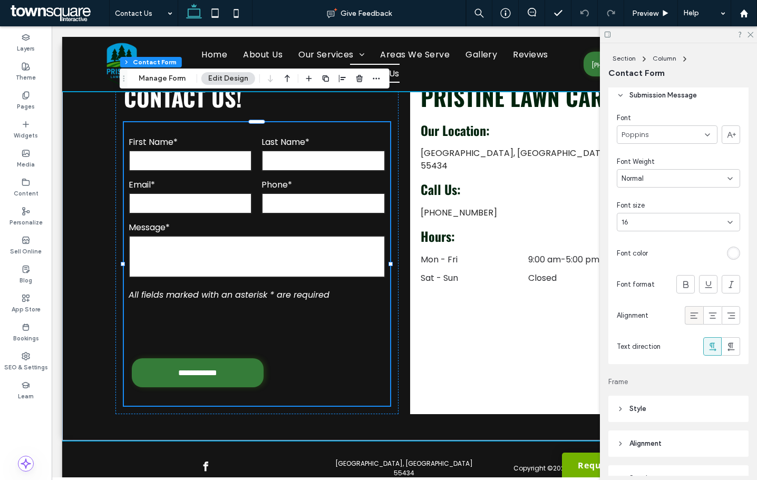
scroll to position [316, 0]
click at [747, 34] on icon at bounding box center [749, 34] width 7 height 7
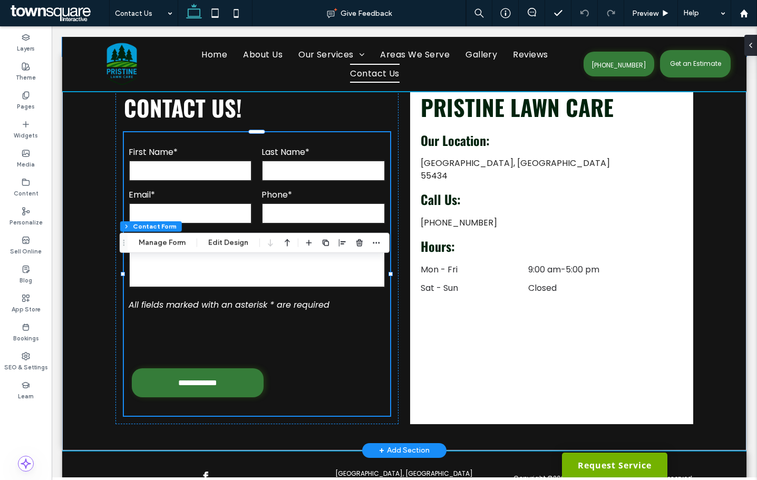
scroll to position [306, 0]
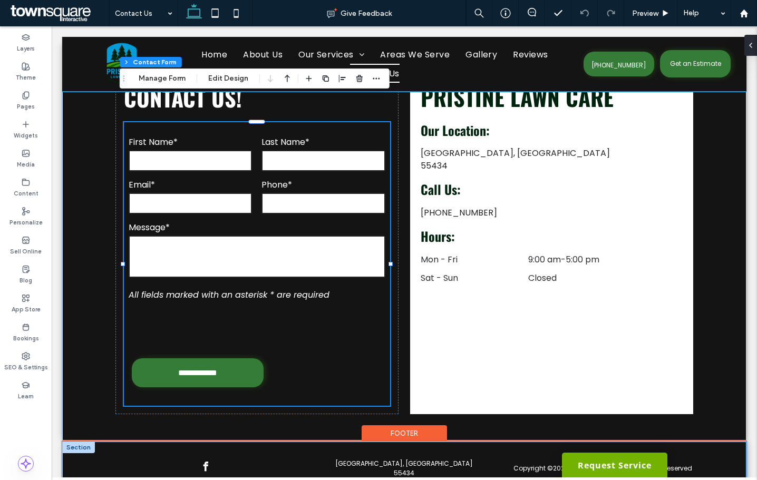
click at [135, 442] on div "Copyright © 2025 Pristine Lawn Care | All Rights Reserved Minneapolis, MN 55434" at bounding box center [404, 478] width 632 height 72
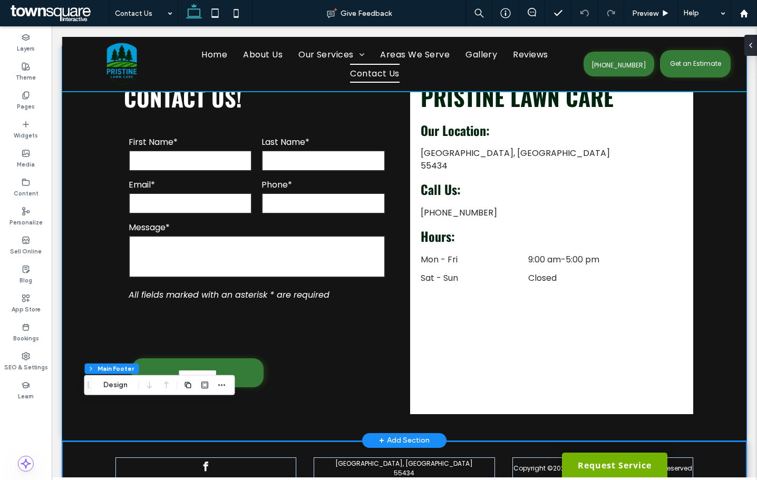
click at [104, 272] on div "**********" at bounding box center [404, 243] width 632 height 394
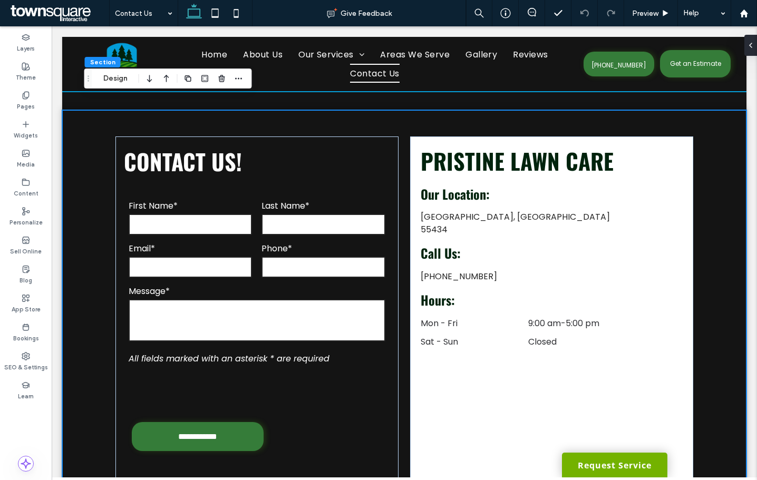
scroll to position [148, 0]
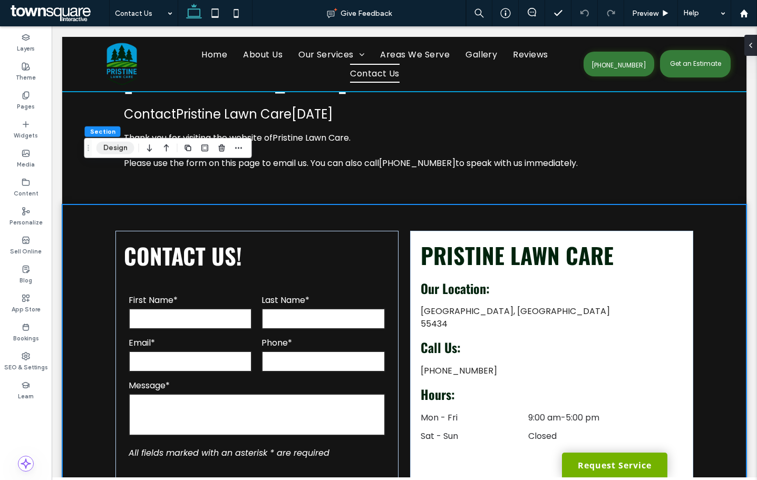
click at [121, 144] on button "Design" at bounding box center [115, 148] width 38 height 13
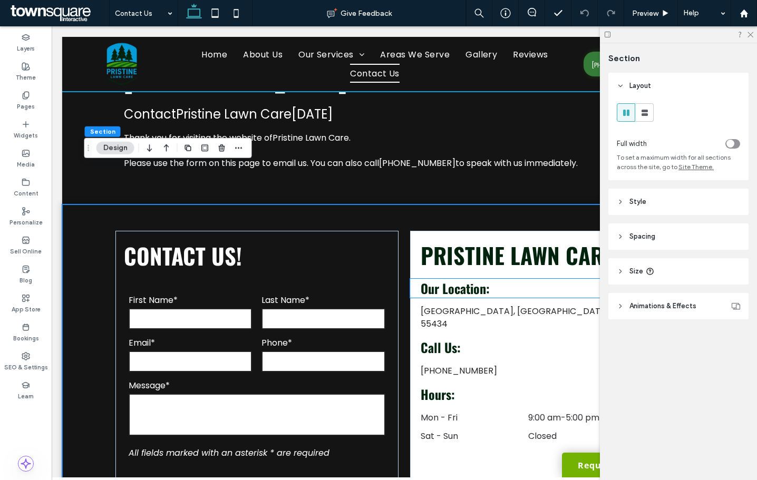
scroll to position [253, 0]
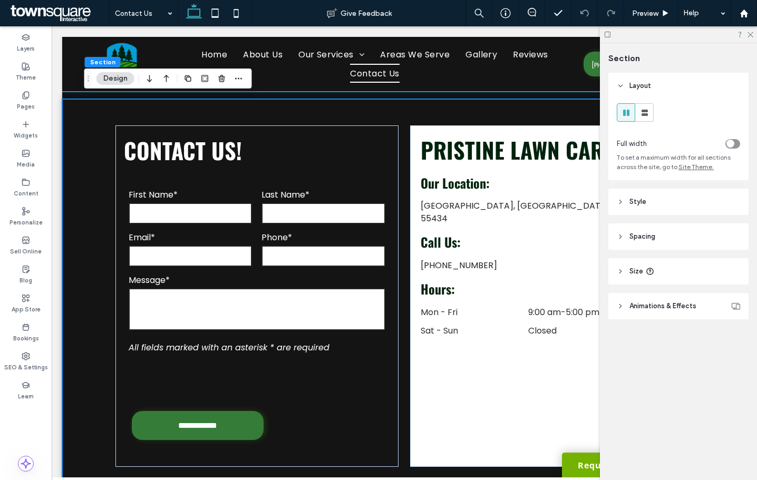
click at [646, 193] on header "Style" at bounding box center [678, 202] width 140 height 26
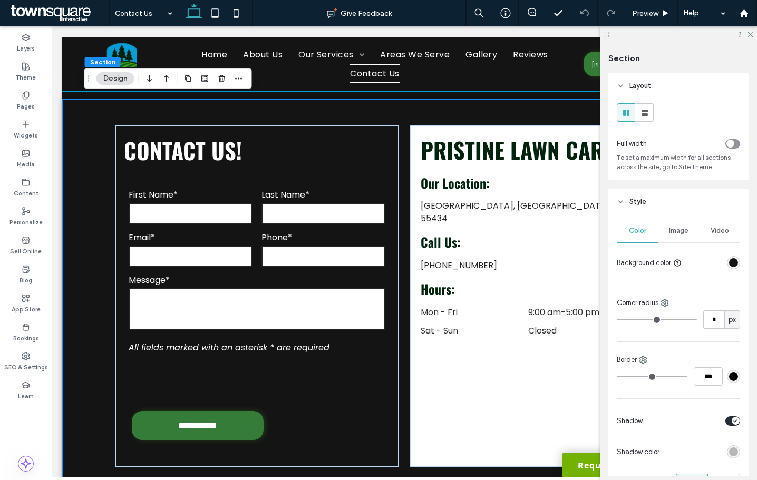
click at [729, 262] on div "rgba(20, 20, 20, 1)" at bounding box center [733, 262] width 9 height 9
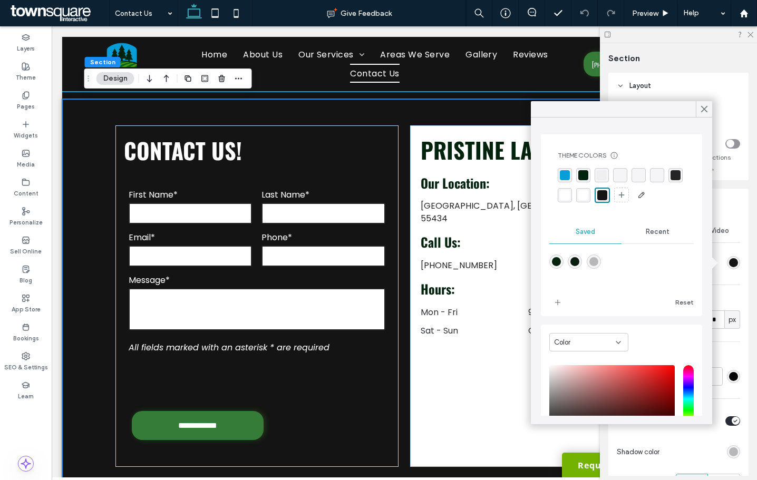
click at [583, 174] on div "rgba(0, 35, 13, 1)" at bounding box center [583, 175] width 10 height 10
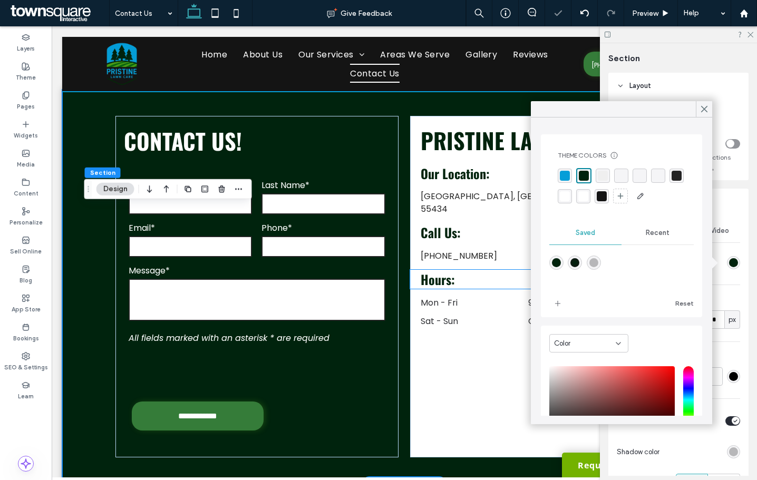
scroll to position [314, 0]
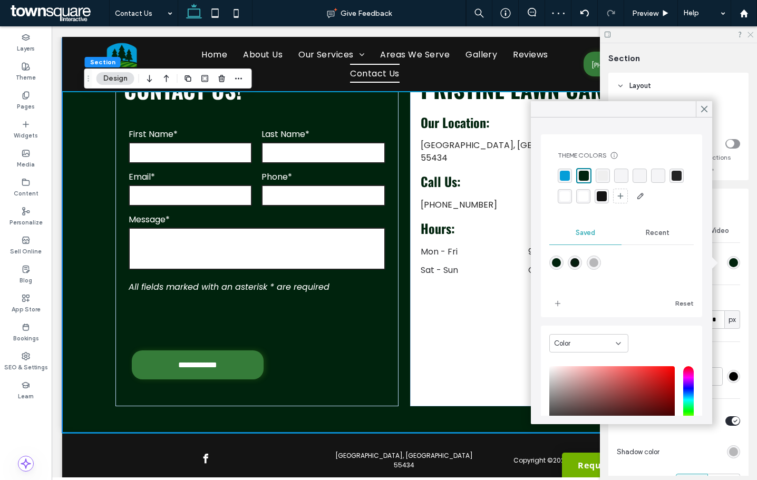
click at [749, 36] on use at bounding box center [750, 35] width 6 height 6
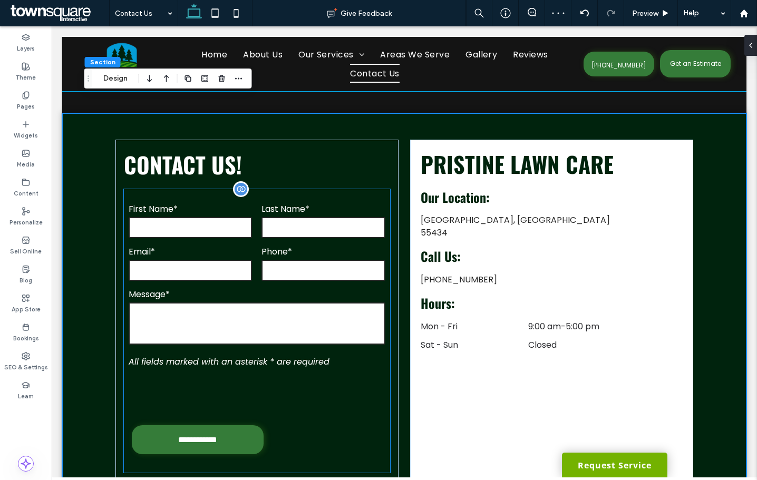
scroll to position [200, 0]
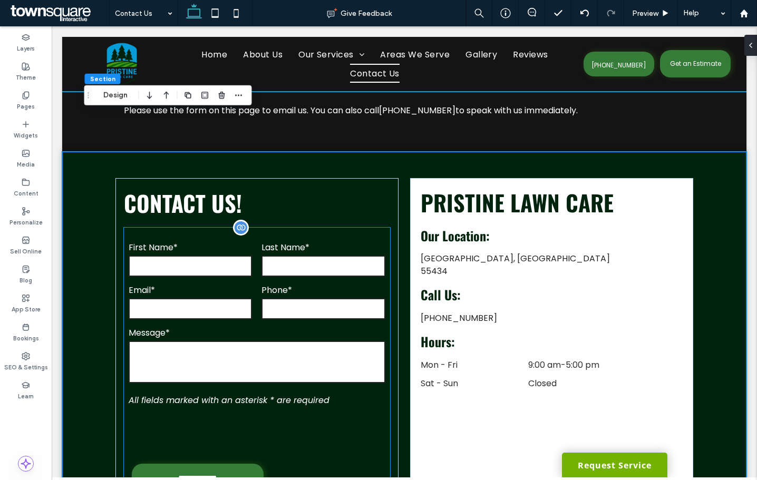
click at [237, 341] on textarea at bounding box center [257, 362] width 257 height 42
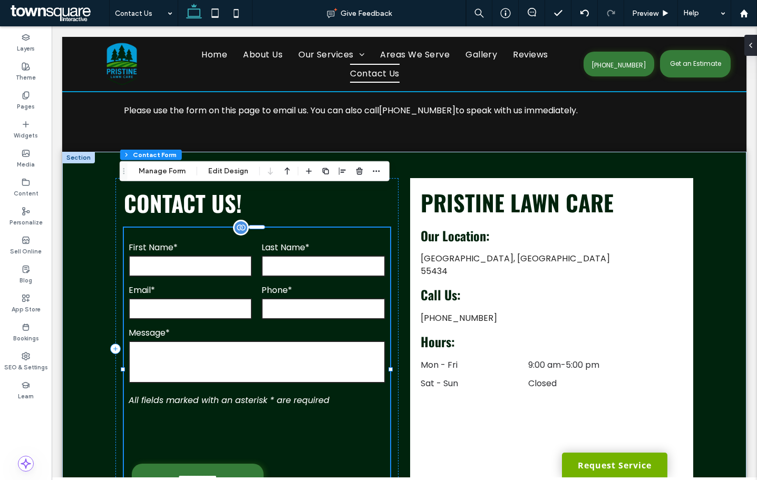
click at [238, 341] on textarea at bounding box center [257, 362] width 257 height 42
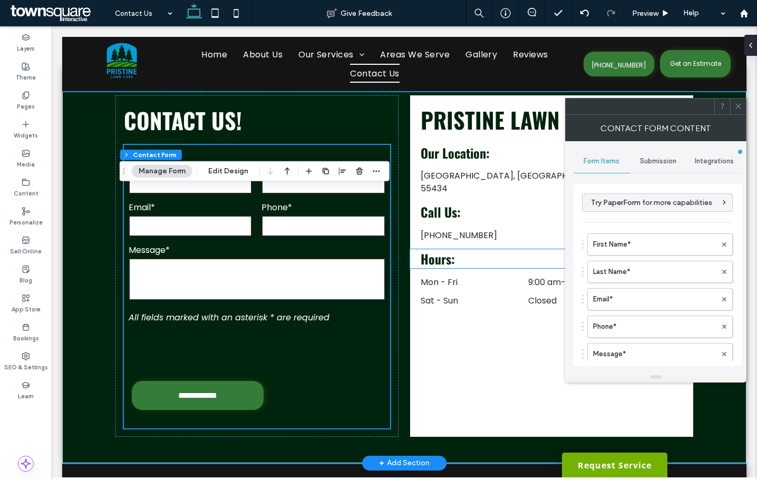
scroll to position [306, 0]
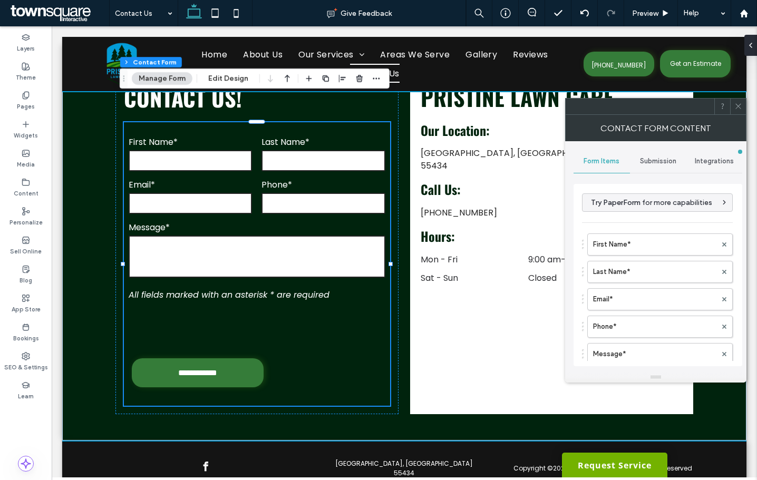
drag, startPoint x: 735, startPoint y: 104, endPoint x: 713, endPoint y: 104, distance: 22.1
click at [736, 104] on icon at bounding box center [738, 106] width 8 height 8
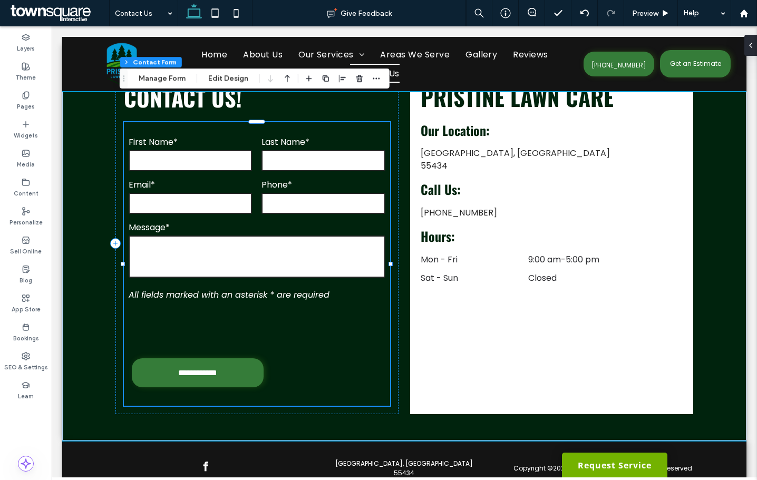
click at [217, 71] on div "Section Column Contact Form Manage Form Edit Design" at bounding box center [255, 79] width 270 height 20
click at [218, 73] on button "Edit Design" at bounding box center [228, 78] width 54 height 13
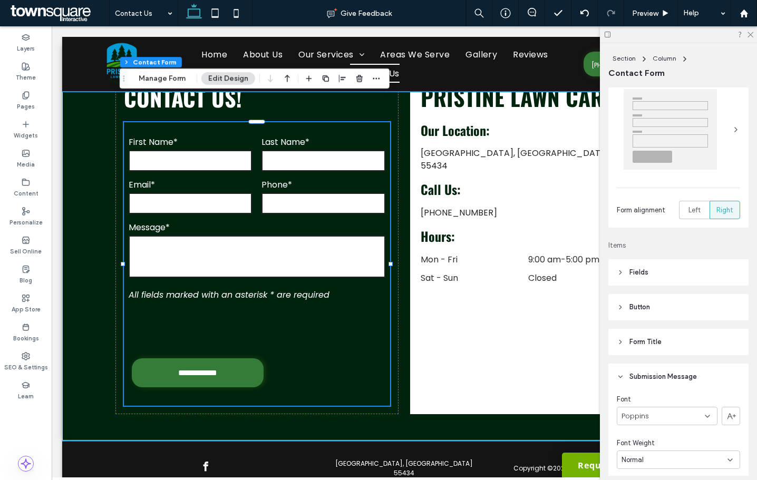
scroll to position [53, 0]
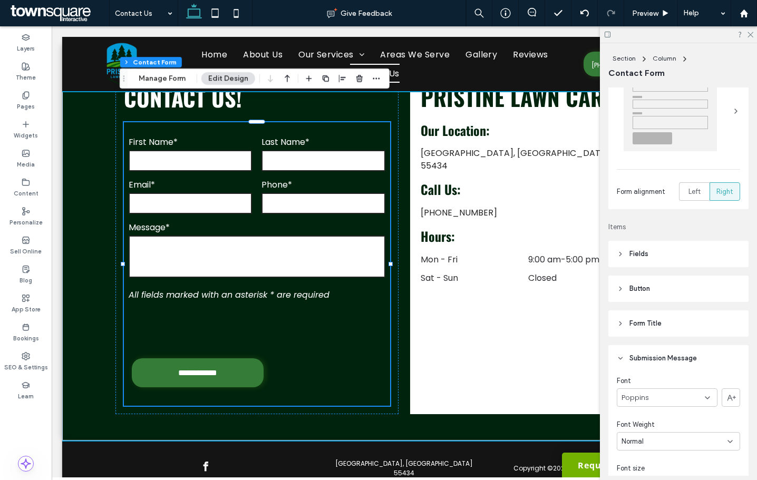
click at [644, 289] on span "Button" at bounding box center [639, 289] width 21 height 11
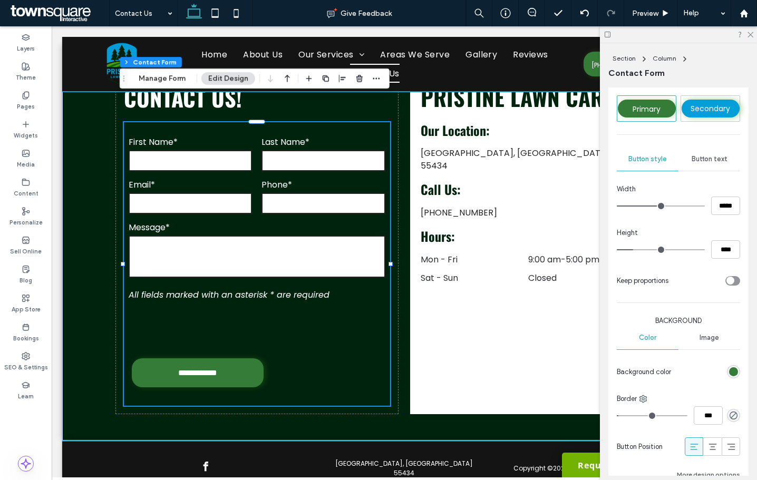
scroll to position [316, 0]
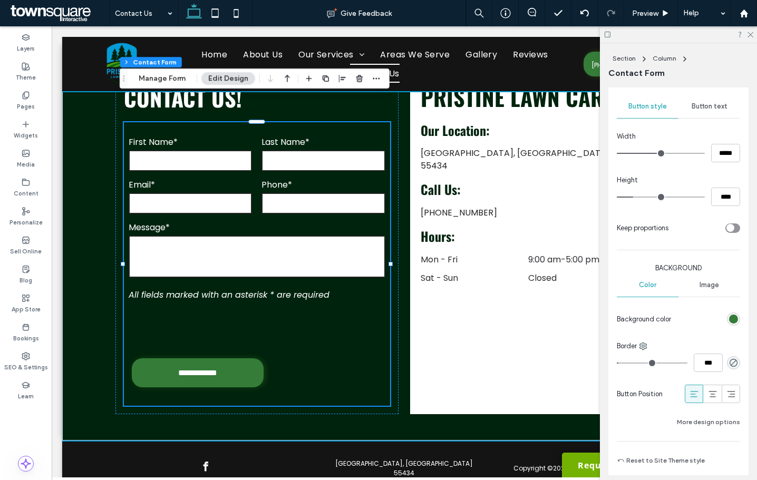
click at [729, 319] on div "rgb(53, 124, 57)" at bounding box center [733, 319] width 9 height 9
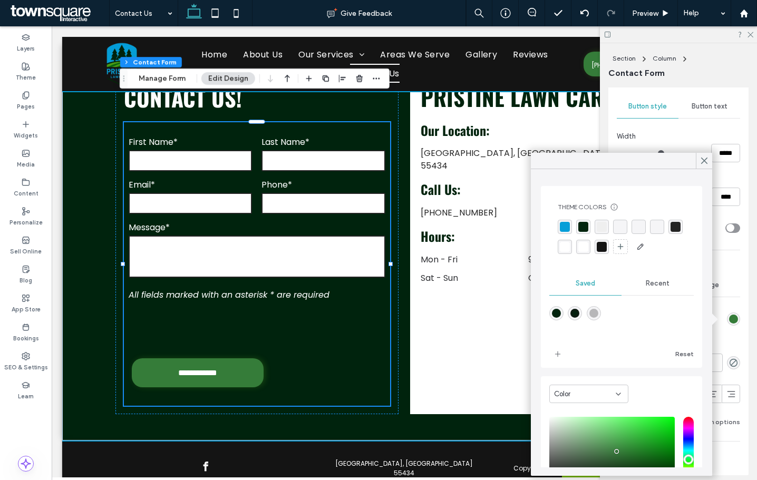
click at [601, 230] on div "rgba(239, 239, 239, 1)" at bounding box center [602, 227] width 10 height 10
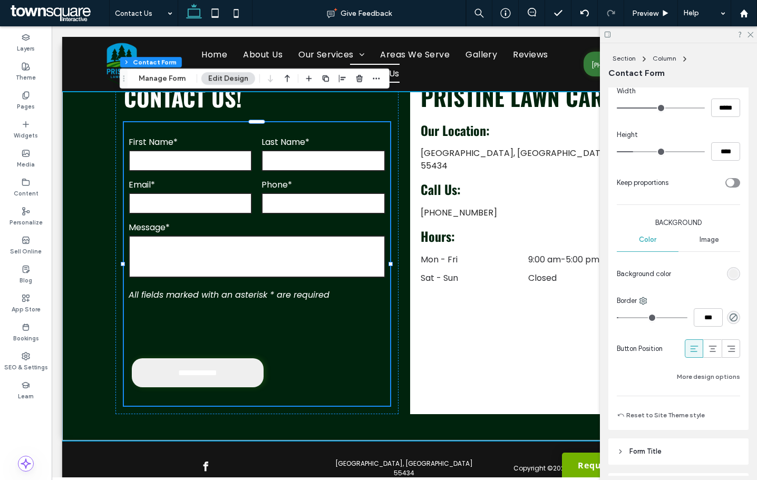
scroll to position [422, 0]
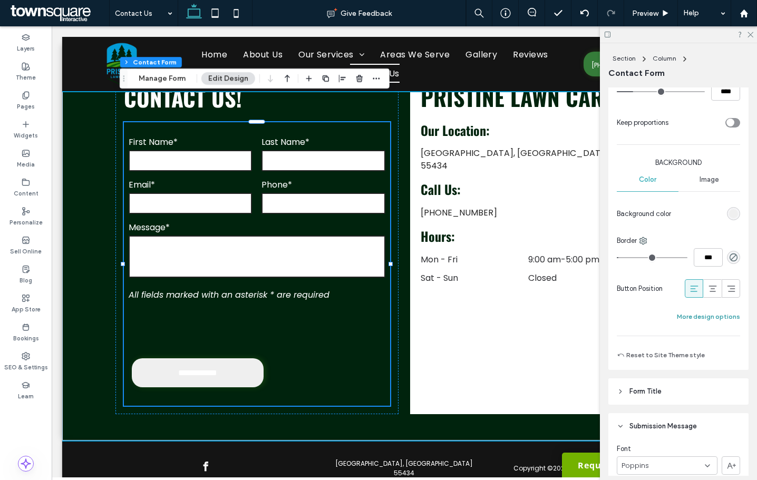
click at [689, 317] on button "More design options" at bounding box center [708, 316] width 63 height 13
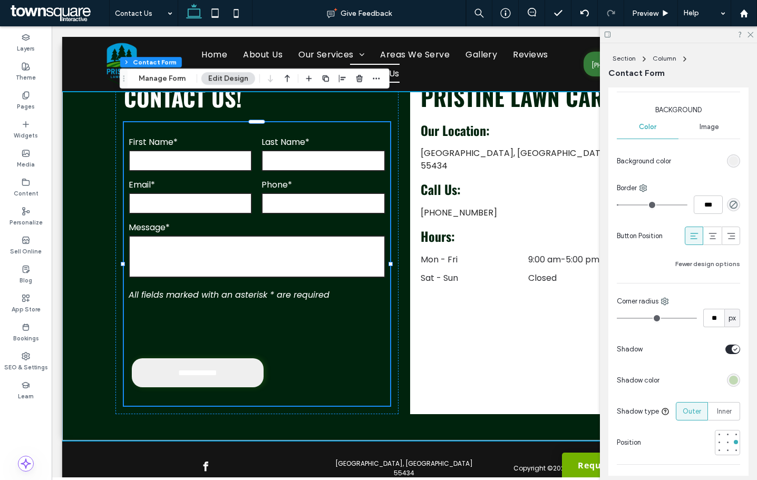
scroll to position [527, 0]
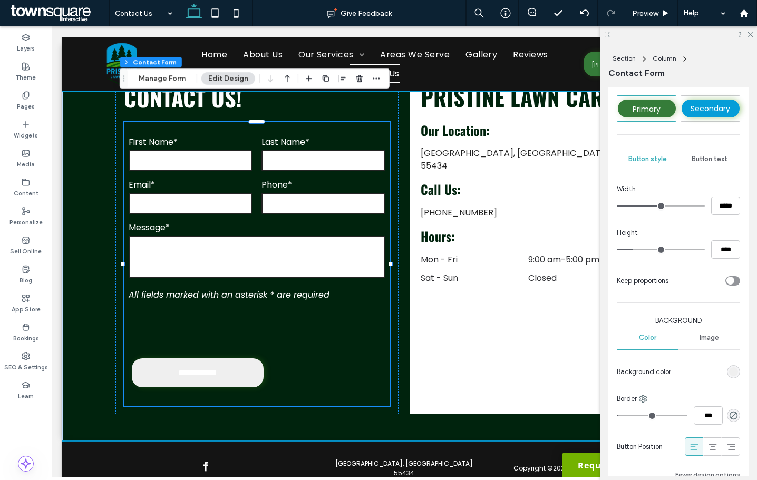
click at [710, 165] on div "Button text" at bounding box center [709, 159] width 62 height 23
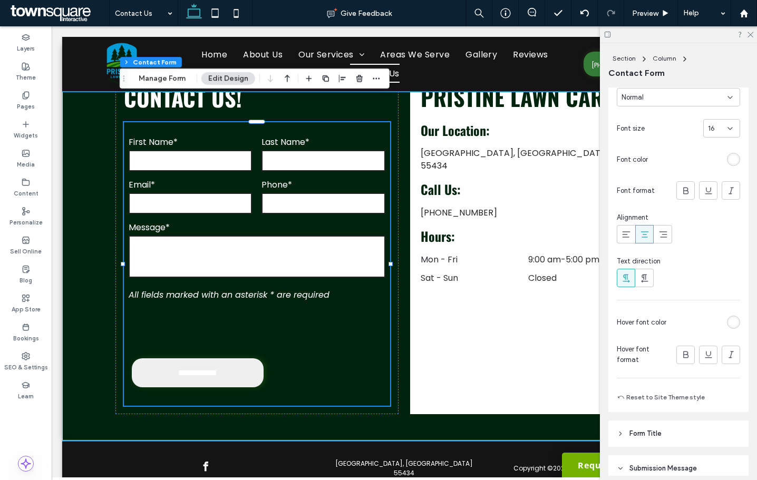
scroll to position [422, 0]
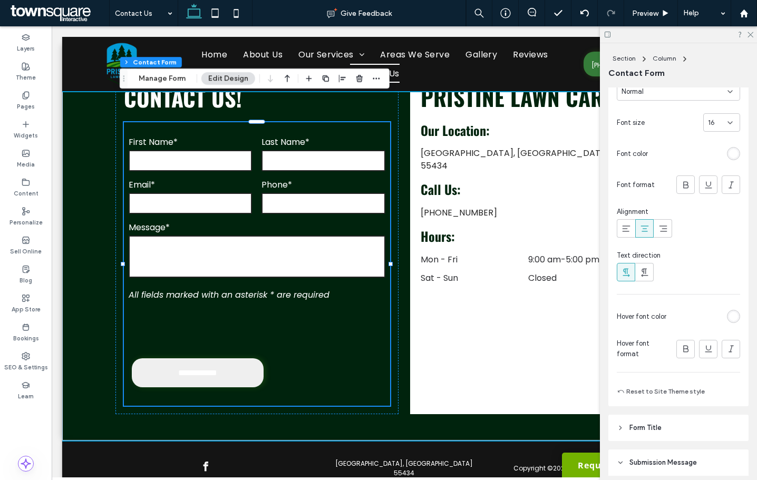
click at [727, 158] on div at bounding box center [733, 153] width 13 height 13
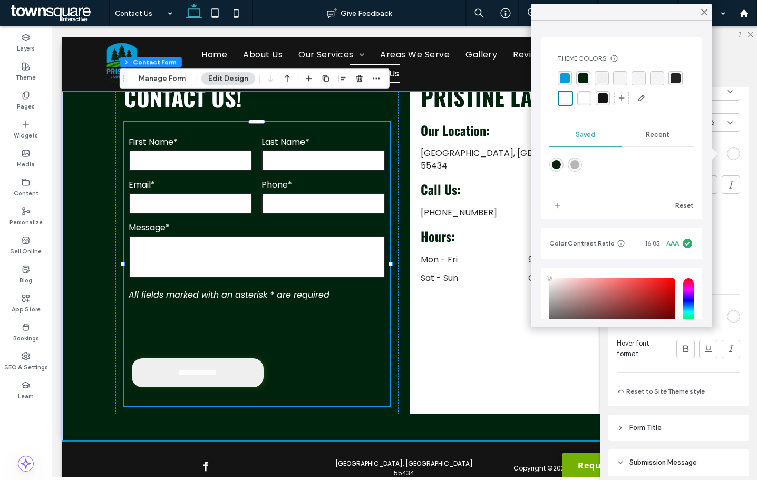
click at [729, 157] on div "rgb(255, 255, 255)" at bounding box center [733, 153] width 9 height 9
click at [608, 96] on div "rgba(20, 20, 20, 1)" at bounding box center [603, 98] width 10 height 10
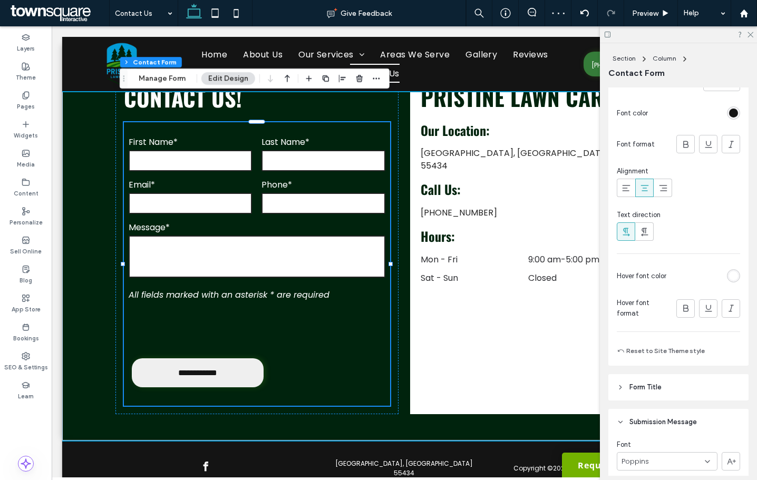
scroll to position [580, 0]
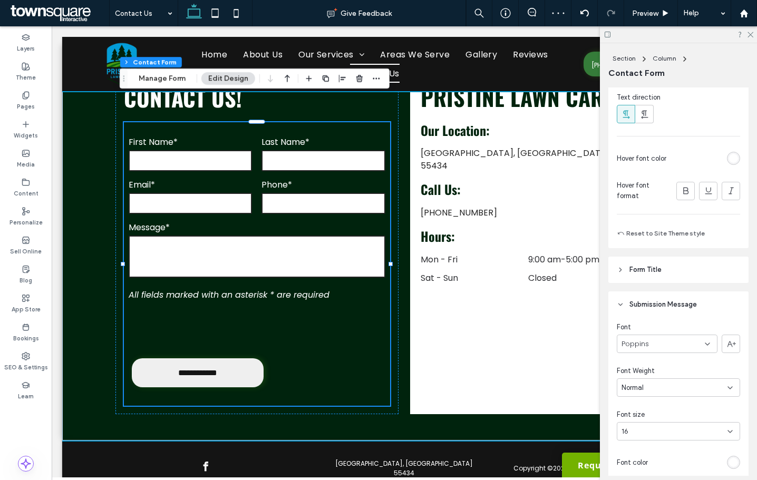
click at [729, 164] on div "rgb(255, 255, 255)" at bounding box center [733, 158] width 13 height 13
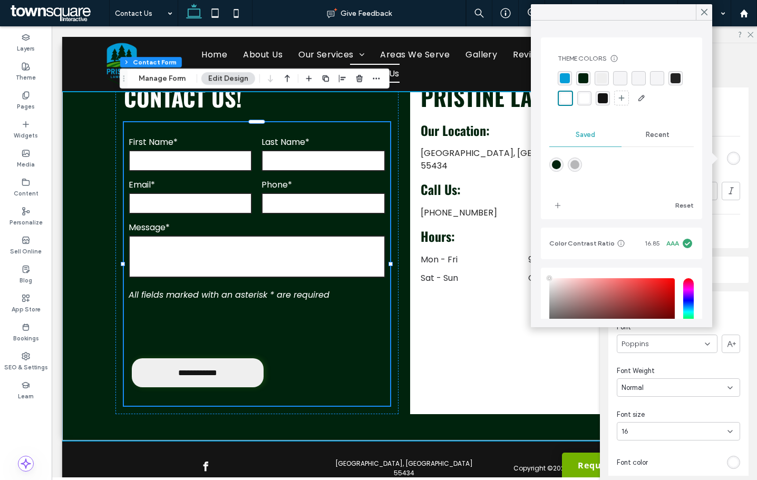
click at [570, 102] on div "rgba(255, 255, 255, 1)" at bounding box center [565, 98] width 10 height 10
click at [702, 11] on use at bounding box center [703, 12] width 5 height 6
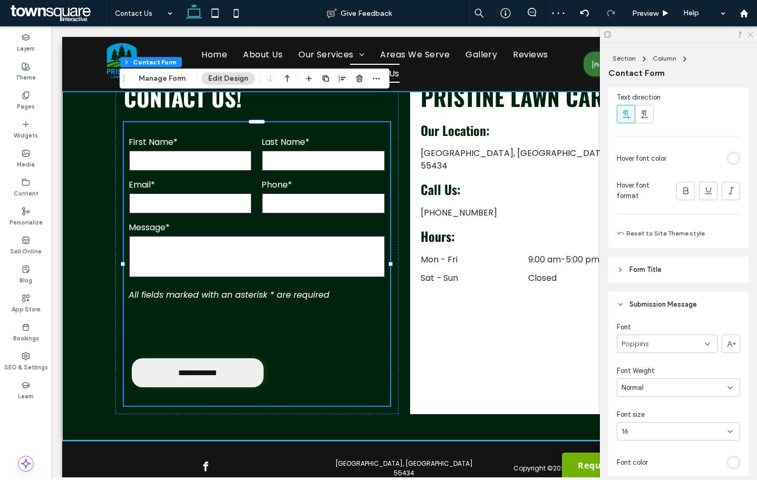
click at [749, 32] on icon at bounding box center [749, 34] width 7 height 7
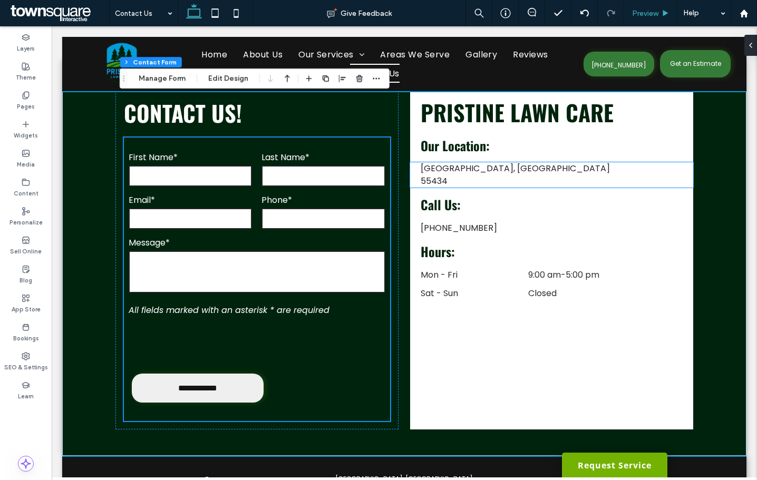
scroll to position [306, 0]
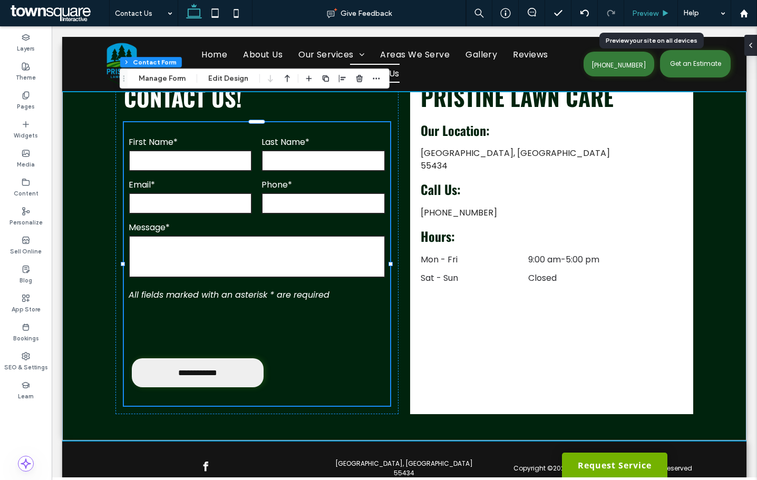
click at [667, 12] on div "Preview" at bounding box center [650, 13] width 53 height 9
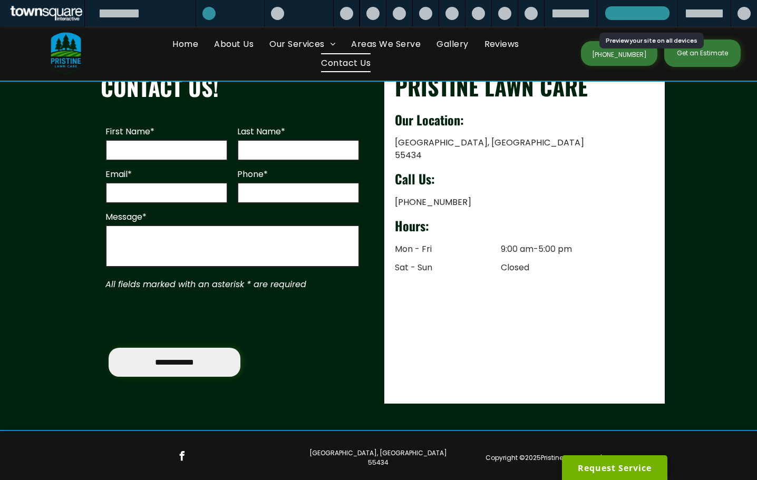
scroll to position [290, 0]
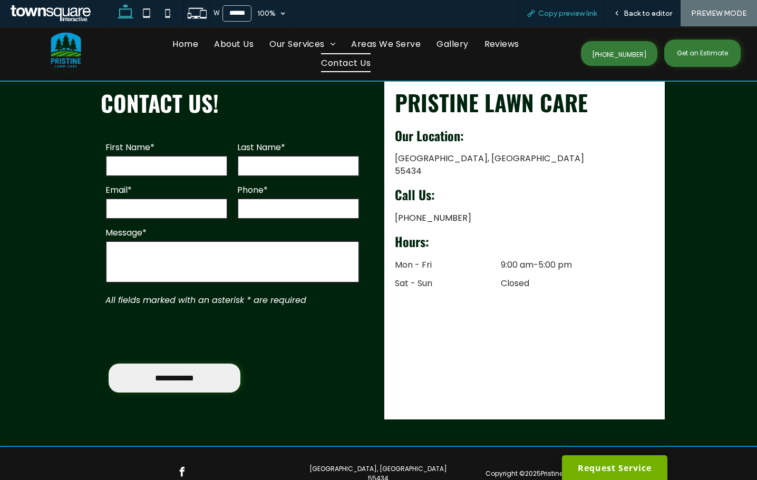
click at [579, 15] on span "Copy preview link" at bounding box center [567, 13] width 58 height 9
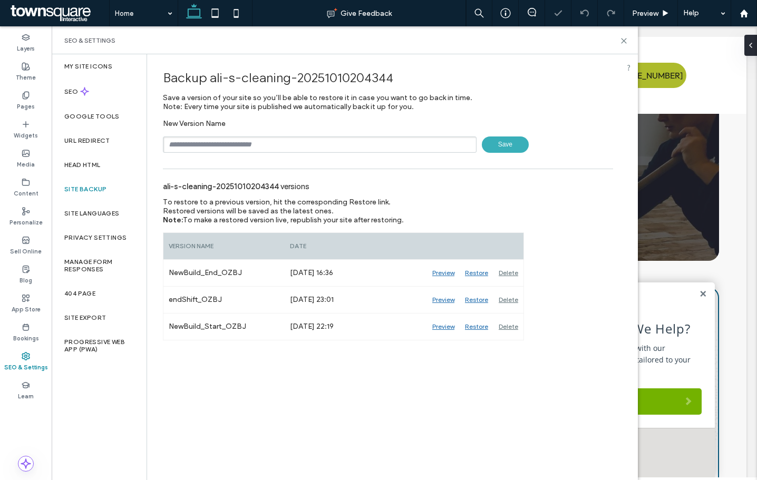
type input "**********"
click at [523, 146] on span "Save" at bounding box center [505, 144] width 47 height 16
click at [623, 40] on use at bounding box center [623, 40] width 5 height 5
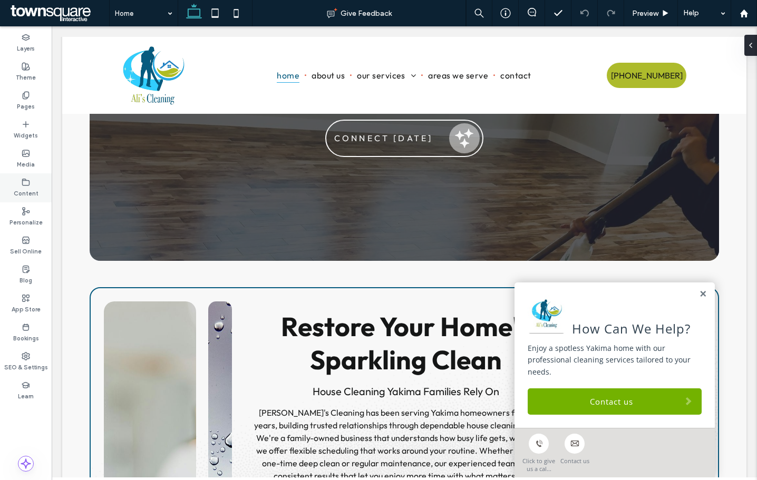
click at [16, 193] on label "Content" at bounding box center [26, 193] width 25 height 12
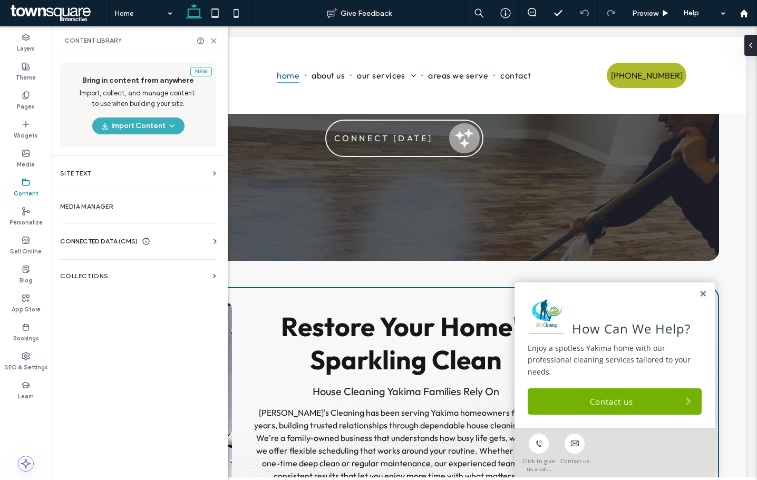
click at [74, 234] on div "CONNECTED DATA (CMS) Business Info Business Text Business Images Find and Repla…" at bounding box center [138, 241] width 173 height 27
click at [76, 243] on span "CONNECTED DATA (CMS)" at bounding box center [98, 241] width 77 height 11
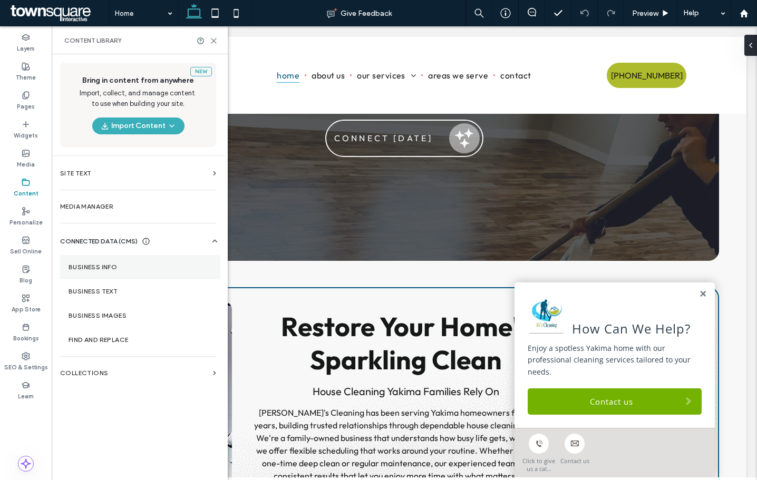
click at [96, 276] on section "Business Info" at bounding box center [140, 267] width 160 height 24
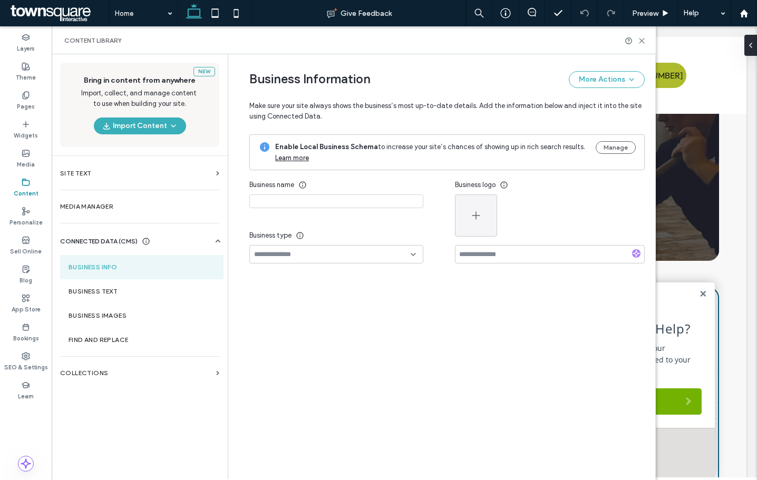
type input "**********"
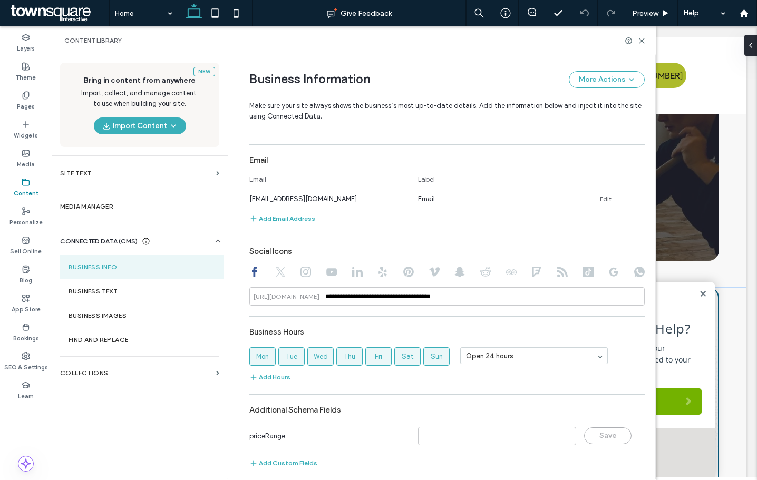
scroll to position [385, 0]
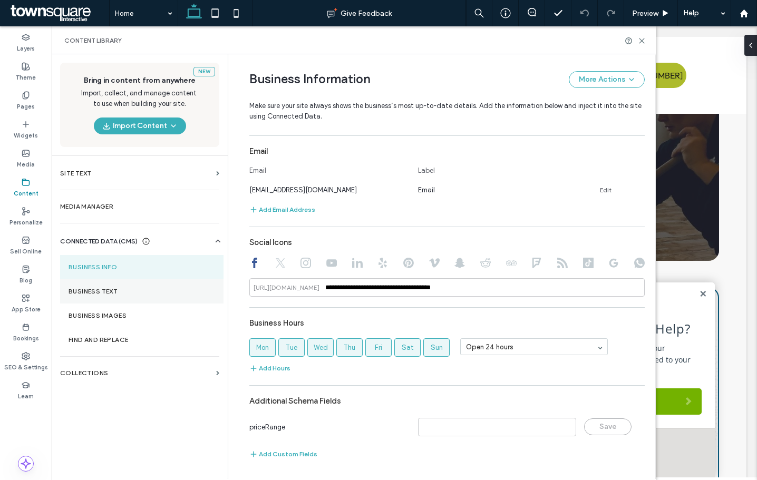
click at [116, 294] on label "Business Text" at bounding box center [142, 291] width 146 height 7
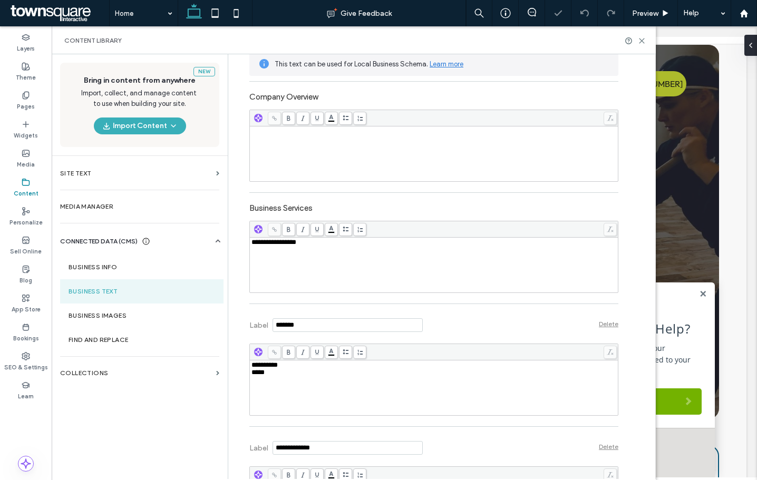
scroll to position [0, 0]
drag, startPoint x: 28, startPoint y: 78, endPoint x: 704, endPoint y: 255, distance: 698.9
click at [28, 78] on label "Theme" at bounding box center [26, 77] width 20 height 12
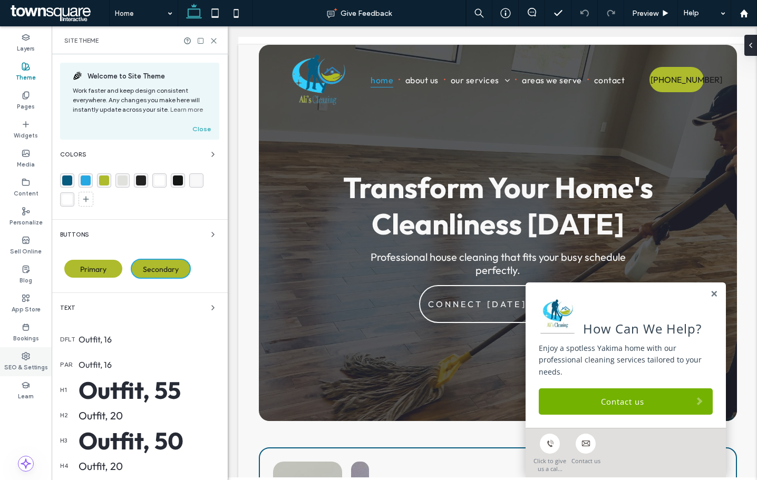
click at [32, 361] on label "SEO & Settings" at bounding box center [26, 366] width 44 height 12
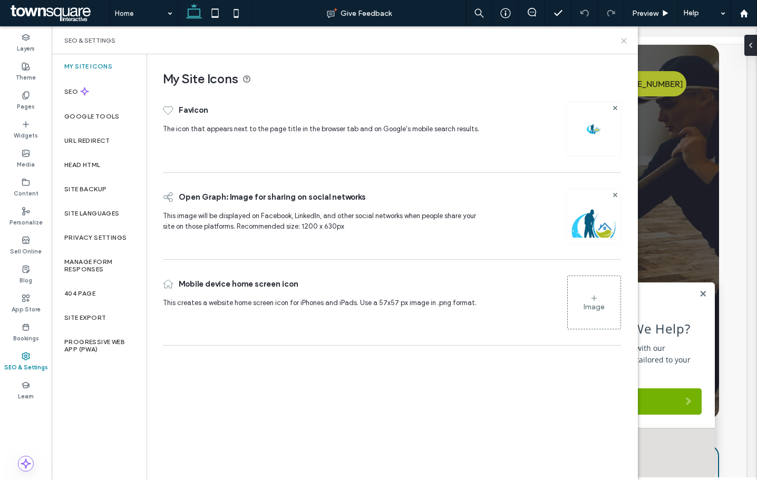
click at [626, 38] on use at bounding box center [623, 40] width 5 height 5
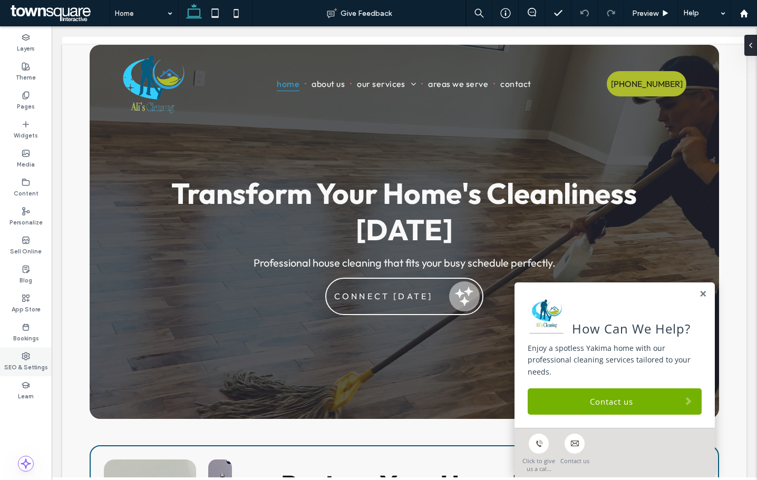
click at [34, 367] on label "SEO & Settings" at bounding box center [26, 366] width 44 height 12
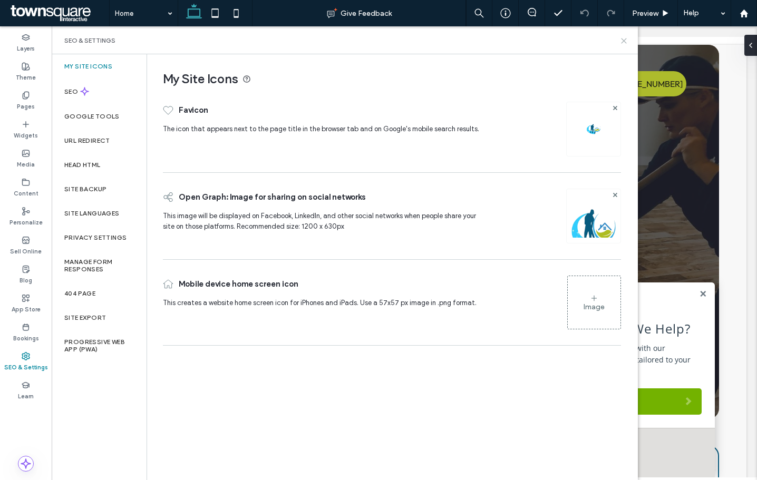
click at [621, 41] on icon at bounding box center [624, 41] width 8 height 8
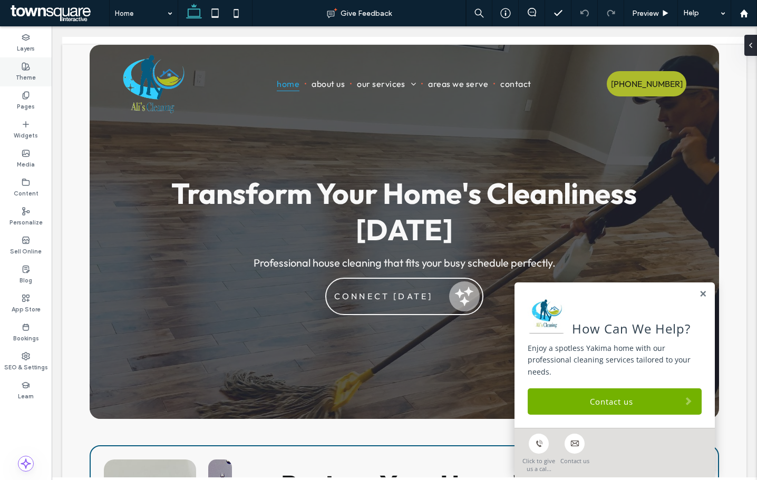
click at [18, 76] on label "Theme" at bounding box center [26, 77] width 20 height 12
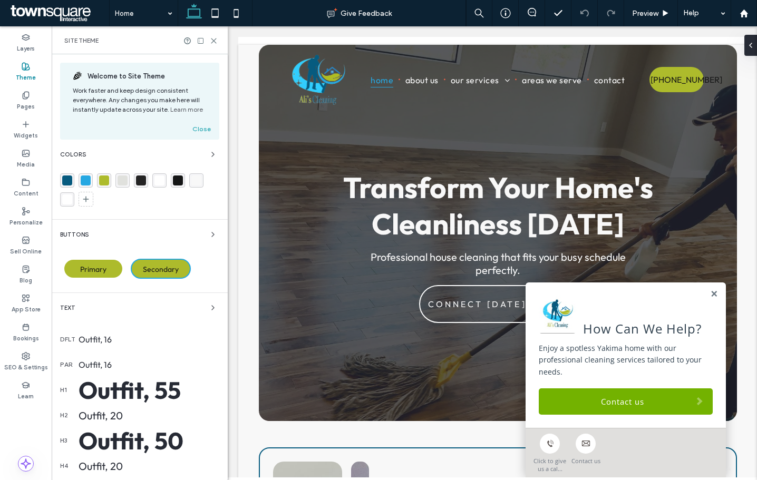
click at [213, 41] on icon at bounding box center [214, 41] width 8 height 8
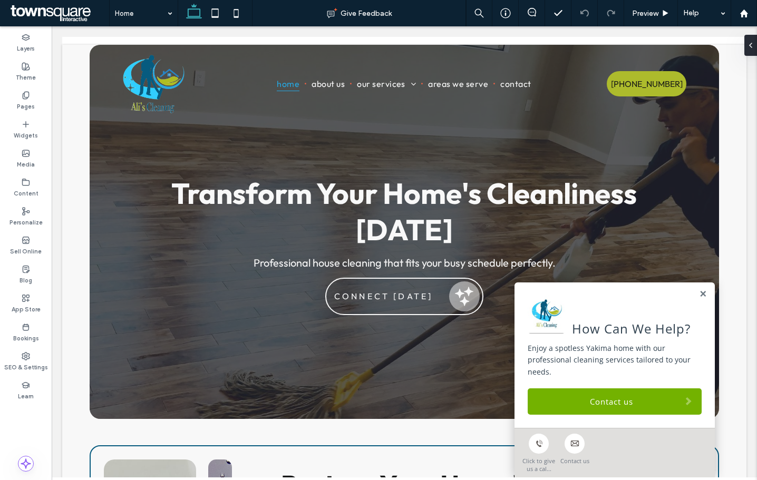
click at [570, 406] on link "Contact us" at bounding box center [614, 401] width 174 height 26
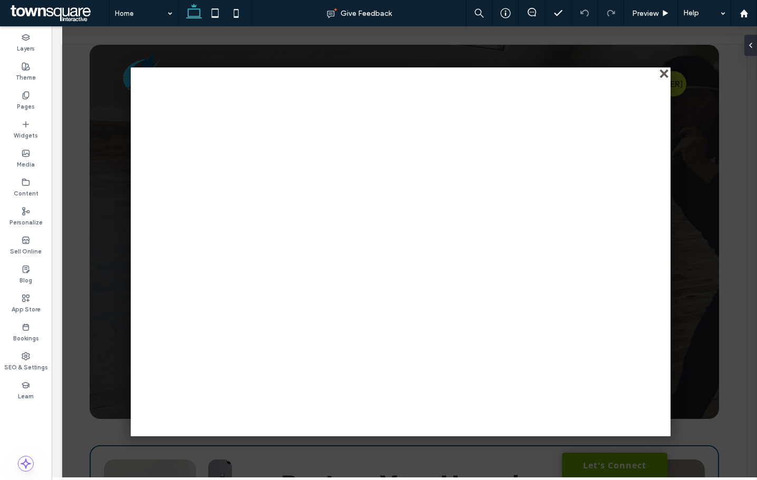
click at [664, 79] on div "close" at bounding box center [665, 75] width 8 height 8
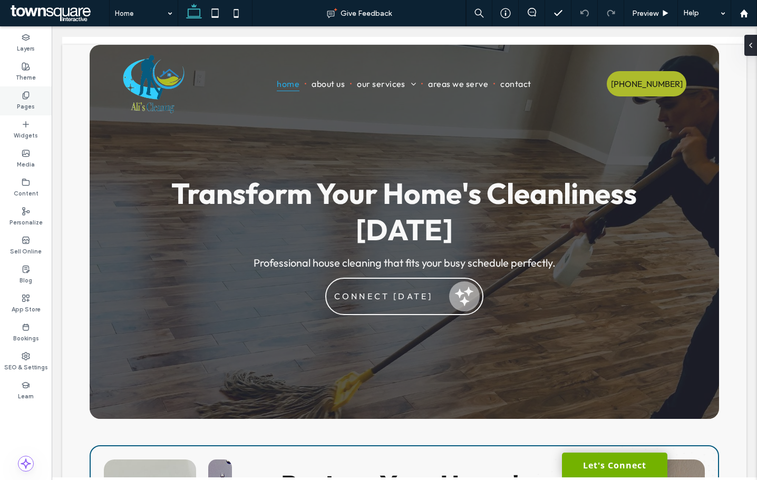
click at [36, 94] on div "Pages" at bounding box center [26, 100] width 52 height 29
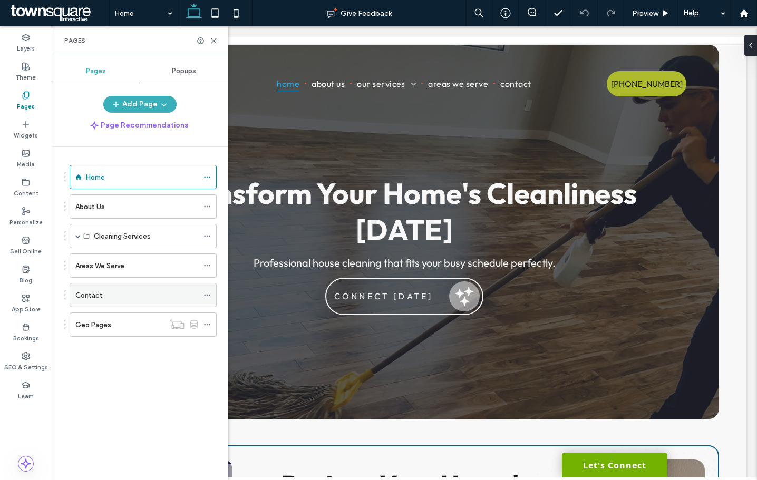
click at [138, 290] on div "Contact" at bounding box center [136, 295] width 123 height 11
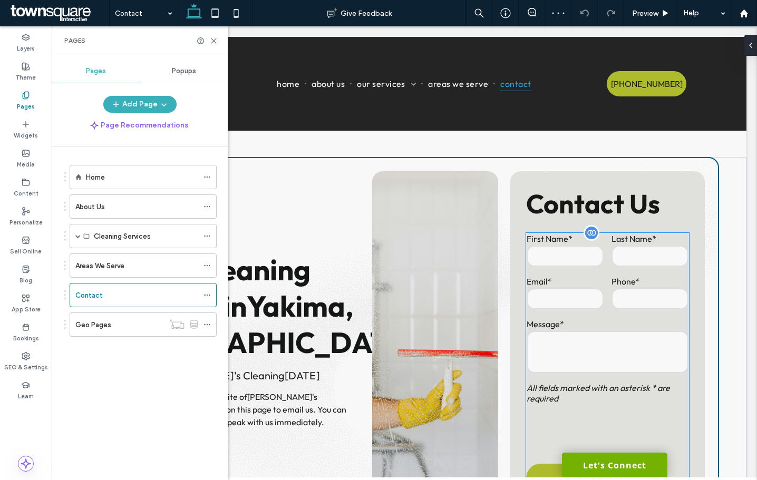
click at [541, 295] on input "email" at bounding box center [564, 298] width 77 height 21
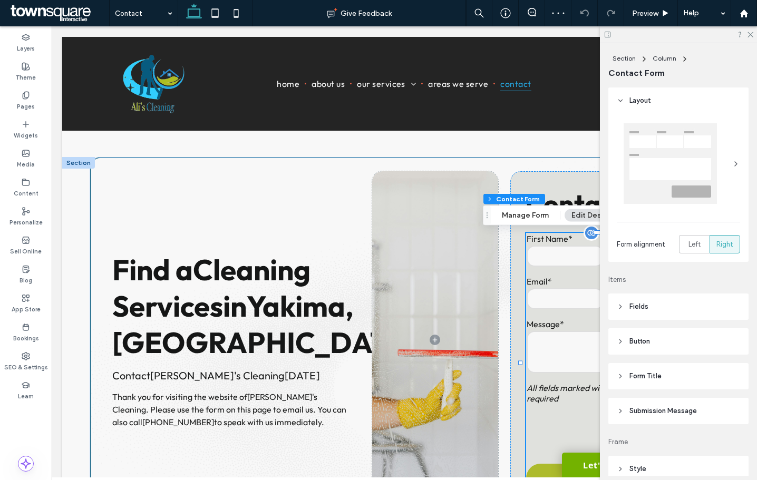
type input "*"
type input "***"
type input "**"
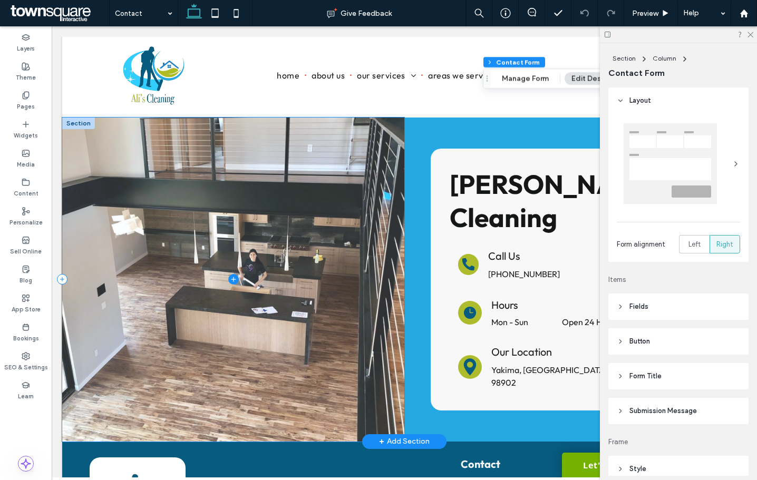
scroll to position [428, 0]
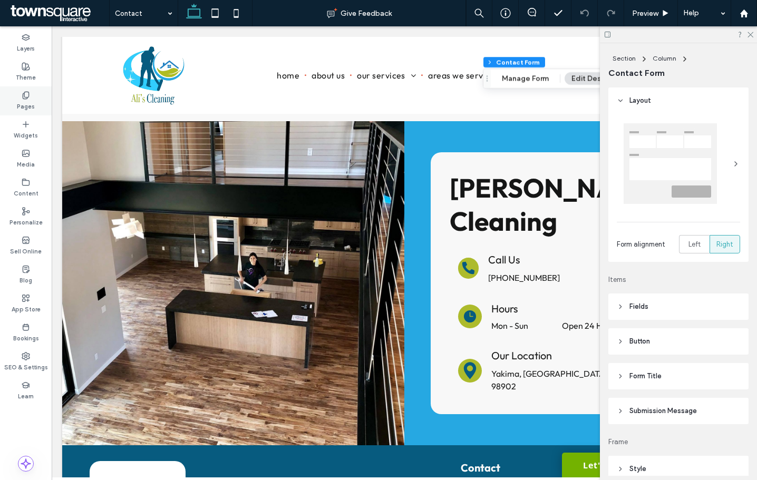
click at [22, 94] on icon at bounding box center [26, 95] width 8 height 8
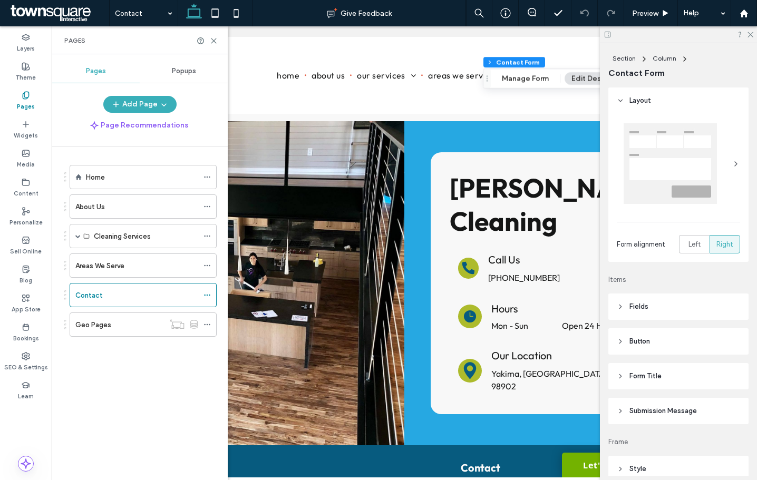
click at [93, 168] on div "Home" at bounding box center [142, 176] width 112 height 23
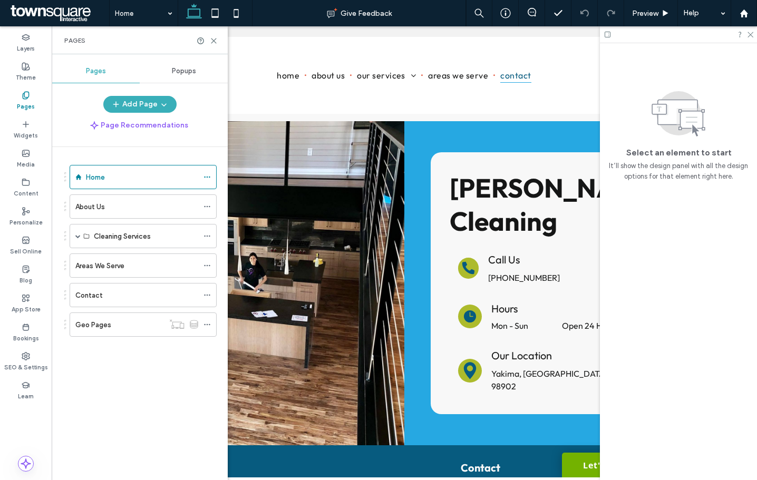
click at [214, 40] on div "Home Give Feedback Preview Help Design Panel Site Comments Team & Clients Autom…" at bounding box center [378, 240] width 757 height 480
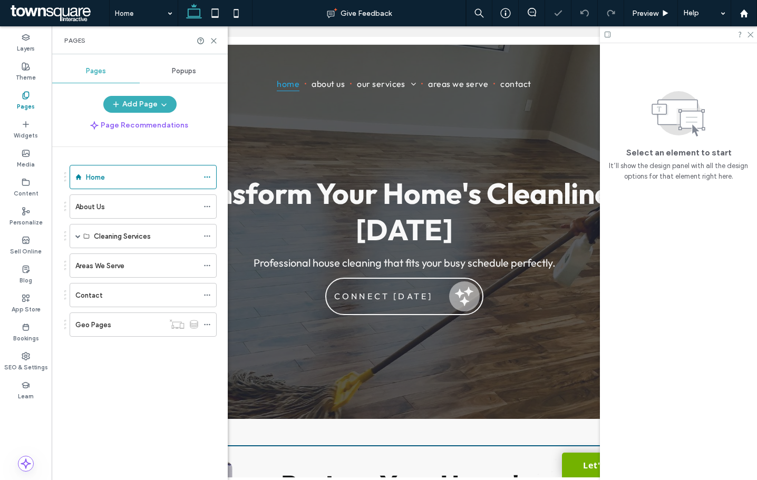
click at [214, 40] on icon at bounding box center [214, 41] width 8 height 8
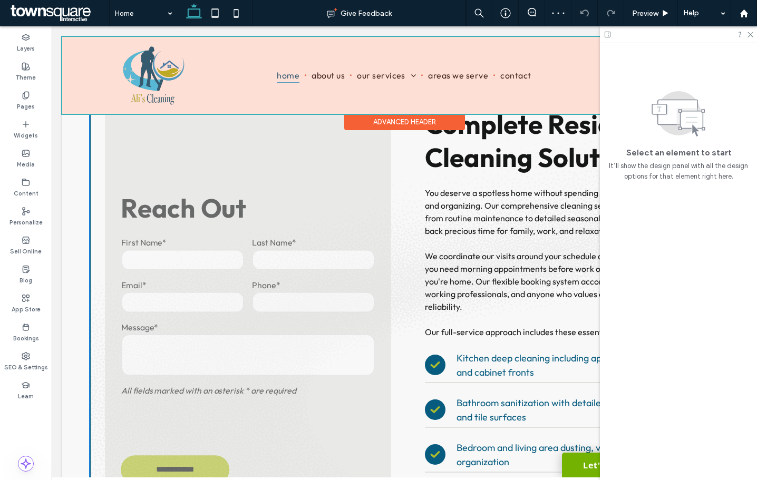
scroll to position [1844, 0]
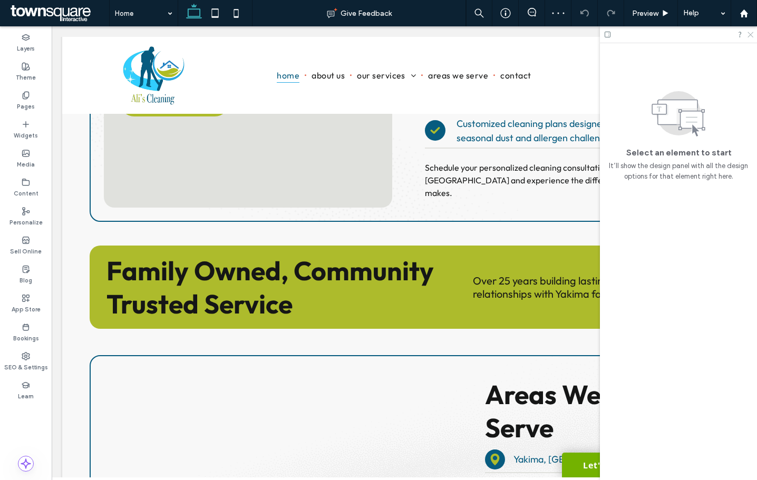
click at [750, 33] on icon at bounding box center [749, 34] width 7 height 7
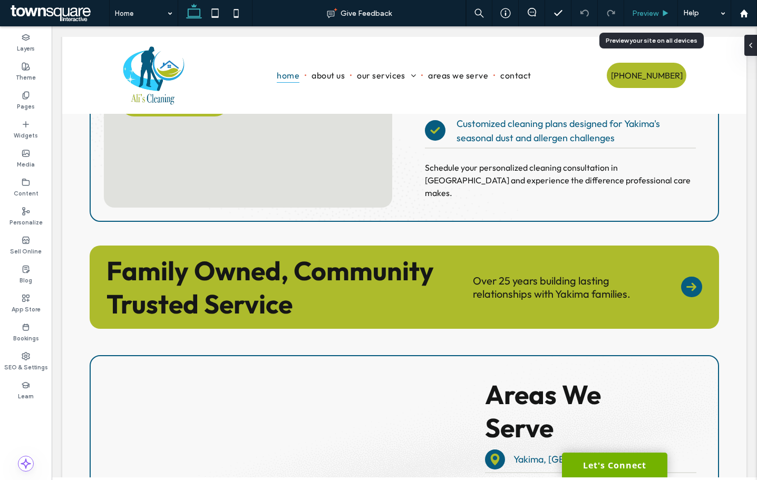
click at [648, 11] on span "Preview" at bounding box center [645, 13] width 26 height 9
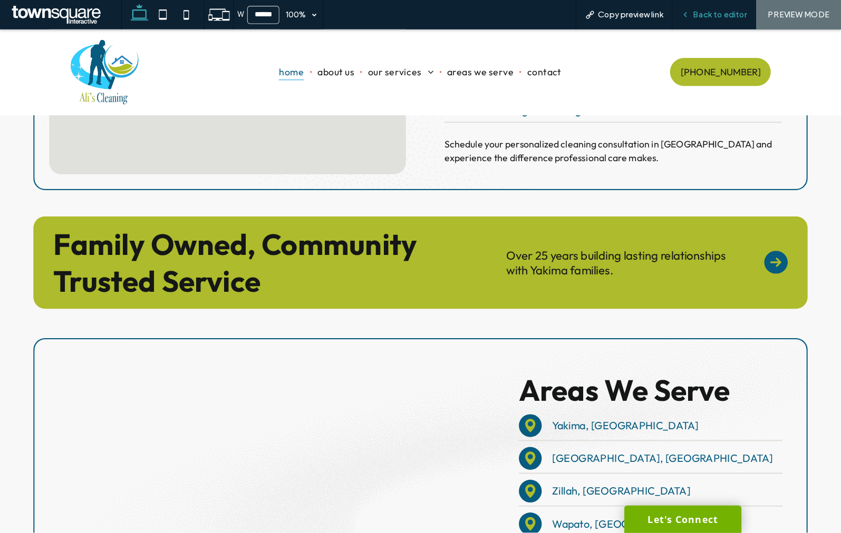
scroll to position [1809, 0]
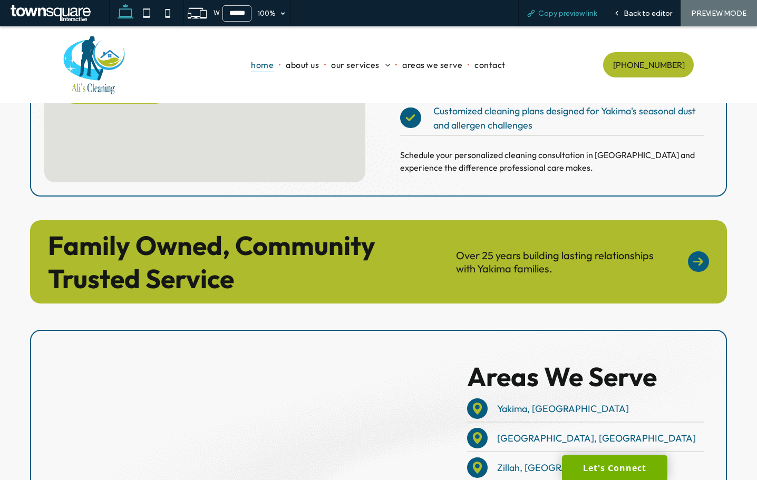
click at [597, 17] on span "Copy preview link" at bounding box center [567, 13] width 58 height 9
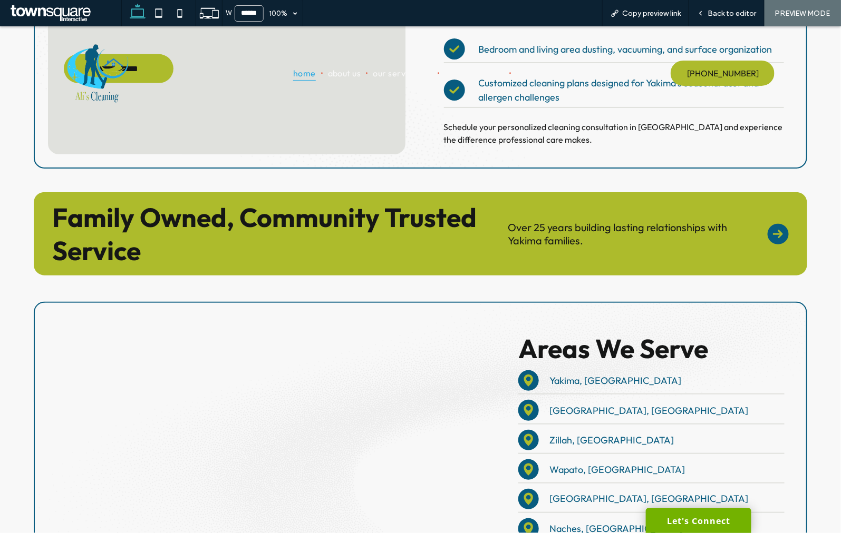
scroll to position [1630, 0]
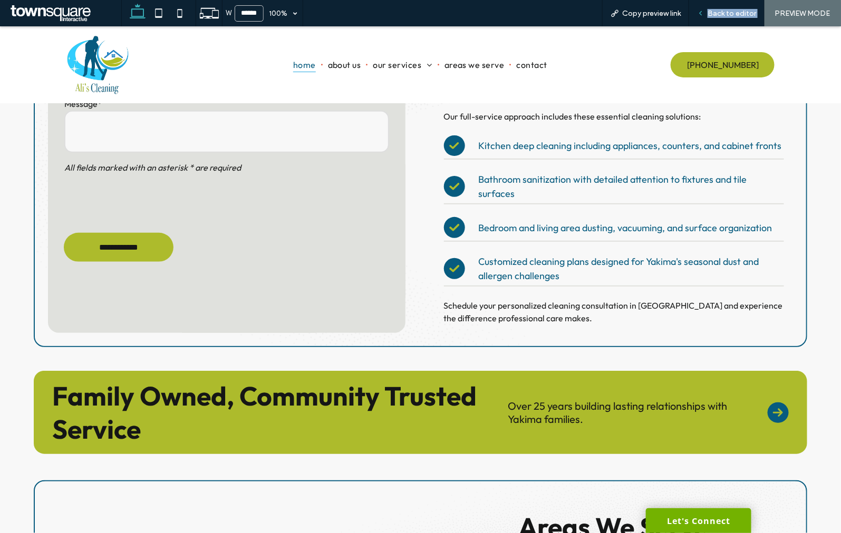
click at [709, 12] on div "Back to editor" at bounding box center [726, 13] width 75 height 9
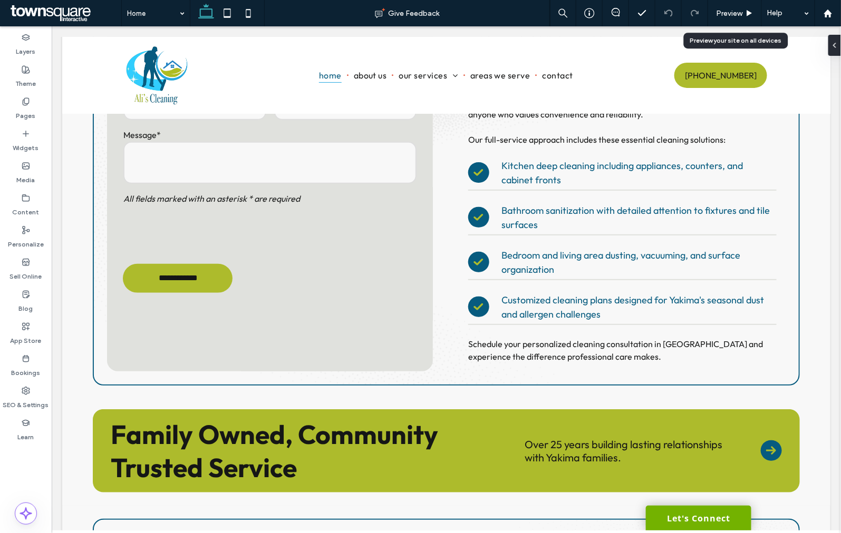
scroll to position [1653, 0]
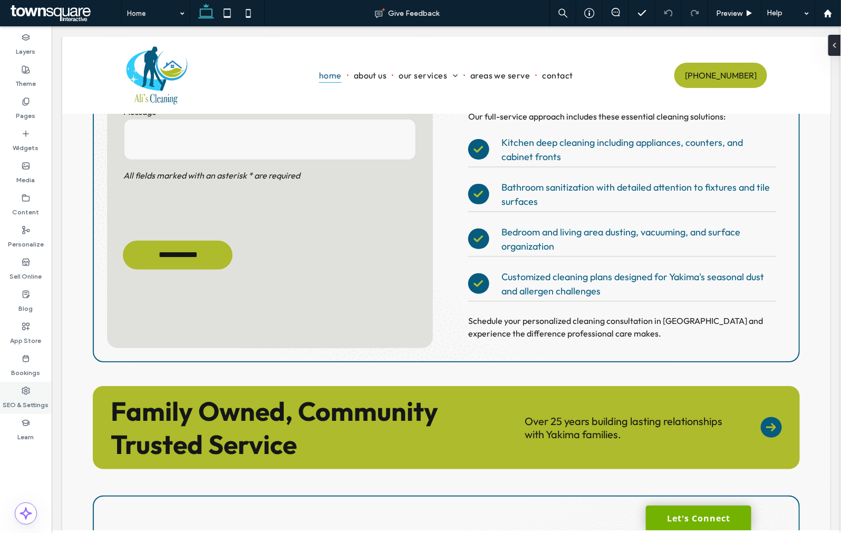
click at [28, 390] on icon at bounding box center [26, 391] width 8 height 8
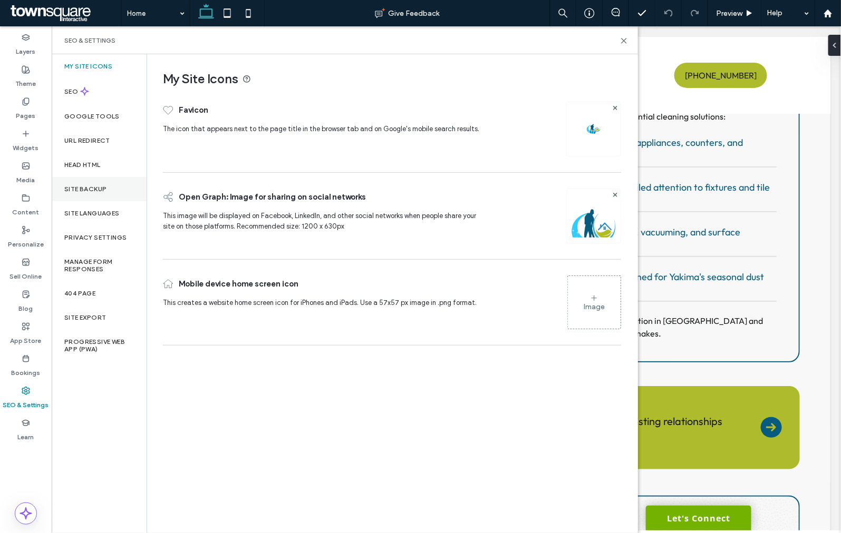
click at [98, 189] on label "Site Backup" at bounding box center [85, 188] width 42 height 7
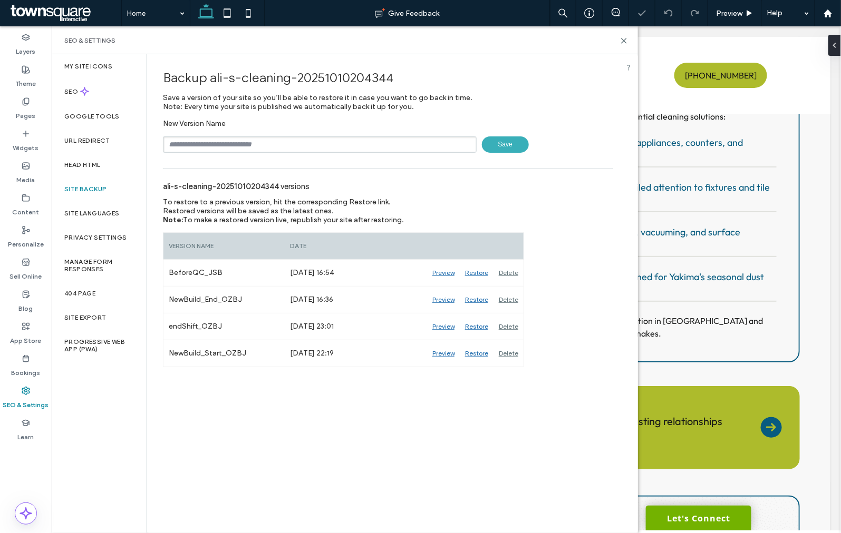
click at [217, 148] on input "text" at bounding box center [320, 144] width 314 height 16
type input "**********"
click at [624, 37] on icon at bounding box center [624, 41] width 8 height 8
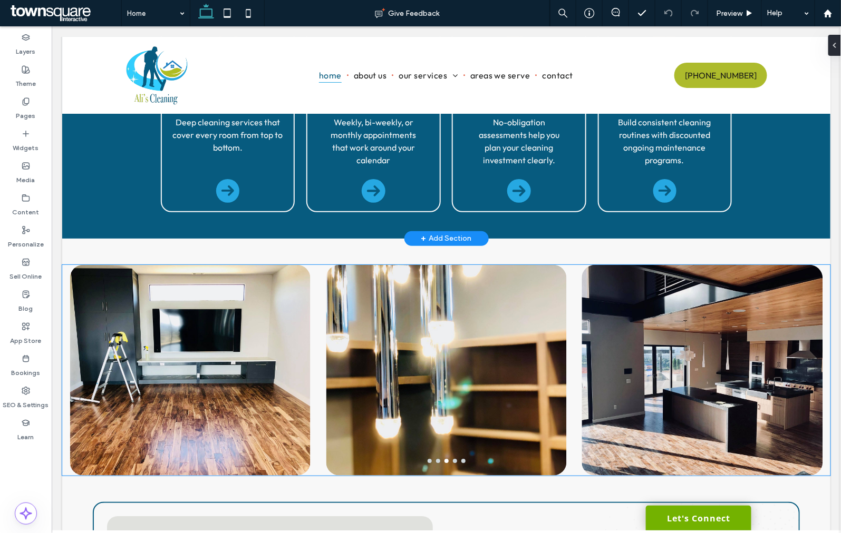
scroll to position [834, 0]
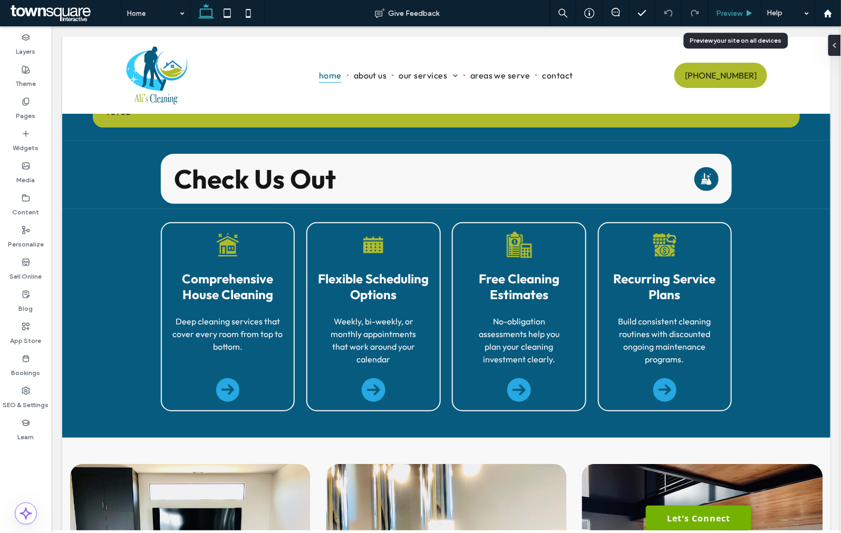
click at [737, 11] on span "Preview" at bounding box center [729, 13] width 26 height 9
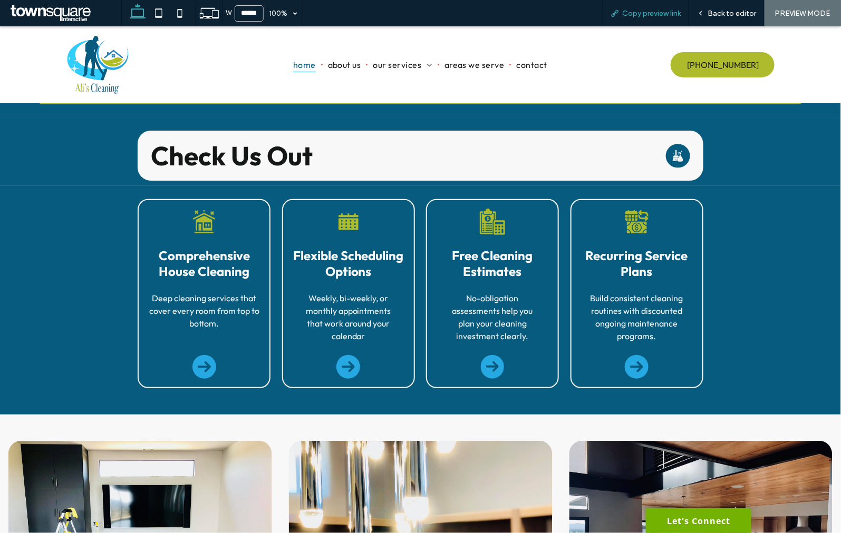
scroll to position [810, 0]
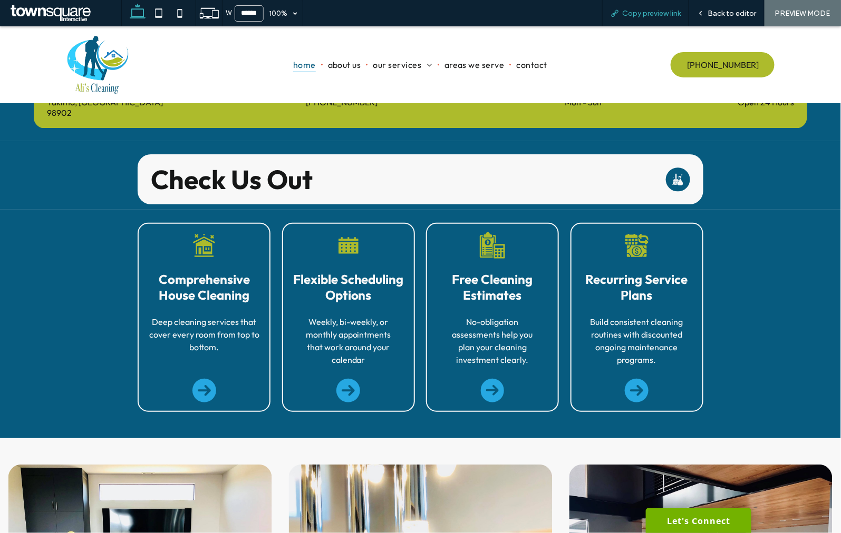
click at [672, 9] on span "Copy preview link" at bounding box center [651, 13] width 58 height 9
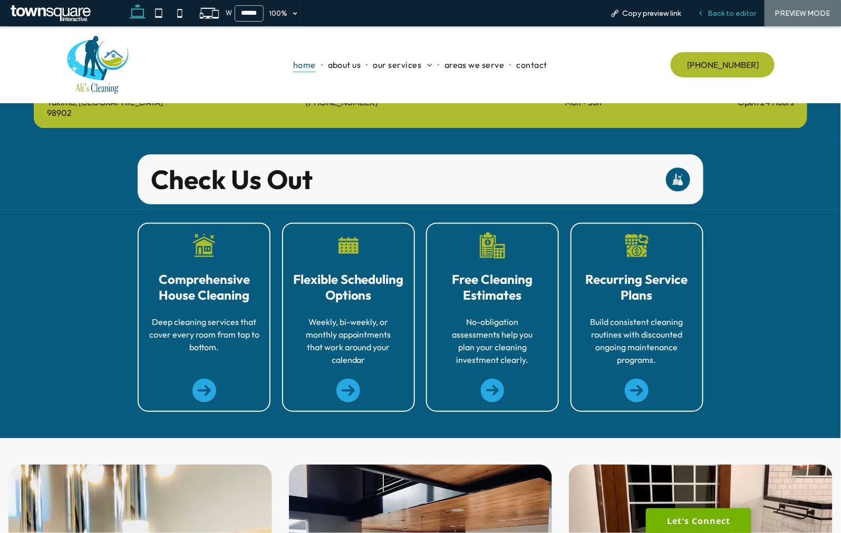
click at [715, 12] on span "Back to editor" at bounding box center [731, 13] width 48 height 9
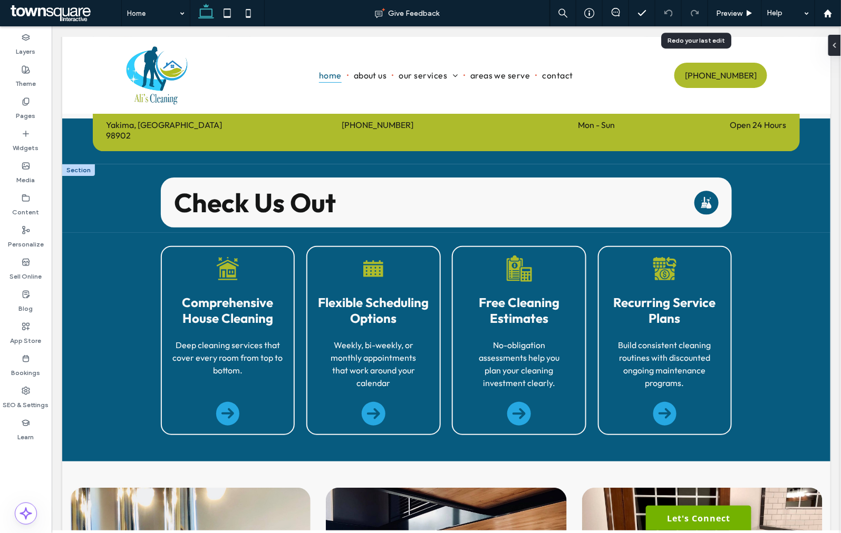
scroll to position [834, 0]
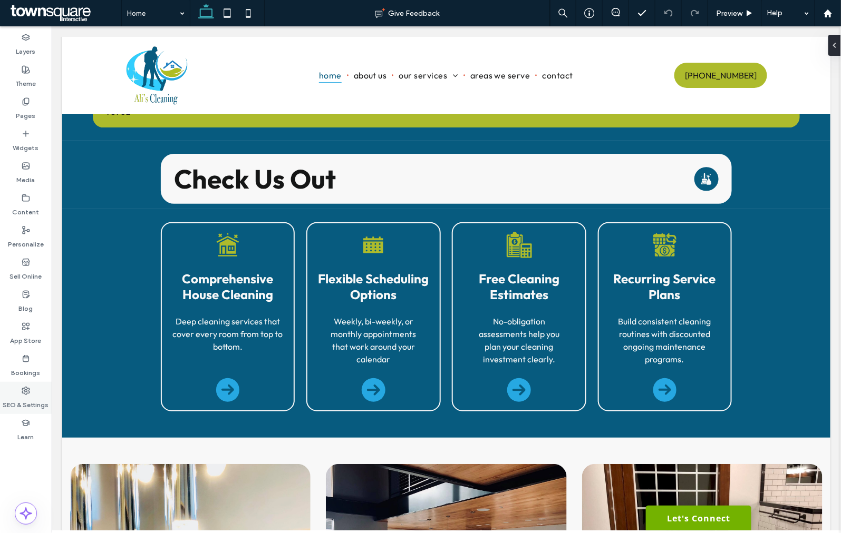
click at [26, 397] on label "SEO & Settings" at bounding box center [26, 402] width 46 height 15
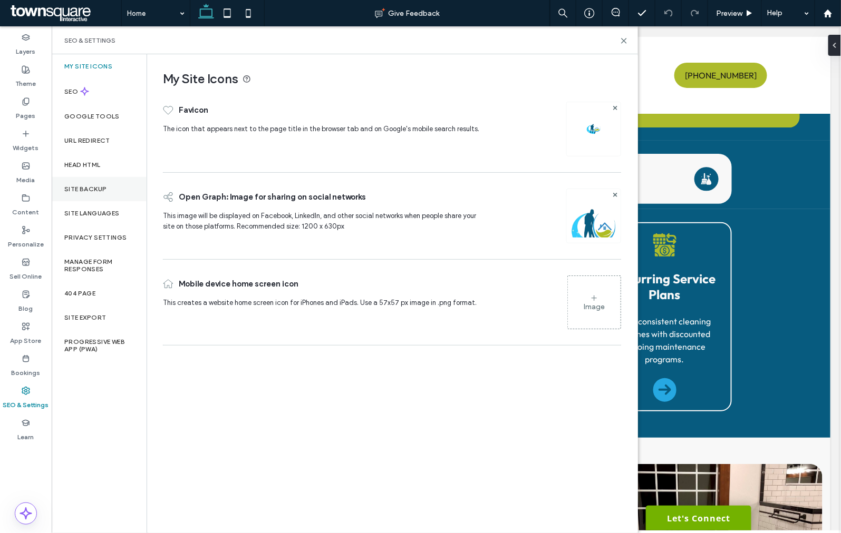
click at [104, 189] on label "Site Backup" at bounding box center [85, 188] width 42 height 7
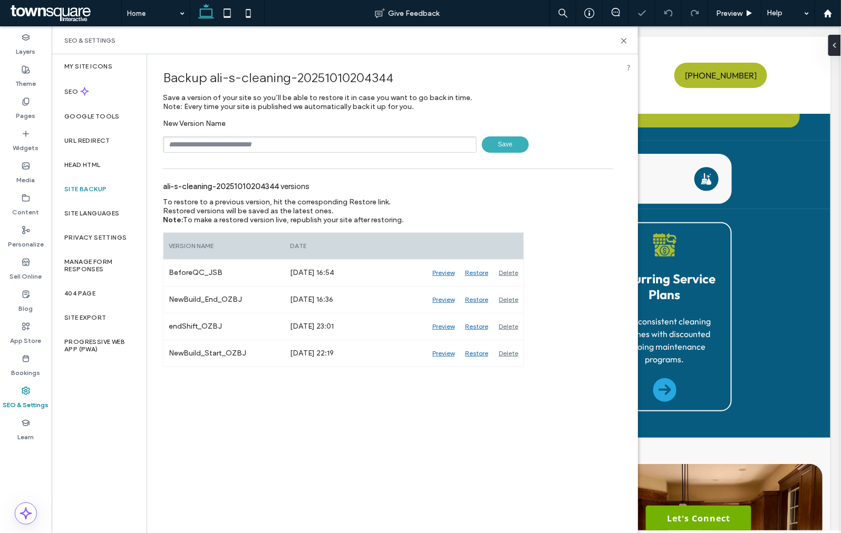
click at [223, 144] on input "text" at bounding box center [320, 144] width 314 height 16
type input "**********"
click at [499, 139] on span "Save" at bounding box center [505, 144] width 47 height 16
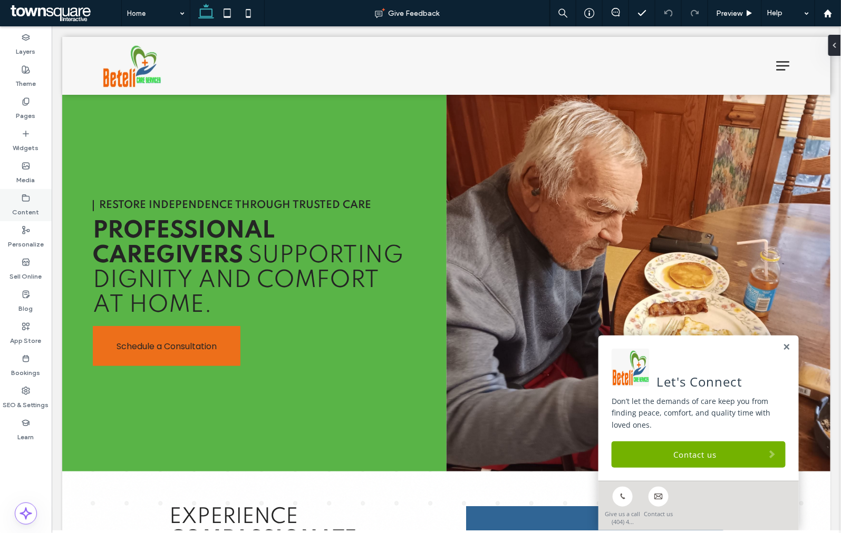
click at [43, 207] on div "Content" at bounding box center [26, 205] width 52 height 32
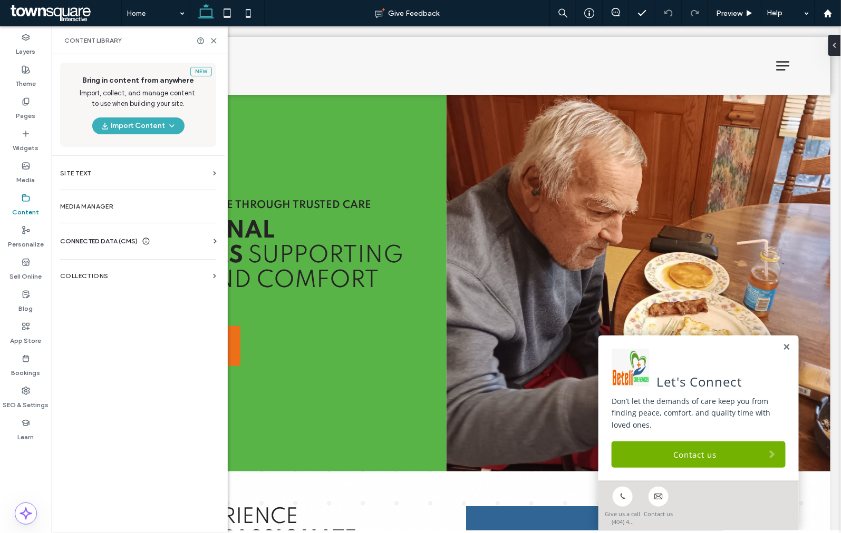
click at [80, 233] on div "CONNECTED DATA (CMS) Business Info Business Text Business Images Find and Repla…" at bounding box center [138, 241] width 173 height 27
click at [81, 238] on span "CONNECTED DATA (CMS)" at bounding box center [98, 241] width 77 height 11
click at [99, 275] on section "Business Info" at bounding box center [140, 267] width 160 height 24
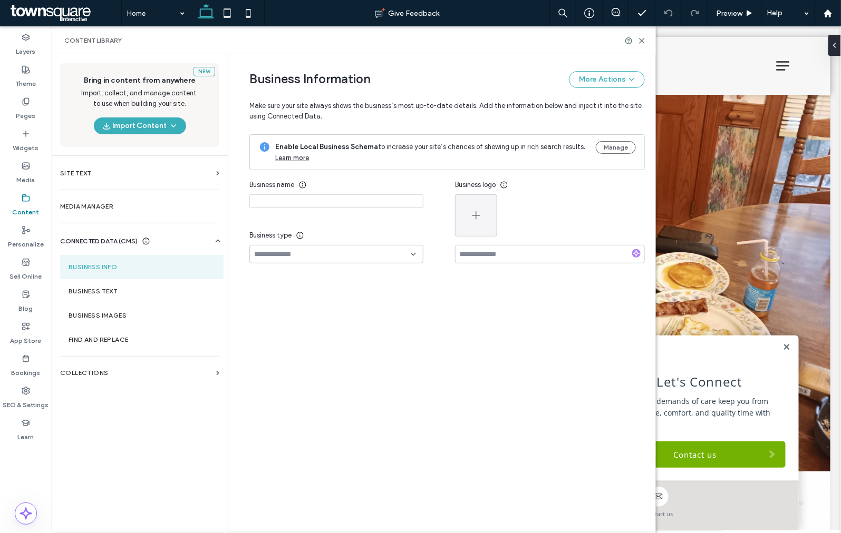
type input "**********"
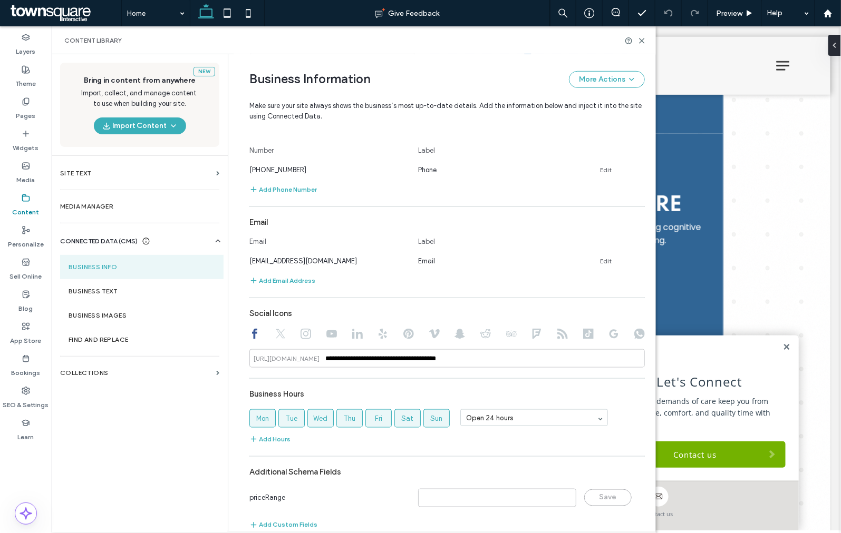
scroll to position [332, 0]
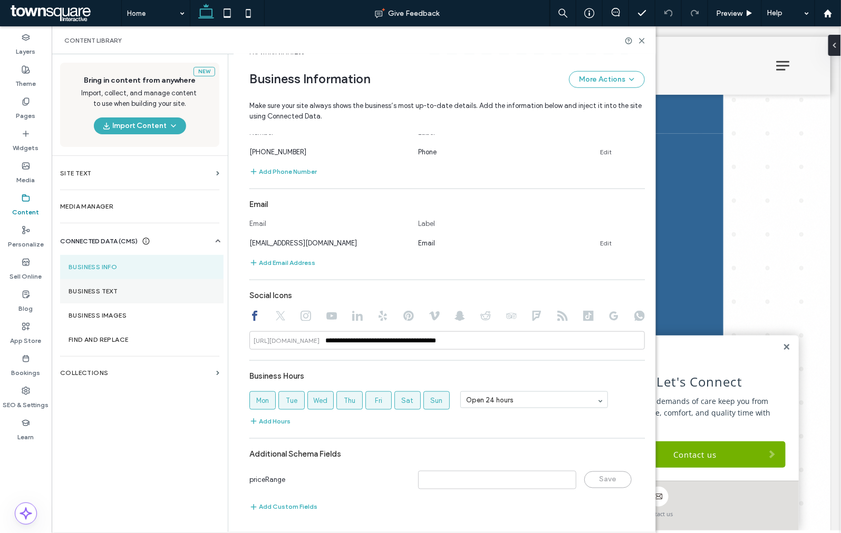
click at [99, 292] on label "Business Text" at bounding box center [142, 291] width 146 height 7
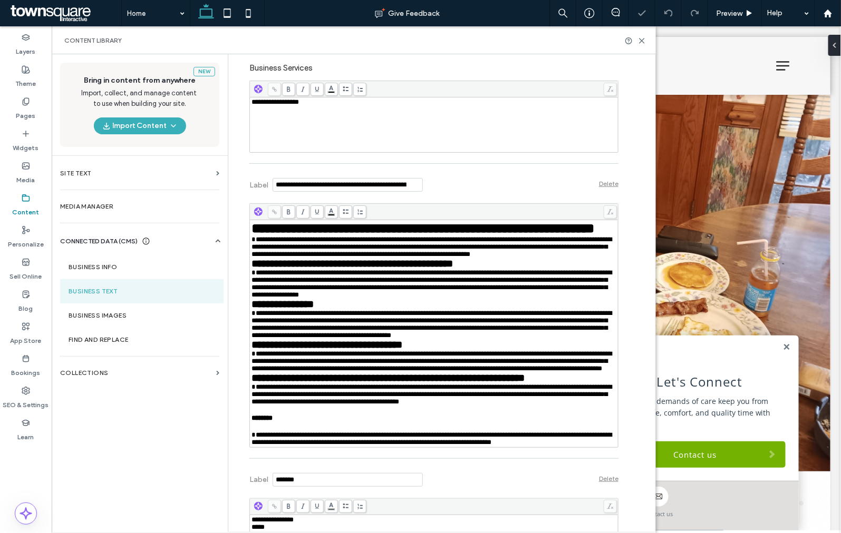
scroll to position [702, 0]
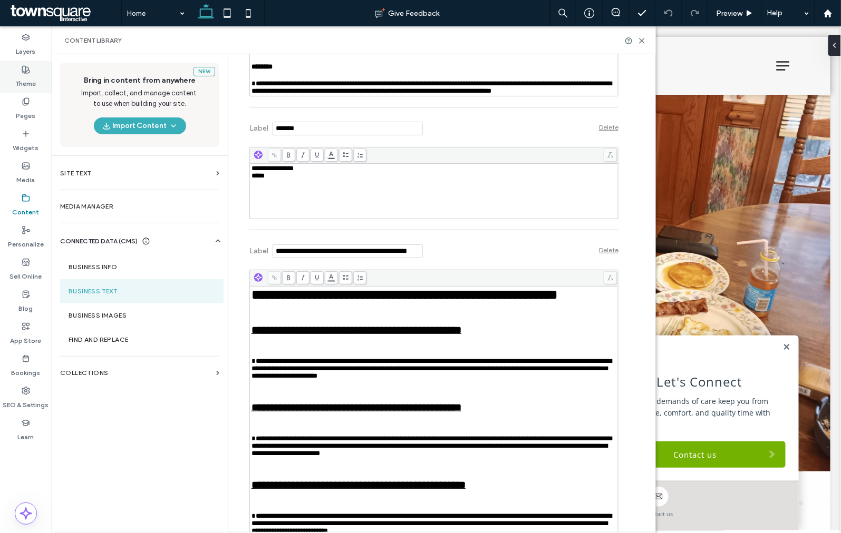
drag, startPoint x: 25, startPoint y: 79, endPoint x: 784, endPoint y: 222, distance: 772.2
click at [25, 79] on label "Theme" at bounding box center [26, 81] width 21 height 15
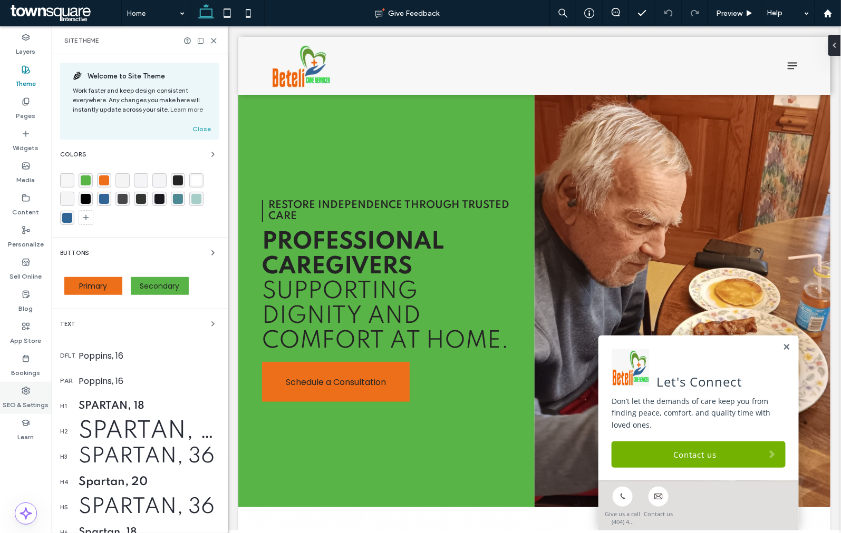
click at [26, 387] on use at bounding box center [25, 390] width 7 height 7
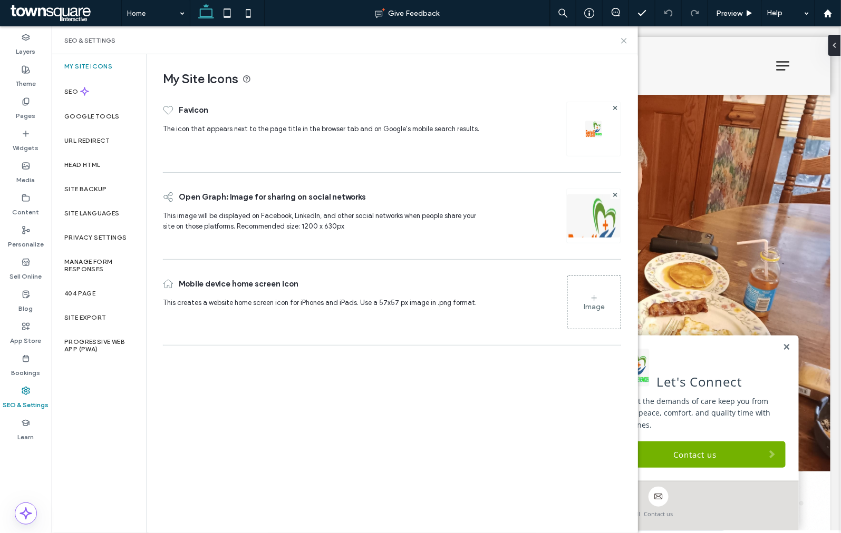
click at [622, 39] on use at bounding box center [623, 40] width 5 height 5
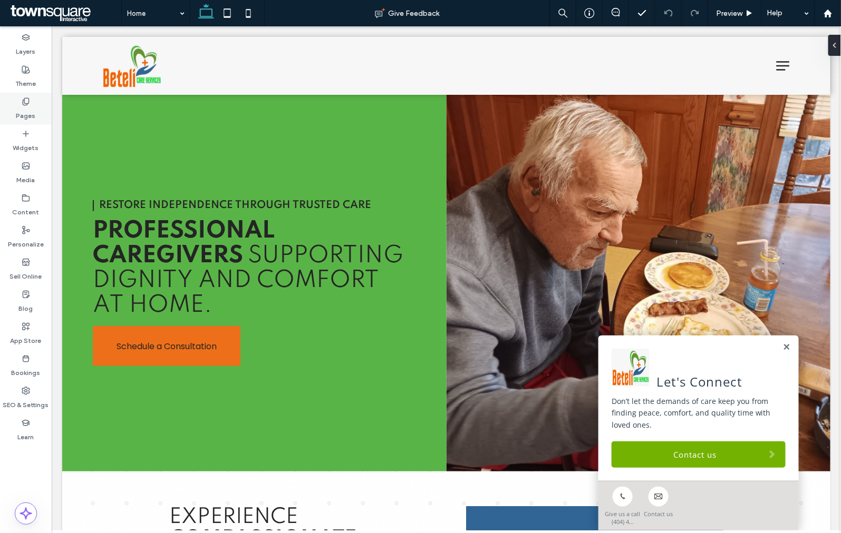
click at [26, 103] on use at bounding box center [26, 101] width 6 height 7
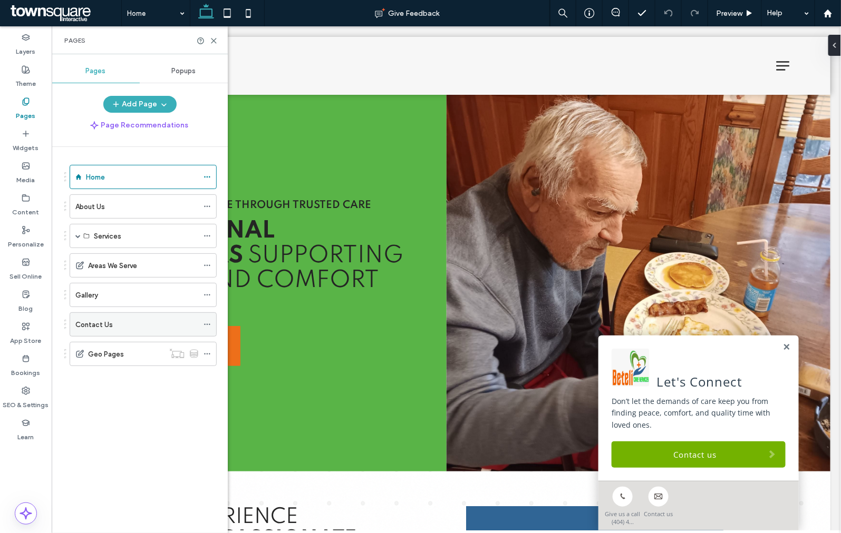
click at [129, 331] on div "Contact Us" at bounding box center [136, 324] width 123 height 23
click at [209, 40] on div at bounding box center [207, 41] width 21 height 8
click at [212, 41] on use at bounding box center [213, 40] width 5 height 5
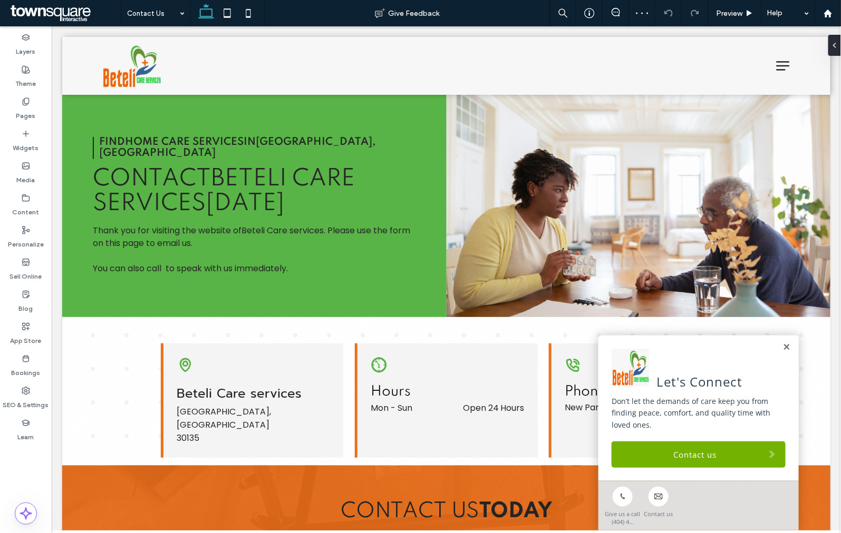
scroll to position [175, 0]
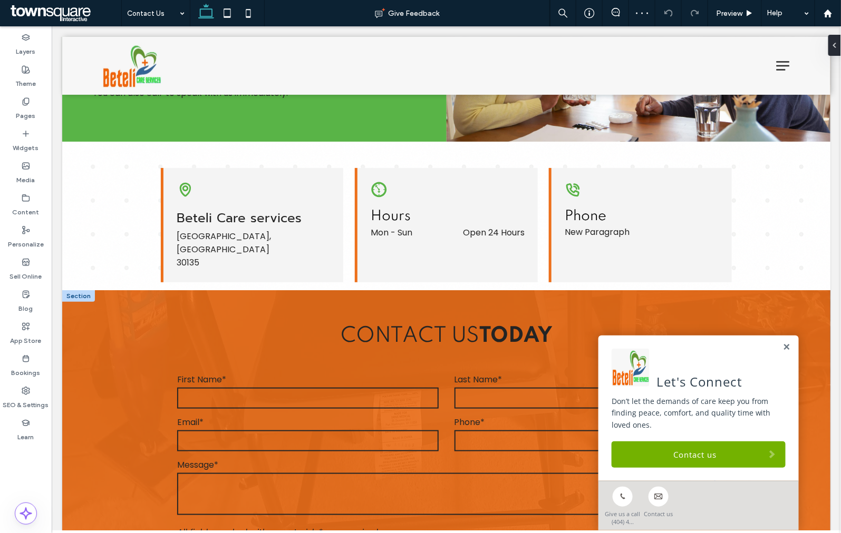
click at [782, 345] on link at bounding box center [786, 347] width 8 height 9
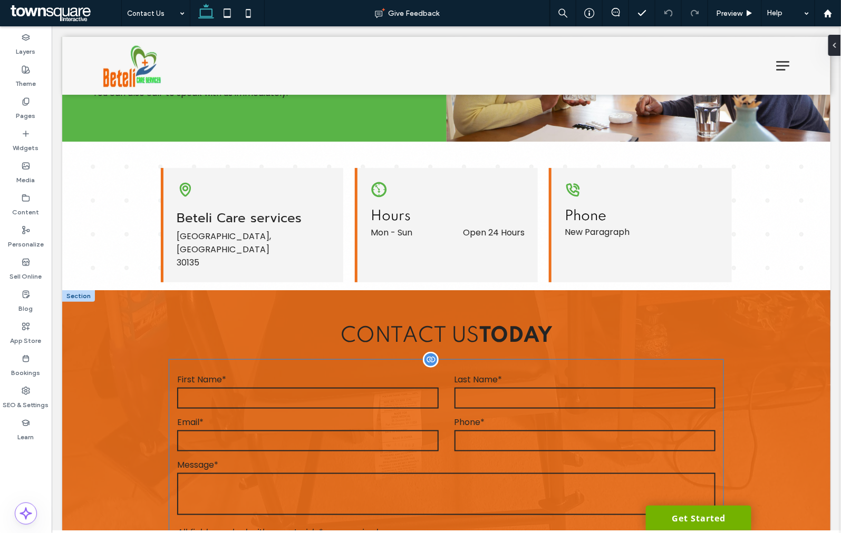
scroll to position [292, 0]
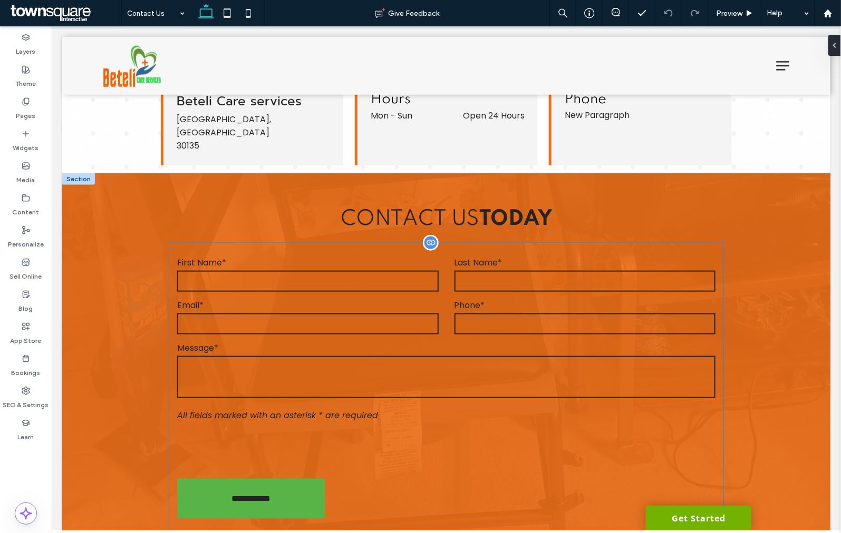
click at [383, 356] on textarea at bounding box center [446, 377] width 538 height 42
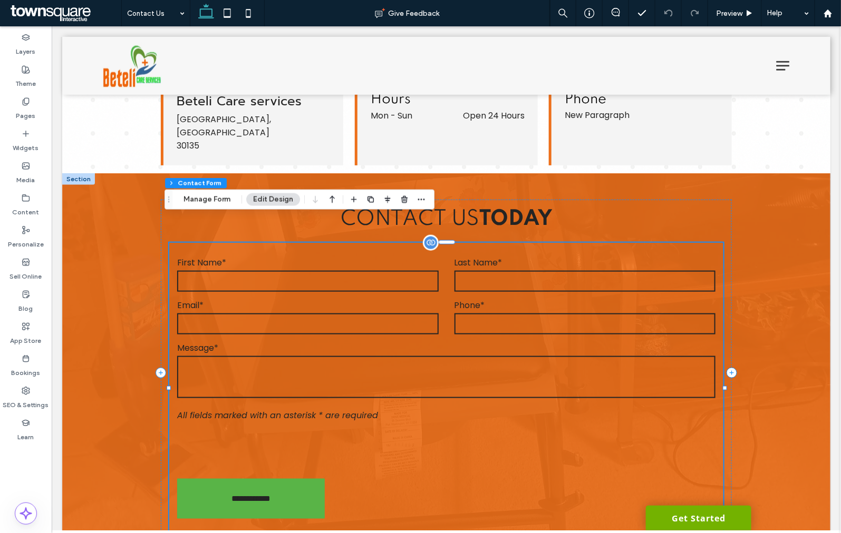
type input "*"
type input "***"
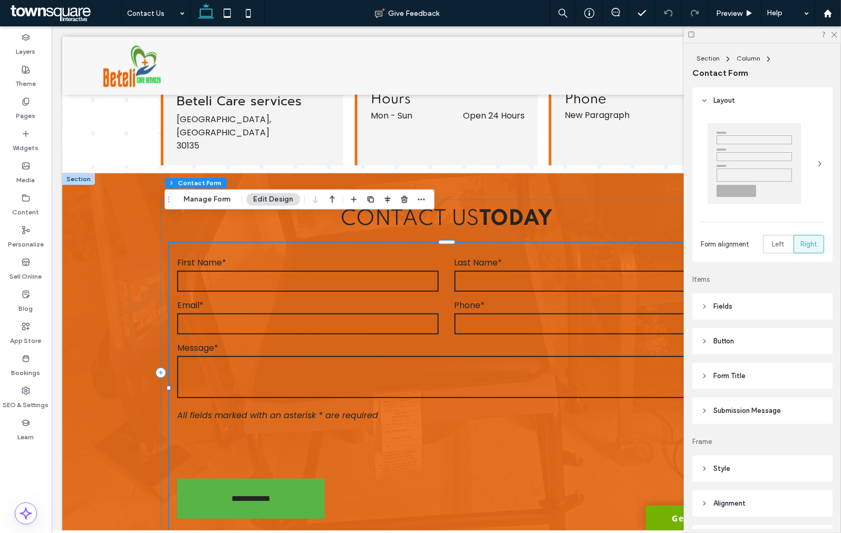
click at [755, 414] on span "Submission Message" at bounding box center [746, 411] width 67 height 11
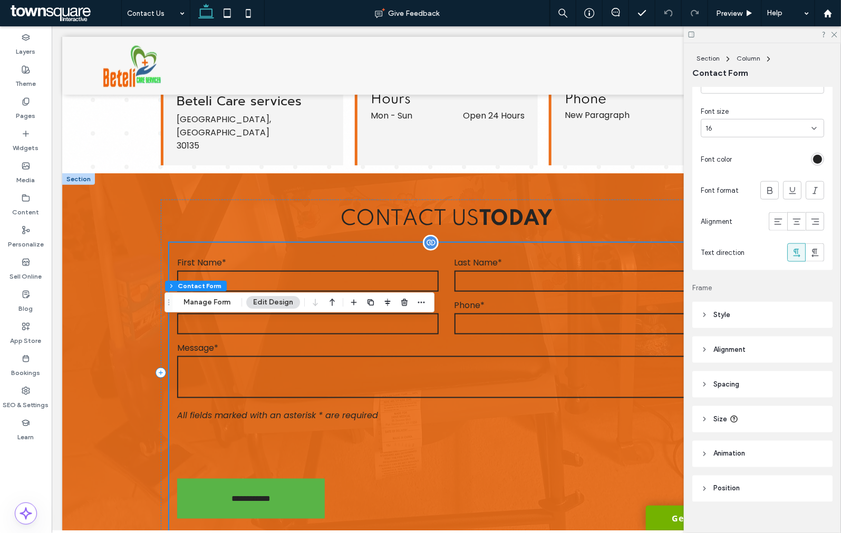
scroll to position [183, 0]
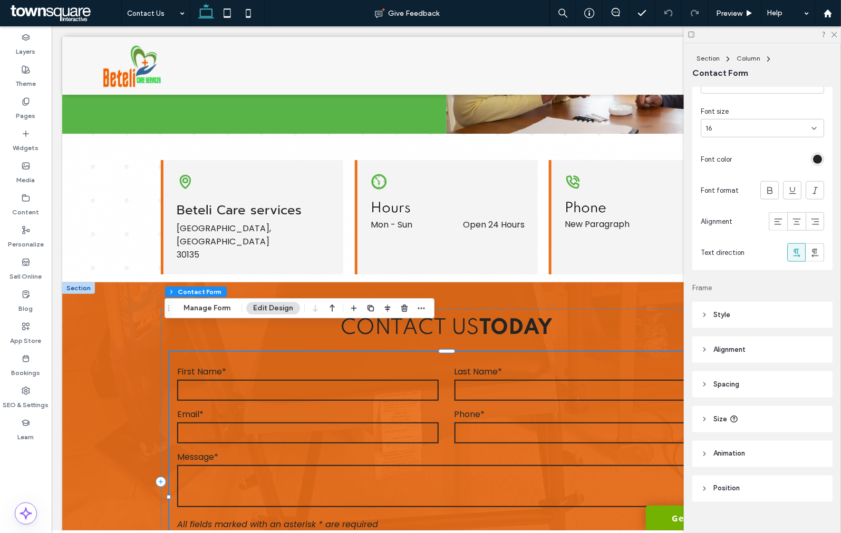
click at [732, 317] on header "Style" at bounding box center [762, 315] width 140 height 26
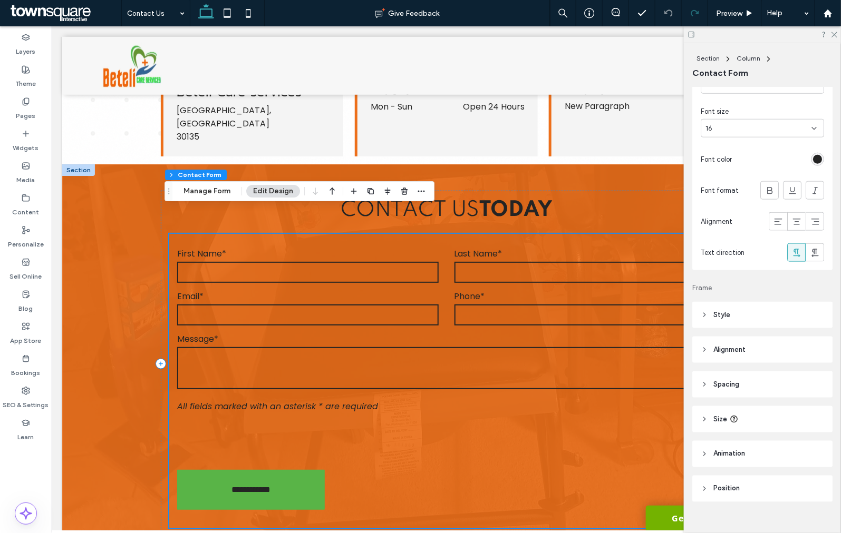
scroll to position [301, 0]
click at [724, 11] on span "Preview" at bounding box center [729, 13] width 26 height 9
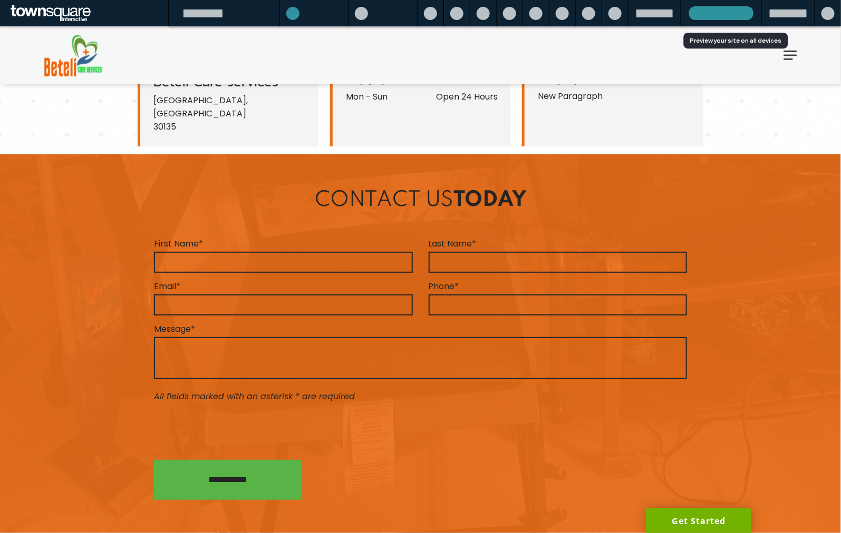
scroll to position [290, 0]
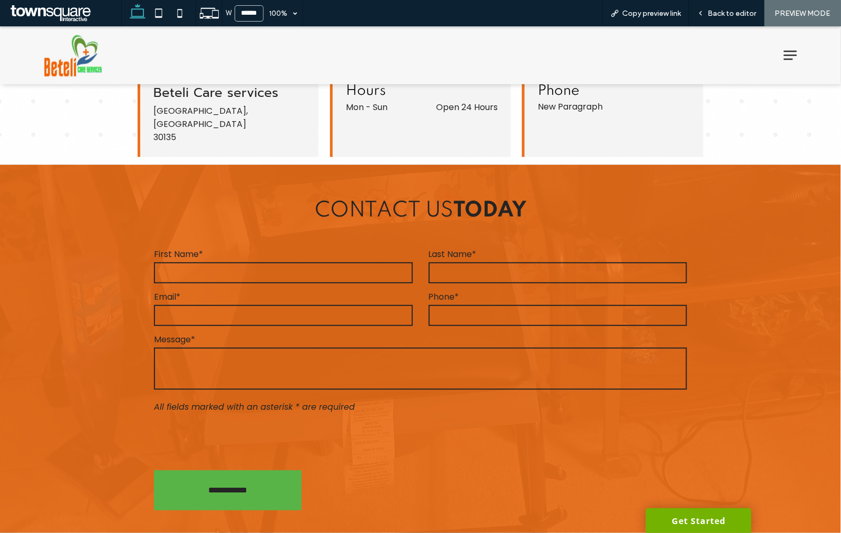
click at [664, 16] on span "Copy preview link" at bounding box center [651, 13] width 58 height 9
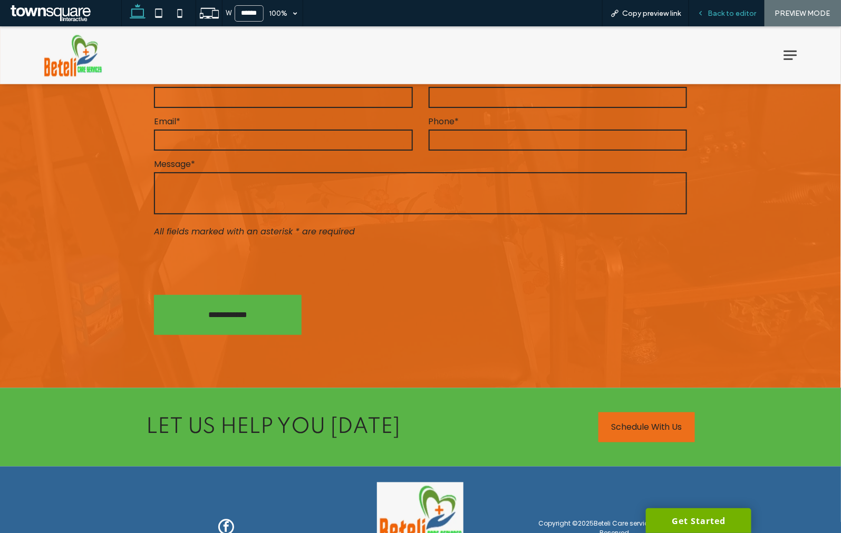
click at [717, 13] on span "Back to editor" at bounding box center [731, 13] width 48 height 9
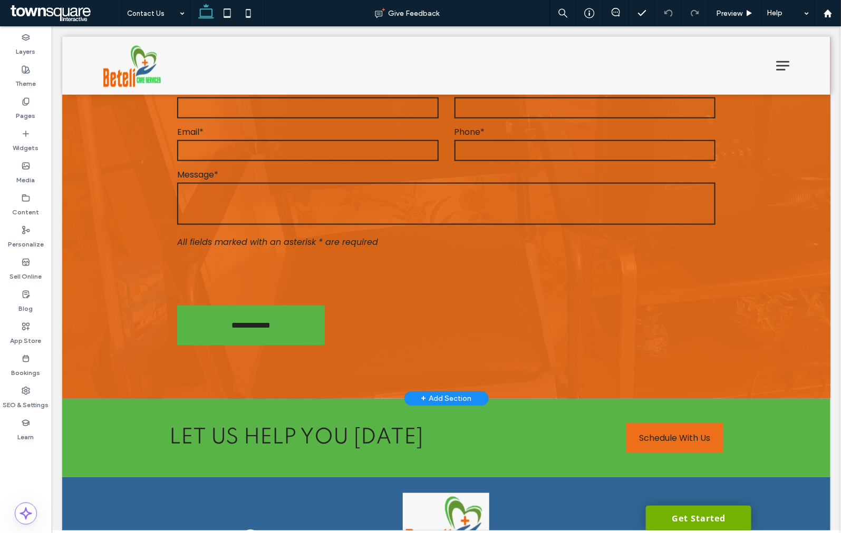
scroll to position [476, 0]
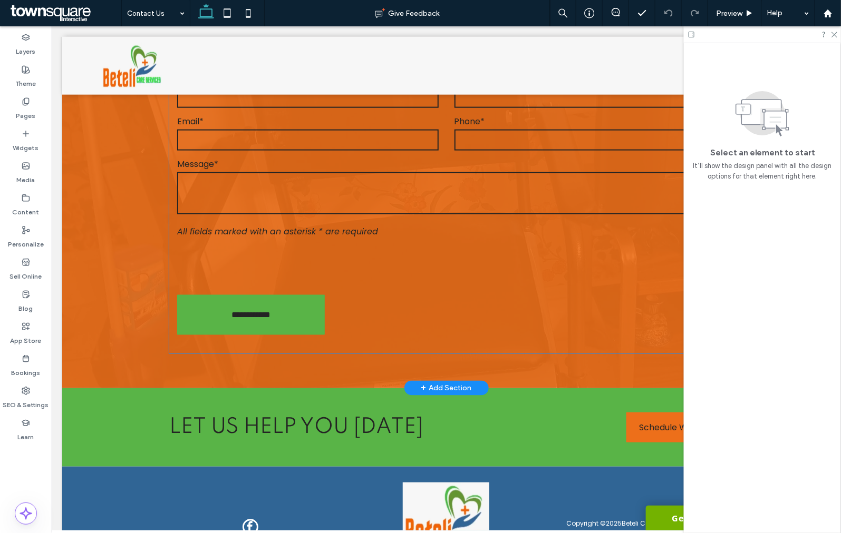
click at [400, 224] on p "All fields marked with an asterisk * are required" at bounding box center [446, 230] width 538 height 13
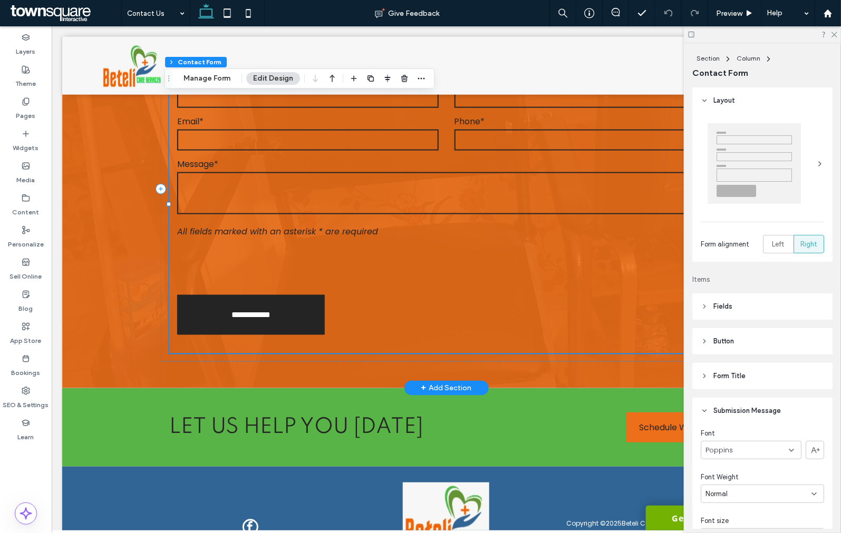
type input "*"
type input "***"
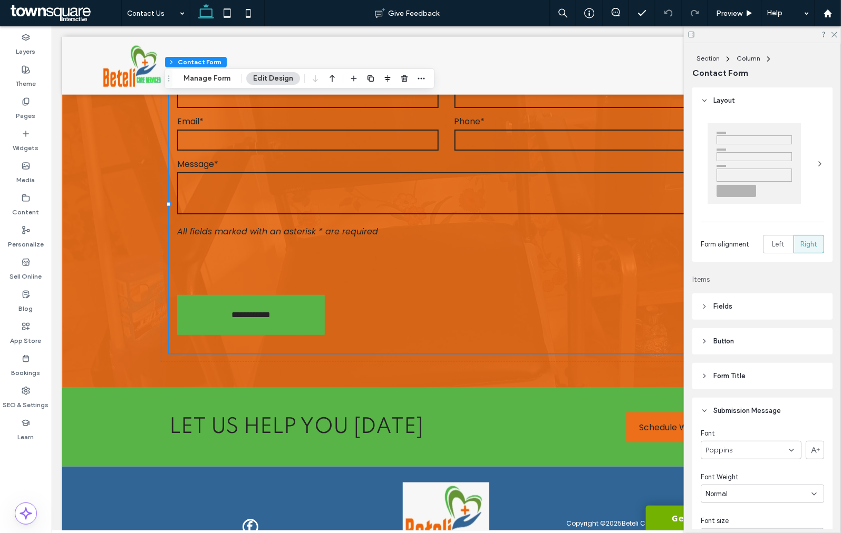
click at [725, 402] on header "Submission Message" at bounding box center [762, 411] width 140 height 26
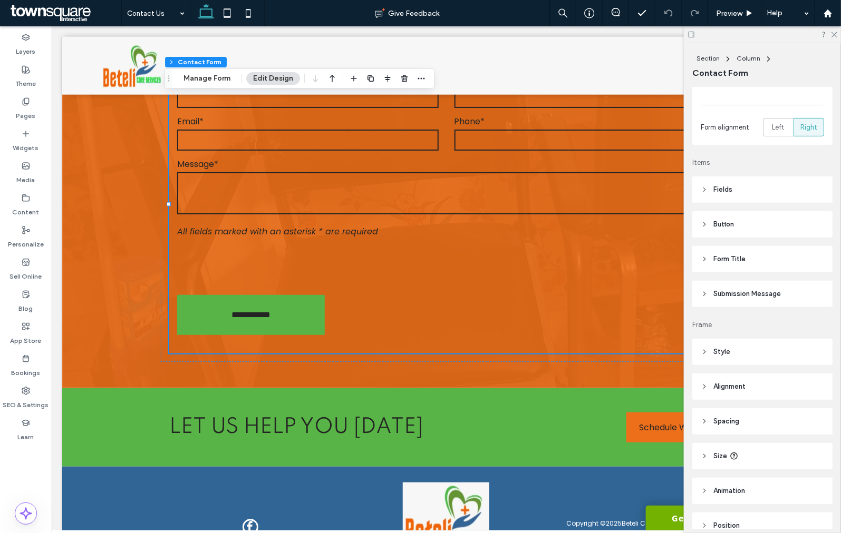
click at [730, 291] on span "Submission Message" at bounding box center [746, 294] width 67 height 11
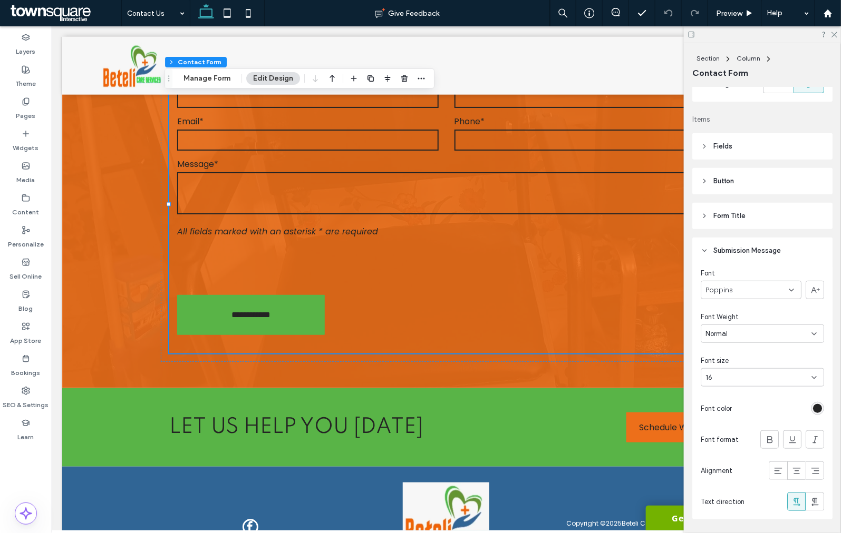
scroll to position [209, 0]
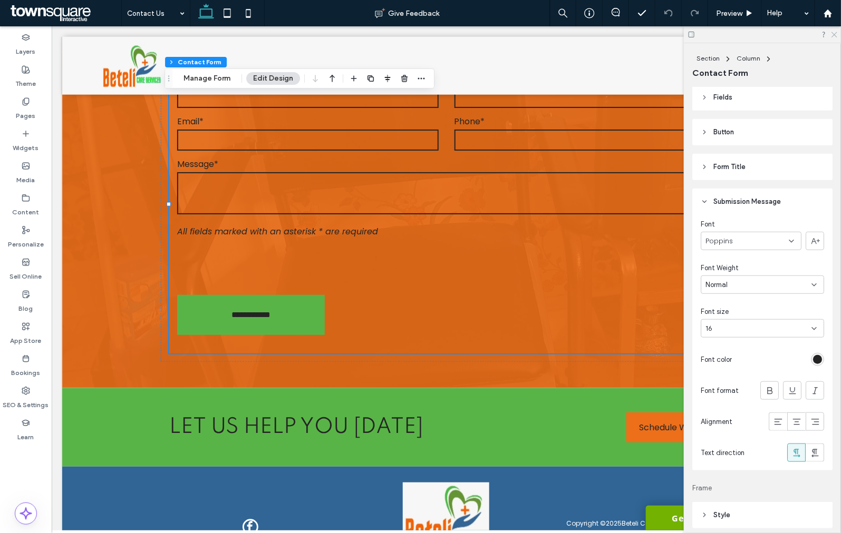
click at [835, 35] on icon at bounding box center [833, 34] width 7 height 7
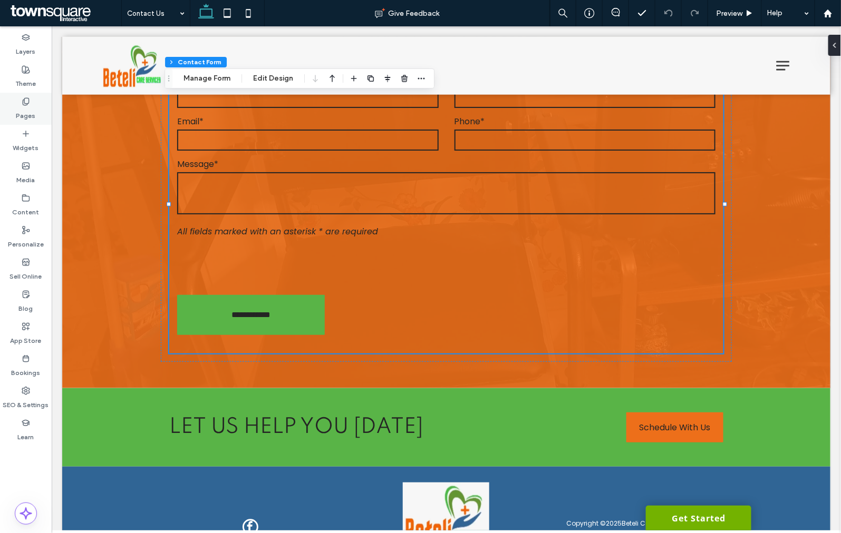
click at [14, 123] on div "Pages" at bounding box center [26, 109] width 52 height 32
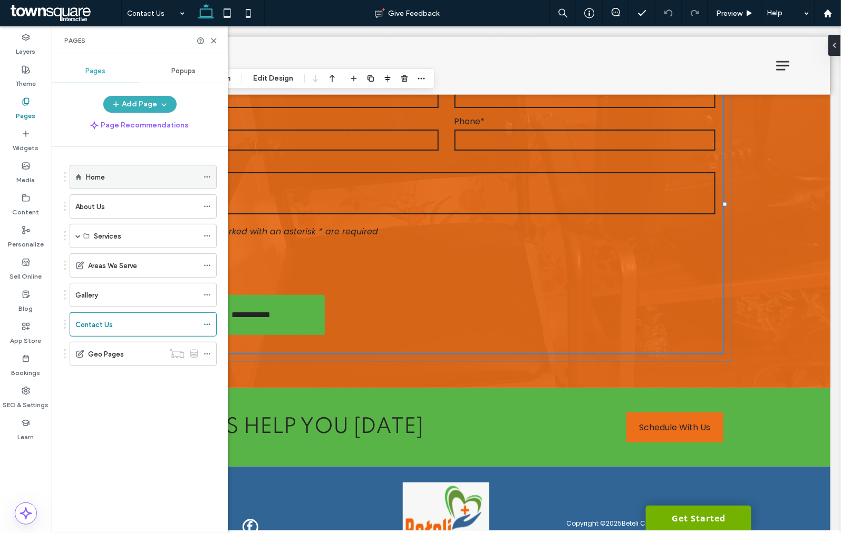
click at [92, 171] on div "Home" at bounding box center [142, 176] width 112 height 23
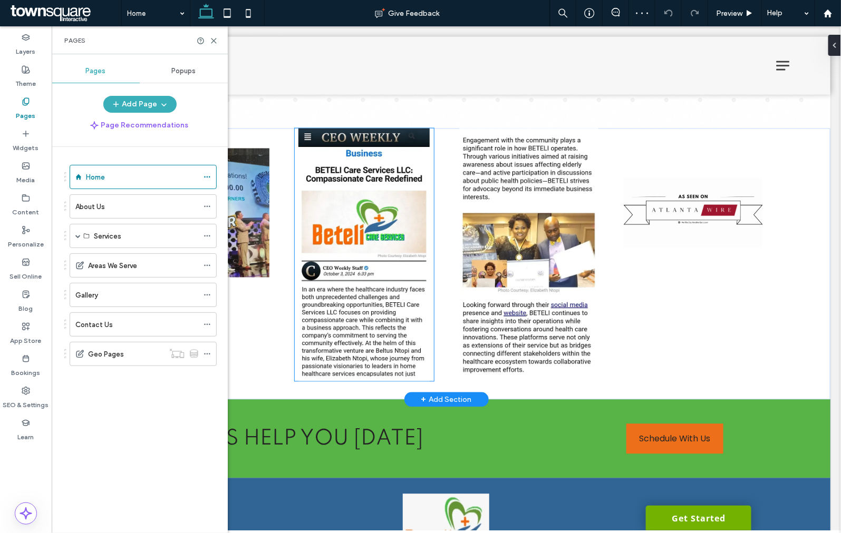
scroll to position [2226, 0]
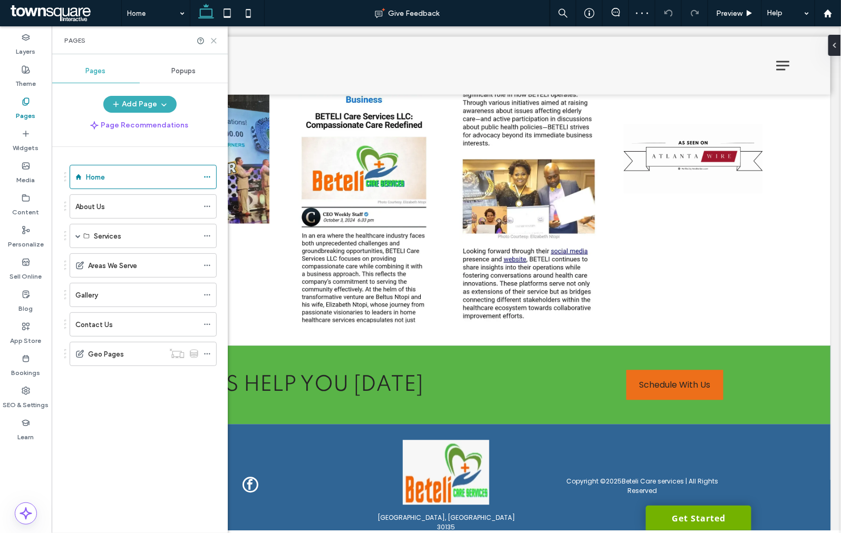
click at [216, 40] on icon at bounding box center [214, 41] width 8 height 8
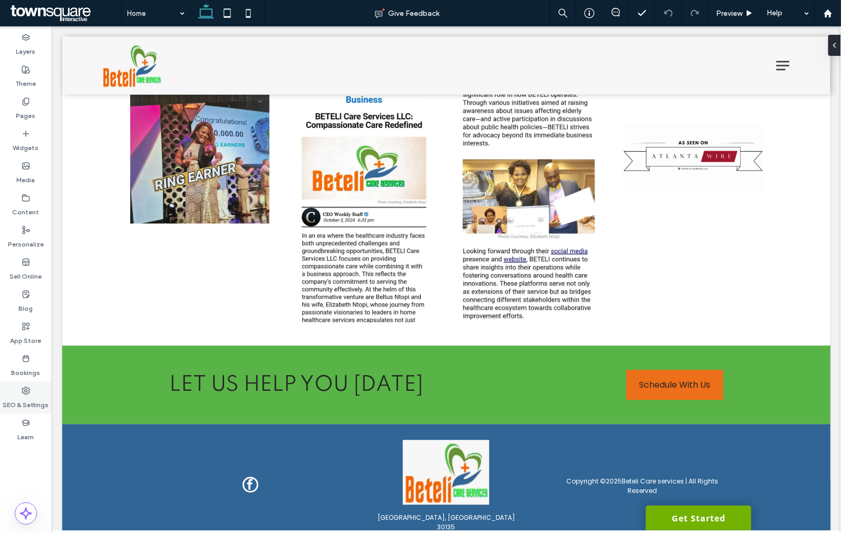
click at [36, 393] on div "SEO & Settings" at bounding box center [26, 398] width 52 height 32
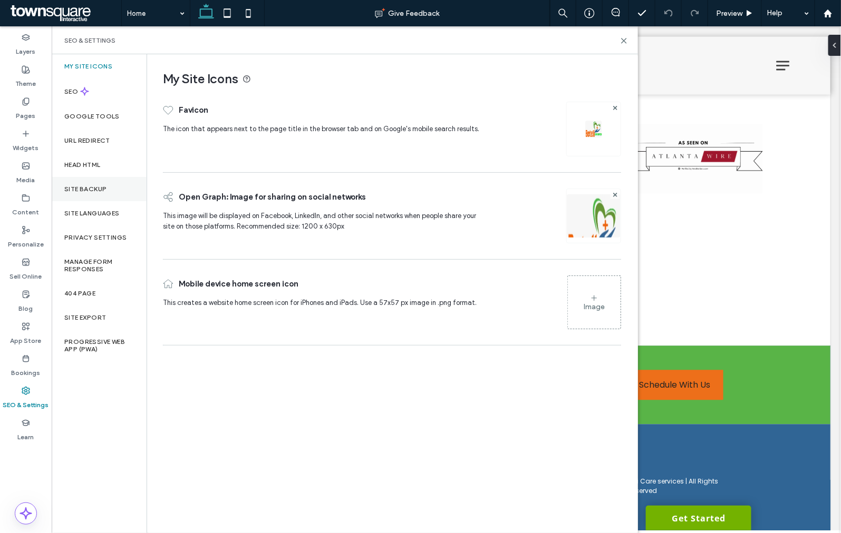
click at [104, 180] on div "Site Backup" at bounding box center [99, 189] width 95 height 24
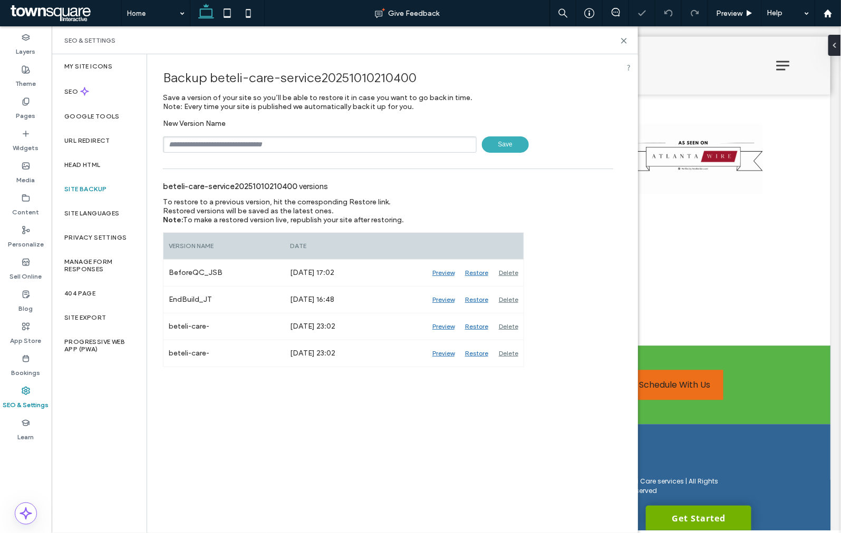
click at [291, 146] on input "text" at bounding box center [320, 144] width 314 height 16
type input "**********"
click at [504, 146] on span "Save" at bounding box center [505, 144] width 47 height 16
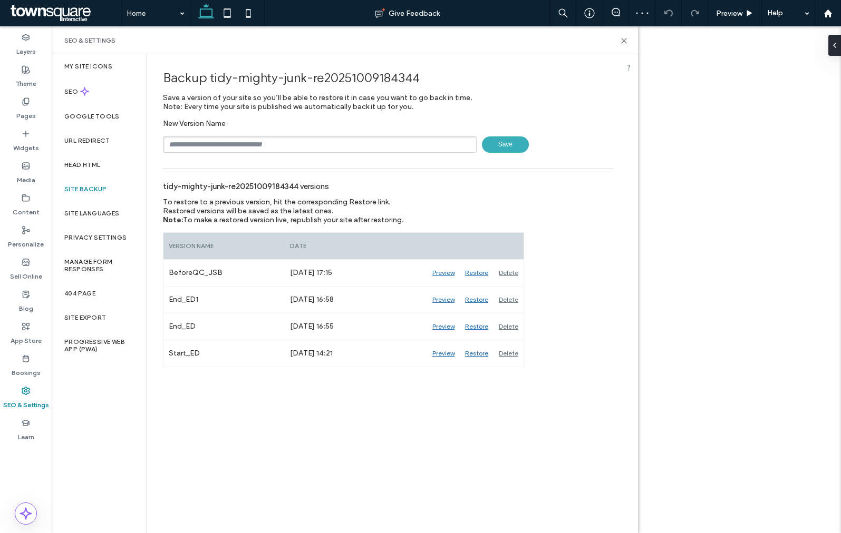
click at [629, 38] on div "SEO & Settings" at bounding box center [345, 40] width 586 height 28
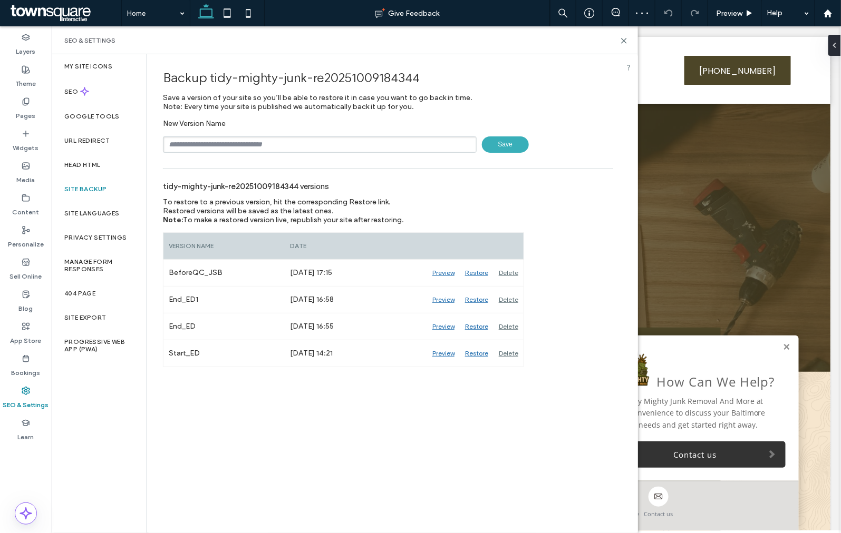
click at [628, 38] on div "SEO & Settings" at bounding box center [345, 40] width 586 height 28
drag, startPoint x: 625, startPoint y: 38, endPoint x: 565, endPoint y: 16, distance: 63.3
click at [625, 38] on icon at bounding box center [624, 41] width 8 height 8
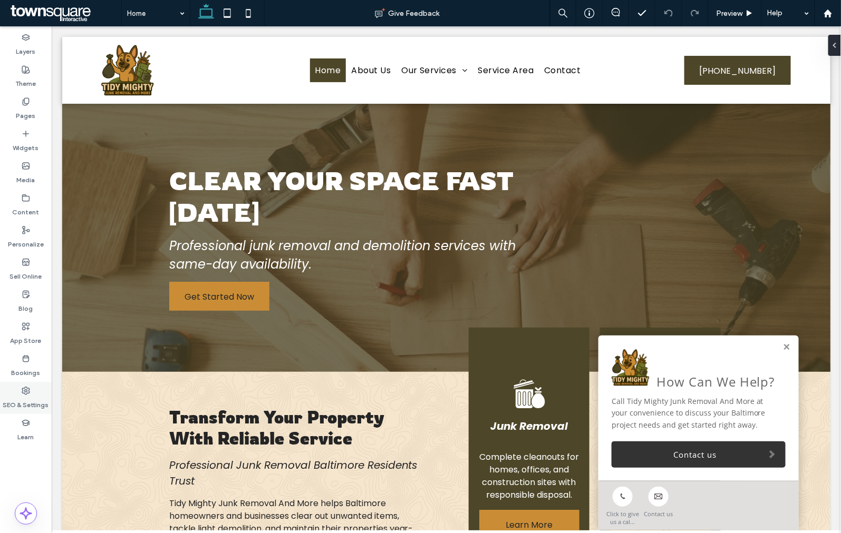
click at [27, 385] on div "SEO & Settings" at bounding box center [26, 398] width 52 height 32
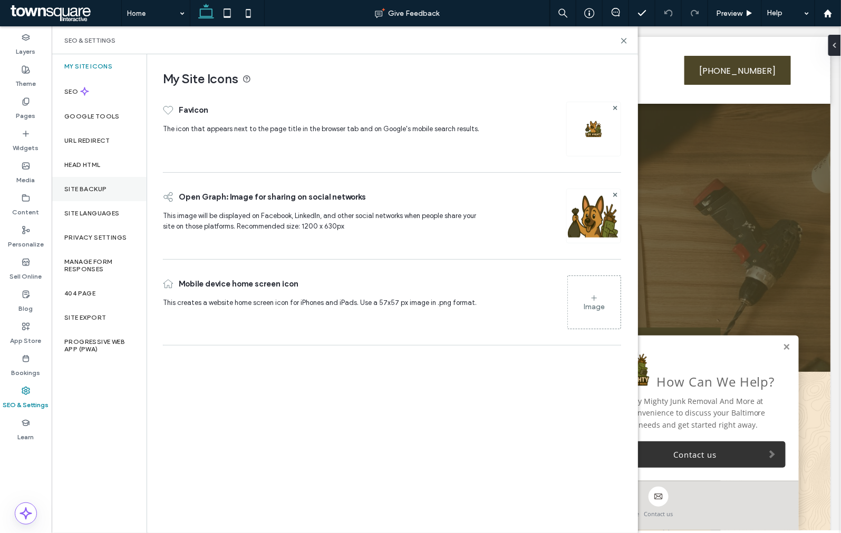
click at [90, 196] on div "Site Backup" at bounding box center [99, 189] width 95 height 24
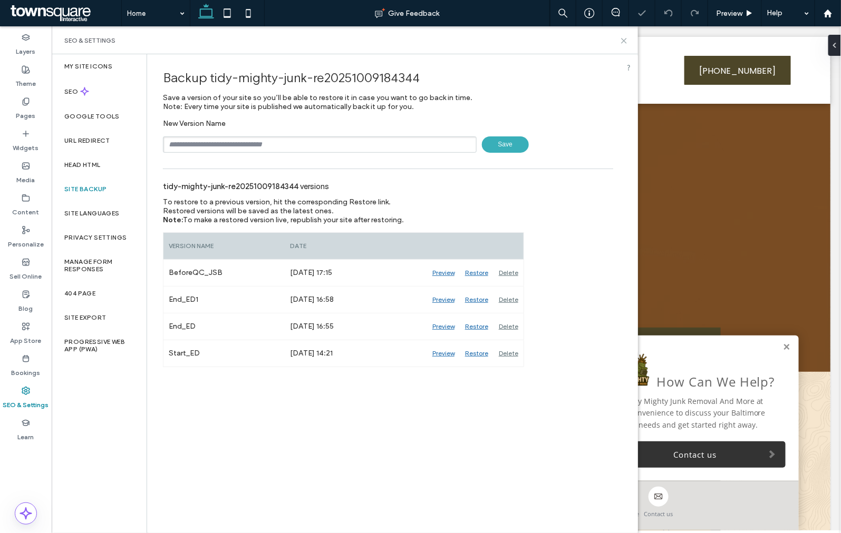
click at [621, 41] on icon at bounding box center [624, 41] width 8 height 8
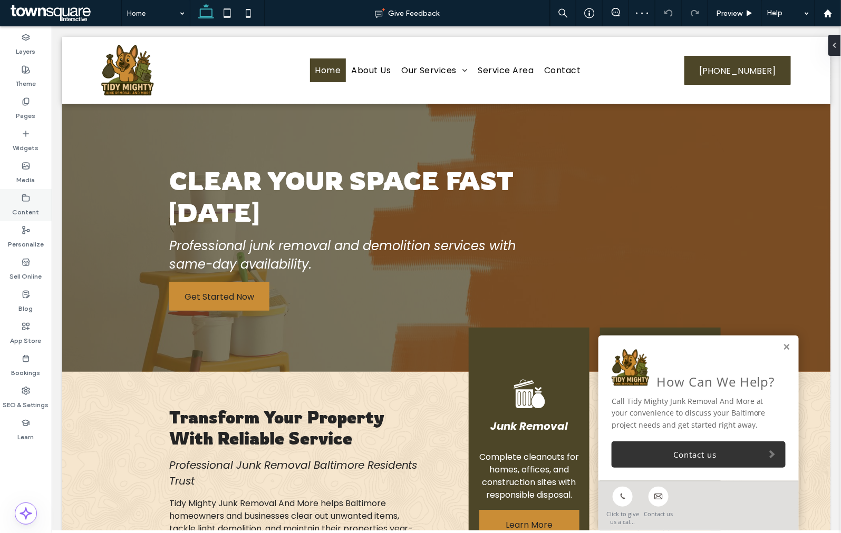
click at [14, 204] on label "Content" at bounding box center [26, 209] width 27 height 15
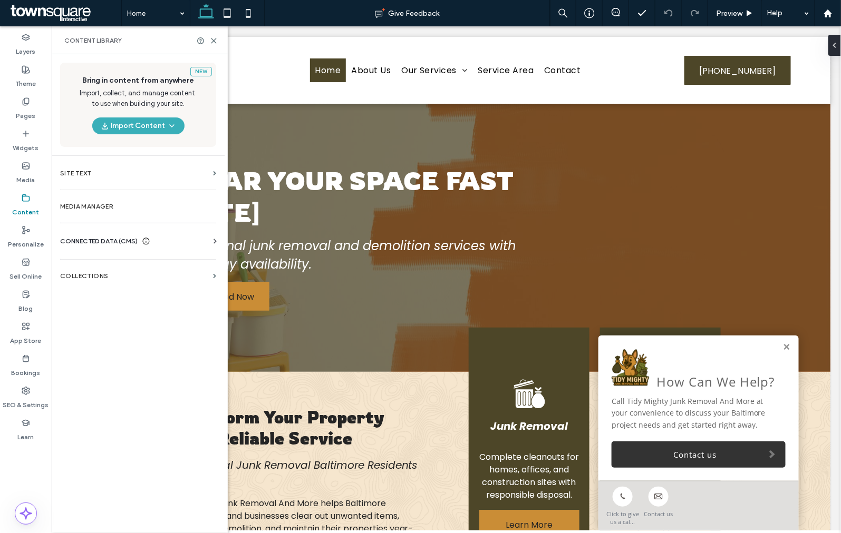
click at [87, 241] on span "CONNECTED DATA (CMS)" at bounding box center [98, 241] width 77 height 11
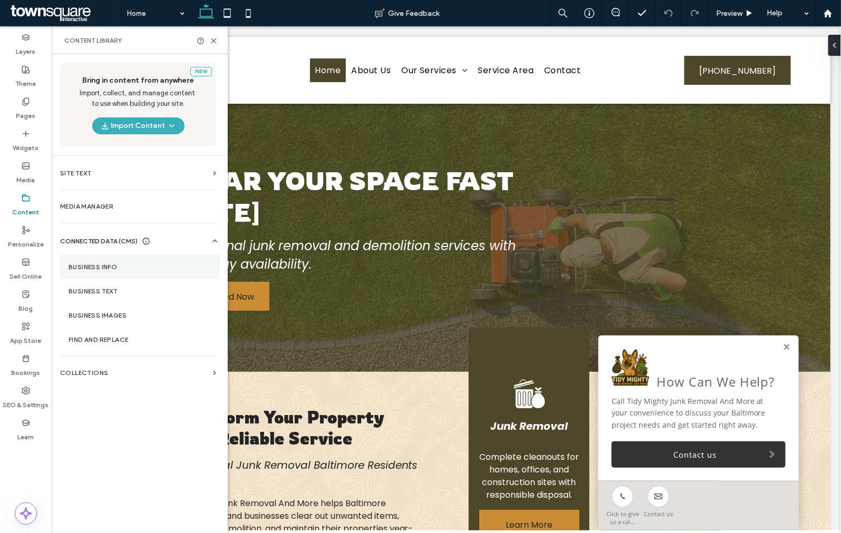
click at [90, 265] on label "Business Info" at bounding box center [140, 266] width 143 height 7
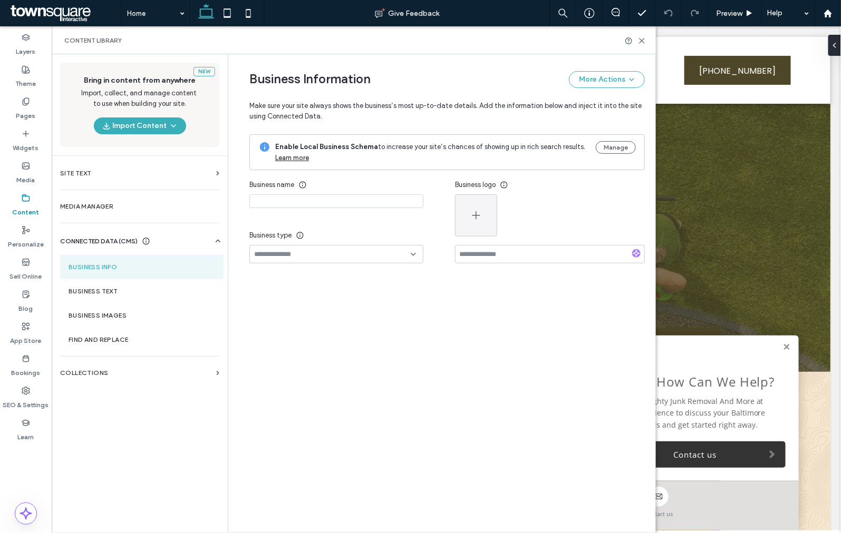
type input "**********"
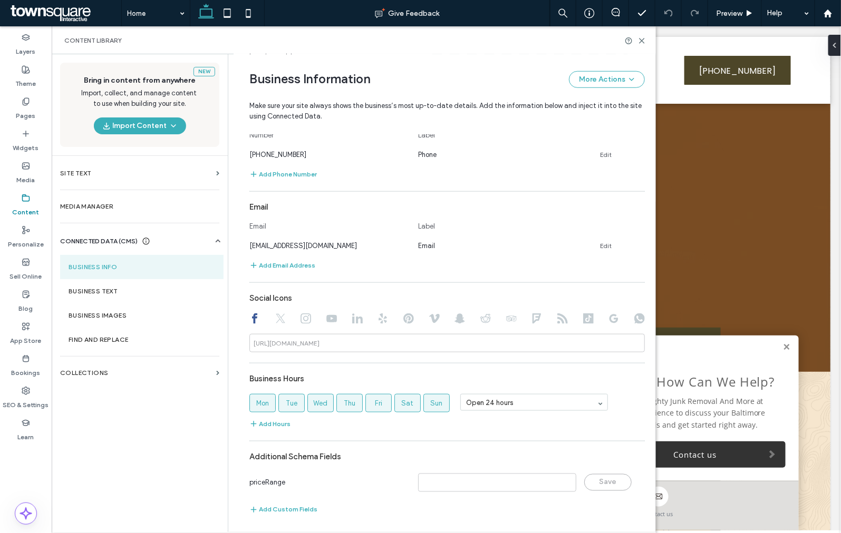
scroll to position [332, 0]
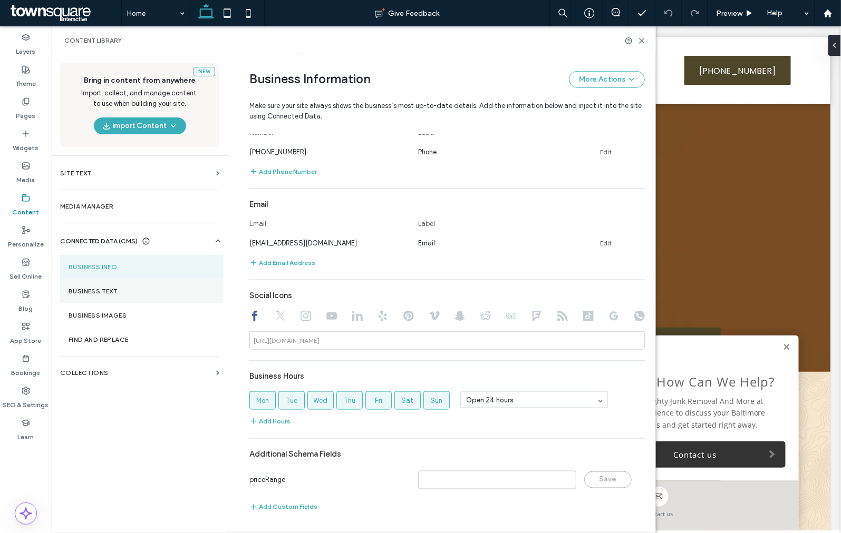
click at [90, 284] on section "Business Text" at bounding box center [141, 291] width 163 height 24
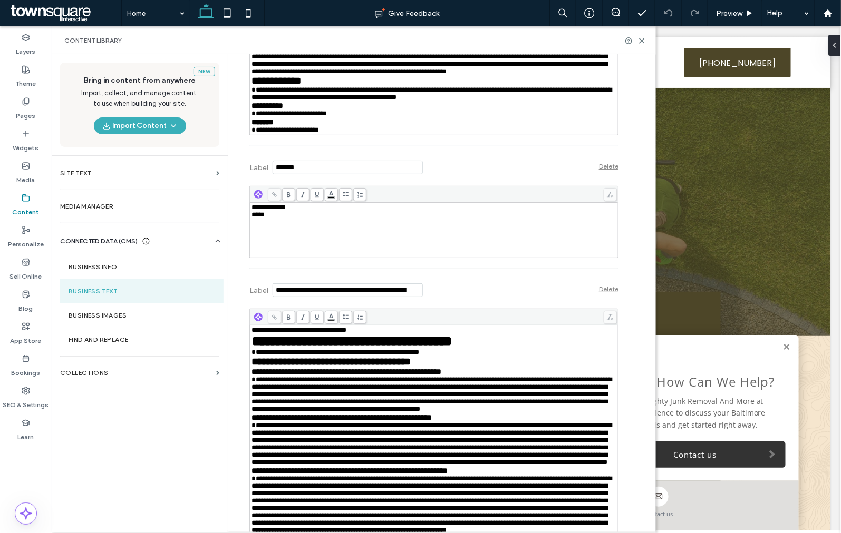
scroll to position [43, 0]
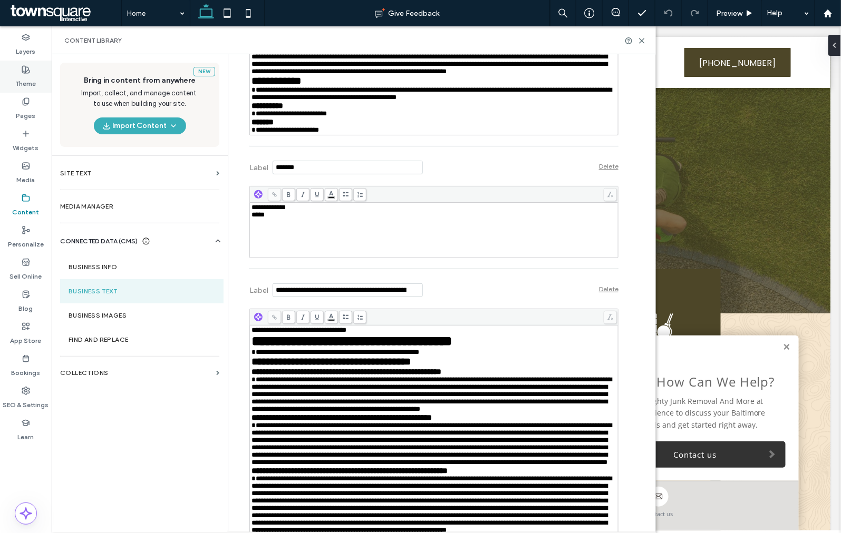
click at [25, 81] on label "Theme" at bounding box center [26, 81] width 21 height 15
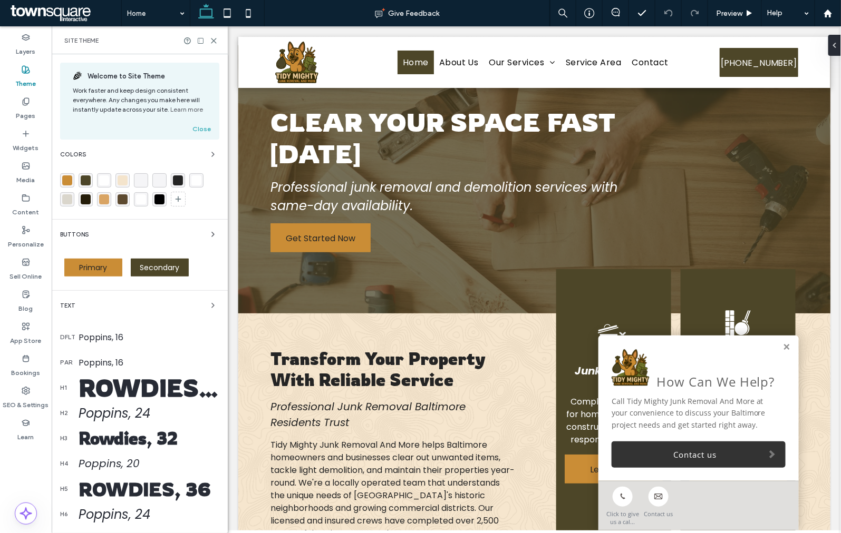
click at [23, 392] on icon at bounding box center [26, 391] width 8 height 8
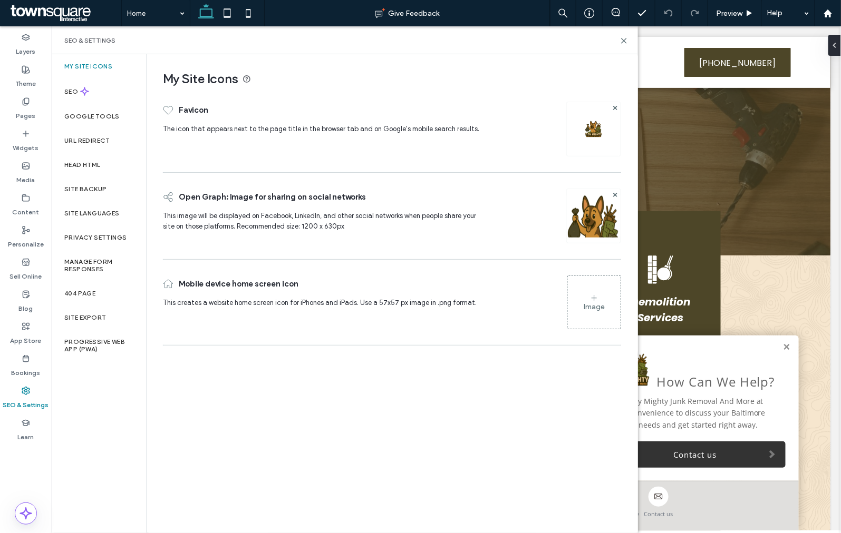
scroll to position [101, 0]
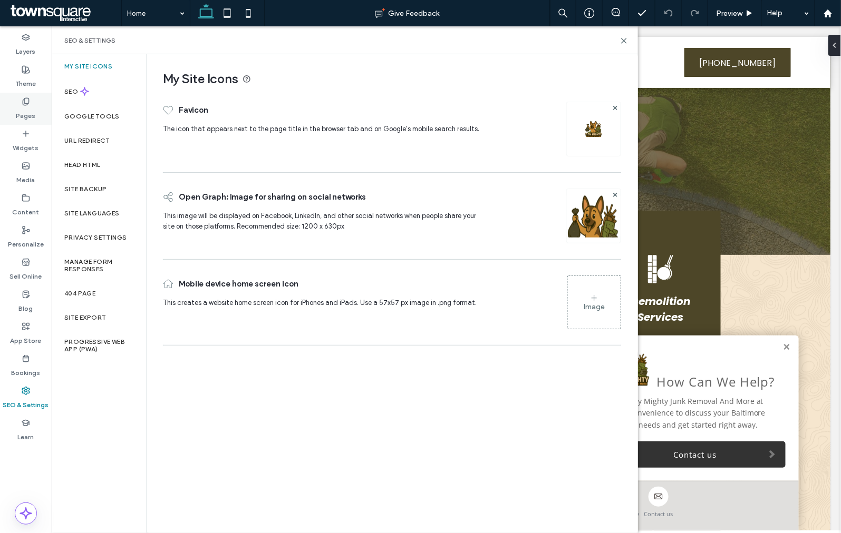
click at [28, 113] on label "Pages" at bounding box center [25, 113] width 19 height 15
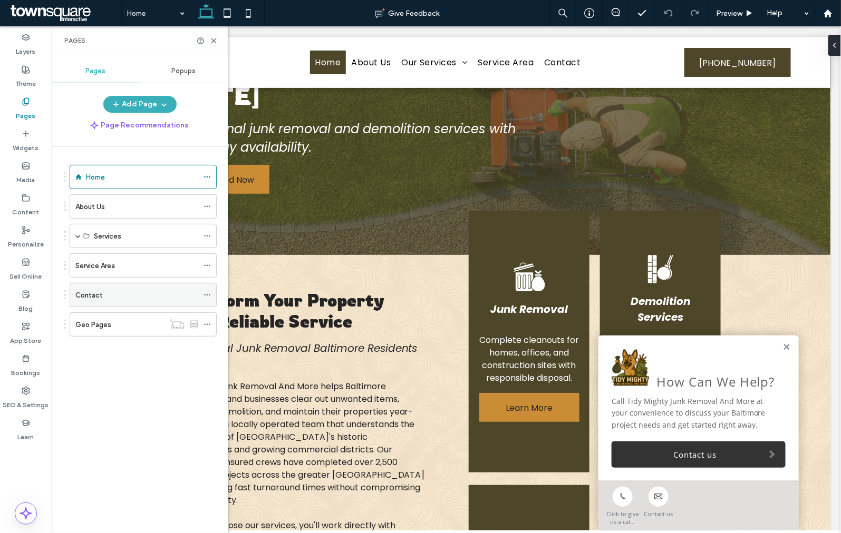
click at [133, 296] on div "Contact" at bounding box center [136, 295] width 123 height 11
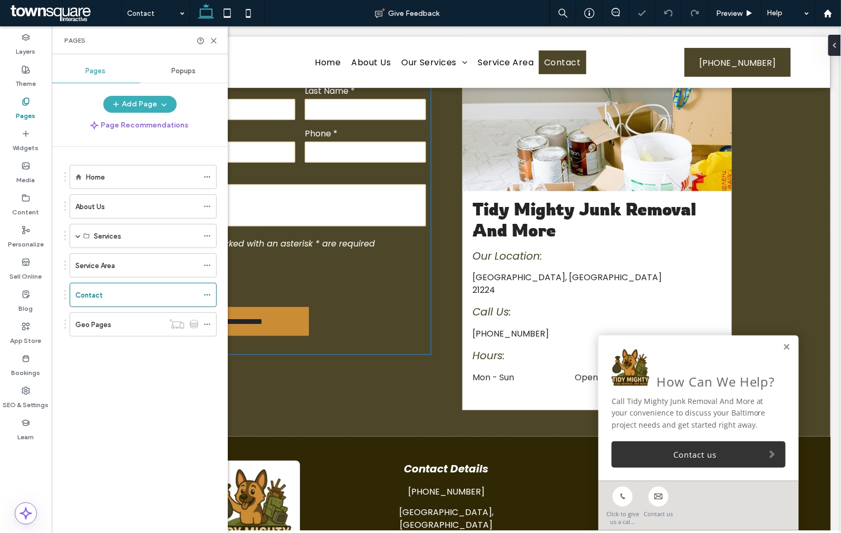
click at [345, 297] on form "**********" at bounding box center [300, 213] width 262 height 284
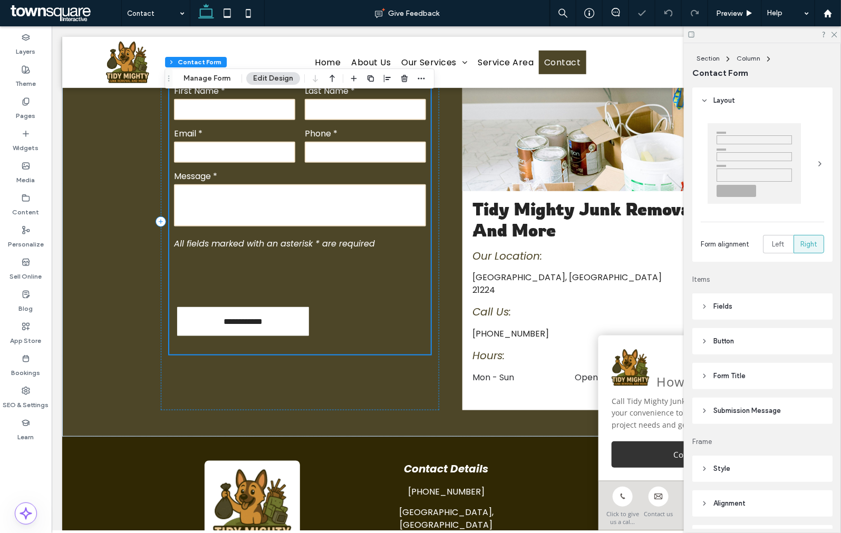
scroll to position [277, 0]
type input "*"
type input "***"
type input "*"
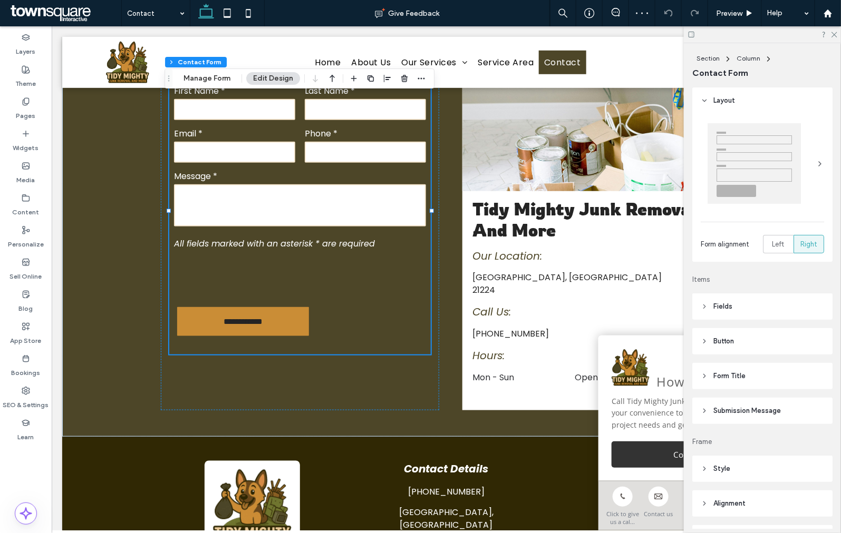
click at [728, 406] on span "Submission Message" at bounding box center [746, 411] width 67 height 11
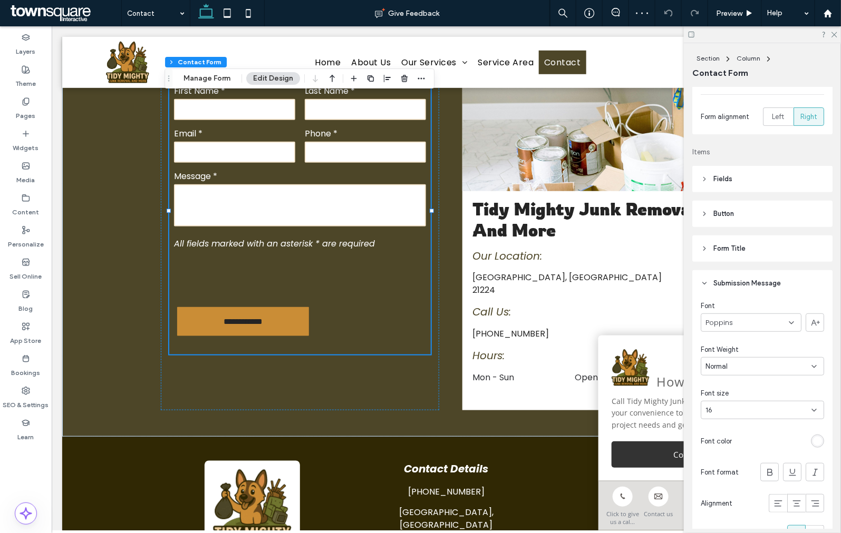
scroll to position [234, 0]
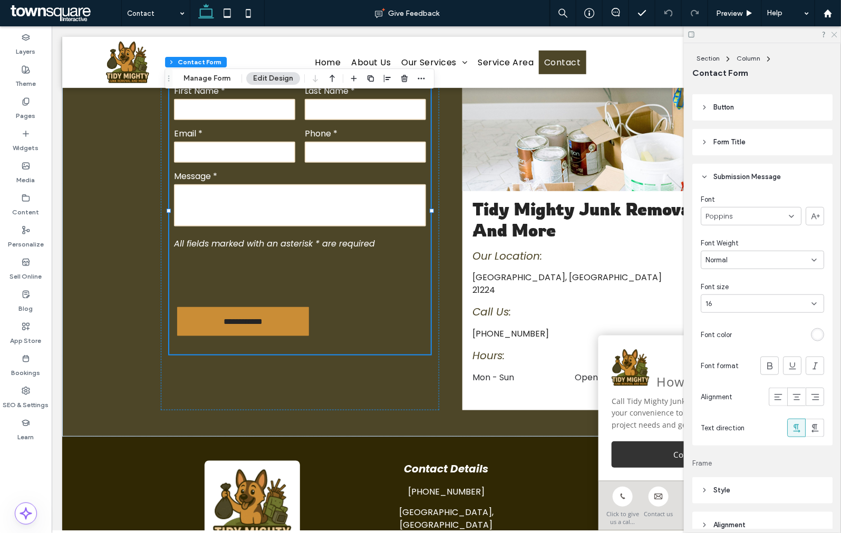
click at [833, 34] on icon at bounding box center [833, 34] width 7 height 7
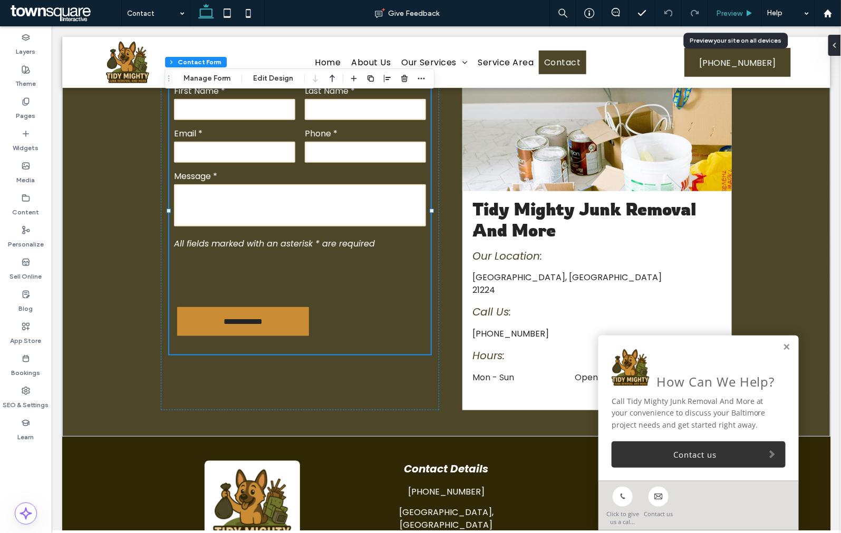
click at [717, 12] on span "Preview" at bounding box center [729, 13] width 26 height 9
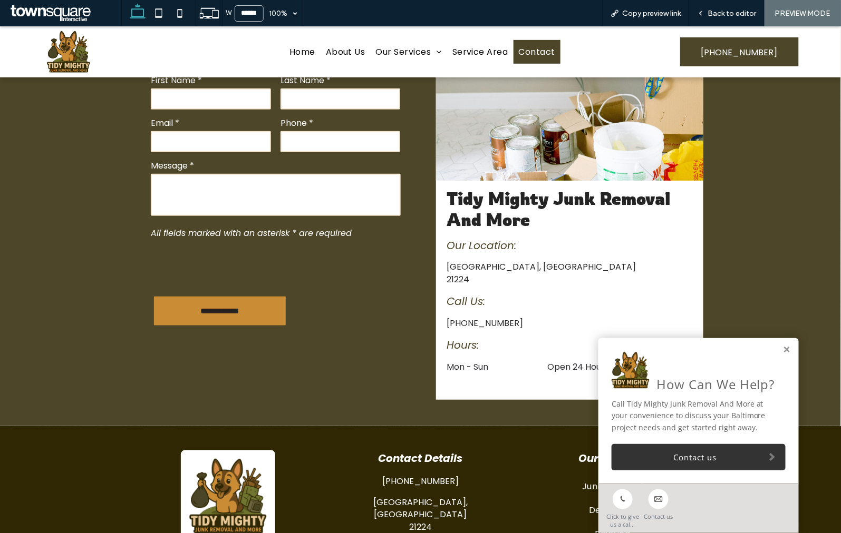
scroll to position [267, 0]
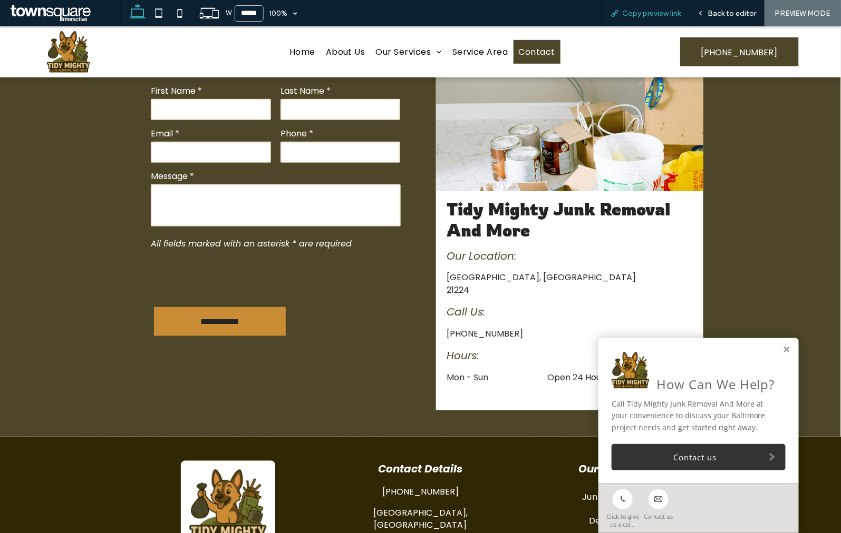
click at [656, 13] on span "Copy preview link" at bounding box center [651, 13] width 58 height 9
click at [714, 9] on span "Back to editor" at bounding box center [731, 13] width 48 height 9
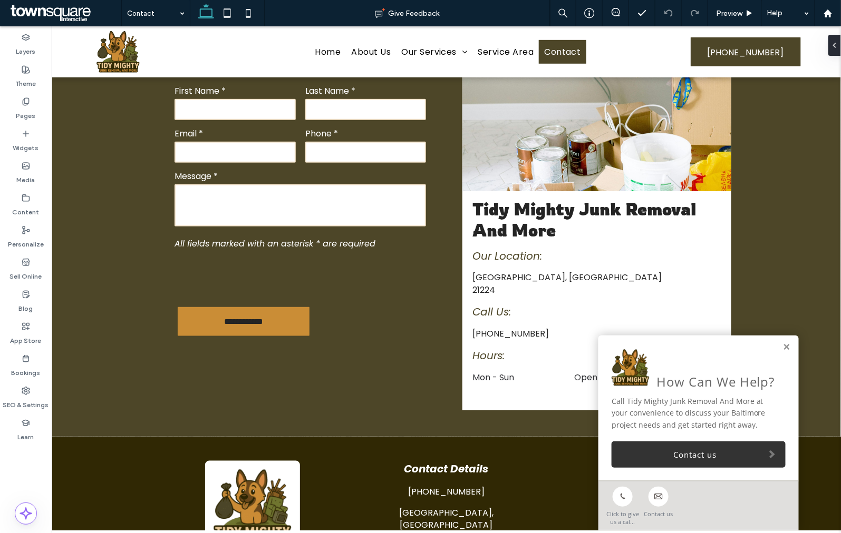
scroll to position [277, 0]
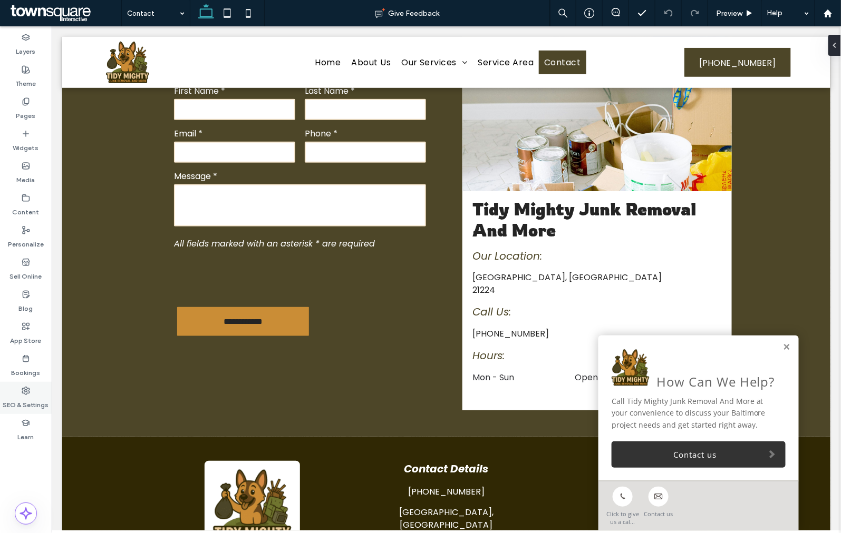
click at [28, 393] on use at bounding box center [25, 390] width 7 height 7
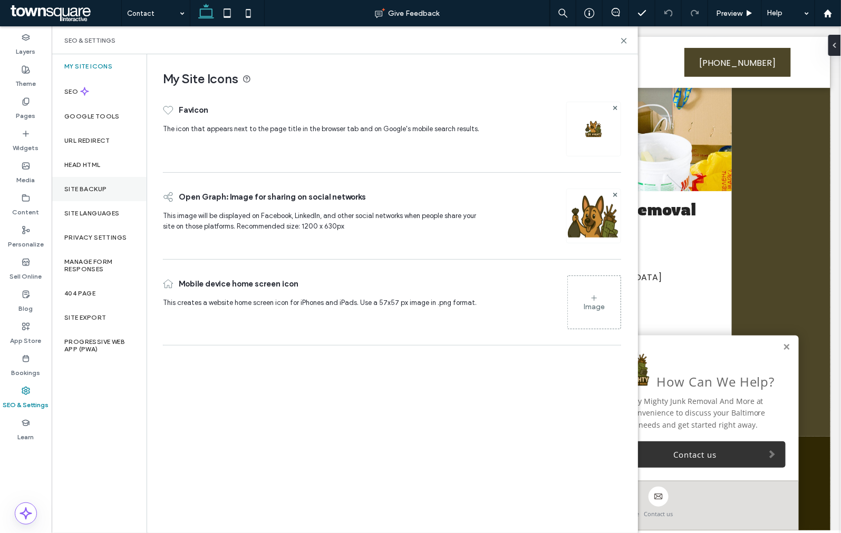
click at [99, 191] on label "Site Backup" at bounding box center [85, 188] width 42 height 7
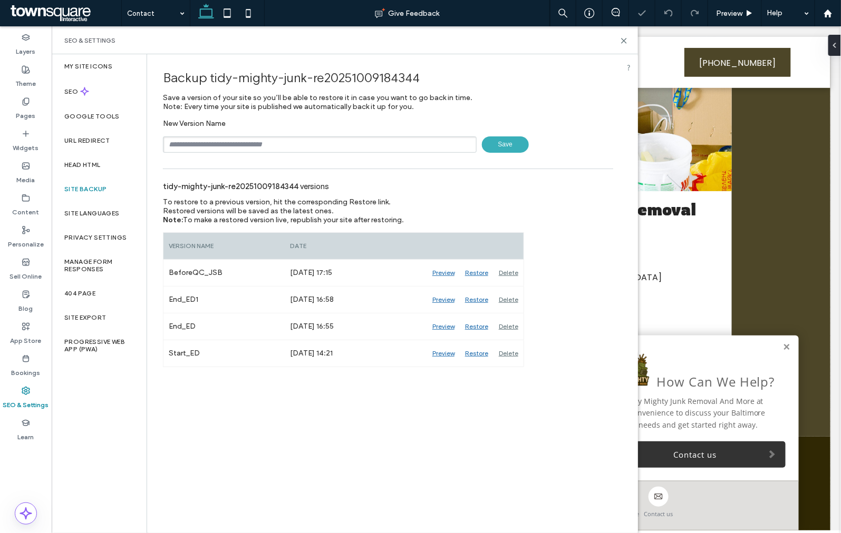
click at [277, 149] on input "text" at bounding box center [320, 144] width 314 height 16
type input "**********"
click at [522, 140] on span "Save" at bounding box center [505, 144] width 47 height 16
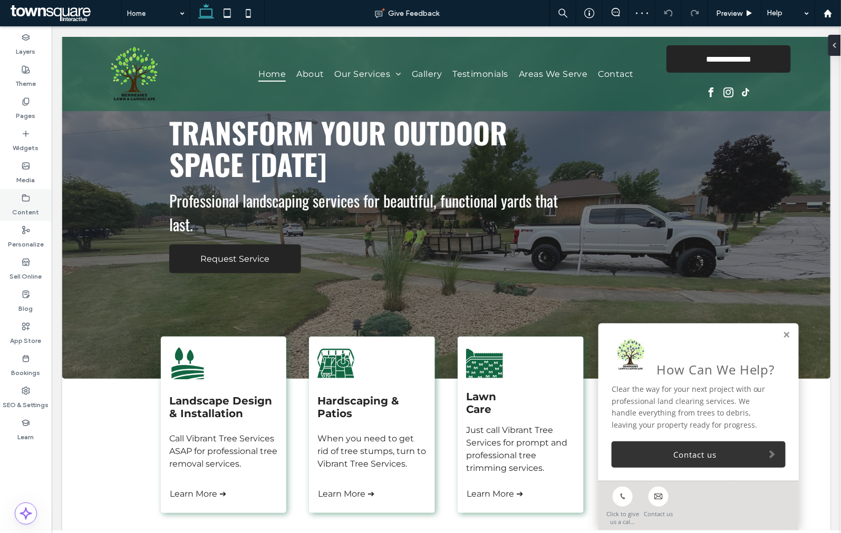
click at [34, 208] on label "Content" at bounding box center [26, 209] width 27 height 15
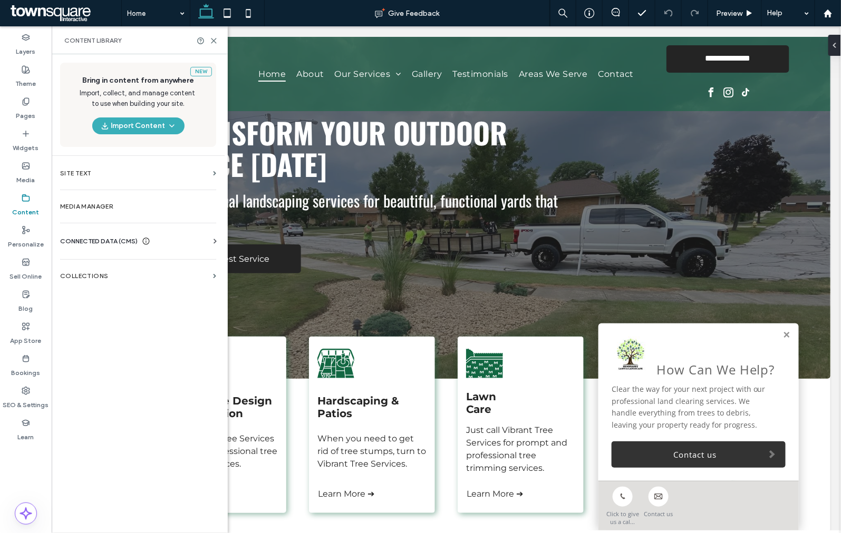
click at [97, 236] on span "CONNECTED DATA (CMS)" at bounding box center [98, 241] width 77 height 11
click at [96, 263] on label "Business Info" at bounding box center [140, 266] width 143 height 7
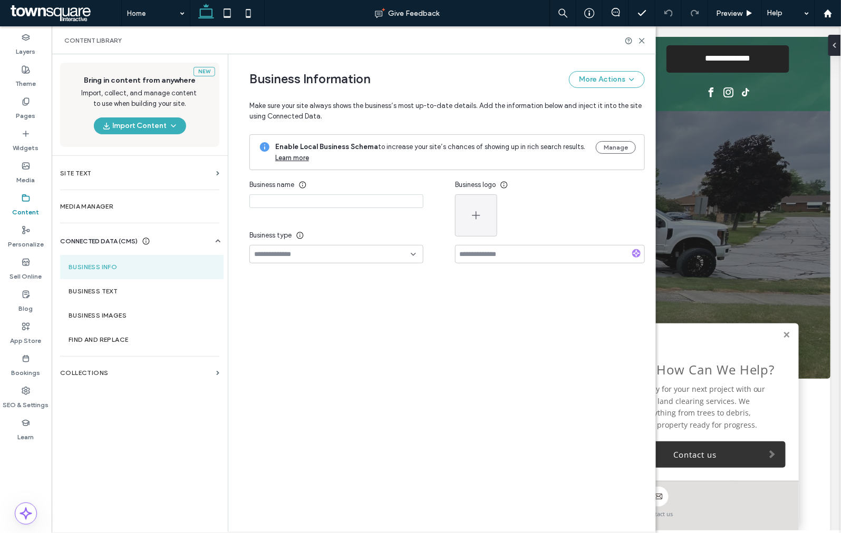
type input "**********"
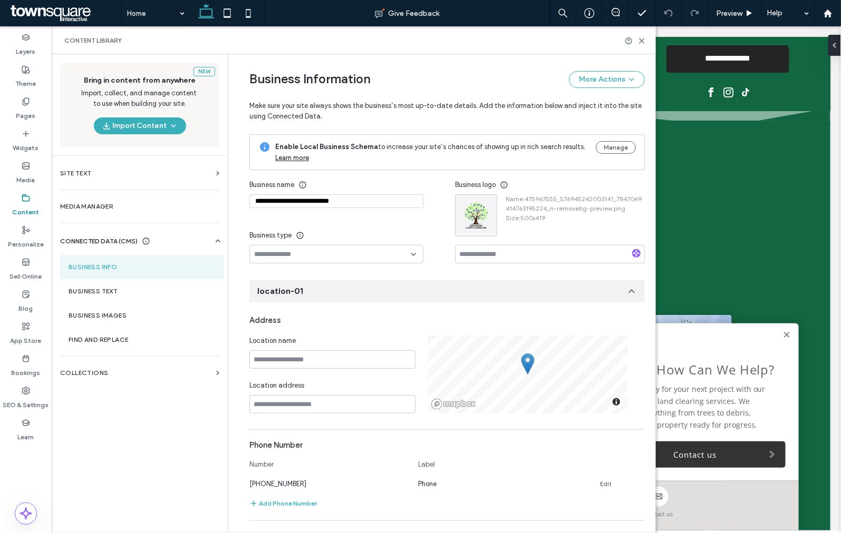
scroll to position [282, 0]
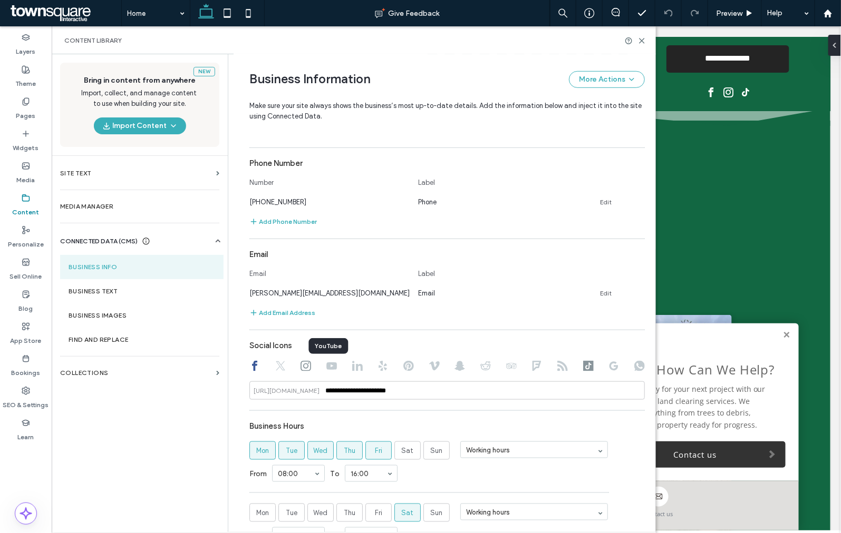
click at [305, 367] on icon at bounding box center [305, 366] width 11 height 11
click at [583, 367] on use at bounding box center [588, 366] width 11 height 11
type input "**********"
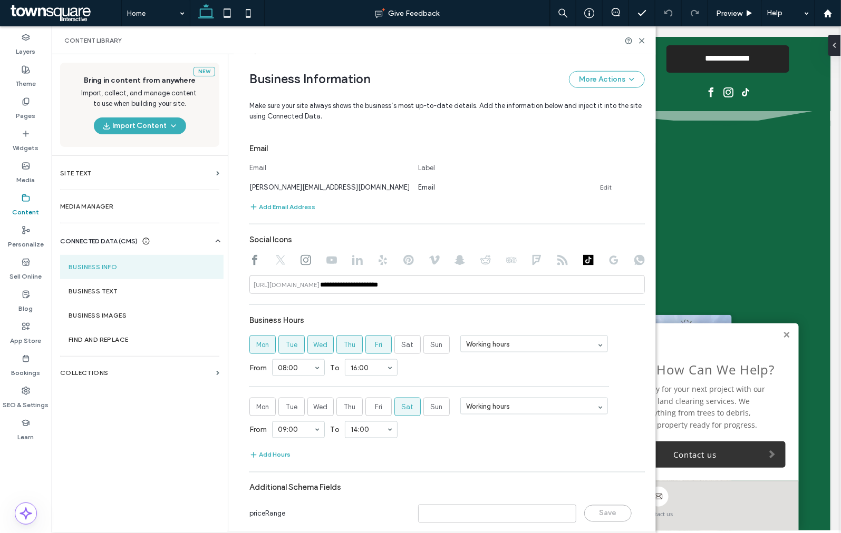
scroll to position [399, 0]
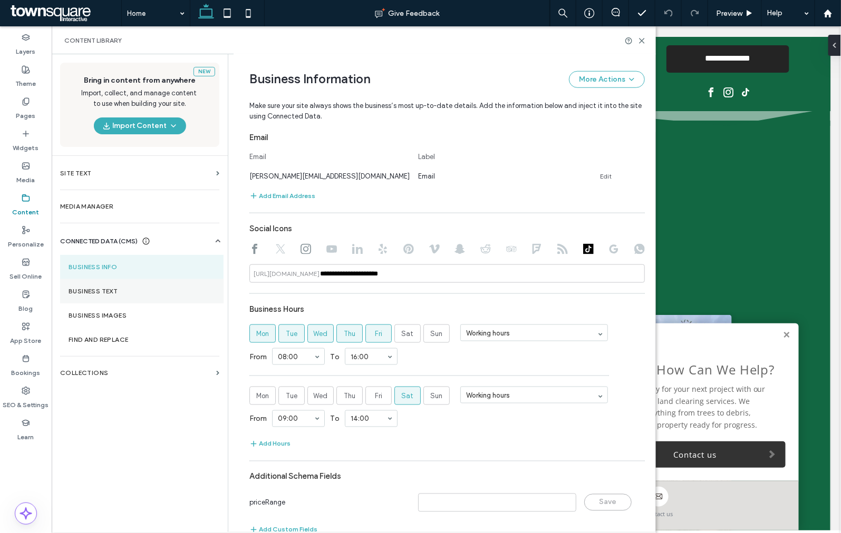
click at [78, 292] on label "Business Text" at bounding box center [142, 291] width 146 height 7
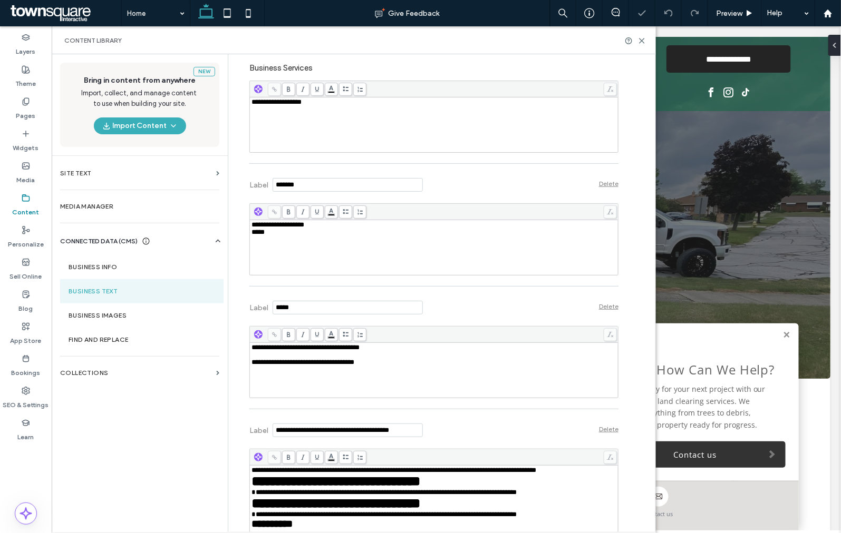
scroll to position [0, 0]
drag, startPoint x: 21, startPoint y: 82, endPoint x: 757, endPoint y: 375, distance: 791.8
click at [21, 82] on label "Theme" at bounding box center [26, 81] width 21 height 15
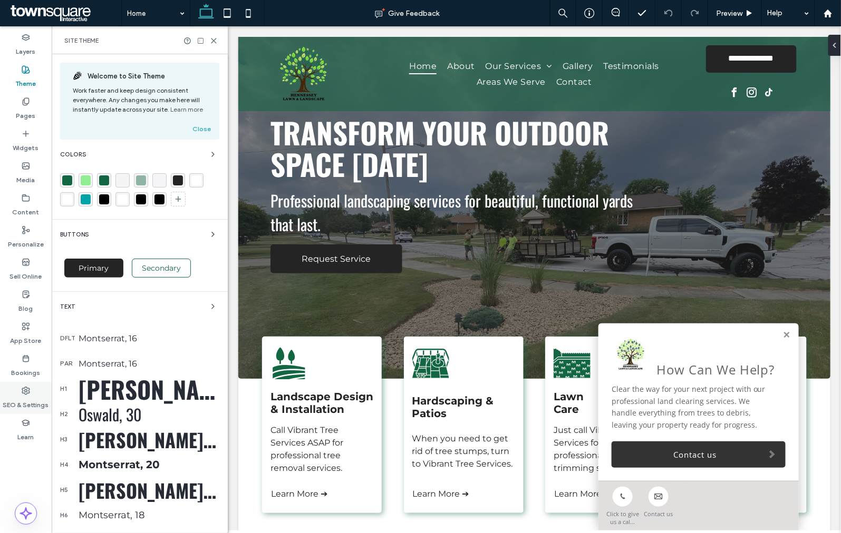
click at [20, 393] on div "SEO & Settings" at bounding box center [26, 398] width 52 height 32
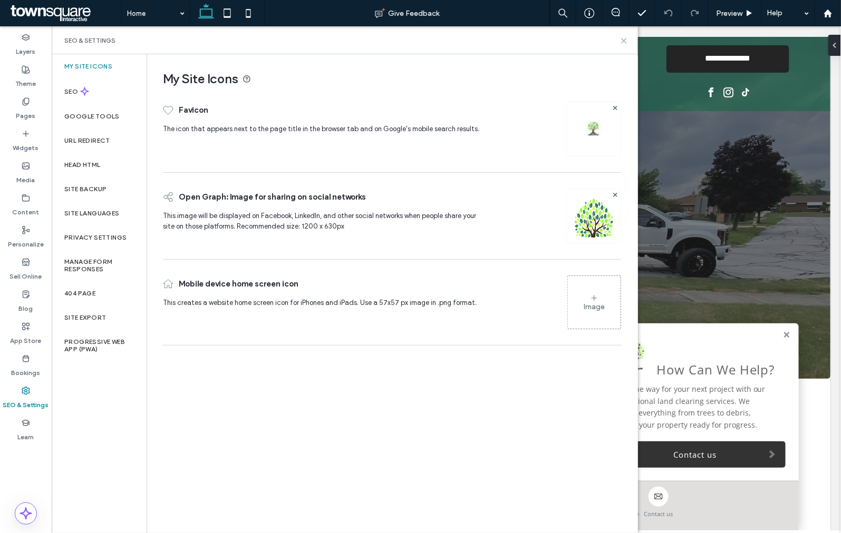
click at [626, 44] on icon at bounding box center [624, 41] width 8 height 8
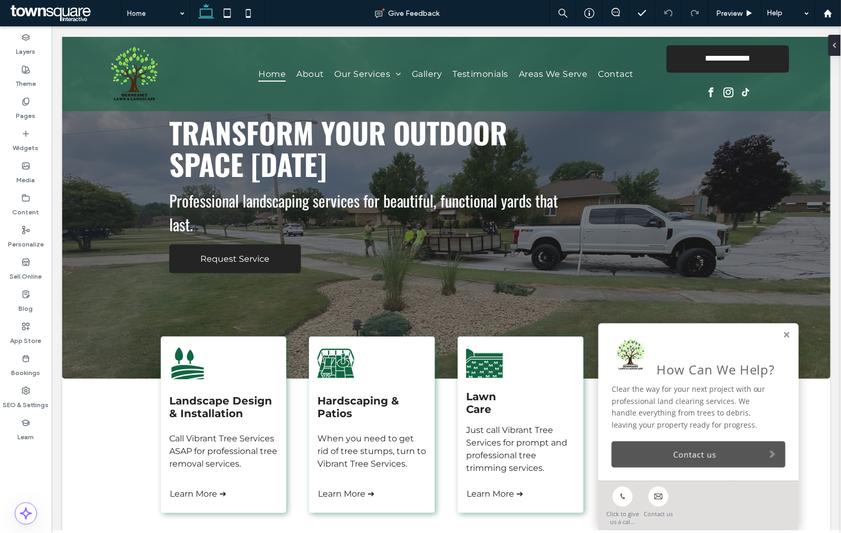
click at [660, 455] on link "Contact us" at bounding box center [698, 454] width 174 height 26
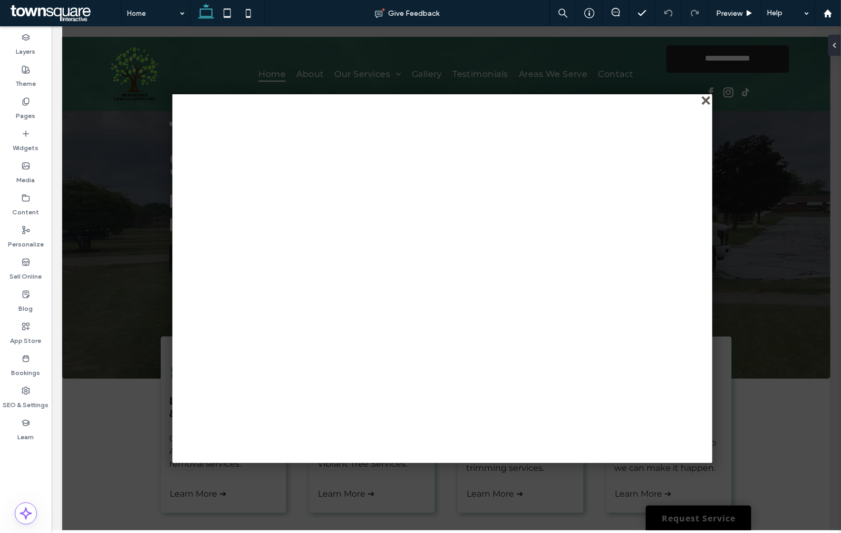
click at [702, 101] on div "close" at bounding box center [706, 101] width 8 height 8
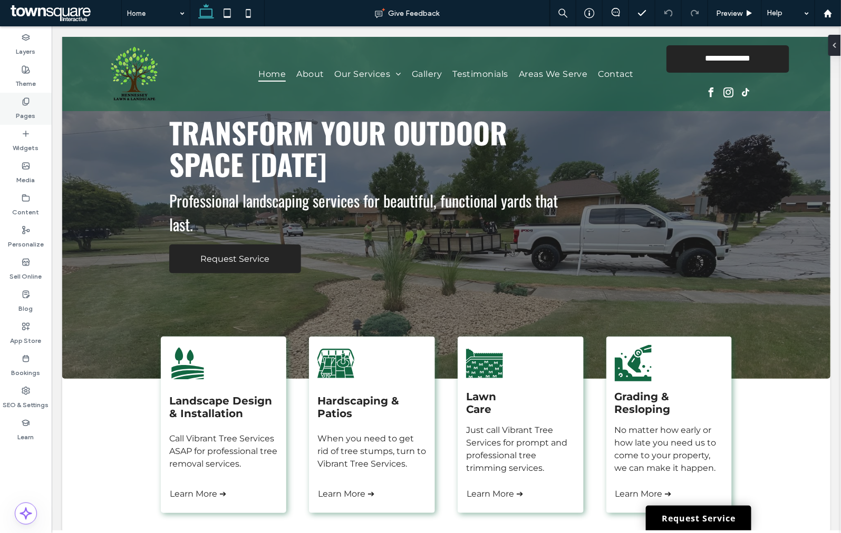
click at [31, 111] on label "Pages" at bounding box center [25, 113] width 19 height 15
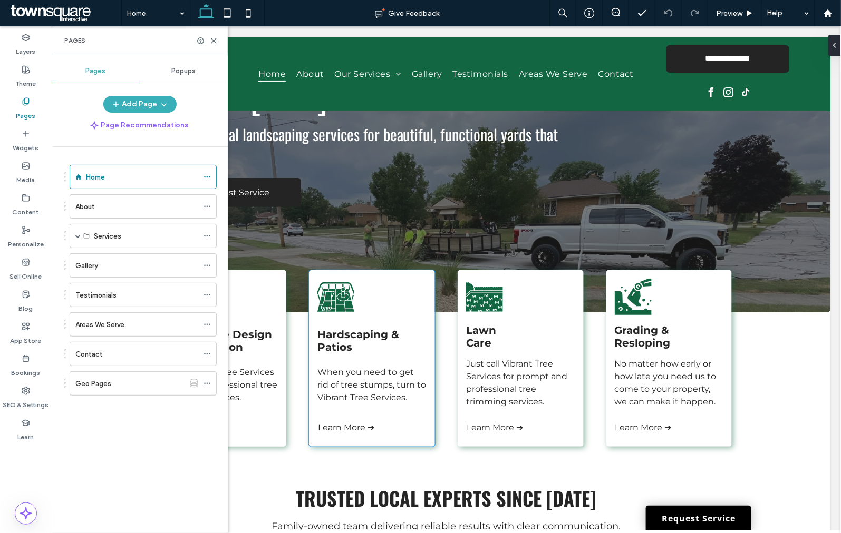
scroll to position [351, 0]
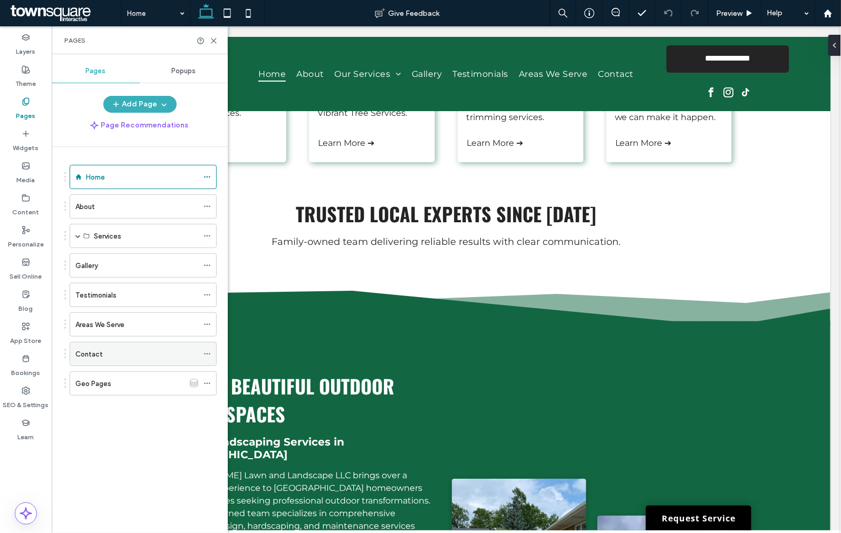
click at [148, 343] on div "Contact" at bounding box center [143, 354] width 147 height 24
click at [145, 351] on div "Contact" at bounding box center [136, 354] width 123 height 11
click at [216, 41] on icon at bounding box center [214, 41] width 8 height 8
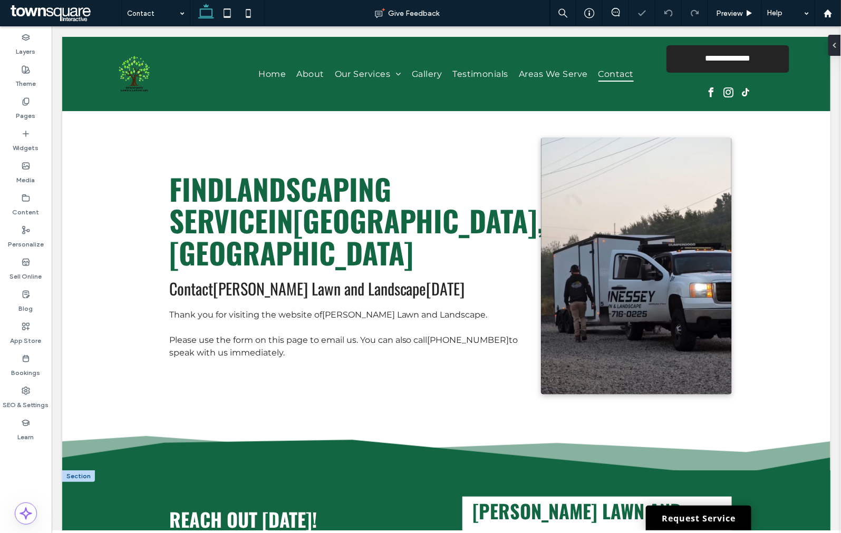
scroll to position [292, 0]
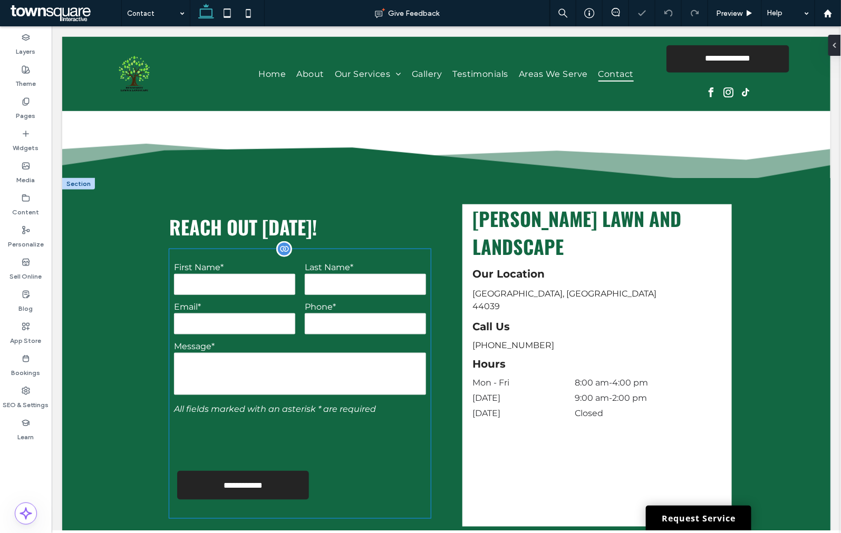
click at [299, 323] on div "Phone*" at bounding box center [364, 318] width 131 height 34
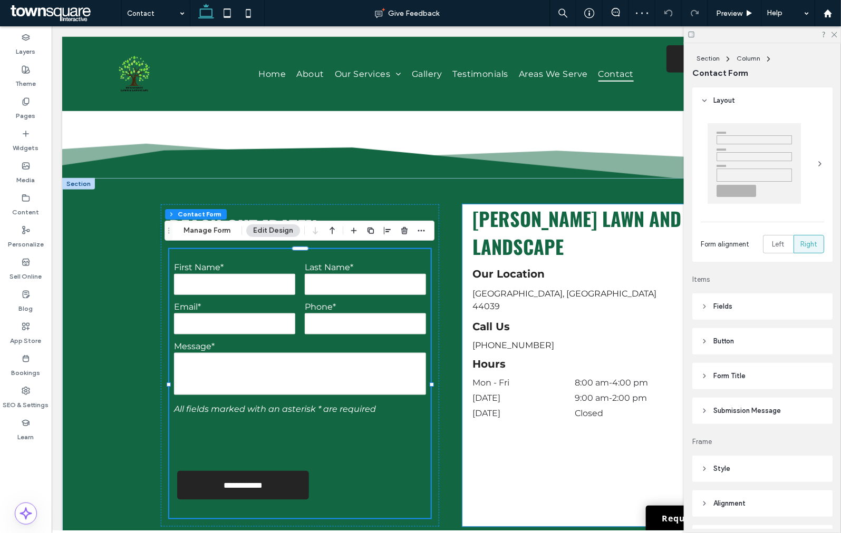
type input "*"
type input "***"
type input "*"
type input "***"
type input "*"
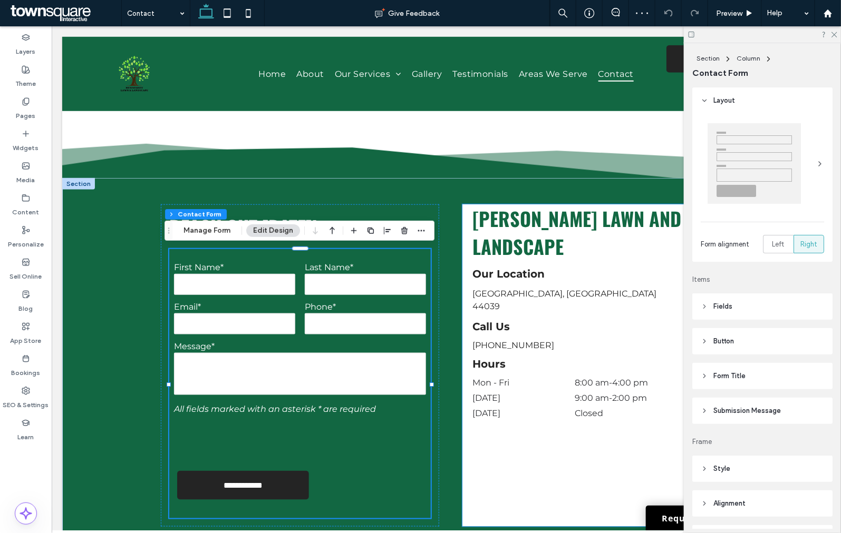
type input "*"
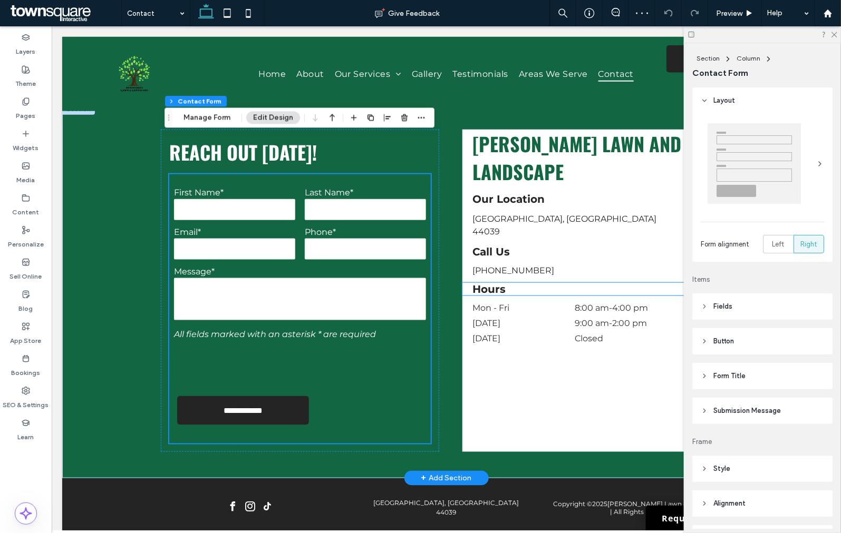
scroll to position [407, 0]
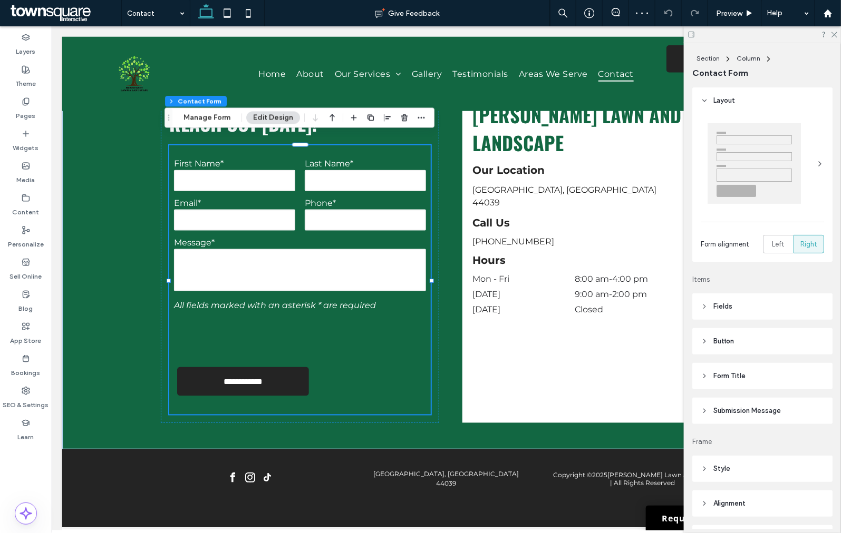
click at [724, 410] on span "Submission Message" at bounding box center [746, 411] width 67 height 11
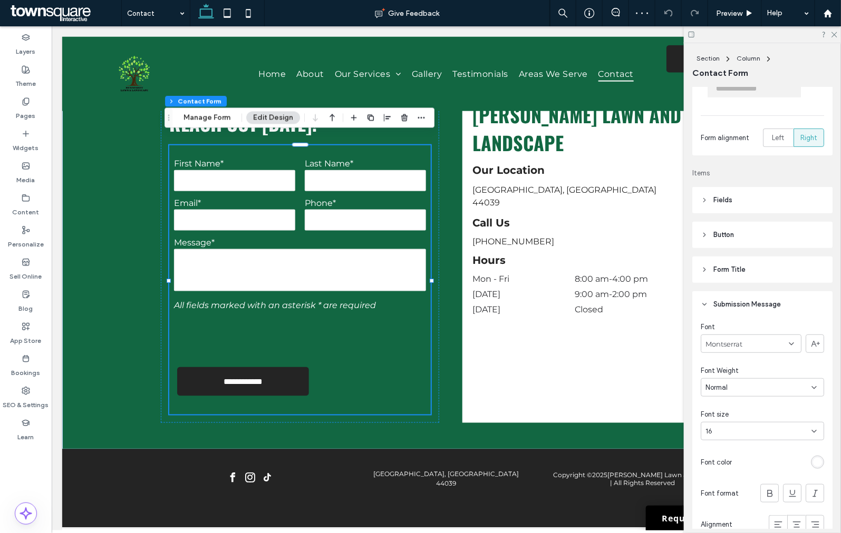
scroll to position [292, 0]
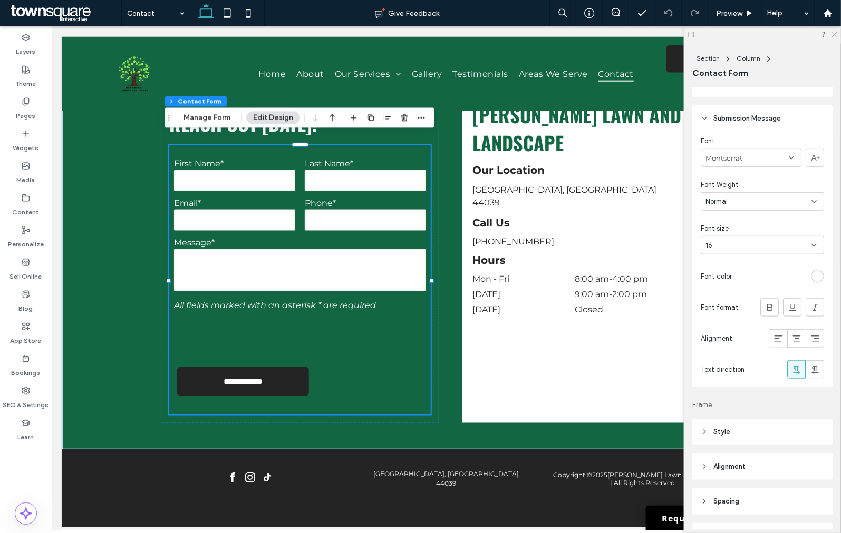
click at [833, 33] on icon at bounding box center [833, 34] width 7 height 7
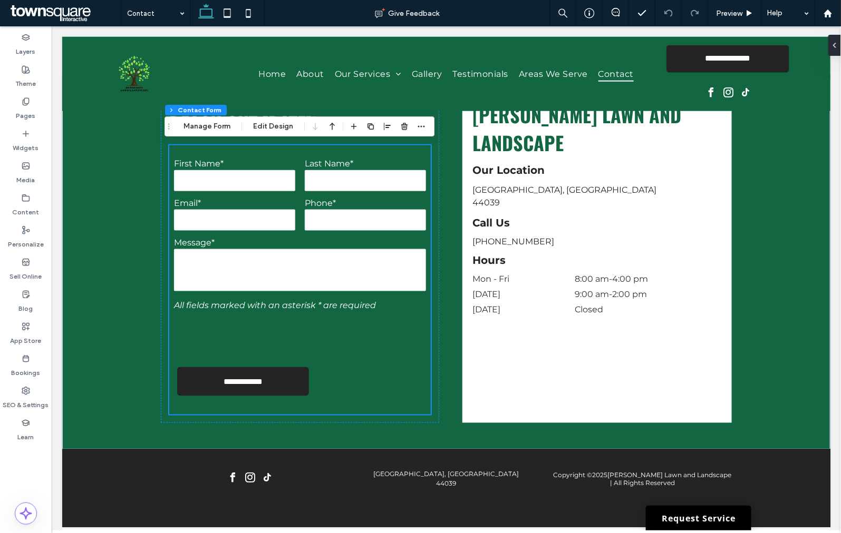
scroll to position [398, 0]
click at [737, 12] on span "Preview" at bounding box center [729, 13] width 26 height 9
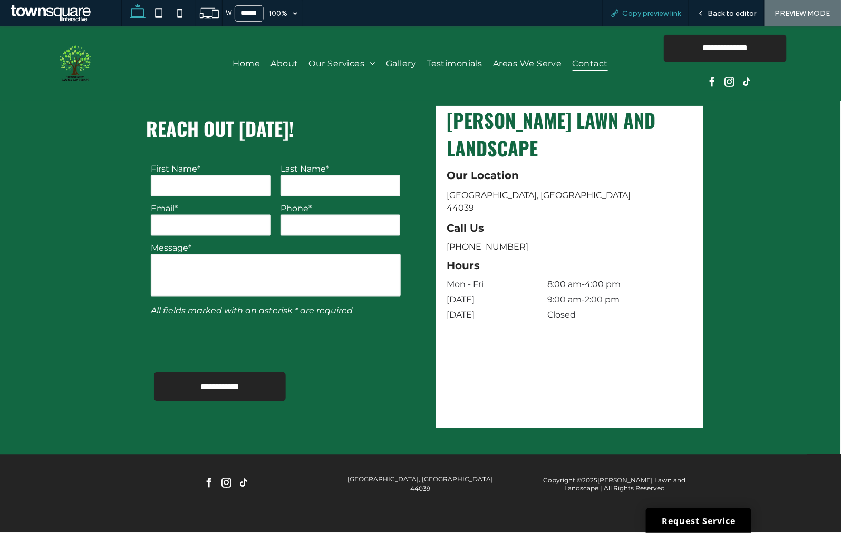
scroll to position [382, 0]
click at [630, 13] on span "Copy preview link" at bounding box center [651, 13] width 58 height 9
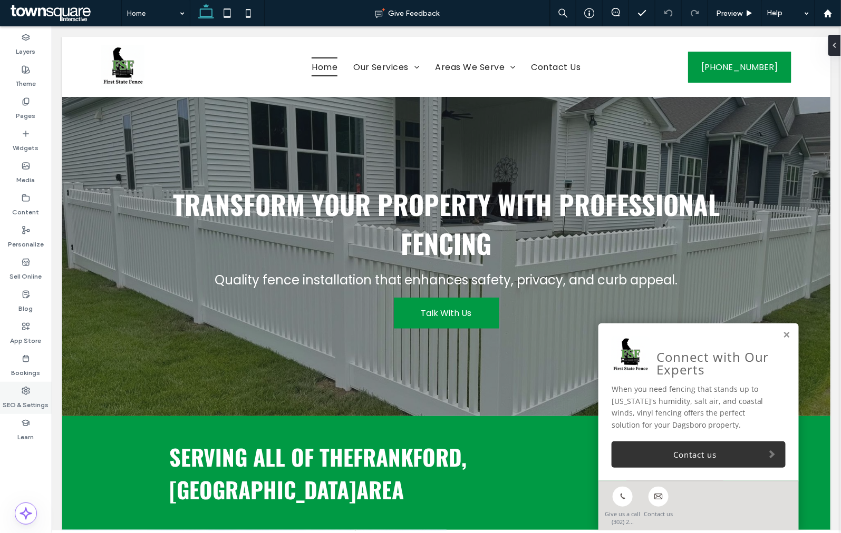
click at [25, 394] on icon at bounding box center [26, 391] width 8 height 8
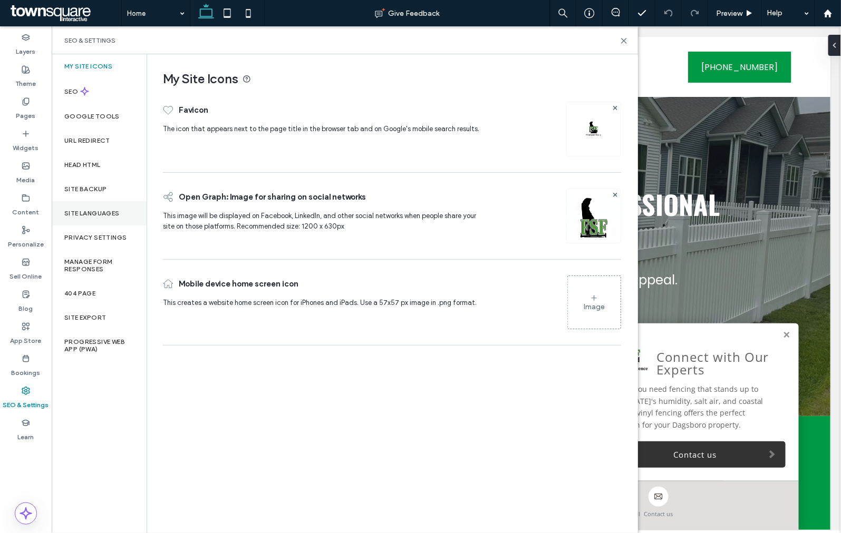
click at [110, 215] on label "Site Languages" at bounding box center [91, 213] width 55 height 7
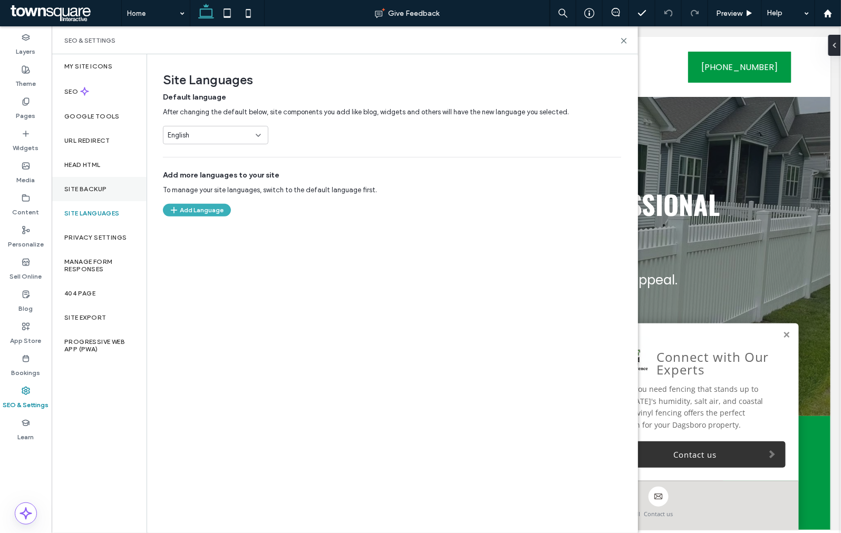
click at [99, 192] on label "Site Backup" at bounding box center [85, 188] width 42 height 7
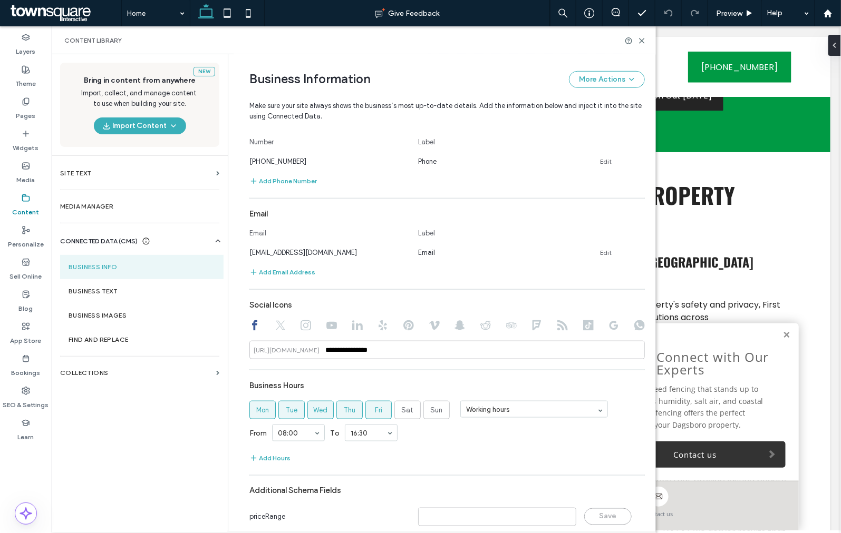
scroll to position [359, 0]
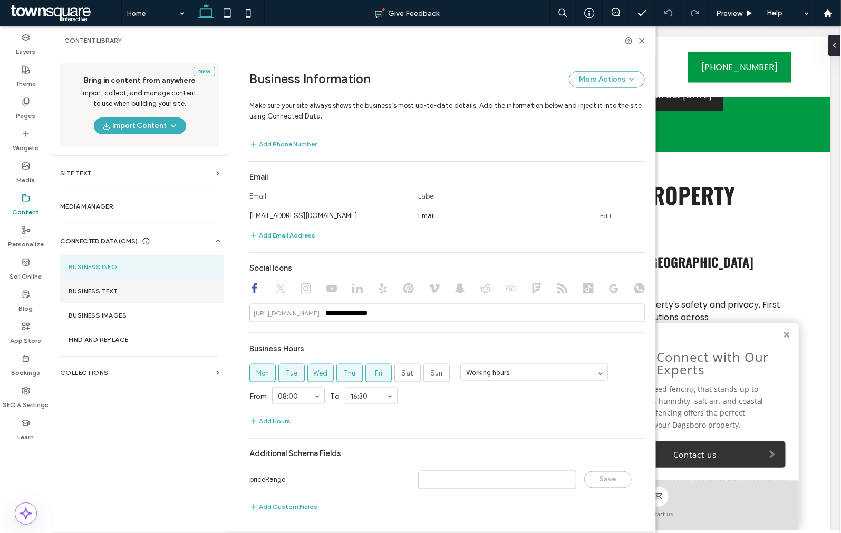
click at [127, 292] on label "Business Text" at bounding box center [142, 291] width 146 height 7
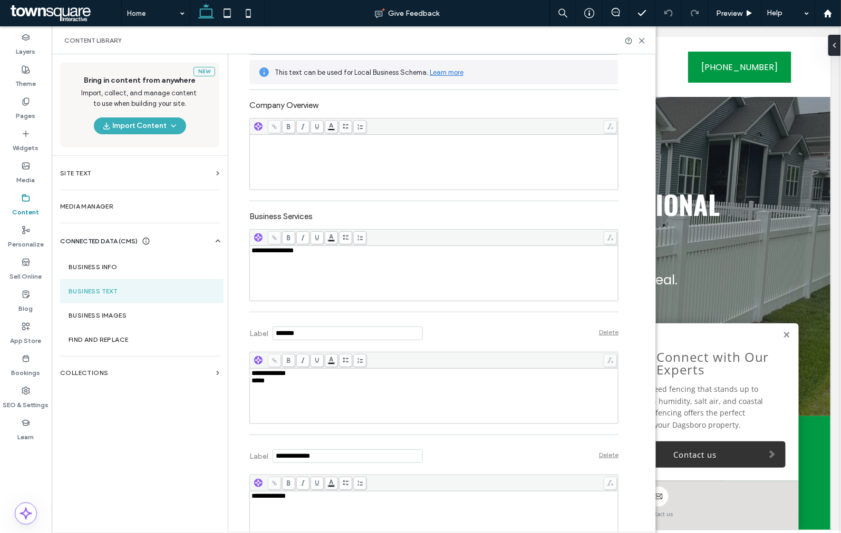
scroll to position [261, 0]
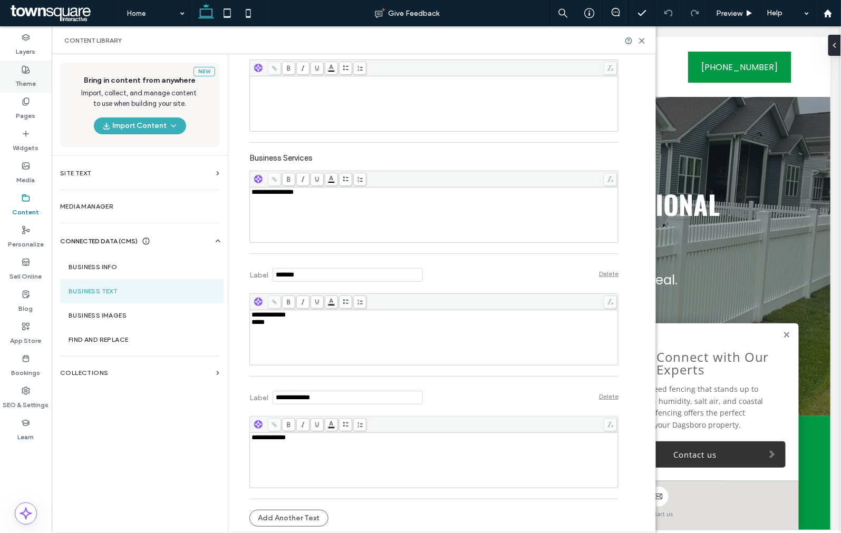
click at [18, 74] on label "Theme" at bounding box center [26, 81] width 21 height 15
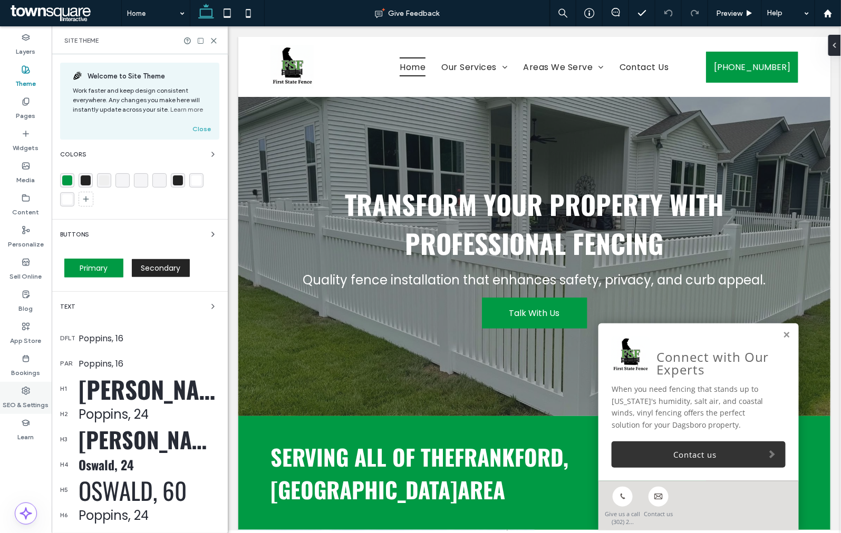
click at [28, 399] on label "SEO & Settings" at bounding box center [26, 402] width 46 height 15
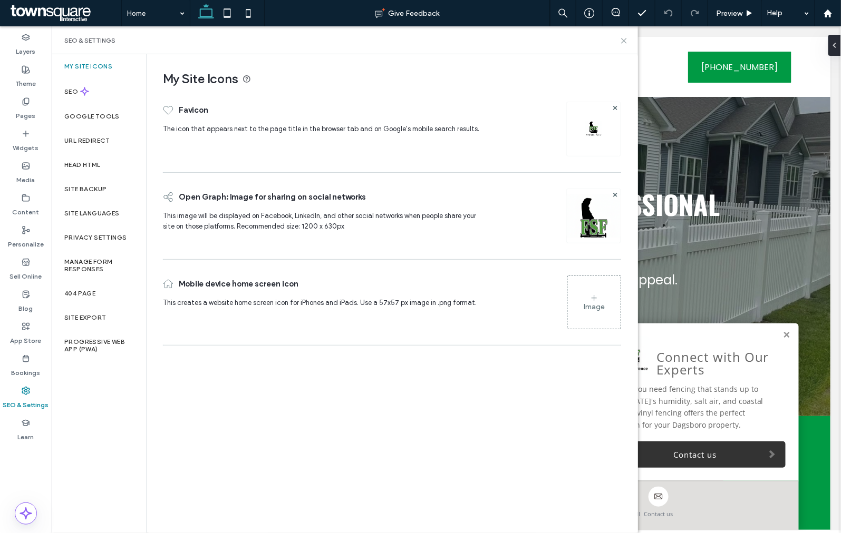
click at [624, 43] on icon at bounding box center [624, 41] width 8 height 8
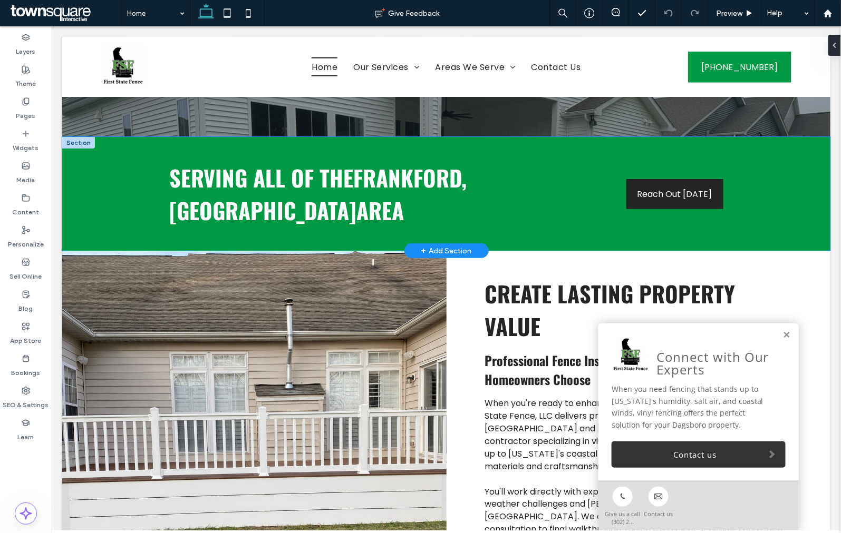
scroll to position [292, 0]
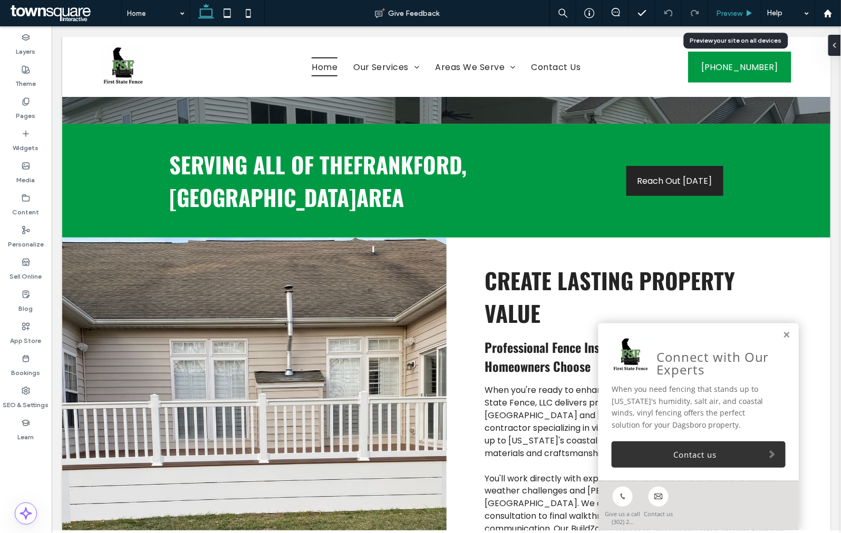
click at [735, 11] on span "Preview" at bounding box center [729, 13] width 26 height 9
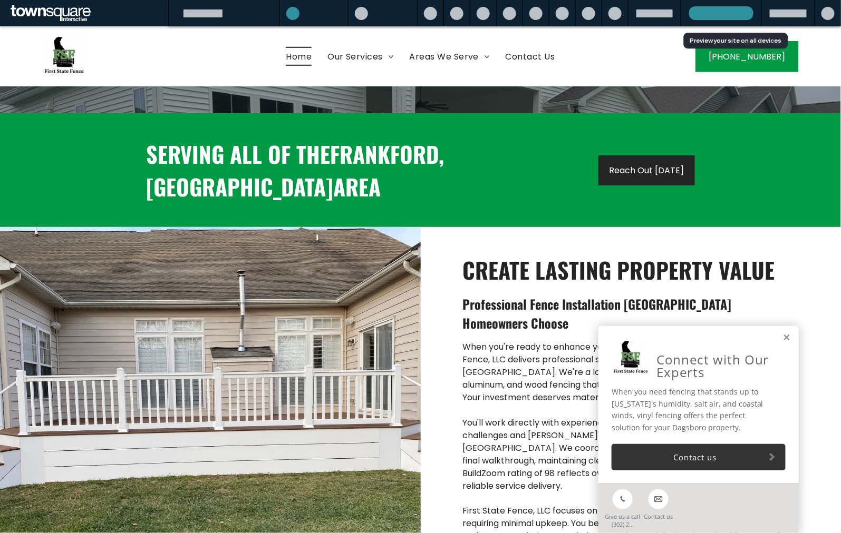
scroll to position [282, 0]
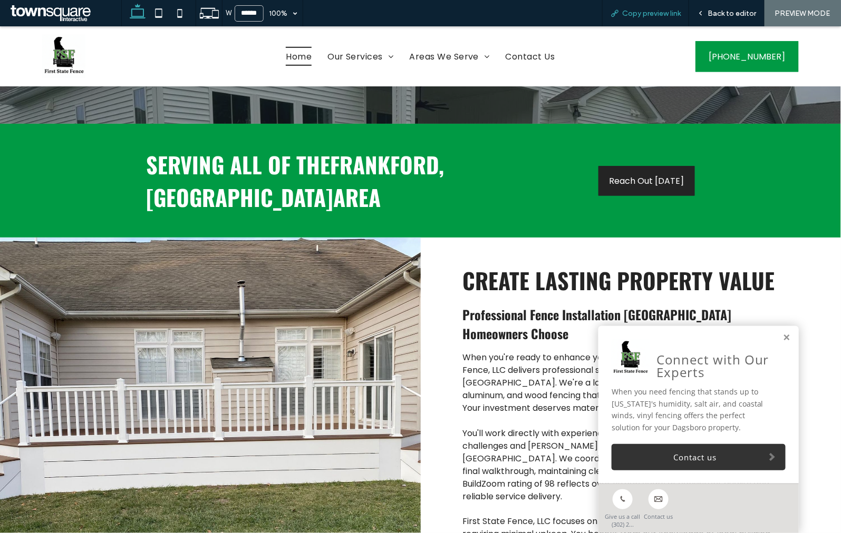
click at [630, 14] on span "Copy preview link" at bounding box center [651, 13] width 58 height 9
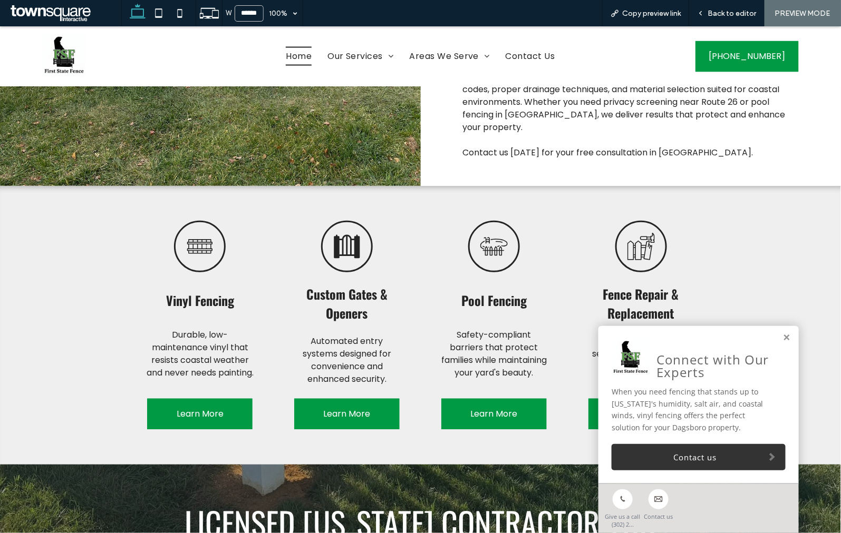
scroll to position [926, 0]
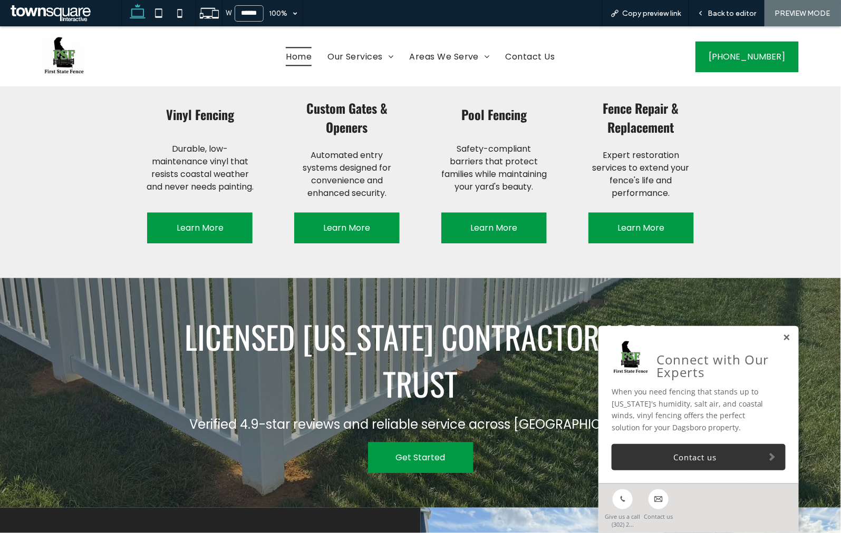
click at [783, 339] on link at bounding box center [787, 337] width 8 height 9
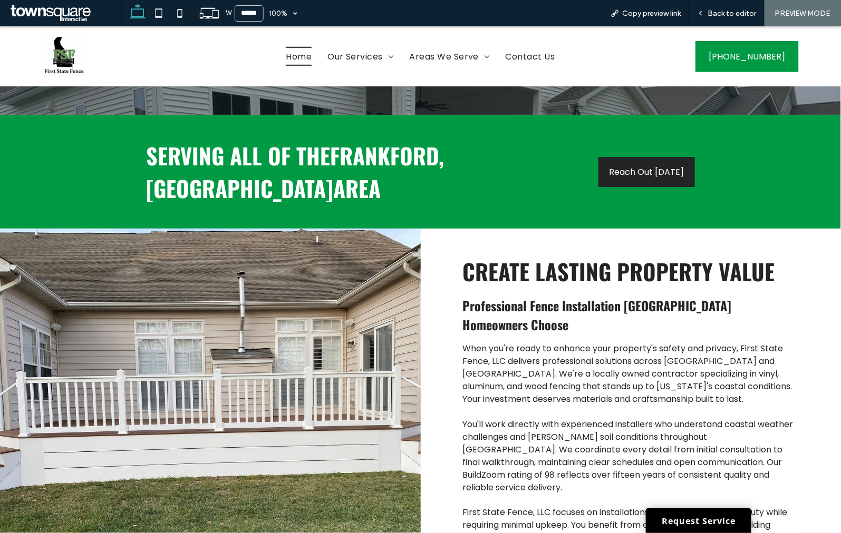
scroll to position [292, 0]
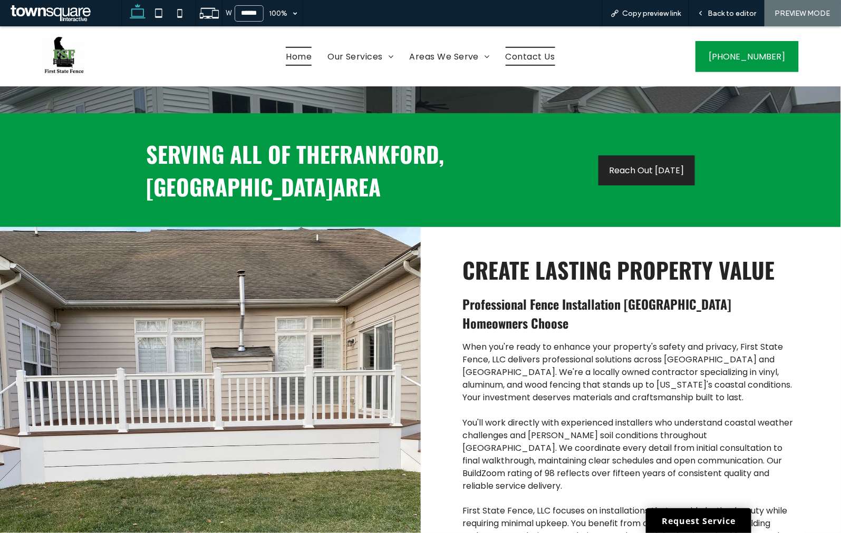
drag, startPoint x: 519, startPoint y: 54, endPoint x: 519, endPoint y: 80, distance: 26.3
click at [519, 54] on span "Contact Us" at bounding box center [530, 55] width 50 height 18
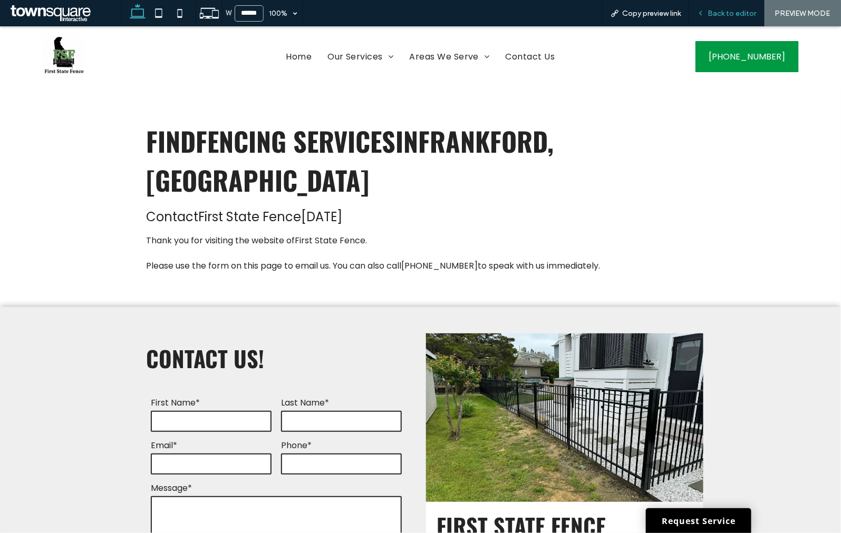
click at [732, 14] on span "Back to editor" at bounding box center [731, 13] width 48 height 9
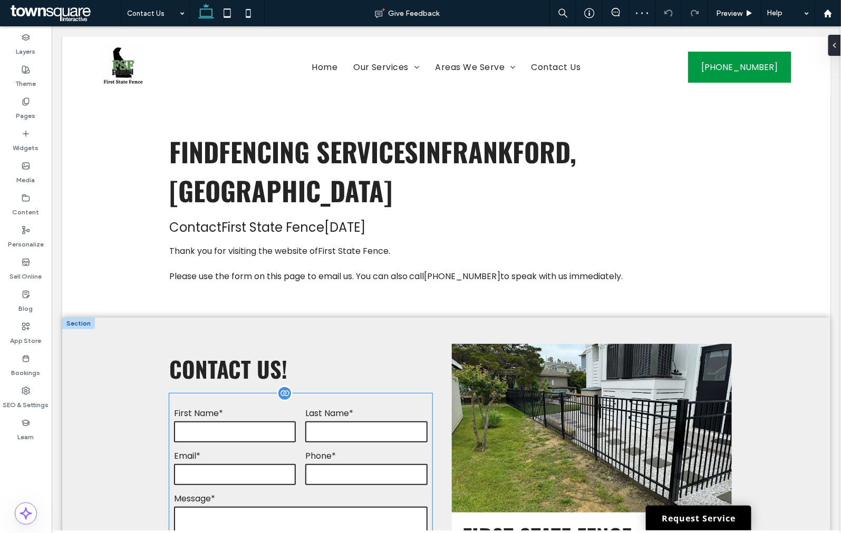
scroll to position [279, 0]
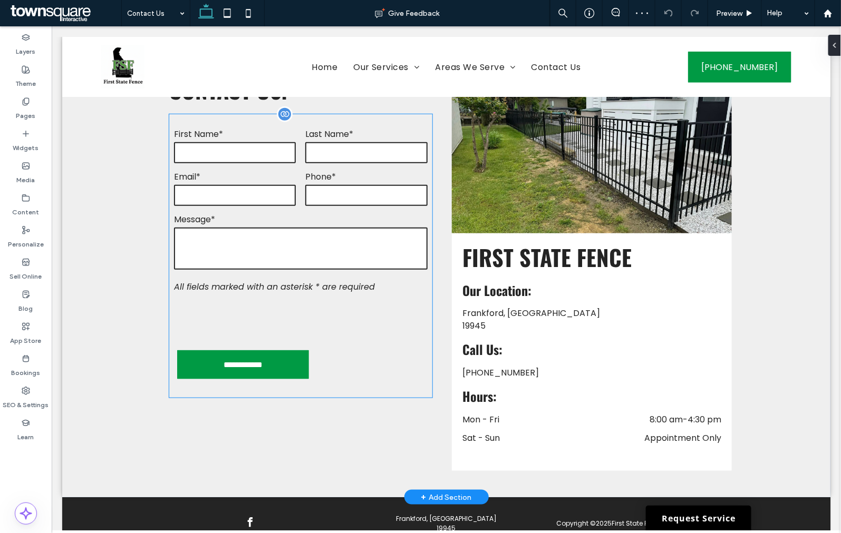
click at [242, 298] on div at bounding box center [253, 318] width 160 height 41
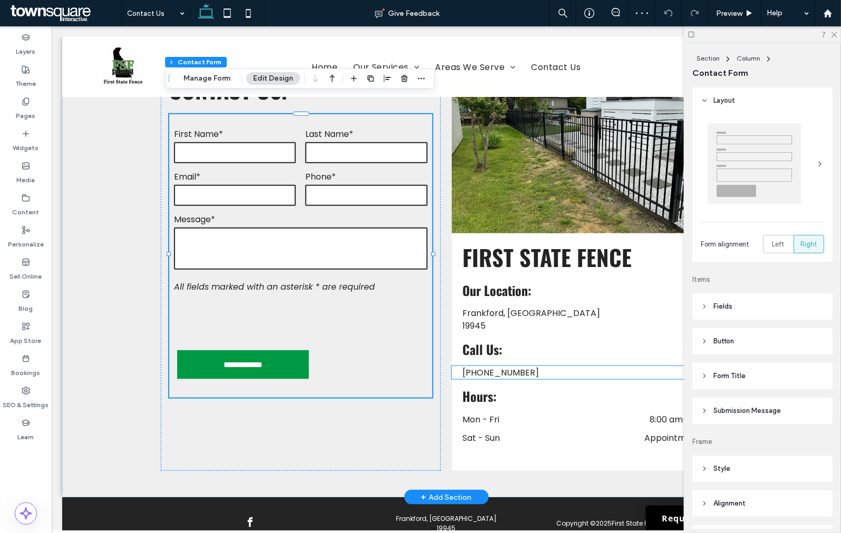
type input "*"
type input "***"
type input "*"
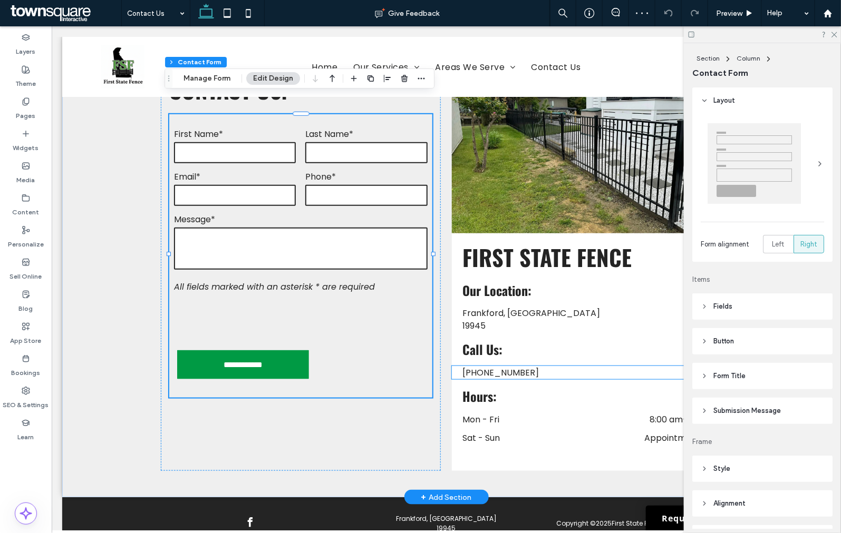
type input "***"
click at [376, 227] on textarea at bounding box center [299, 248] width 253 height 42
type input "*"
click at [376, 227] on textarea at bounding box center [299, 248] width 253 height 42
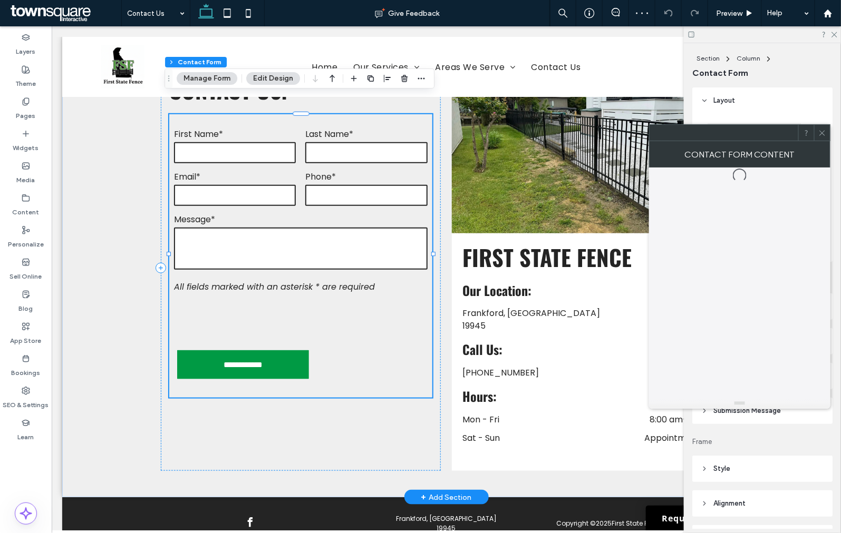
type input "*"
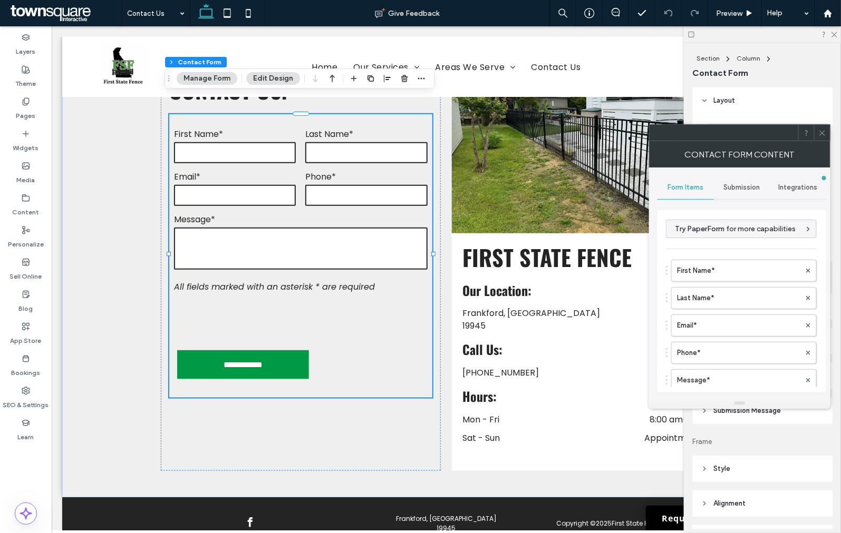
click at [824, 139] on span at bounding box center [822, 133] width 8 height 16
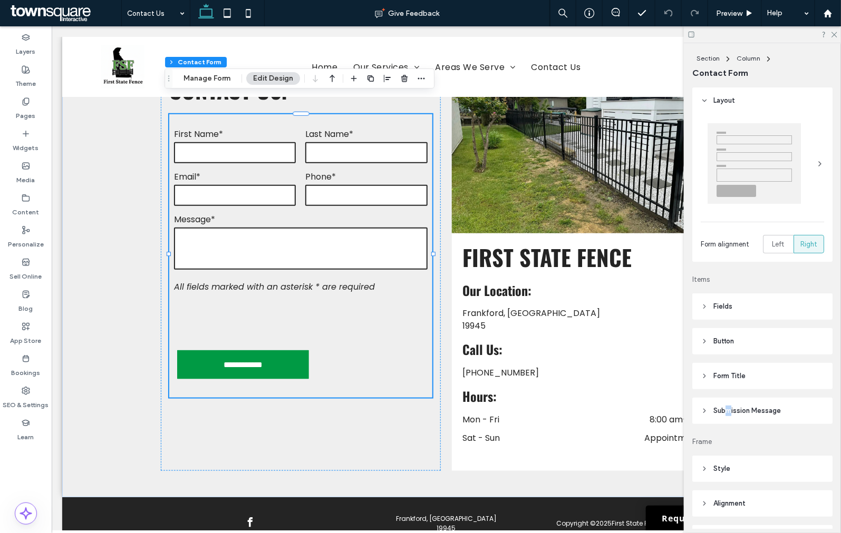
click at [730, 403] on header "Submission Message" at bounding box center [762, 411] width 140 height 26
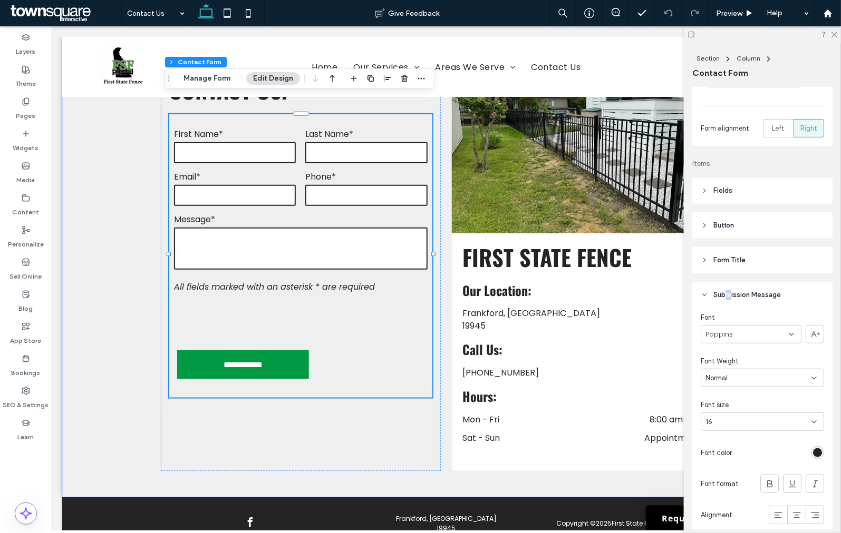
scroll to position [234, 0]
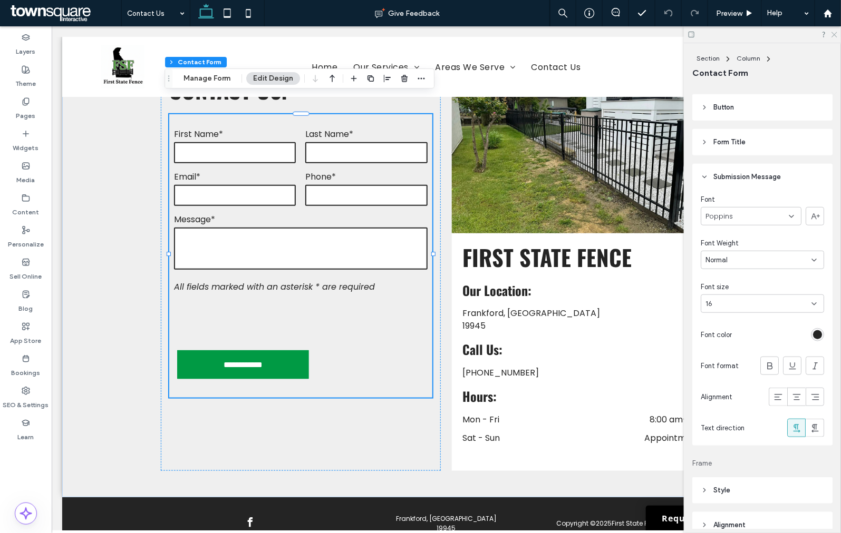
click at [833, 34] on icon at bounding box center [833, 34] width 7 height 7
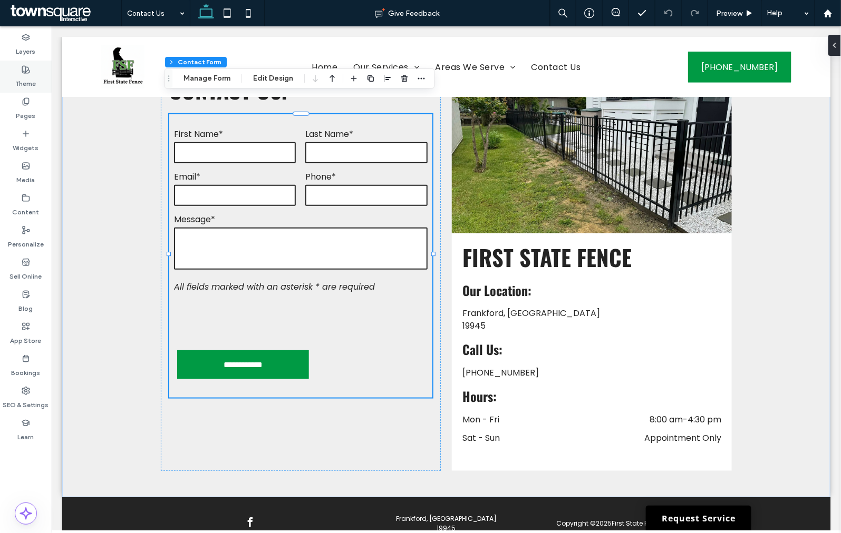
click at [20, 74] on label "Theme" at bounding box center [26, 81] width 21 height 15
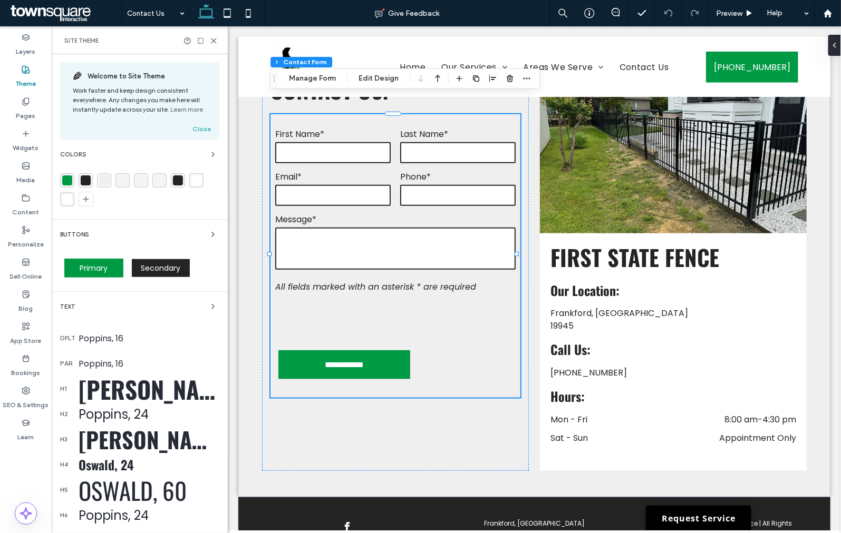
click at [60, 177] on div "rgba(0, 154, 68, 1)" at bounding box center [67, 180] width 14 height 14
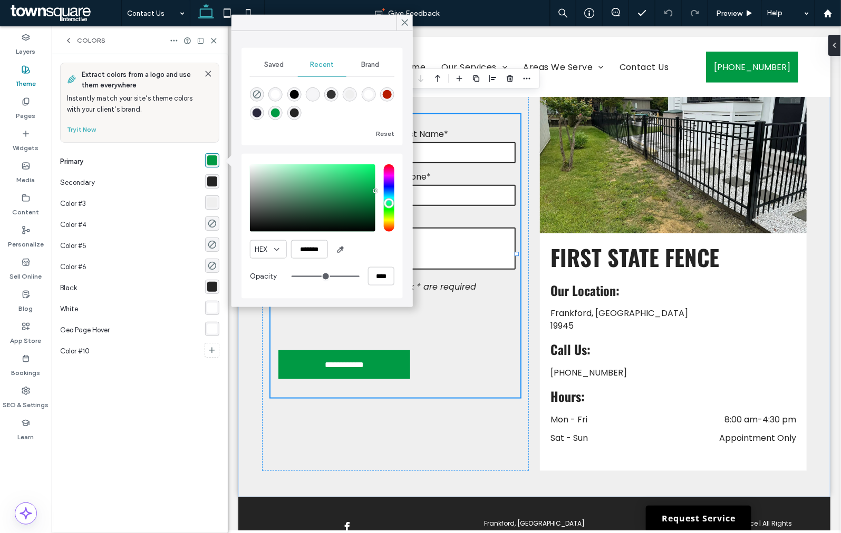
click at [373, 193] on div "saturation and value" at bounding box center [312, 197] width 125 height 67
type input "*******"
click at [373, 197] on div "pointer" at bounding box center [372, 196] width 3 height 3
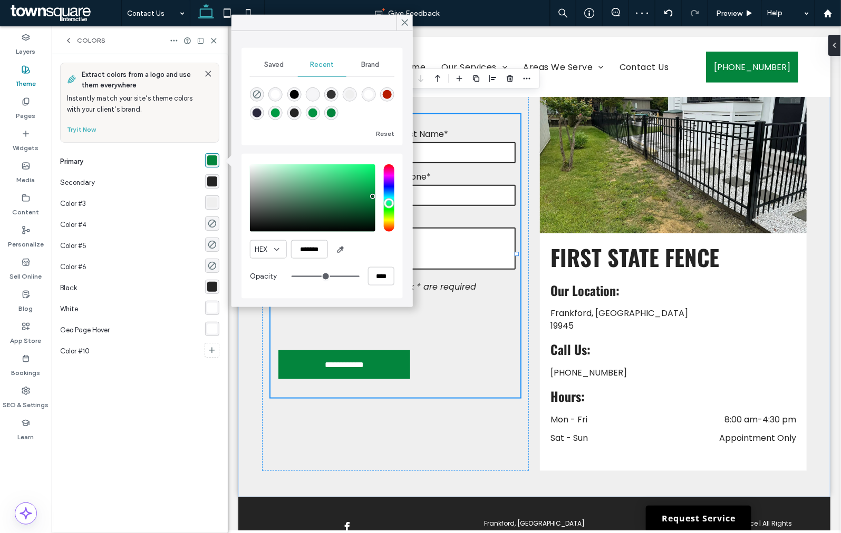
click at [373, 197] on div "pointer" at bounding box center [372, 196] width 3 height 3
drag, startPoint x: 399, startPoint y: 18, endPoint x: 414, endPoint y: 0, distance: 23.5
click at [402, 18] on div at bounding box center [404, 23] width 16 height 16
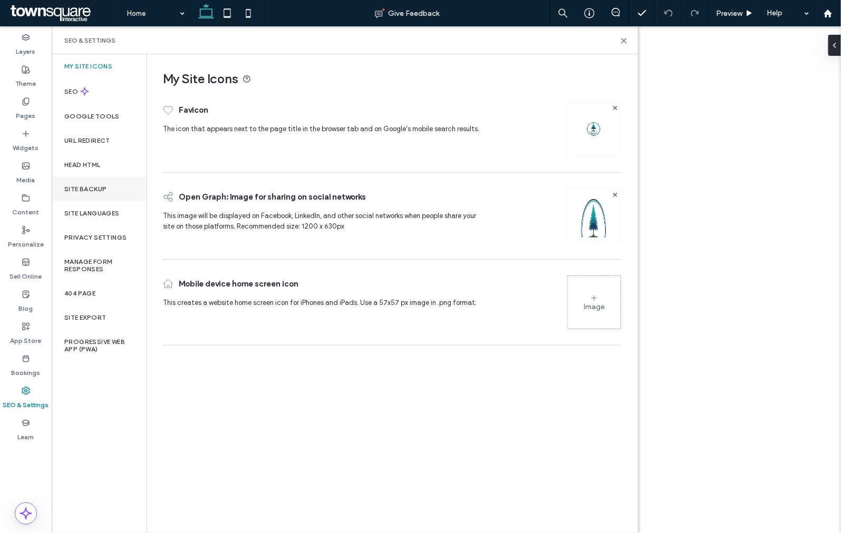
click at [92, 186] on label "Site Backup" at bounding box center [85, 188] width 42 height 7
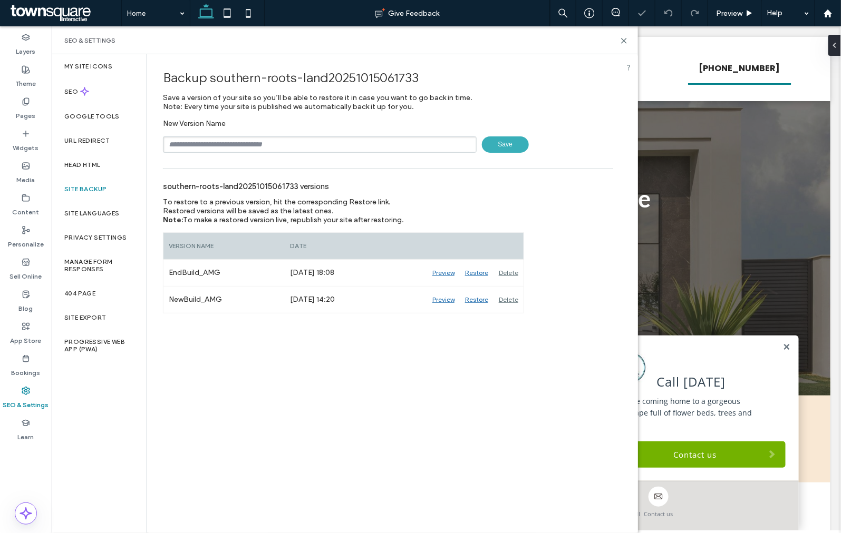
click at [240, 146] on input "text" at bounding box center [320, 144] width 314 height 16
type input "**********"
click at [510, 143] on span "Save" at bounding box center [505, 144] width 47 height 16
click at [626, 40] on icon at bounding box center [624, 41] width 8 height 8
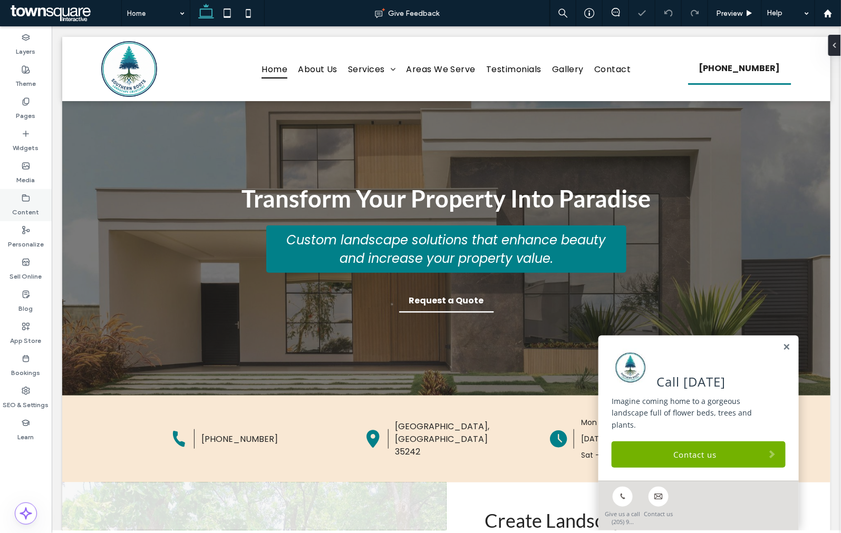
click at [28, 213] on label "Content" at bounding box center [26, 209] width 27 height 15
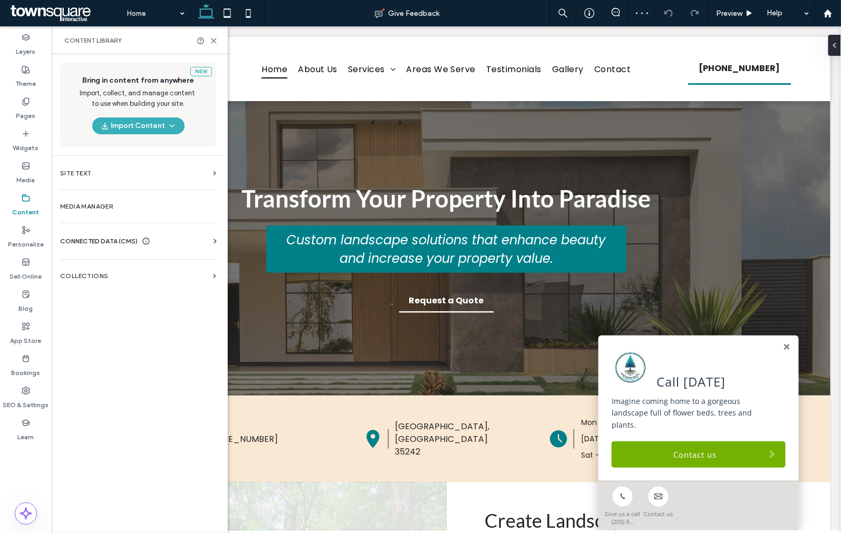
click at [104, 240] on span "CONNECTED DATA (CMS)" at bounding box center [98, 241] width 77 height 11
click at [97, 275] on section "Business Info" at bounding box center [140, 267] width 160 height 24
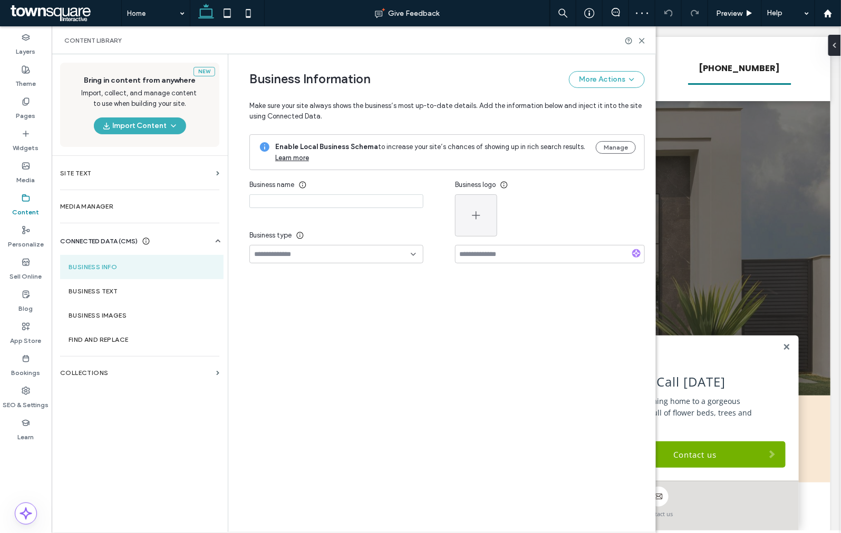
type input "**********"
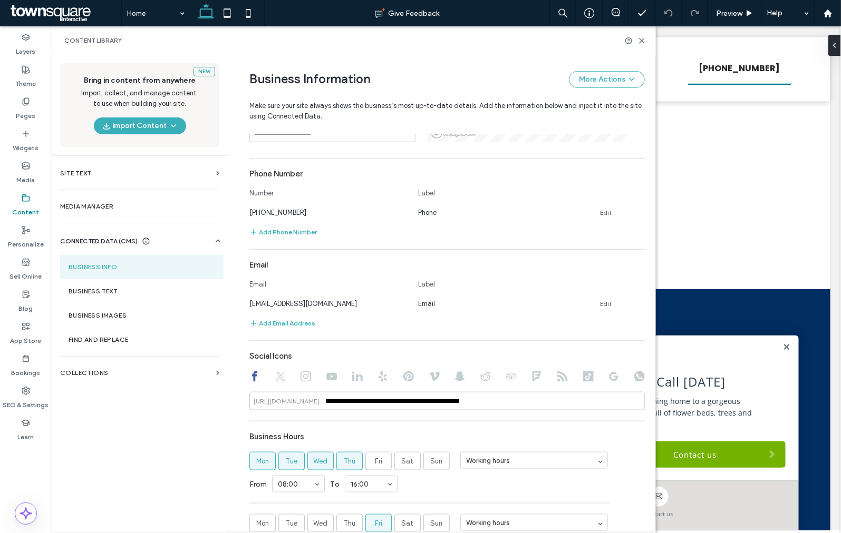
scroll to position [234, 0]
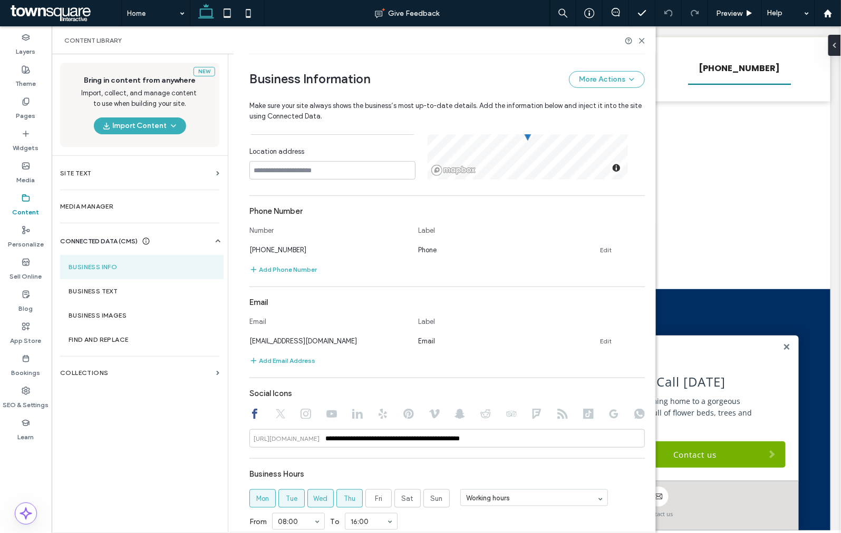
click at [320, 439] on div "https://facebook.com/" at bounding box center [286, 438] width 74 height 9
click at [321, 436] on input "**********" at bounding box center [446, 438] width 395 height 18
click at [466, 436] on input "**********" at bounding box center [446, 438] width 395 height 18
paste input "**"
click at [552, 435] on input "**********" at bounding box center [446, 438] width 395 height 18
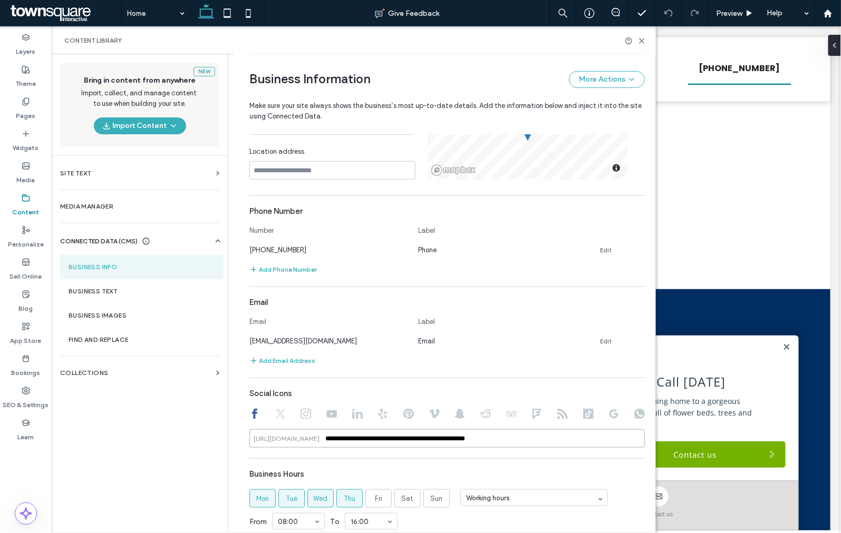
type input "**********"
click at [161, 445] on div "New Bring in content from anywhere Import, collect, and manage content to use w…" at bounding box center [140, 292] width 176 height 477
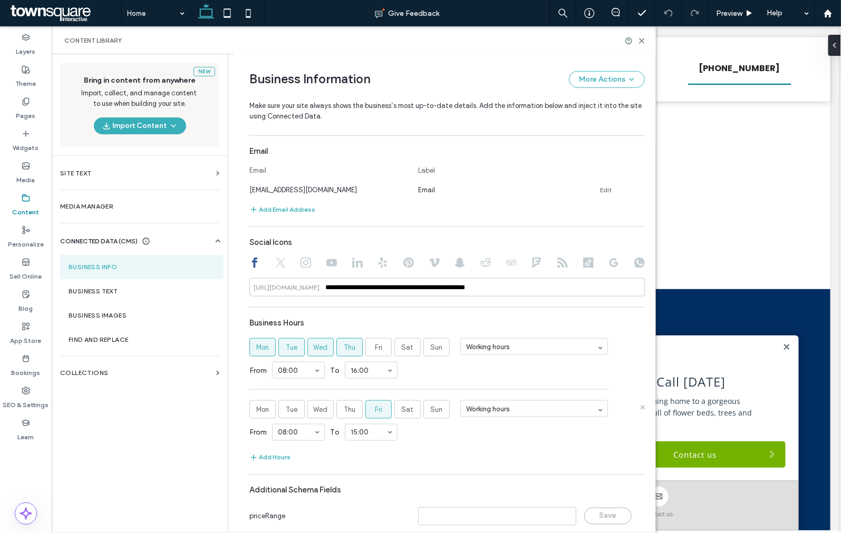
scroll to position [422, 0]
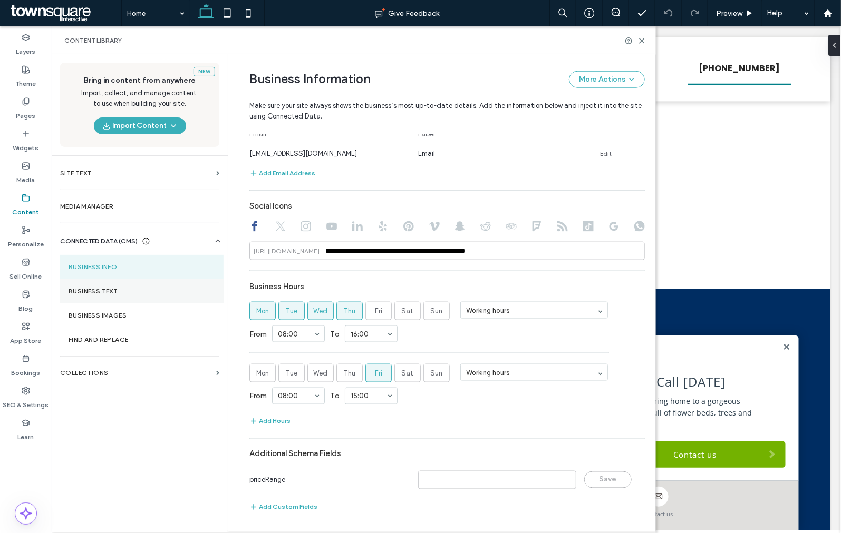
click at [89, 294] on label "Business Text" at bounding box center [142, 291] width 146 height 7
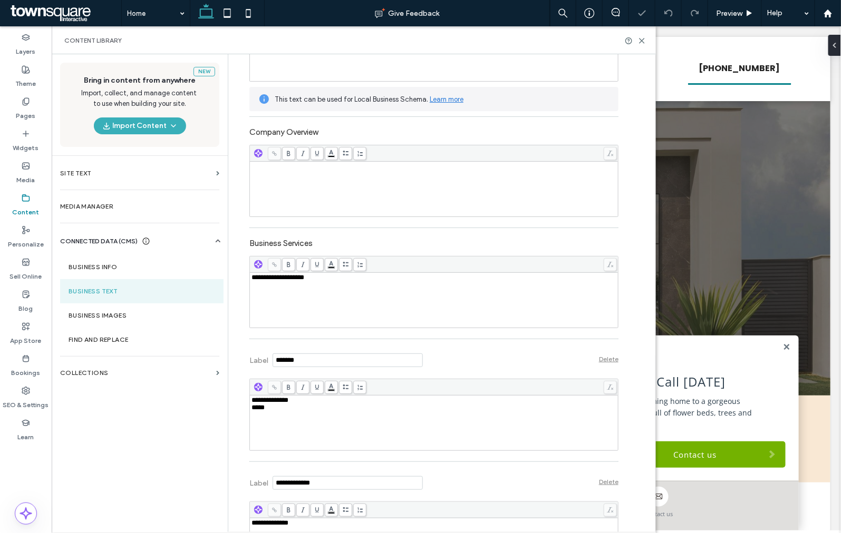
scroll to position [234, 0]
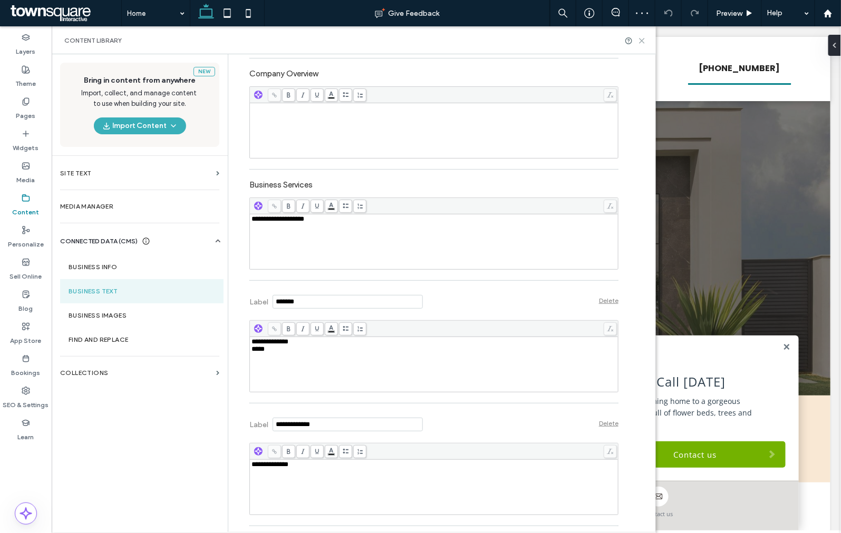
click at [640, 41] on use at bounding box center [641, 40] width 5 height 5
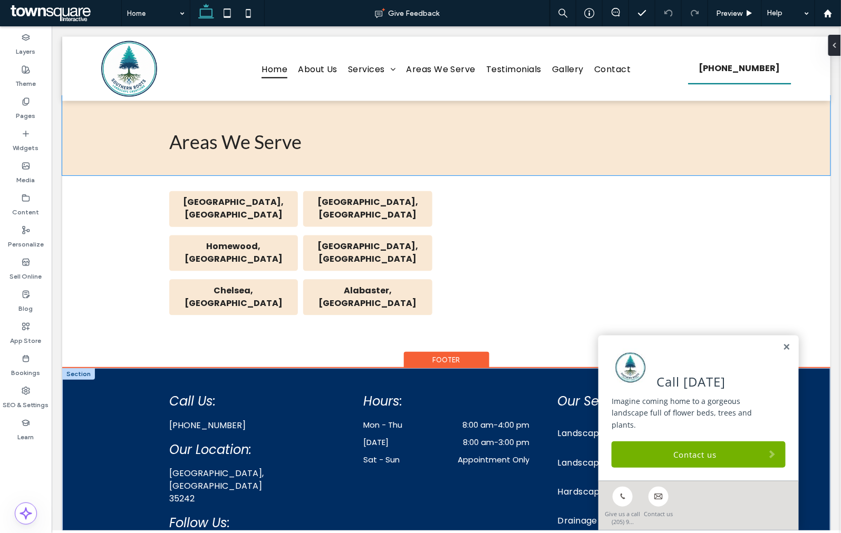
scroll to position [2303, 0]
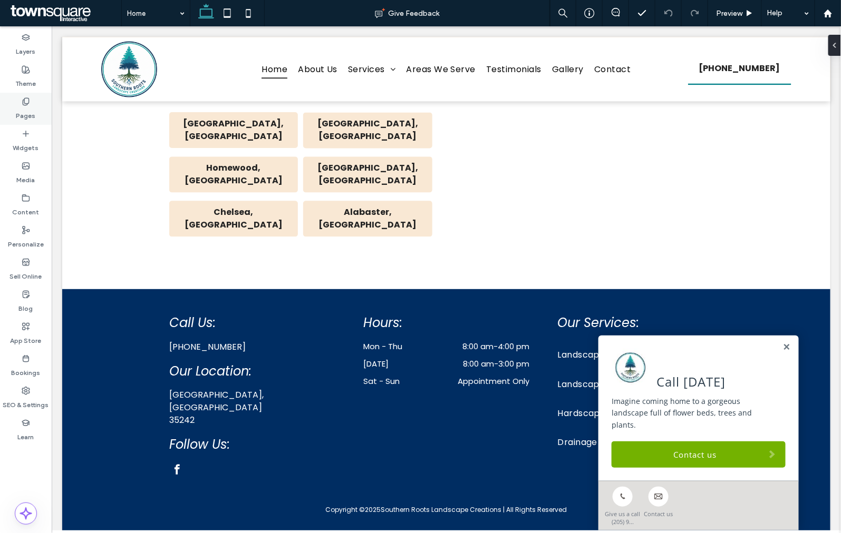
click at [26, 101] on icon at bounding box center [26, 101] width 8 height 8
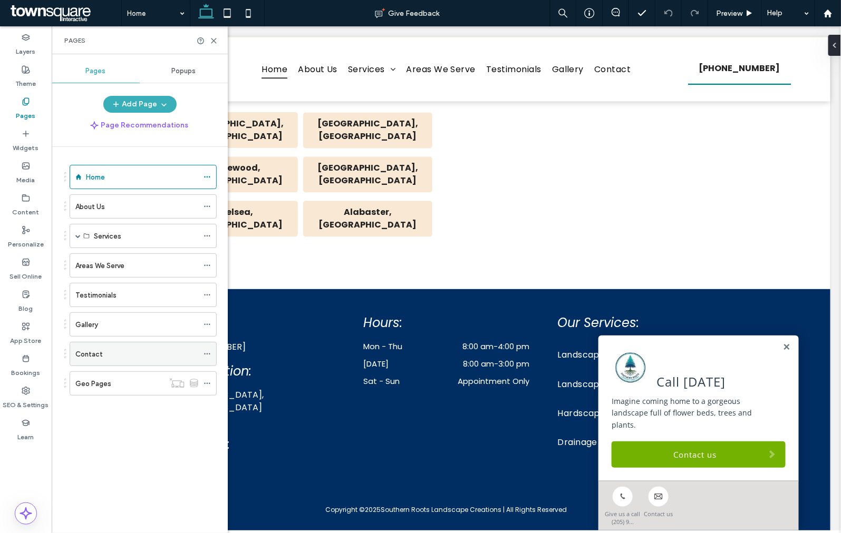
click at [117, 350] on div "Contact" at bounding box center [136, 354] width 123 height 11
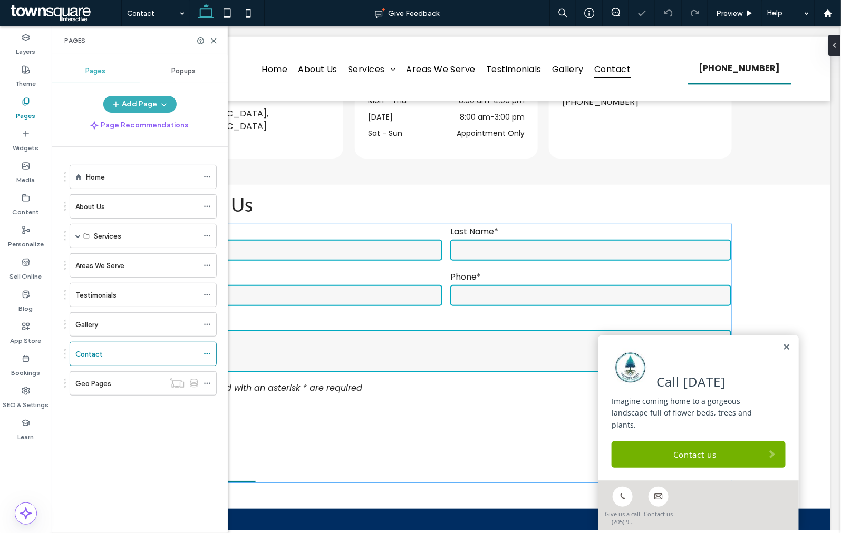
scroll to position [351, 0]
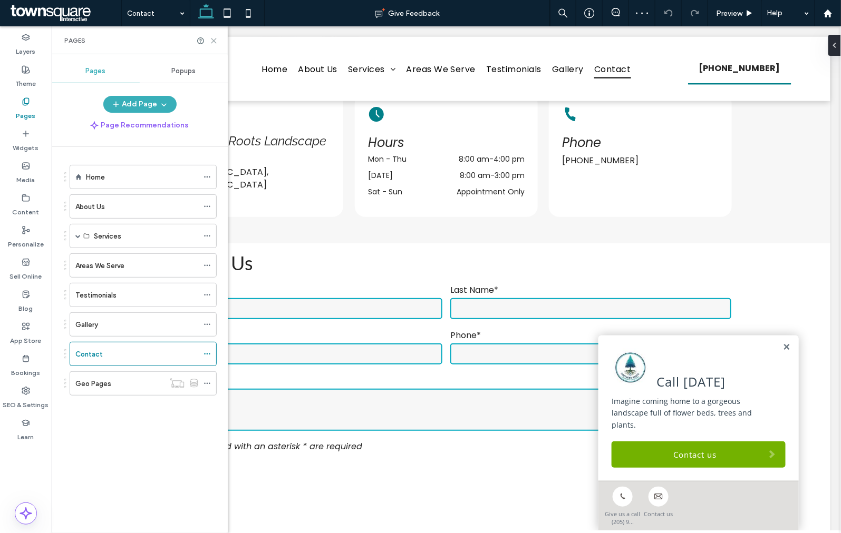
click at [217, 41] on icon at bounding box center [214, 41] width 8 height 8
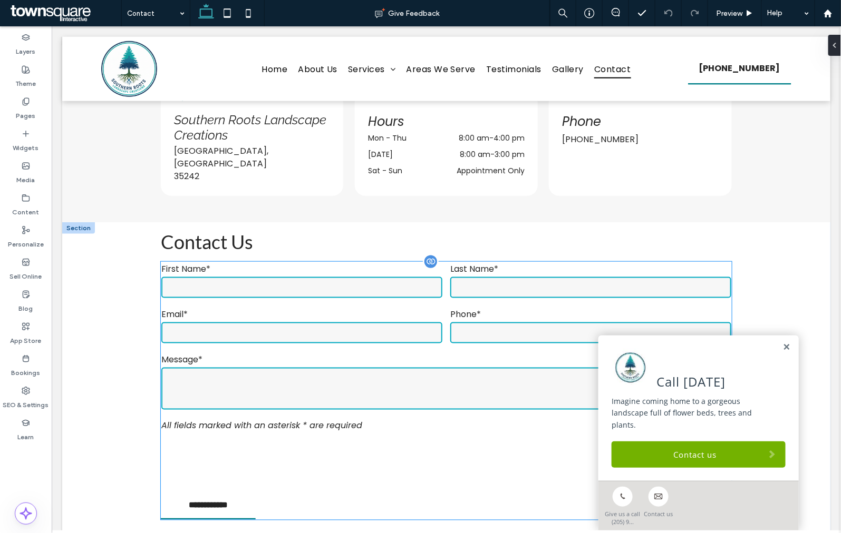
scroll to position [468, 0]
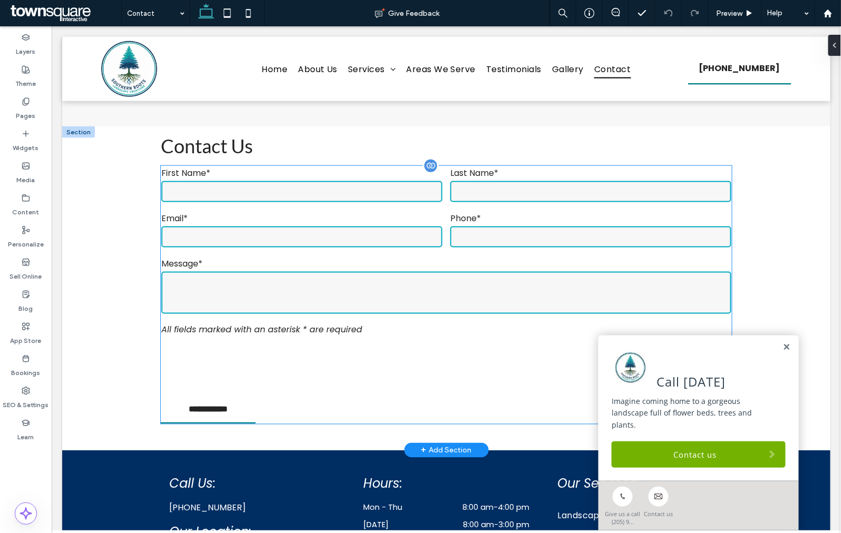
click at [351, 291] on textarea at bounding box center [446, 292] width 570 height 42
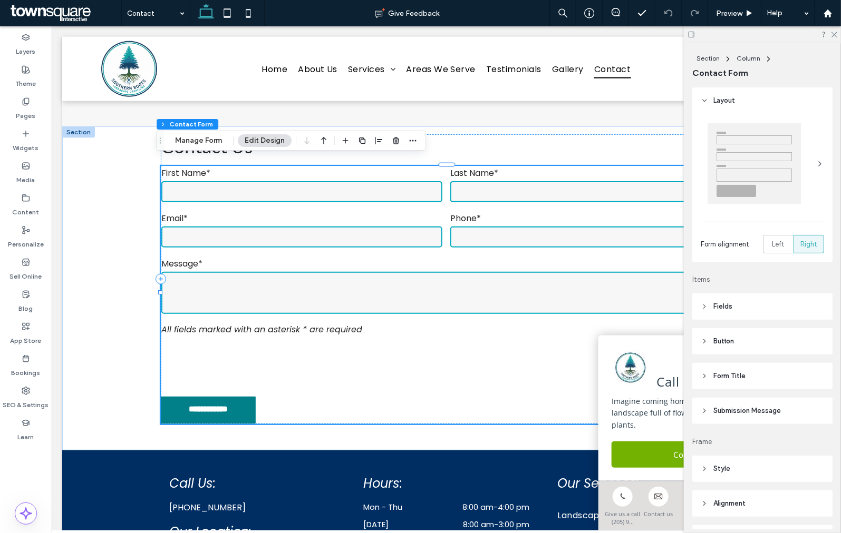
type input "*"
type input "***"
type input "**"
type input "*"
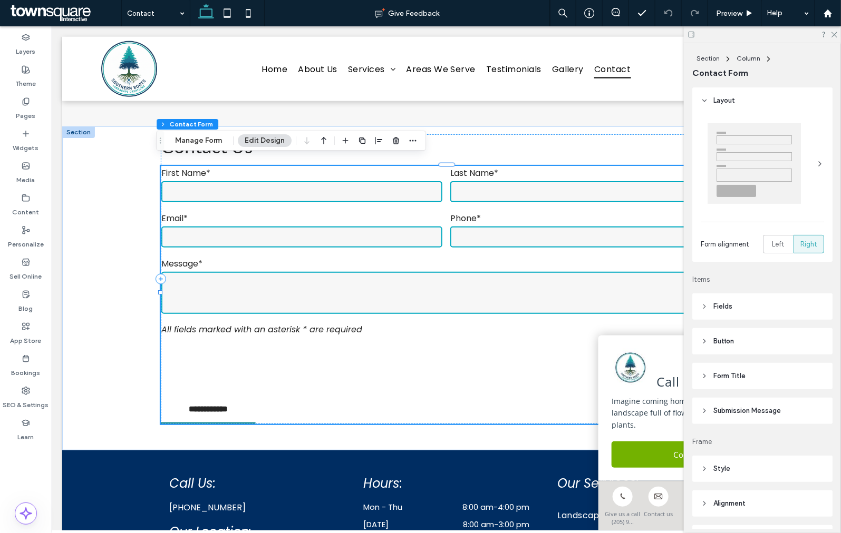
click at [749, 415] on span "Submission Message" at bounding box center [746, 411] width 67 height 11
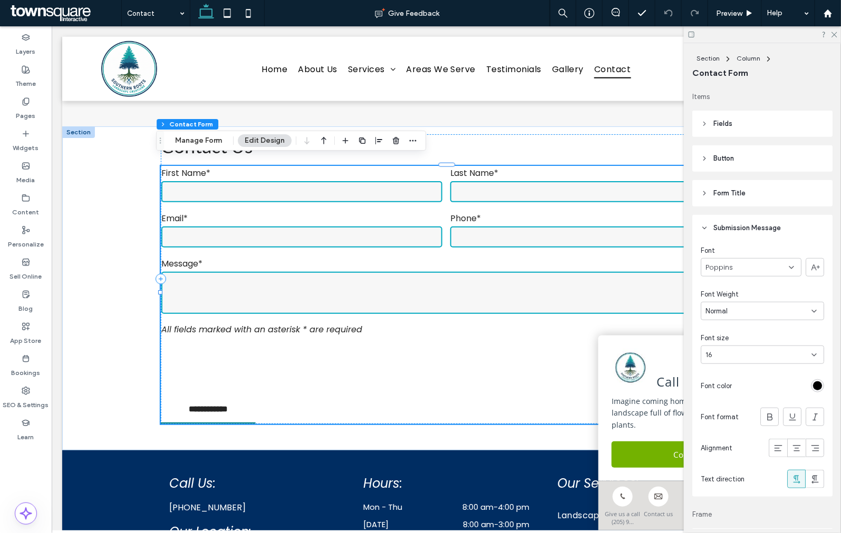
scroll to position [351, 0]
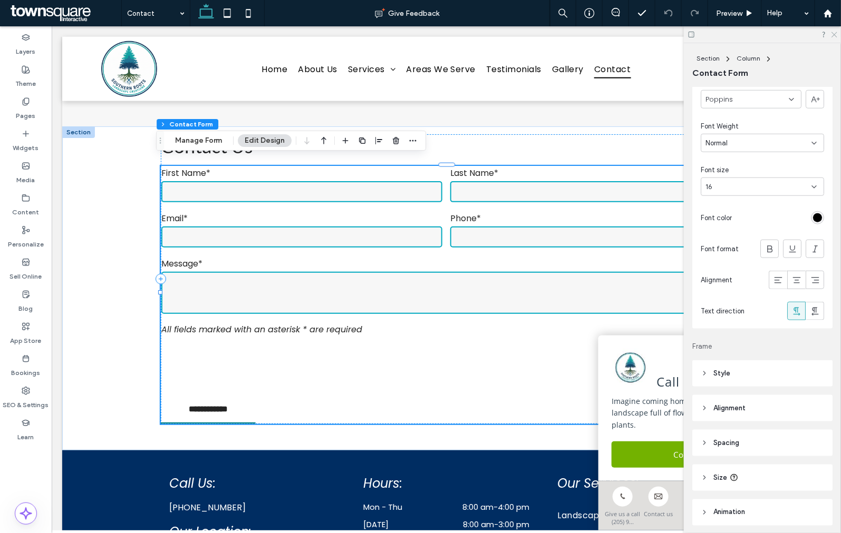
click at [834, 33] on icon at bounding box center [833, 34] width 7 height 7
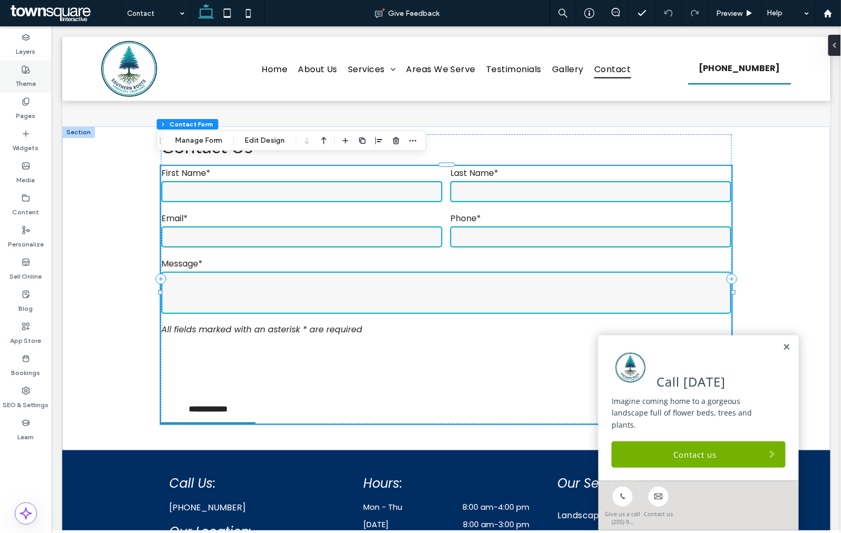
click at [26, 82] on label "Theme" at bounding box center [26, 81] width 21 height 15
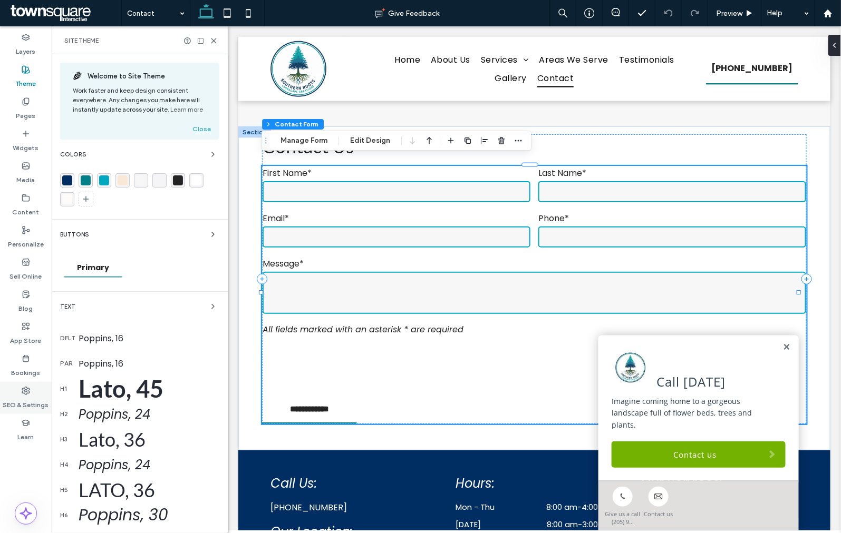
click at [28, 397] on label "SEO & Settings" at bounding box center [26, 402] width 46 height 15
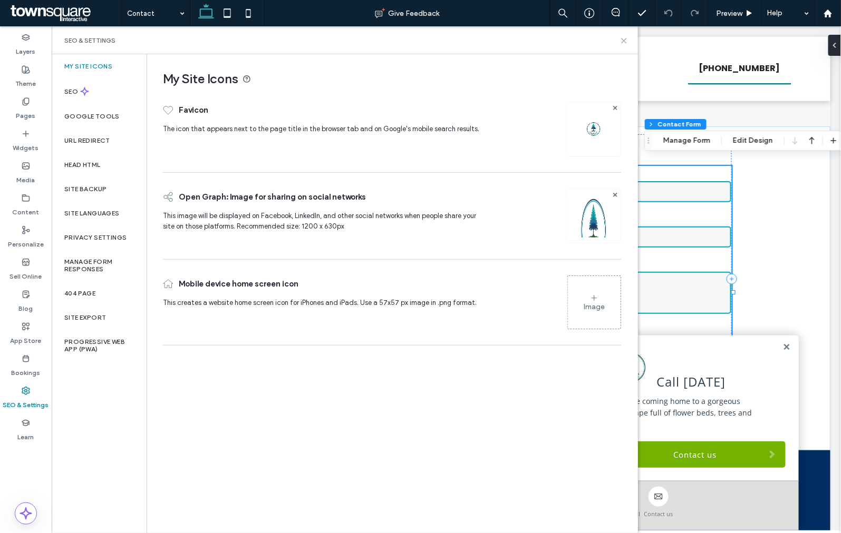
drag, startPoint x: 624, startPoint y: 42, endPoint x: 572, endPoint y: 42, distance: 51.6
click at [624, 42] on icon at bounding box center [624, 41] width 8 height 8
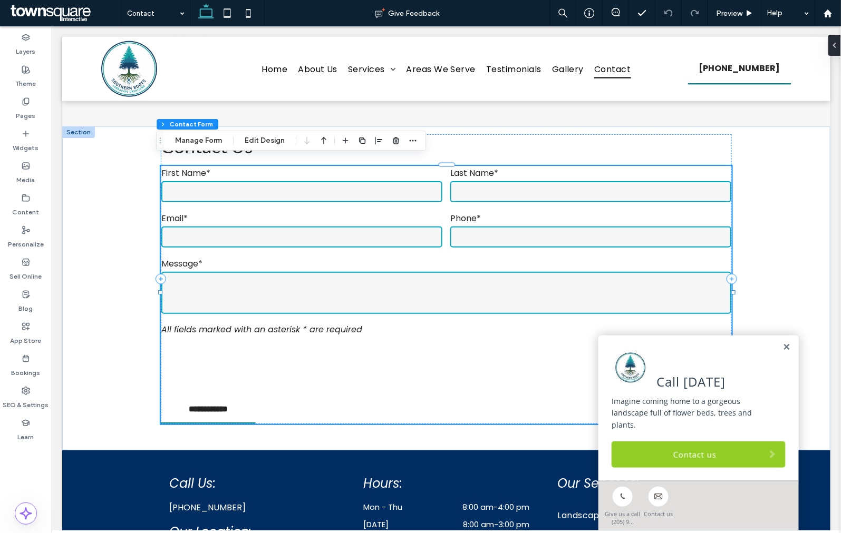
click at [689, 459] on link "Contact us" at bounding box center [698, 454] width 174 height 26
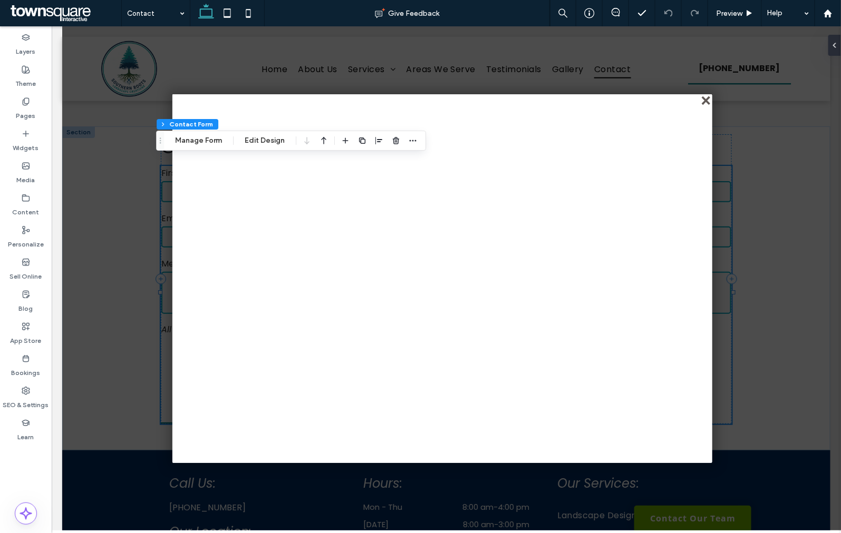
click at [709, 101] on div "close" at bounding box center [706, 101] width 8 height 8
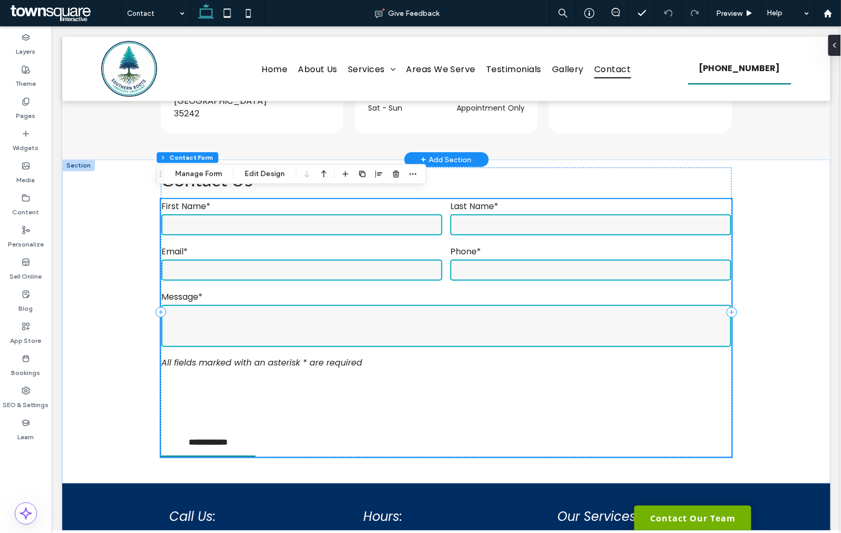
scroll to position [282, 0]
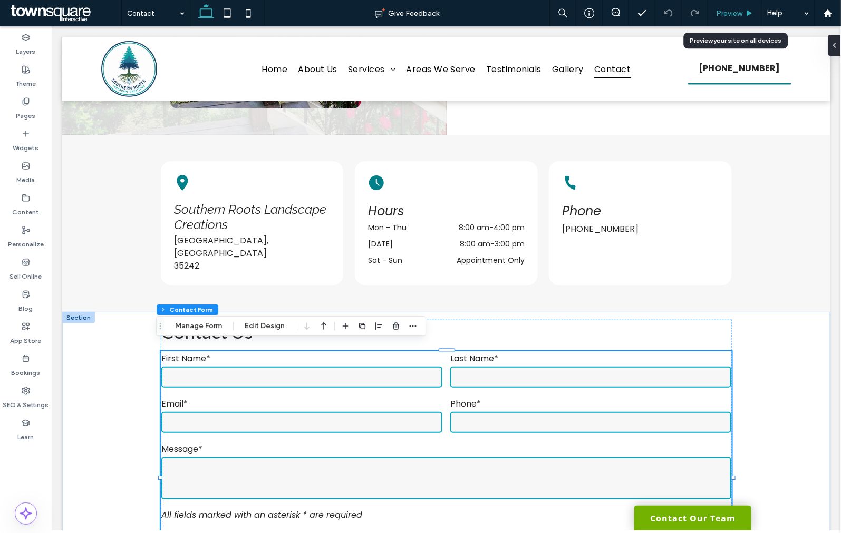
click at [727, 9] on span "Preview" at bounding box center [729, 13] width 26 height 9
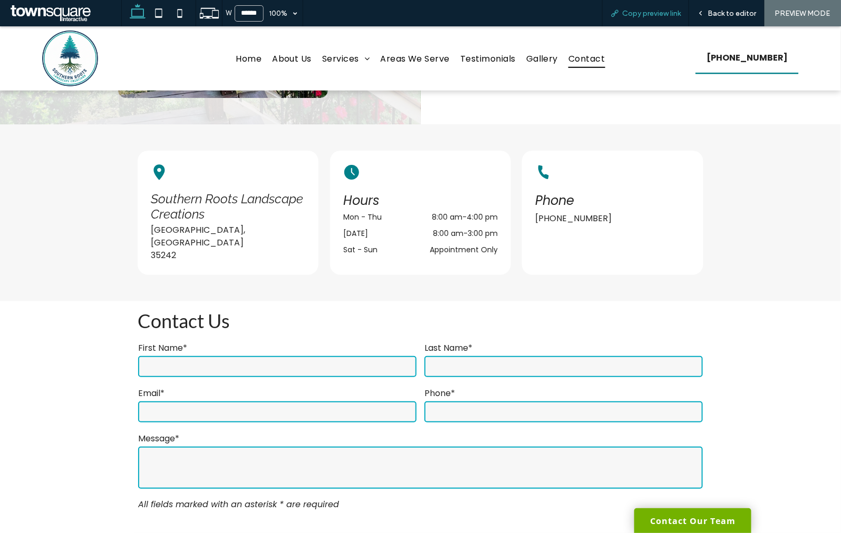
scroll to position [272, 0]
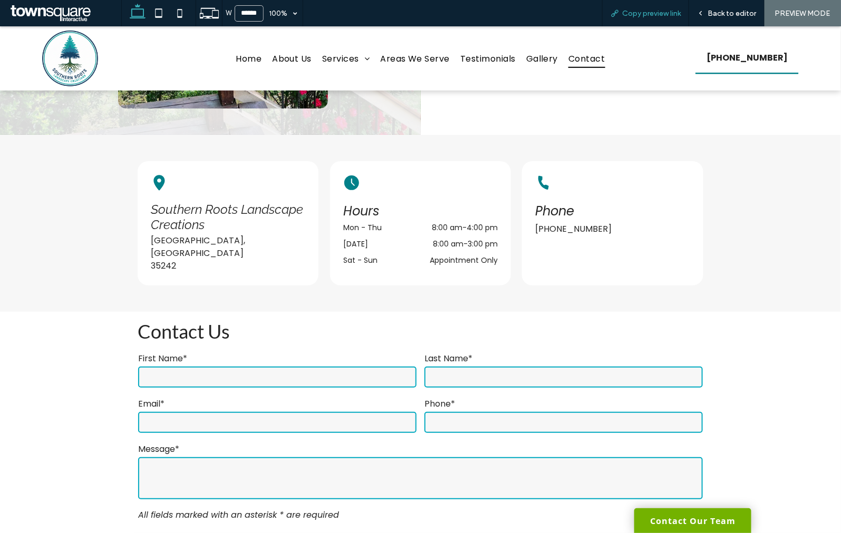
click at [666, 12] on span "Copy preview link" at bounding box center [651, 13] width 58 height 9
click at [179, 11] on icon at bounding box center [179, 13] width 21 height 21
type input "*****"
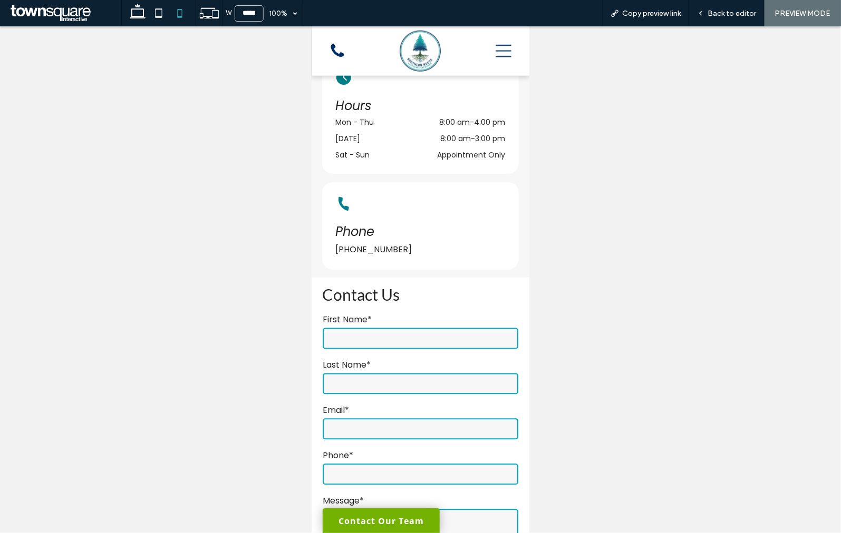
scroll to position [429, 0]
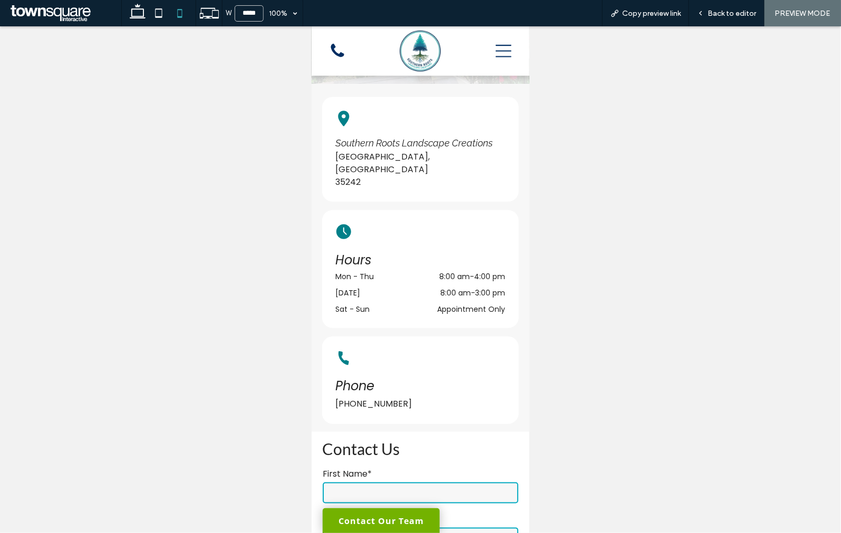
click at [415, 51] on img at bounding box center [419, 50] width 41 height 41
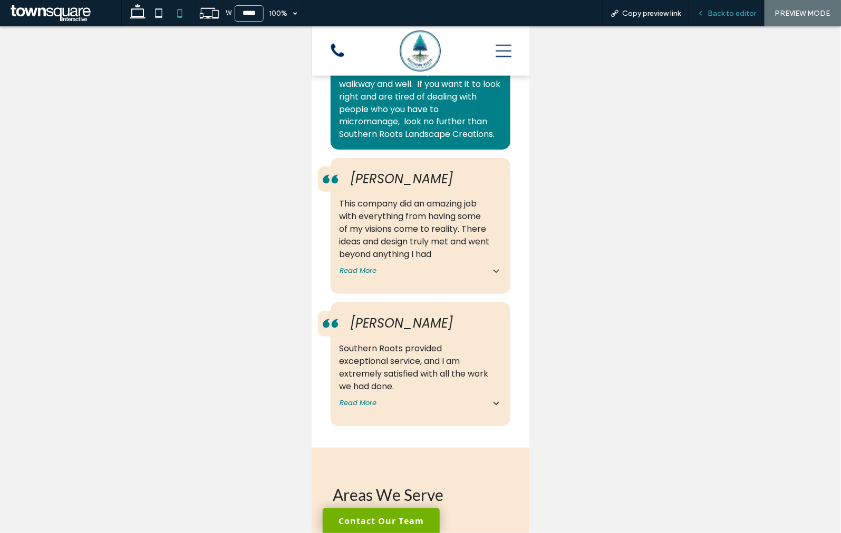
click at [715, 9] on span "Back to editor" at bounding box center [731, 13] width 48 height 9
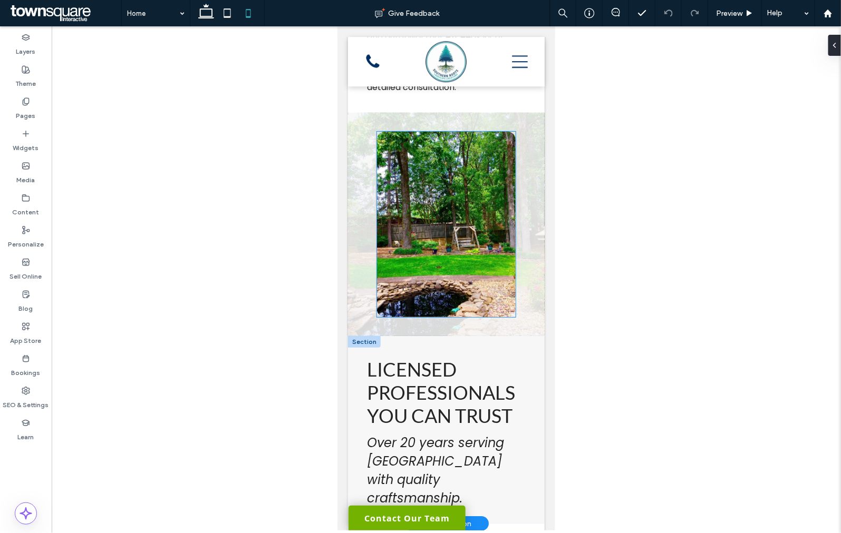
scroll to position [1158, 0]
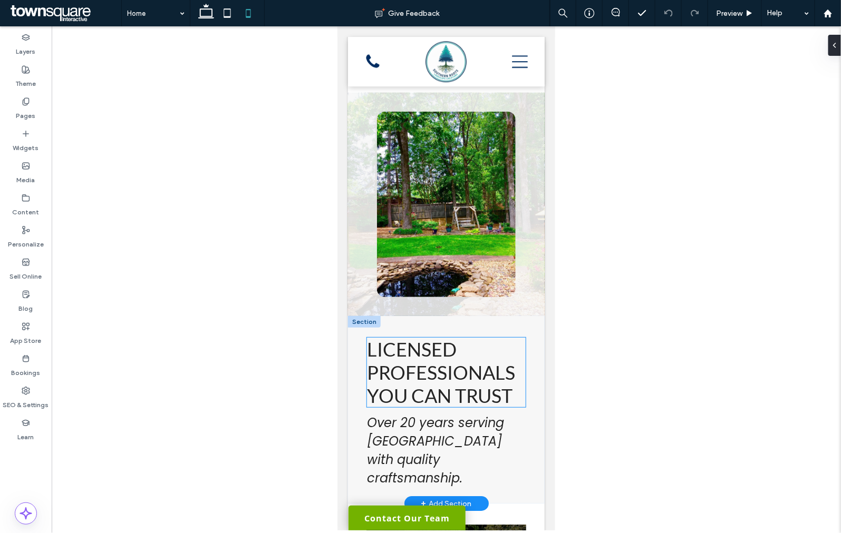
click at [423, 337] on span "Licensed Professionals You Can Trust" at bounding box center [440, 372] width 148 height 70
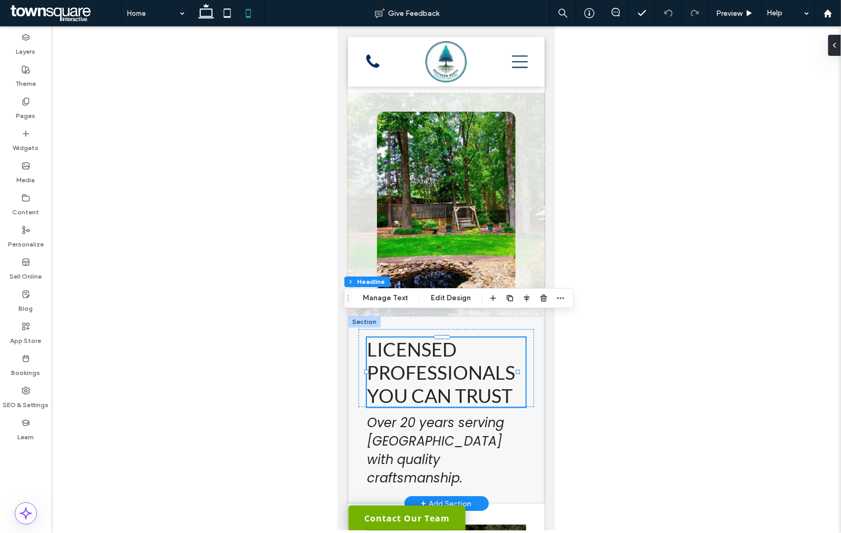
click at [423, 337] on span "Licensed Professionals You Can Trust" at bounding box center [440, 372] width 148 height 70
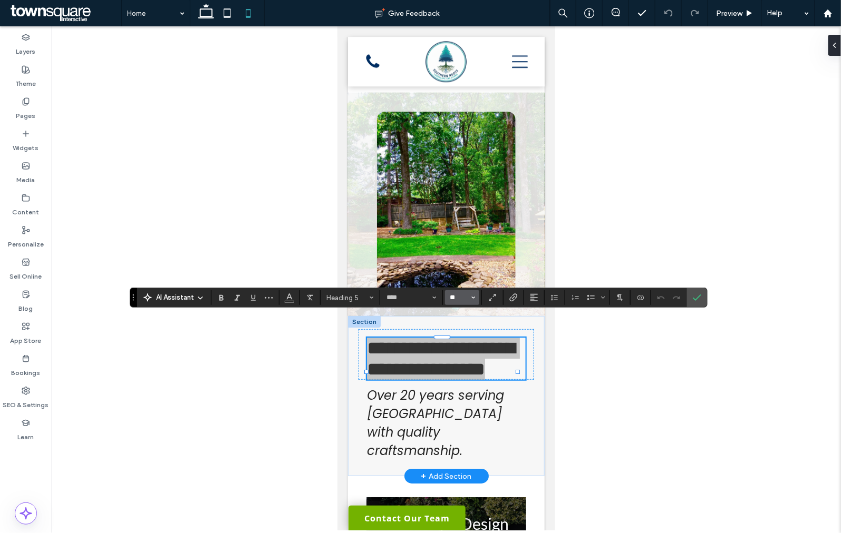
click at [458, 294] on input "**" at bounding box center [458, 298] width 21 height 8
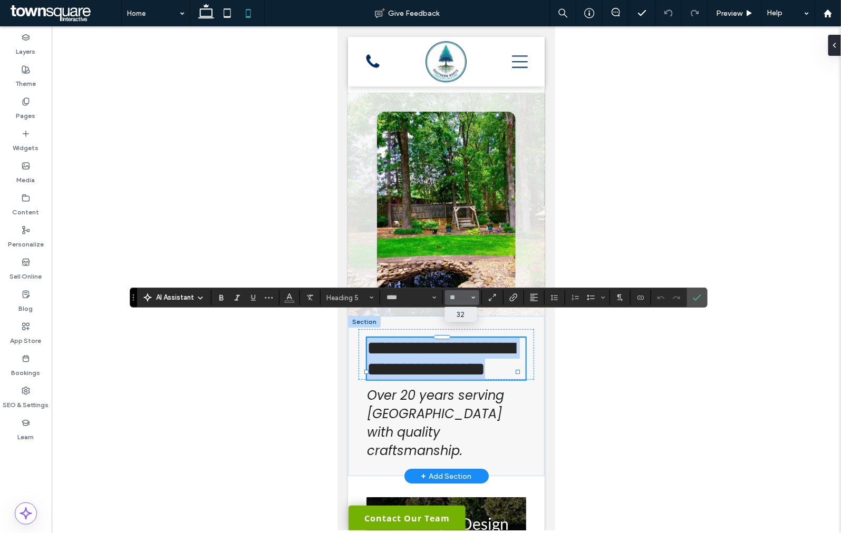
type input "**"
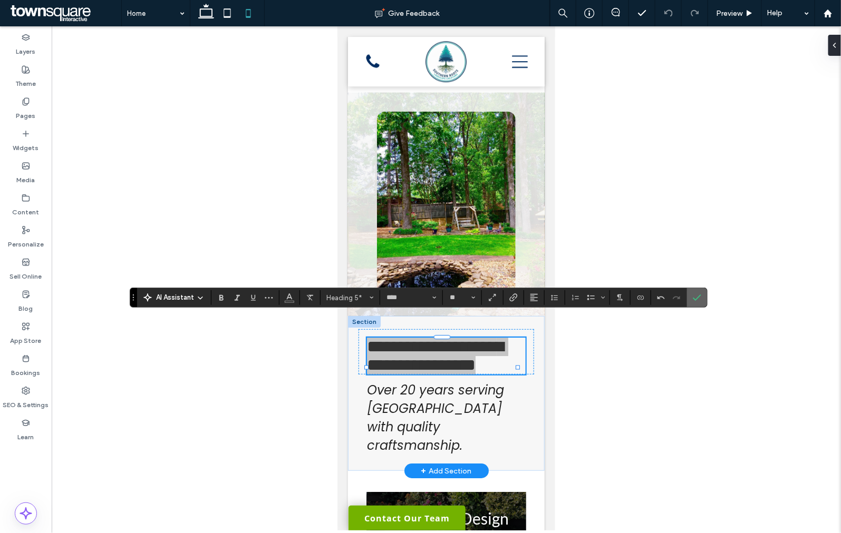
click at [696, 297] on icon "Confirm" at bounding box center [696, 298] width 8 height 8
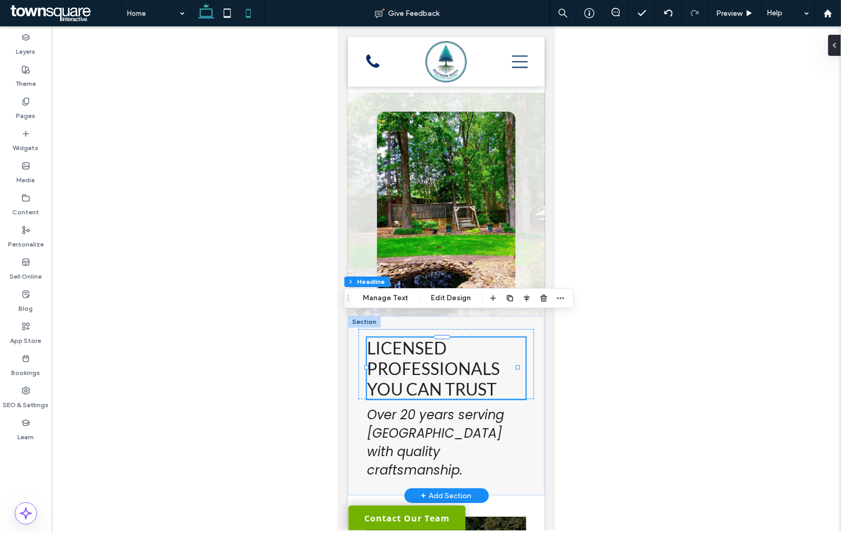
click at [207, 12] on icon at bounding box center [206, 13] width 21 height 21
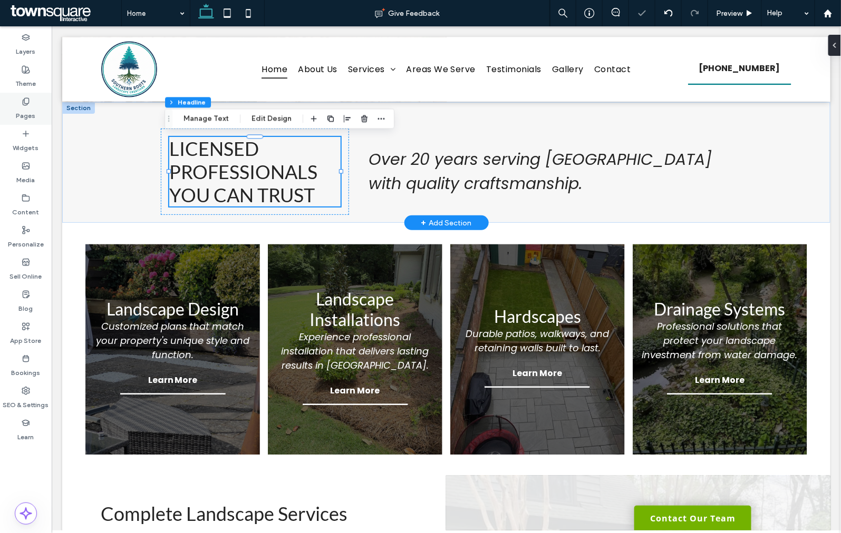
click at [34, 106] on label "Pages" at bounding box center [25, 113] width 19 height 15
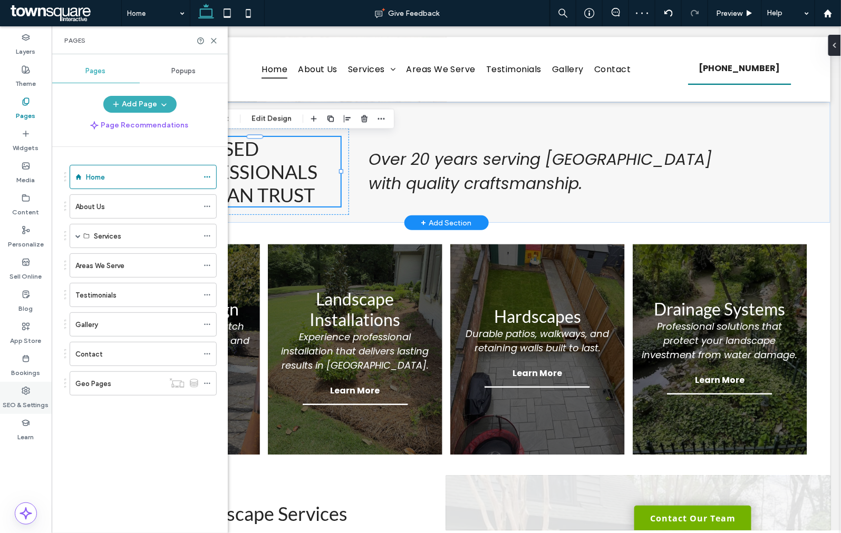
click at [25, 393] on icon at bounding box center [26, 391] width 8 height 8
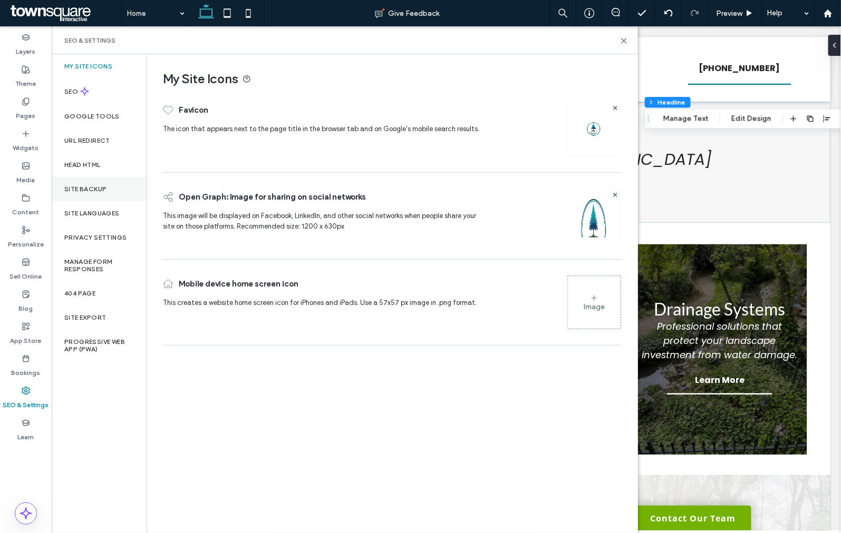
click at [99, 188] on label "Site Backup" at bounding box center [85, 188] width 42 height 7
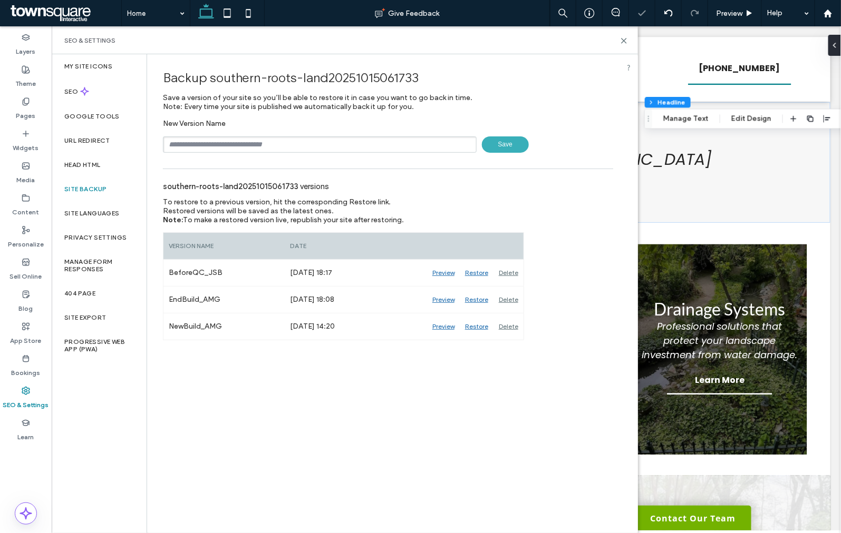
click at [271, 140] on input "text" at bounding box center [320, 144] width 314 height 16
type input "**********"
click at [503, 144] on span "Save" at bounding box center [505, 144] width 47 height 16
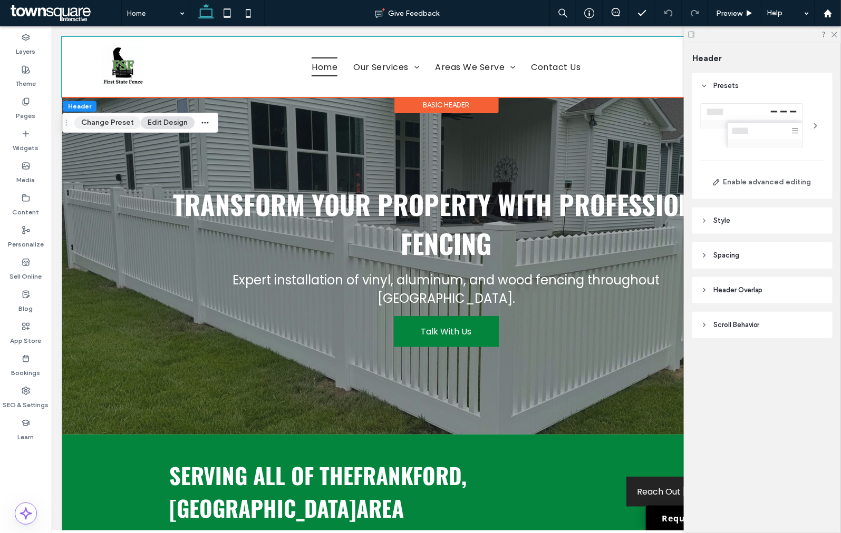
click at [104, 123] on button "Change Preset" at bounding box center [107, 122] width 66 height 13
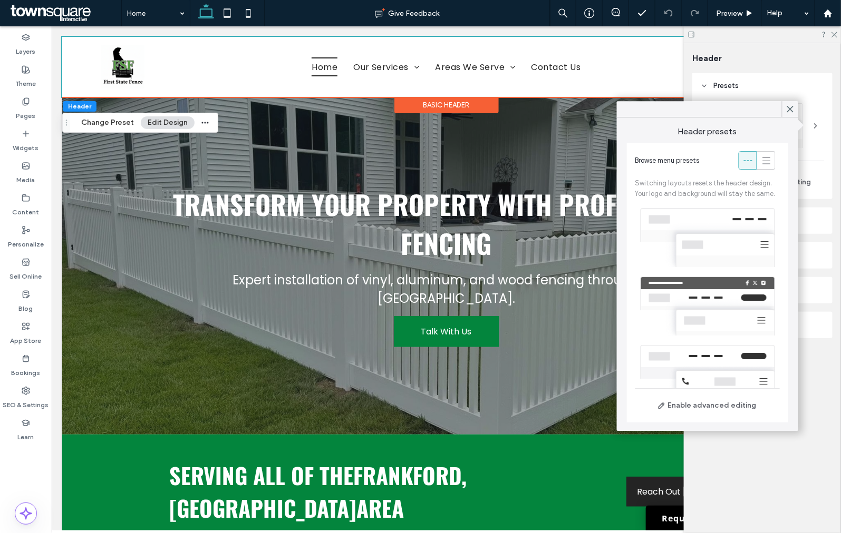
click at [149, 116] on button "Edit Design" at bounding box center [168, 122] width 54 height 13
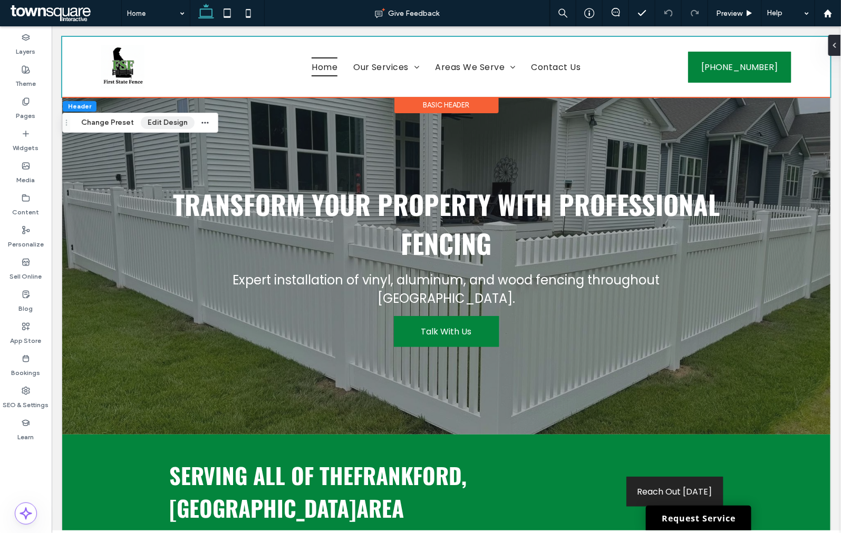
click at [152, 120] on button "Edit Design" at bounding box center [168, 122] width 54 height 13
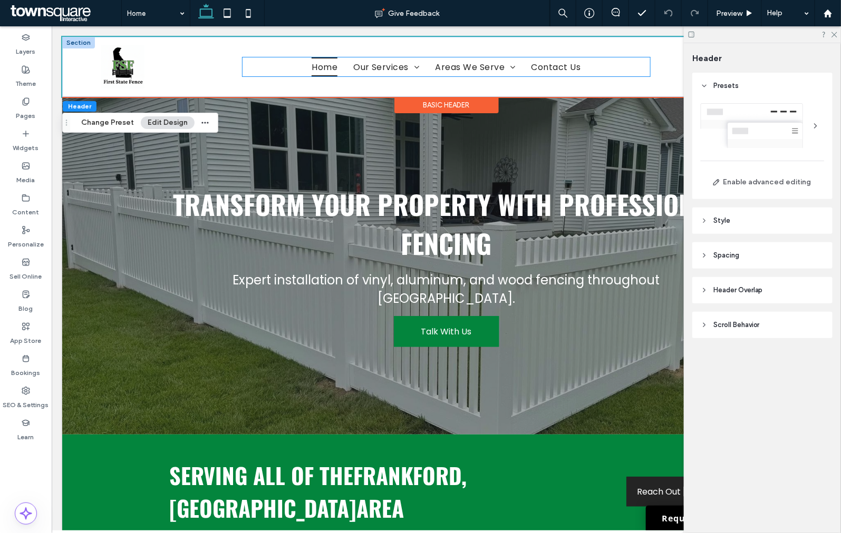
click at [329, 70] on span "Home" at bounding box center [324, 66] width 26 height 18
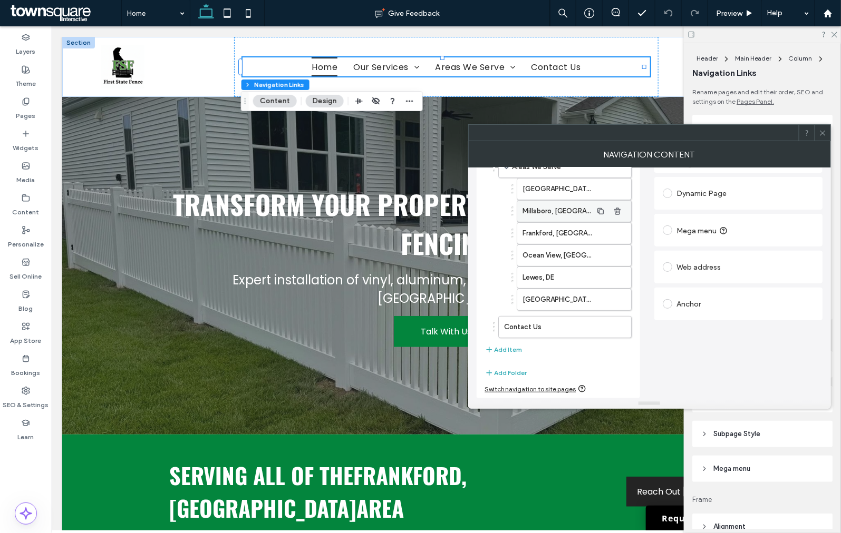
scroll to position [122, 0]
click at [502, 346] on button "Add Item" at bounding box center [503, 350] width 37 height 13
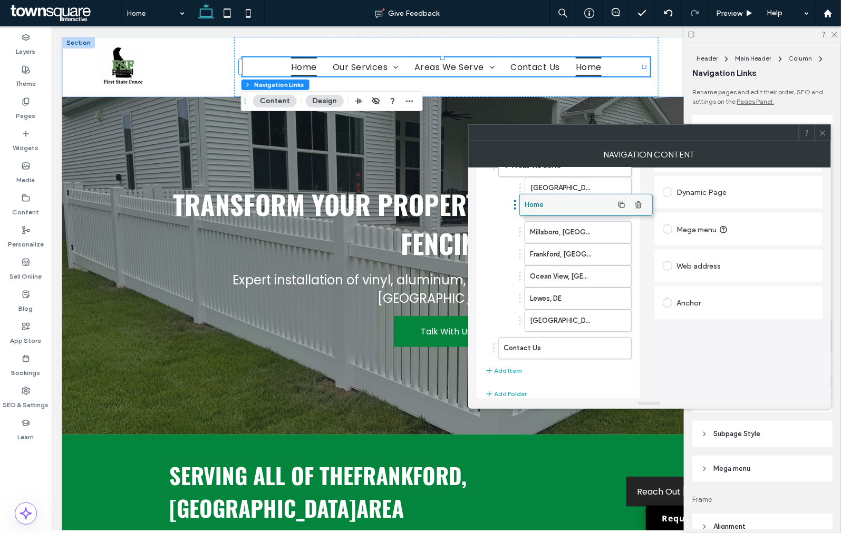
drag, startPoint x: 519, startPoint y: 354, endPoint x: 540, endPoint y: 204, distance: 151.1
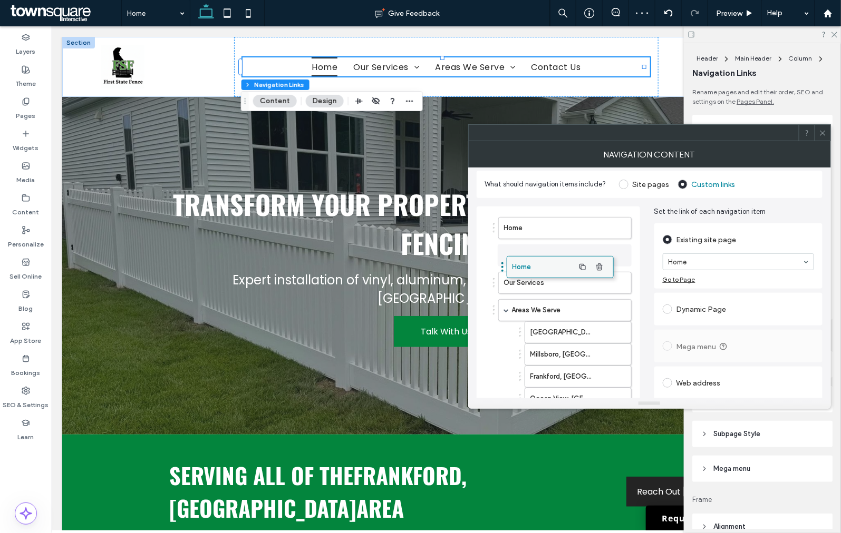
drag, startPoint x: 545, startPoint y: 322, endPoint x: 527, endPoint y: 256, distance: 68.3
drag, startPoint x: 819, startPoint y: 133, endPoint x: 497, endPoint y: 6, distance: 346.1
click at [819, 133] on icon at bounding box center [822, 133] width 8 height 8
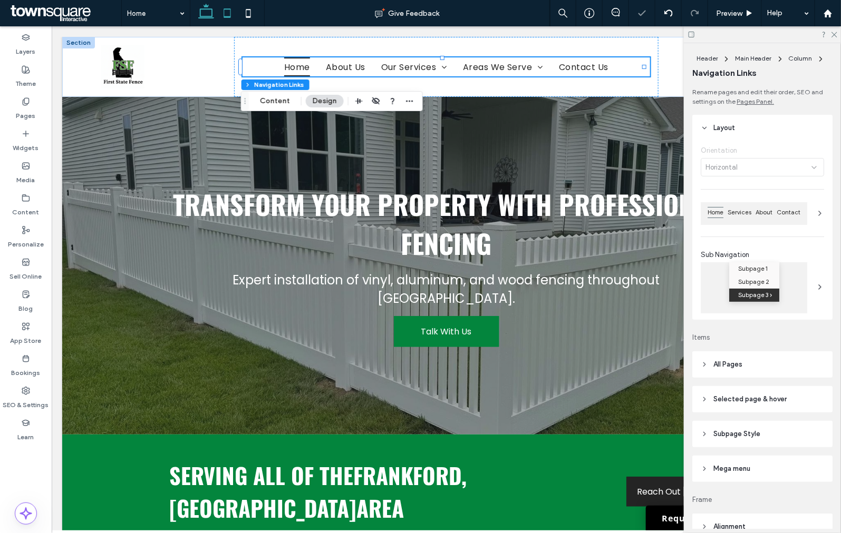
click at [226, 6] on icon at bounding box center [227, 13] width 21 height 21
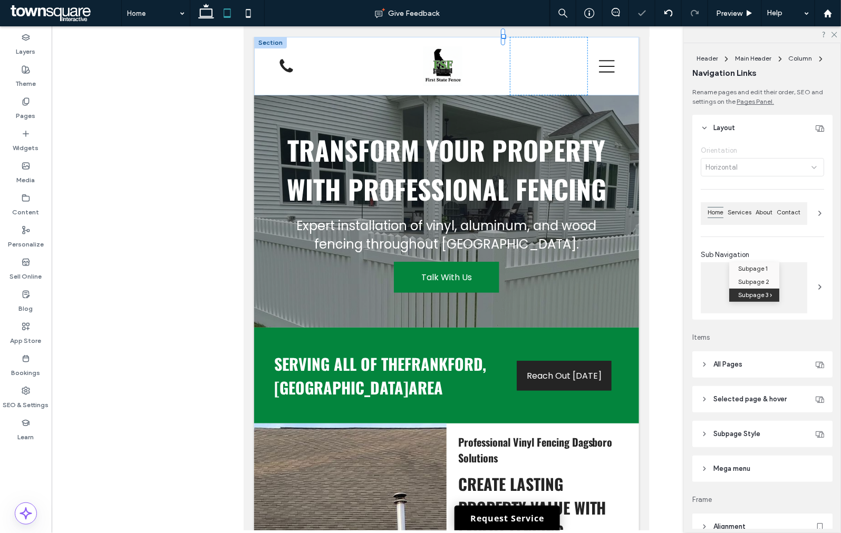
type input "*"
click at [736, 15] on span "Preview" at bounding box center [729, 13] width 26 height 9
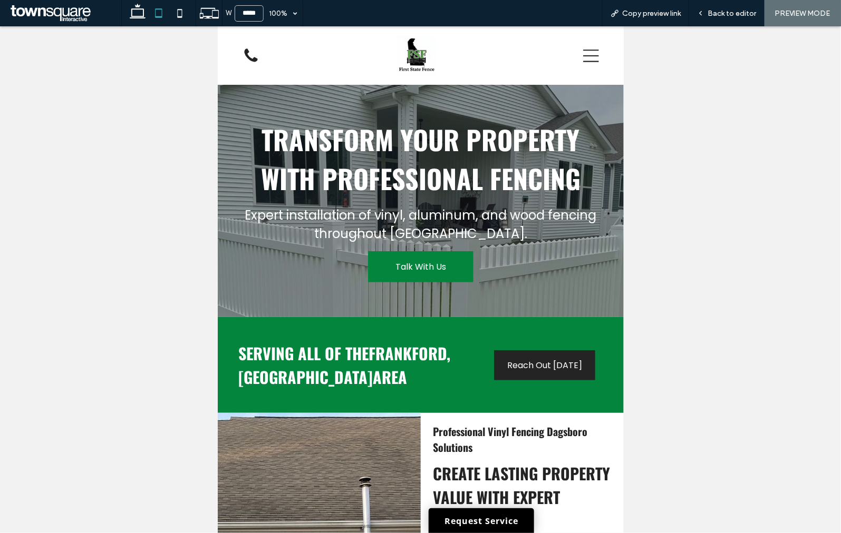
click at [582, 55] on icon at bounding box center [590, 55] width 16 height 13
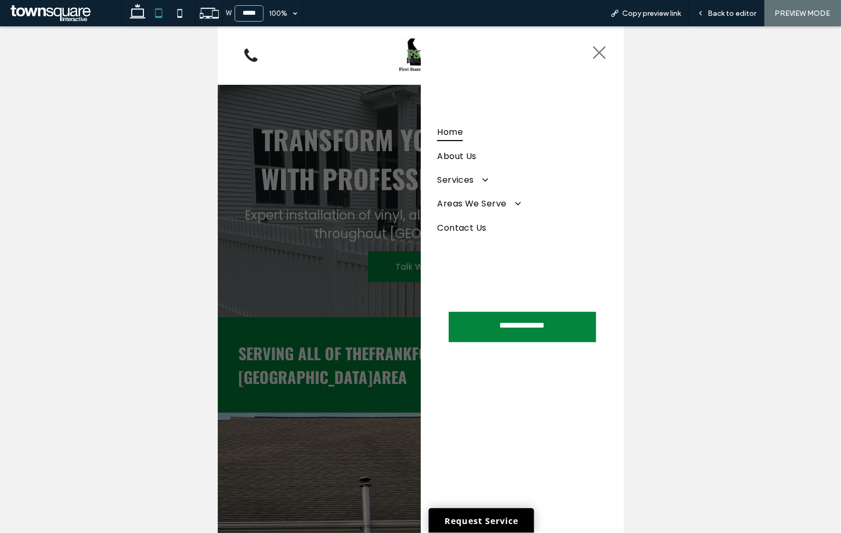
click at [596, 48] on icon at bounding box center [599, 52] width 16 height 16
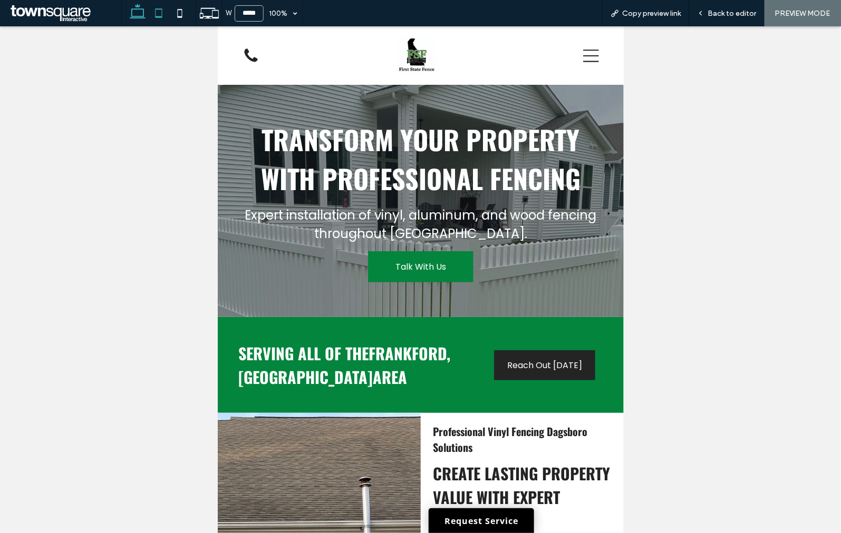
click at [131, 11] on icon at bounding box center [137, 13] width 21 height 21
type input "******"
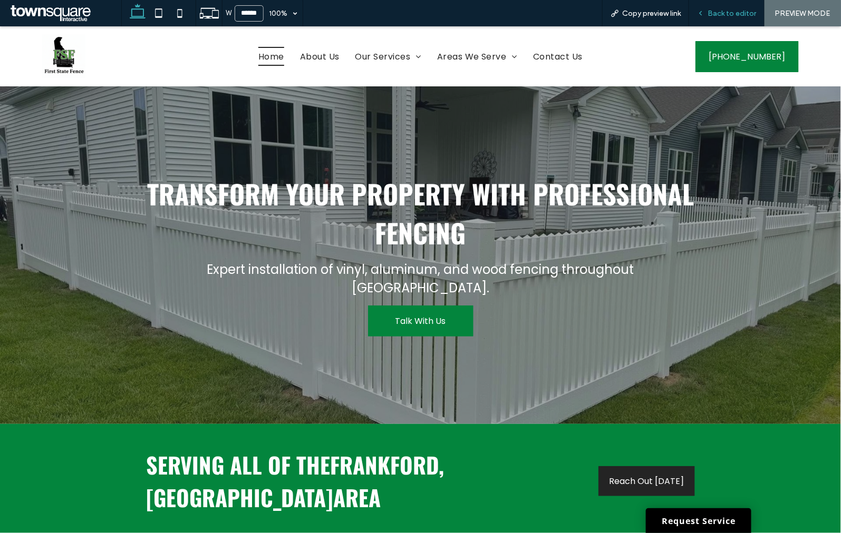
click at [719, 16] on span "Back to editor" at bounding box center [731, 13] width 48 height 9
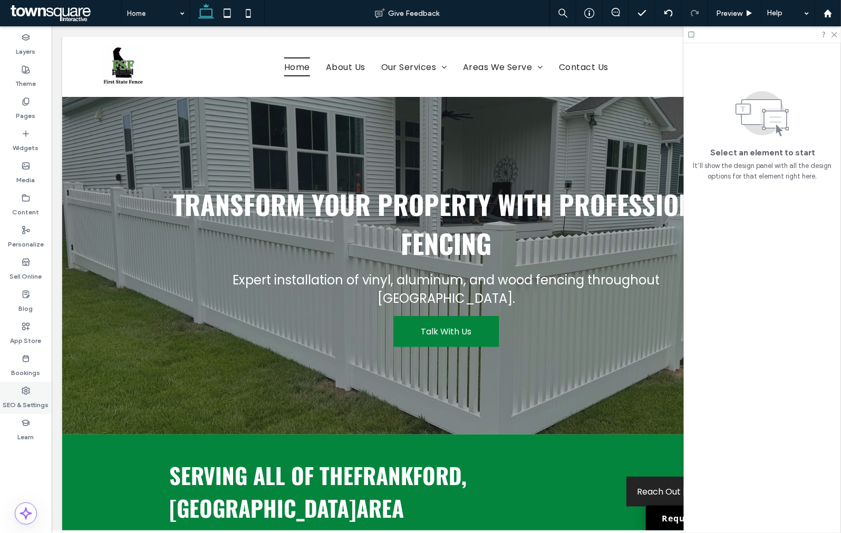
click at [31, 393] on div "SEO & Settings" at bounding box center [26, 398] width 52 height 32
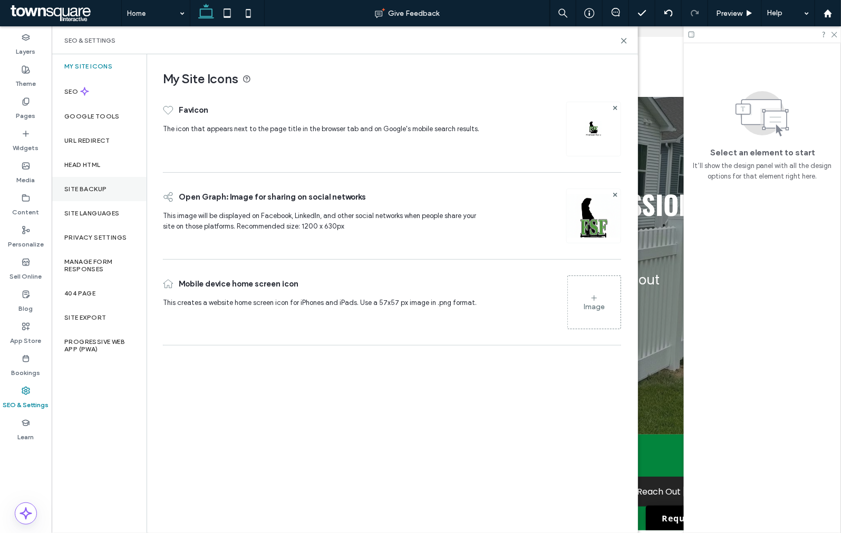
click at [107, 197] on div "Site Backup" at bounding box center [99, 189] width 95 height 24
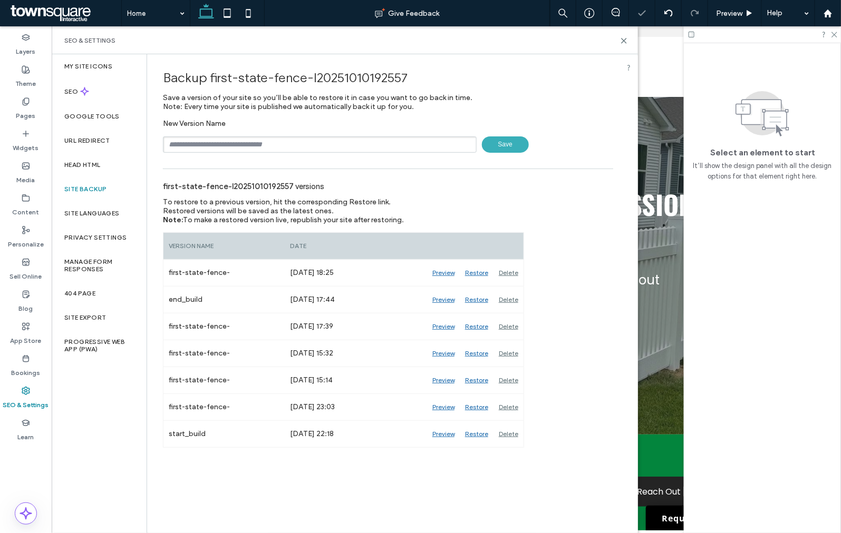
click at [259, 152] on input "text" at bounding box center [320, 144] width 314 height 16
type input "**********"
click at [517, 138] on span "Save" at bounding box center [505, 144] width 47 height 16
